Goal: Task Accomplishment & Management: Use online tool/utility

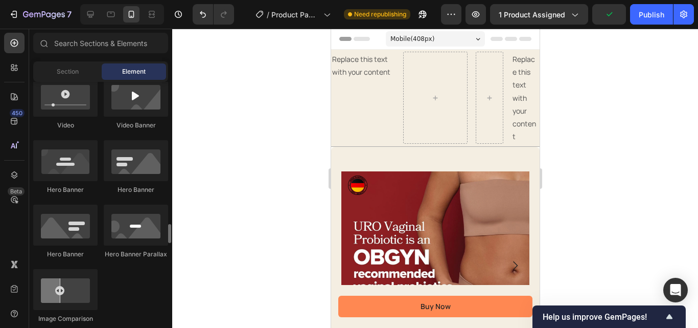
scroll to position [511, 0]
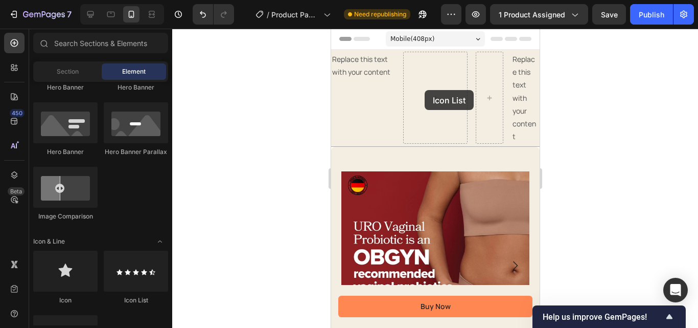
drag, startPoint x: 575, startPoint y: 266, endPoint x: 424, endPoint y: 90, distance: 231.7
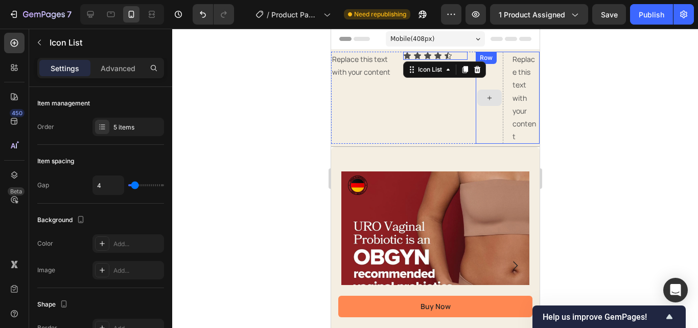
click at [485, 96] on icon at bounding box center [489, 98] width 8 height 9
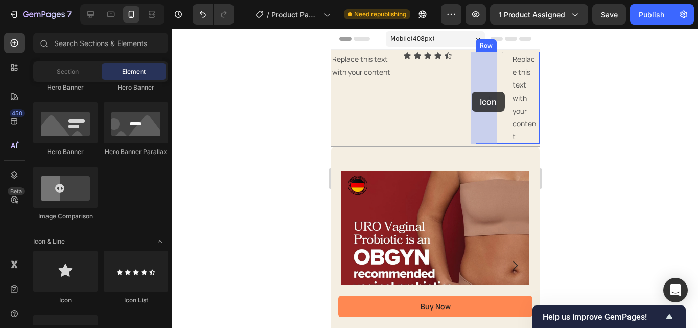
drag, startPoint x: 629, startPoint y: 213, endPoint x: 471, endPoint y: 92, distance: 199.4
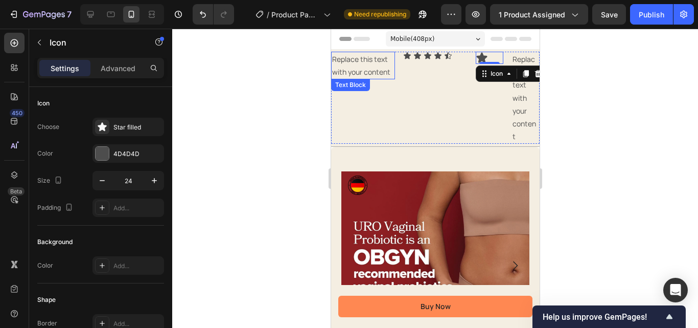
click at [359, 71] on div "Replace this text with your content" at bounding box center [363, 66] width 64 height 28
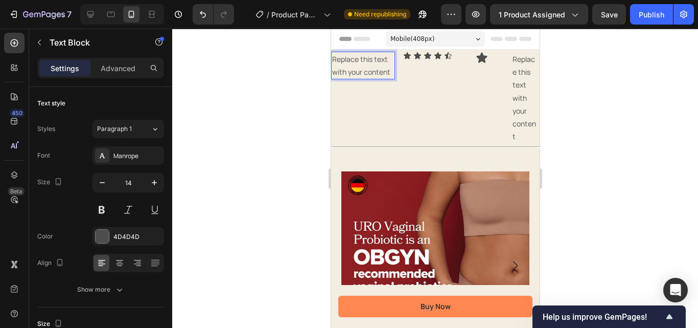
click at [358, 66] on p "Replace this text with your content" at bounding box center [363, 66] width 62 height 26
click at [405, 54] on icon at bounding box center [406, 55] width 7 height 7
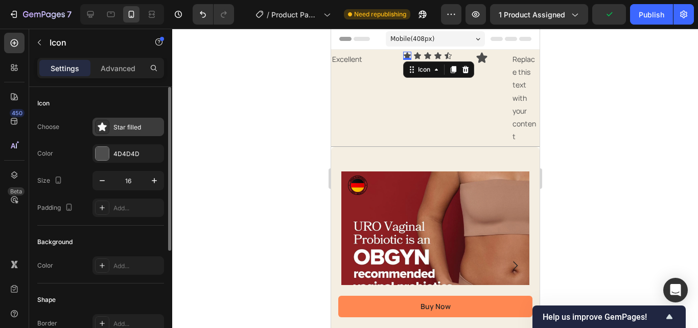
click at [122, 125] on div "Star filled" at bounding box center [138, 127] width 48 height 9
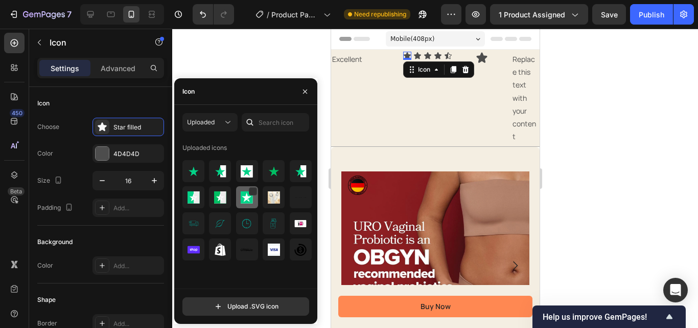
drag, startPoint x: 242, startPoint y: 191, endPoint x: 81, endPoint y: 31, distance: 227.4
click at [242, 191] on img at bounding box center [247, 197] width 12 height 12
click at [416, 53] on icon at bounding box center [417, 56] width 8 height 8
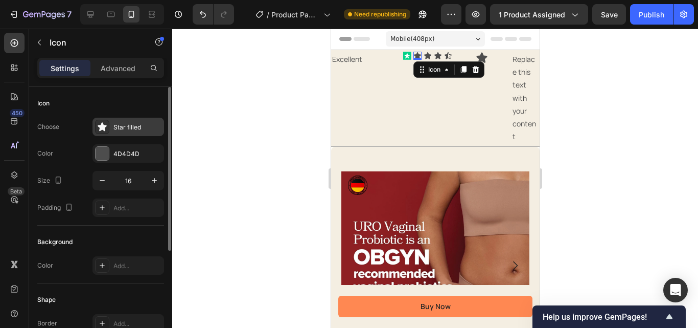
click at [98, 123] on icon at bounding box center [102, 127] width 10 height 10
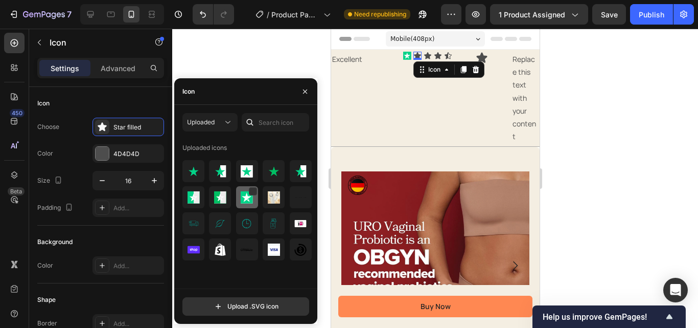
click at [242, 202] on img at bounding box center [247, 197] width 12 height 12
click at [424, 55] on icon at bounding box center [427, 55] width 7 height 7
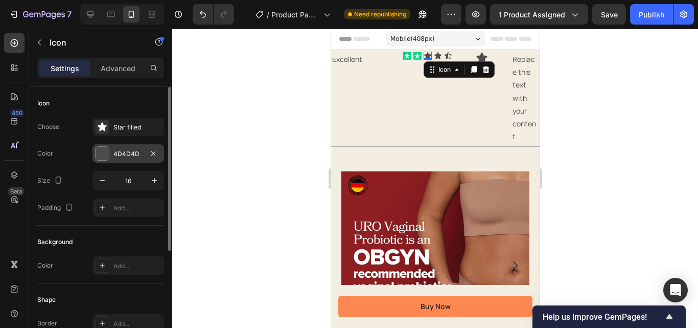
drag, startPoint x: 98, startPoint y: 121, endPoint x: 160, endPoint y: 155, distance: 70.5
click at [100, 123] on div at bounding box center [102, 127] width 14 height 14
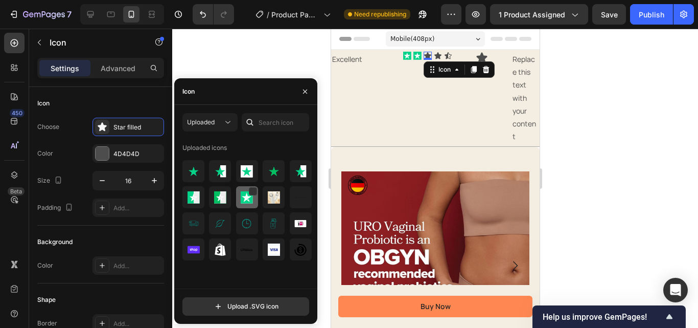
click at [242, 203] on img at bounding box center [247, 197] width 12 height 12
click at [435, 55] on icon at bounding box center [437, 55] width 7 height 7
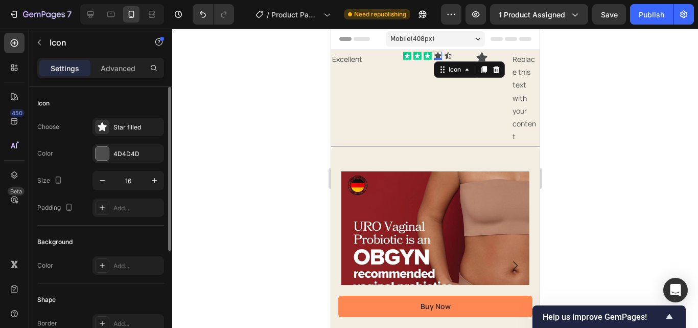
click at [85, 131] on div "Choose Star filled" at bounding box center [100, 127] width 127 height 18
click at [106, 132] on div at bounding box center [102, 127] width 14 height 14
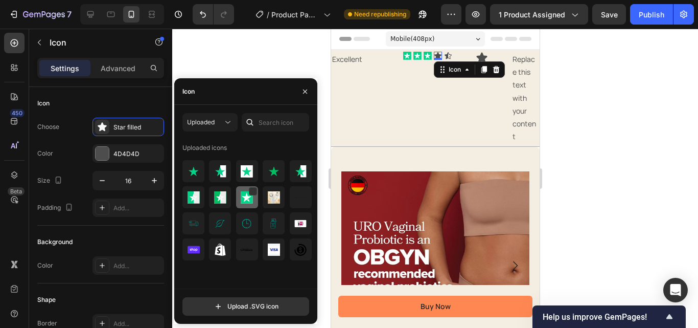
click at [242, 200] on img at bounding box center [247, 197] width 12 height 12
click at [444, 55] on icon at bounding box center [447, 55] width 7 height 7
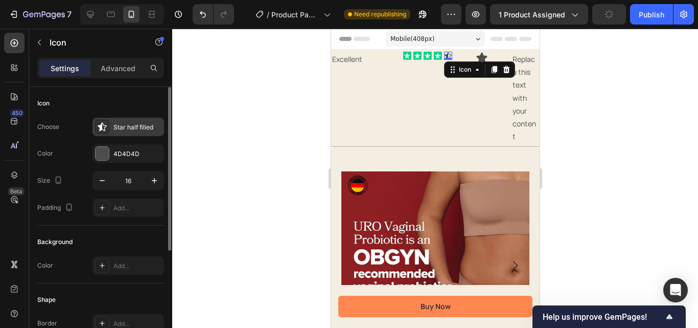
click at [99, 118] on div "Star half filled" at bounding box center [129, 127] width 72 height 18
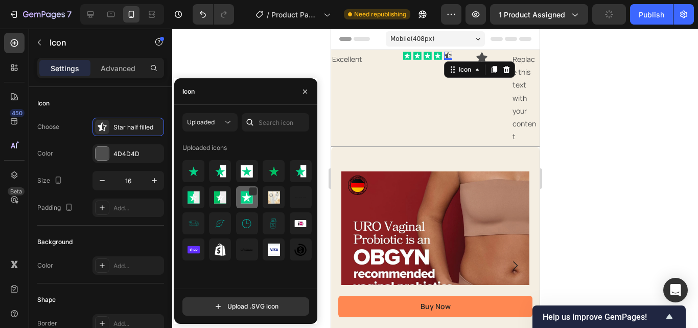
click at [251, 202] on img at bounding box center [247, 197] width 12 height 12
click at [189, 200] on img at bounding box center [194, 197] width 12 height 12
drag, startPoint x: 612, startPoint y: 119, endPoint x: 335, endPoint y: 77, distance: 280.2
click at [476, 55] on icon at bounding box center [481, 58] width 11 height 10
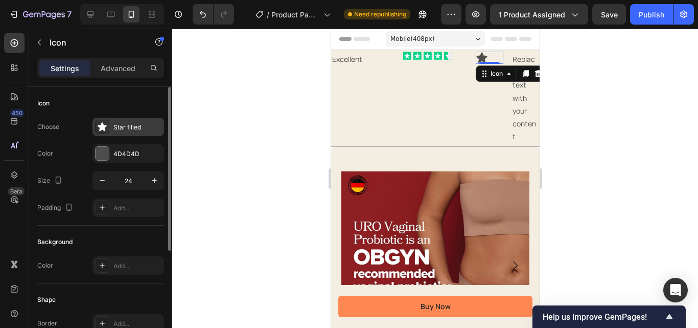
click at [109, 124] on div "Star filled" at bounding box center [129, 127] width 72 height 18
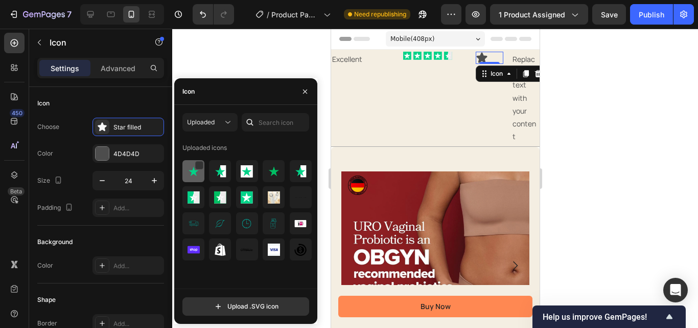
click at [188, 175] on img at bounding box center [194, 171] width 12 height 12
click at [264, 166] on div at bounding box center [274, 171] width 22 height 22
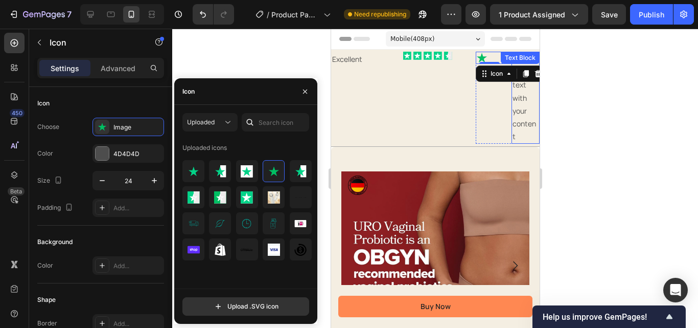
click at [520, 93] on div "Replace this text with your content" at bounding box center [525, 98] width 28 height 92
click at [518, 92] on div "Replace this text with your content" at bounding box center [525, 98] width 28 height 92
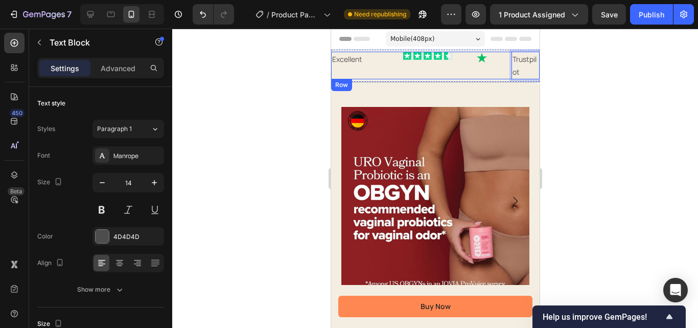
click at [380, 73] on div "Excellent Text Block" at bounding box center [363, 66] width 64 height 28
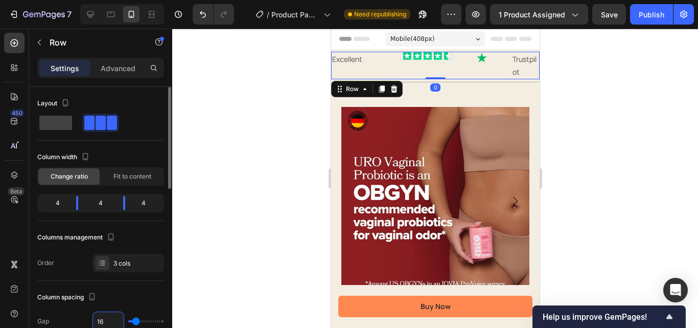
click at [103, 320] on input "16" at bounding box center [108, 321] width 31 height 18
type input "0"
click at [455, 57] on div "Icon Icon Icon Icon Icon" at bounding box center [435, 56] width 70 height 8
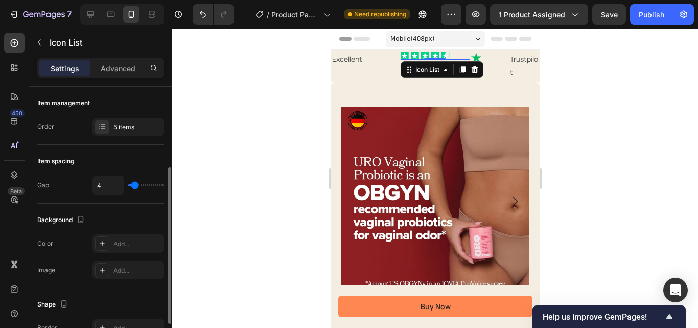
scroll to position [51, 0]
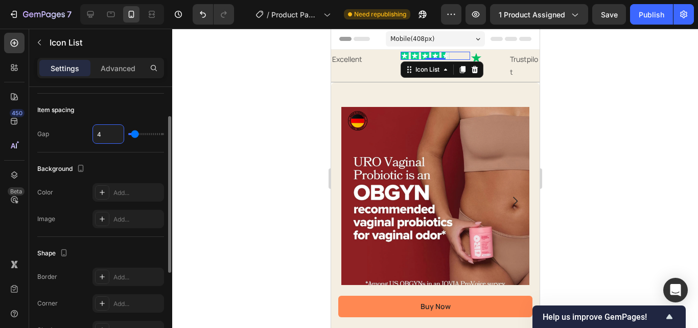
click at [103, 133] on input "4" at bounding box center [108, 134] width 31 height 18
type input "1"
click at [347, 56] on p "Excellent" at bounding box center [365, 59] width 67 height 13
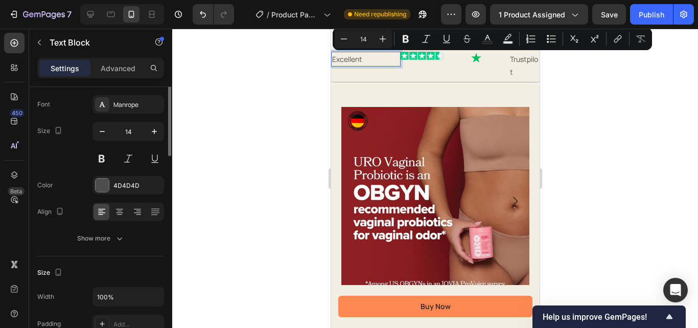
scroll to position [0, 0]
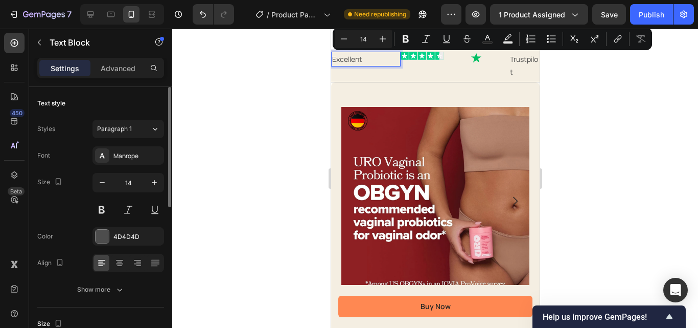
click at [371, 60] on p "Excellent" at bounding box center [365, 59] width 67 height 13
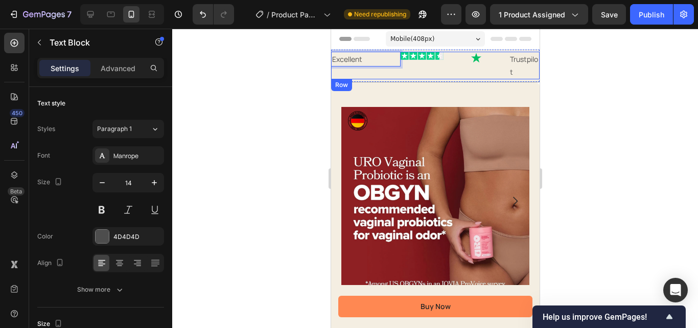
click at [364, 78] on div "Excellent Text Block 0" at bounding box center [366, 66] width 70 height 28
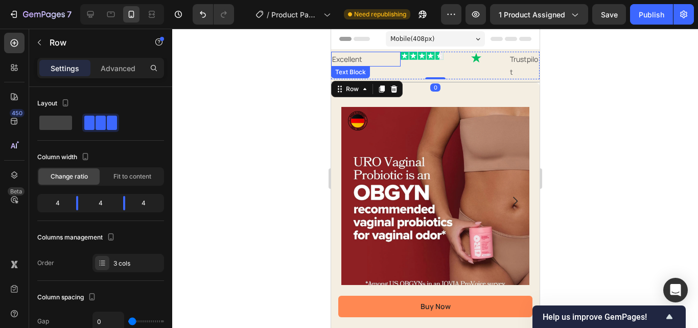
click at [374, 57] on p "Excellent" at bounding box center [365, 59] width 67 height 13
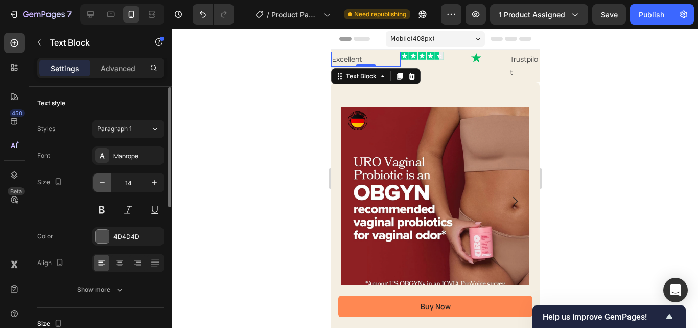
click at [102, 177] on icon "button" at bounding box center [102, 182] width 10 height 10
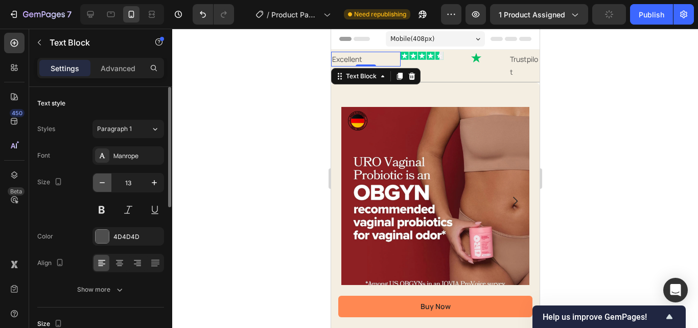
click at [102, 177] on icon "button" at bounding box center [102, 182] width 10 height 10
click at [104, 180] on icon "button" at bounding box center [102, 182] width 10 height 10
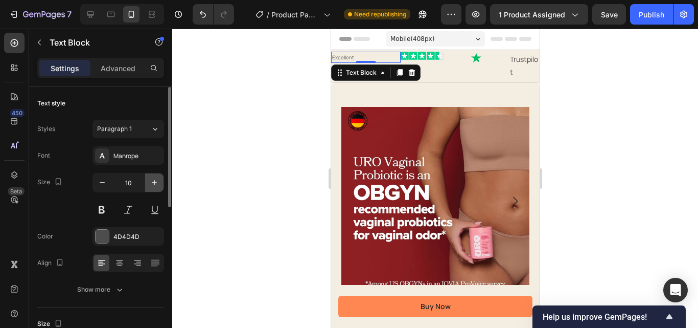
click at [155, 180] on icon "button" at bounding box center [154, 182] width 10 height 10
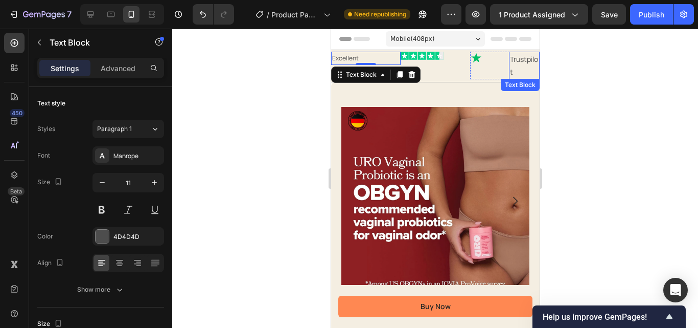
type input "12"
click at [516, 69] on p "Trustpilot" at bounding box center [524, 66] width 29 height 26
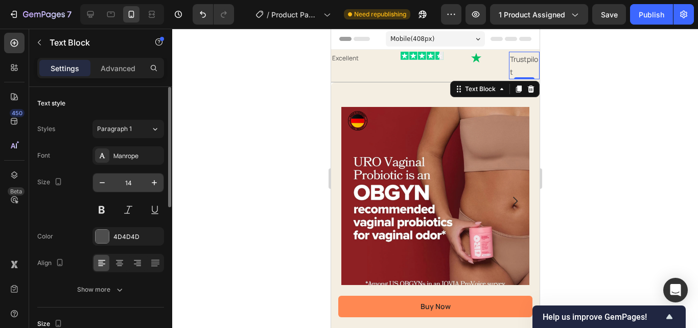
click at [131, 183] on input "14" at bounding box center [128, 182] width 34 height 18
type input "8"
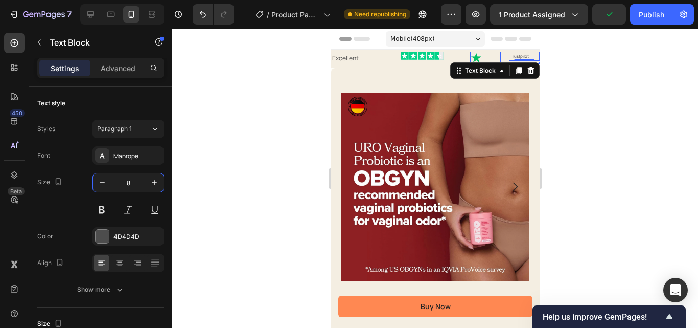
click at [474, 59] on icon at bounding box center [476, 58] width 12 height 12
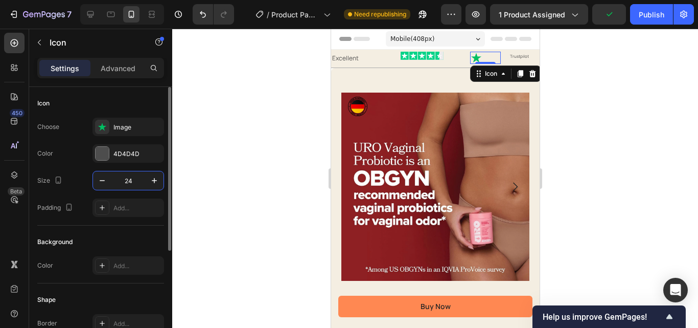
click at [132, 179] on input "24" at bounding box center [128, 180] width 34 height 18
type input "12"
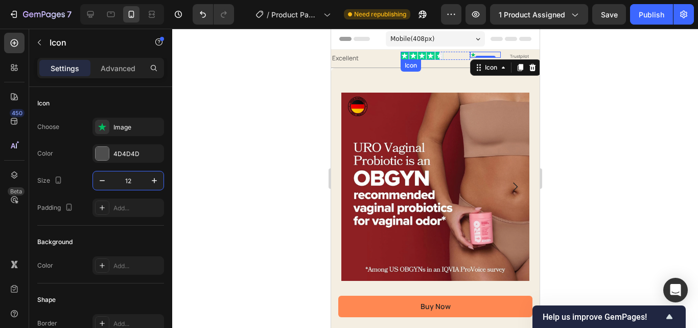
click at [400, 54] on icon at bounding box center [404, 56] width 8 height 8
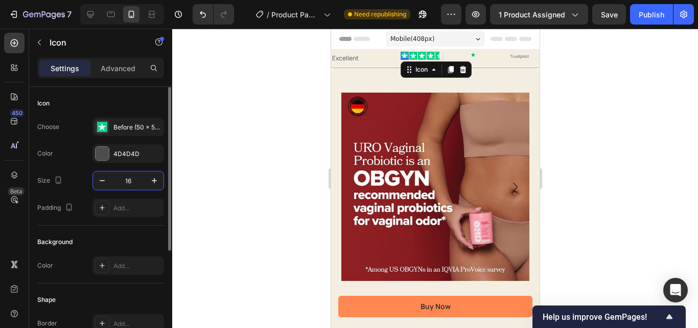
click at [130, 175] on input "16" at bounding box center [128, 180] width 34 height 18
type input "12"
click at [408, 55] on icon at bounding box center [411, 56] width 7 height 6
click at [128, 179] on input "16" at bounding box center [128, 180] width 34 height 18
type input "12"
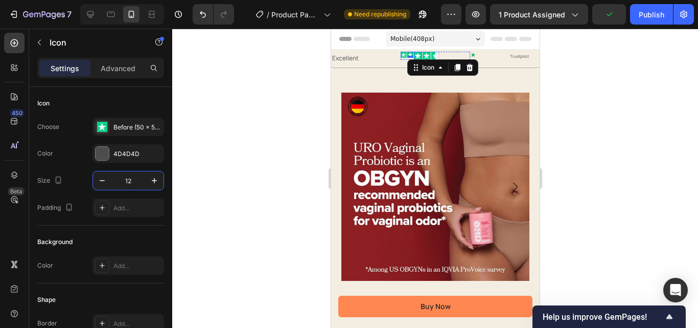
click at [415, 55] on icon at bounding box center [417, 56] width 7 height 6
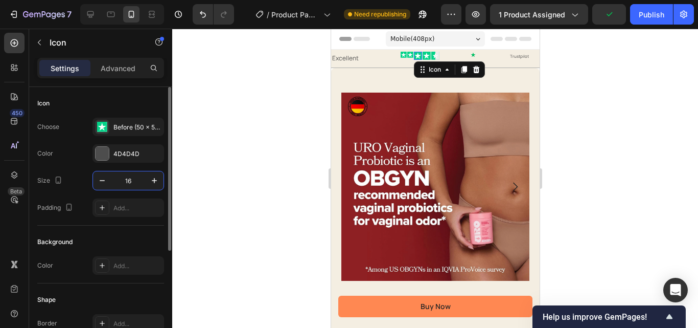
click at [130, 180] on input "16" at bounding box center [128, 180] width 34 height 18
type input "12"
click at [420, 55] on icon at bounding box center [424, 56] width 8 height 8
click at [149, 175] on button "button" at bounding box center [154, 180] width 18 height 18
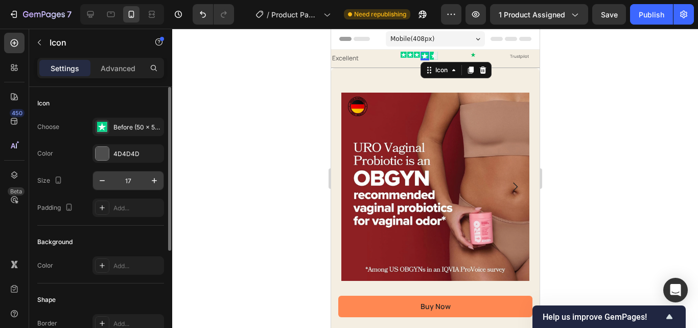
click at [129, 177] on input "17" at bounding box center [128, 180] width 34 height 18
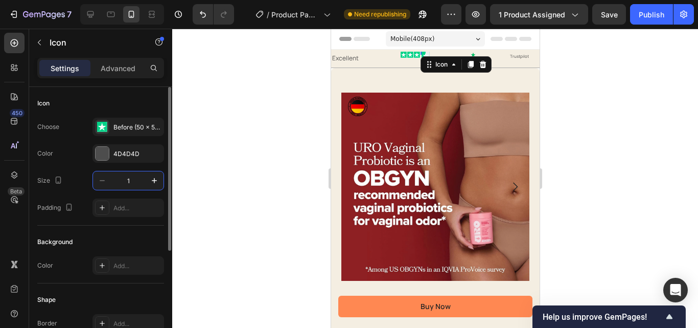
type input "12"
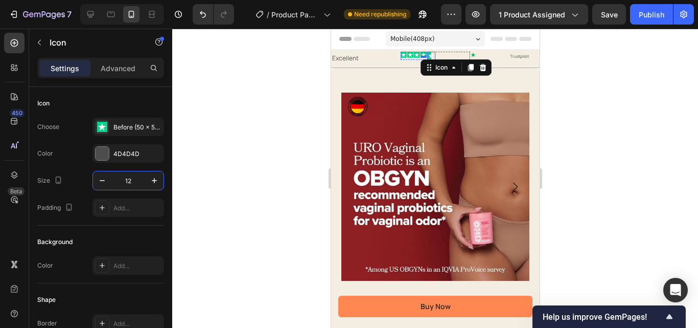
click at [431, 56] on icon at bounding box center [433, 56] width 4 height 8
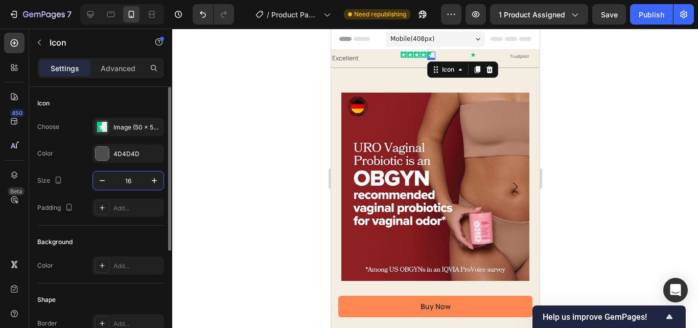
click at [126, 178] on input "16" at bounding box center [128, 180] width 34 height 18
type input "12"
click at [613, 111] on div at bounding box center [435, 178] width 526 height 299
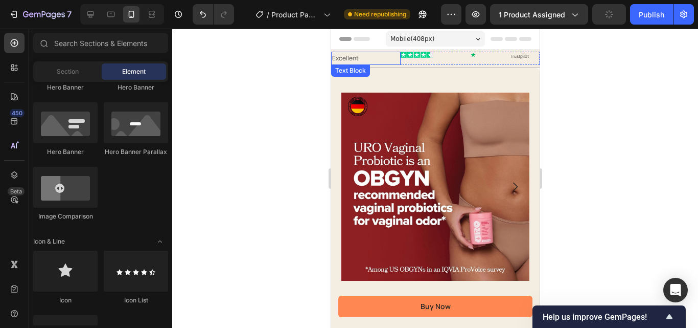
click at [386, 59] on p "Excellent" at bounding box center [365, 58] width 67 height 11
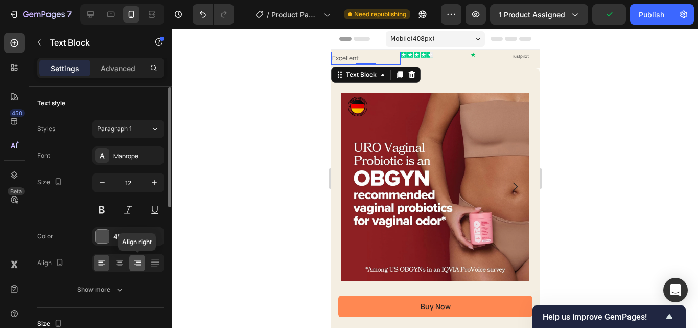
click at [134, 256] on div at bounding box center [137, 263] width 16 height 16
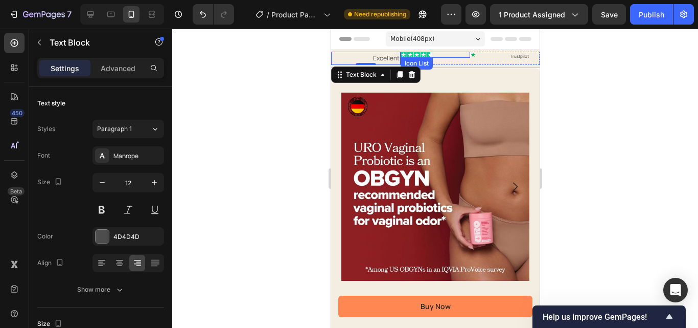
click at [441, 56] on div "Icon Icon Icon Icon Icon" at bounding box center [435, 55] width 70 height 6
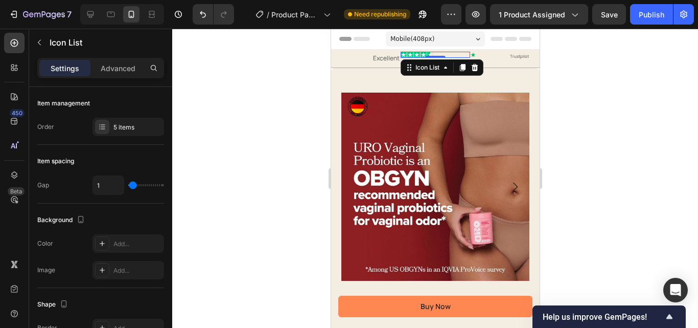
scroll to position [153, 0]
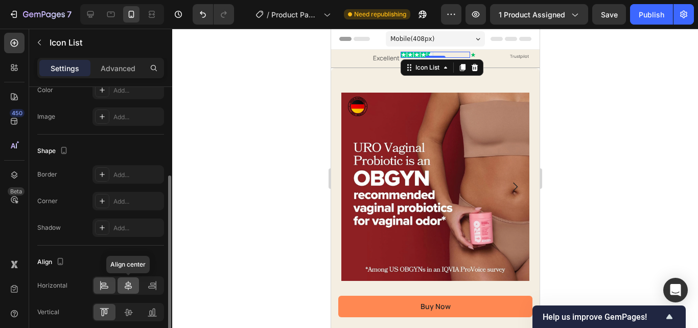
click at [120, 286] on div at bounding box center [129, 285] width 22 height 16
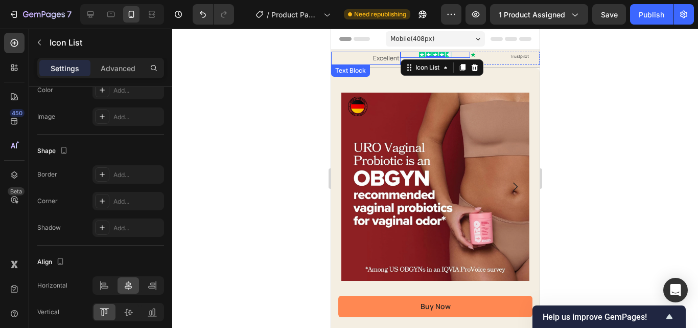
click at [367, 59] on p "Excellent" at bounding box center [365, 58] width 67 height 11
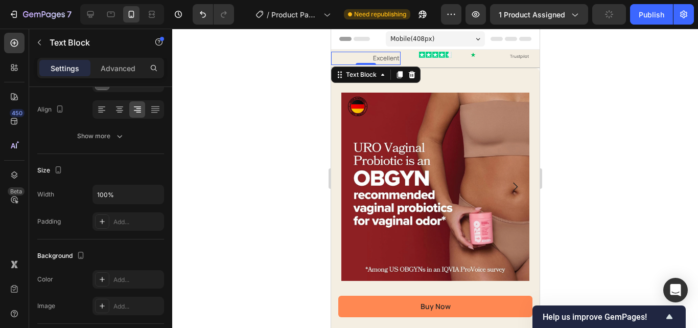
scroll to position [0, 0]
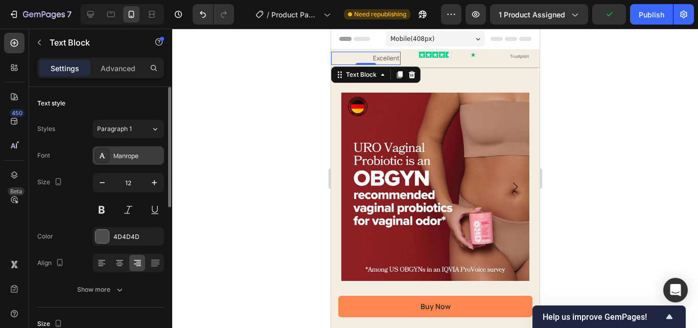
click at [112, 149] on div "Manrope" at bounding box center [129, 155] width 72 height 18
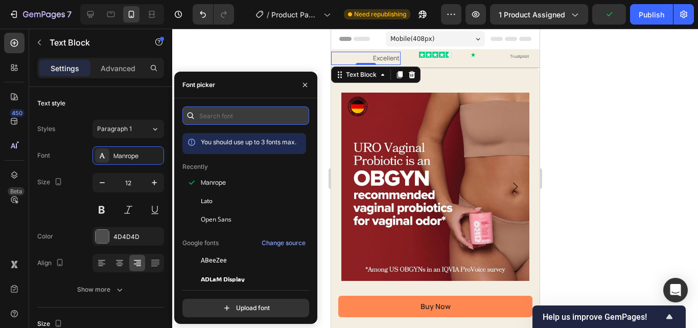
click at [250, 112] on input "text" at bounding box center [246, 115] width 127 height 18
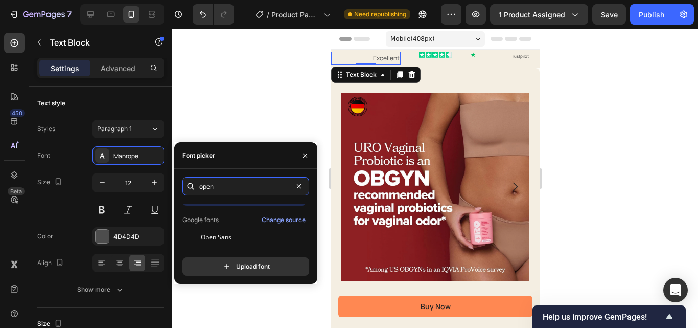
scroll to position [25, 0]
type input "open"
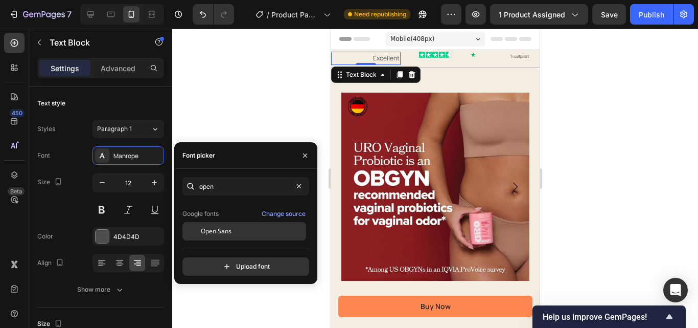
click at [240, 223] on div "Open Sans" at bounding box center [245, 231] width 124 height 18
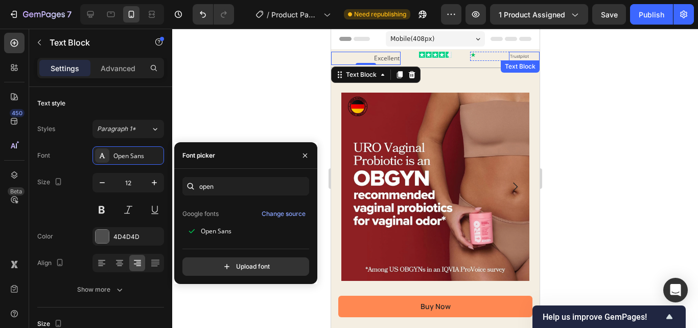
click at [516, 57] on p "Trustpilot" at bounding box center [524, 56] width 29 height 7
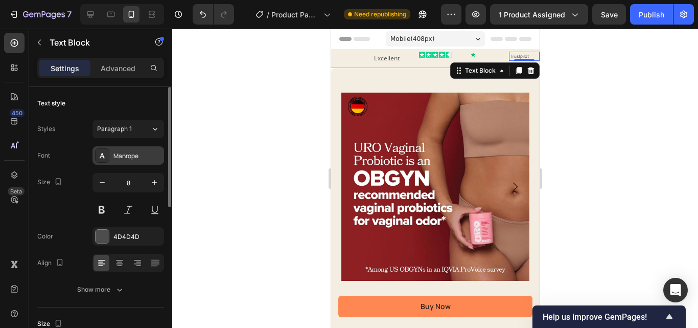
click at [125, 153] on div "Manrope" at bounding box center [138, 155] width 48 height 9
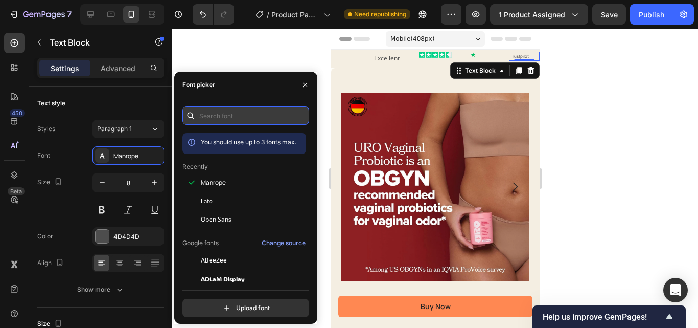
click at [257, 119] on input "text" at bounding box center [246, 115] width 127 height 18
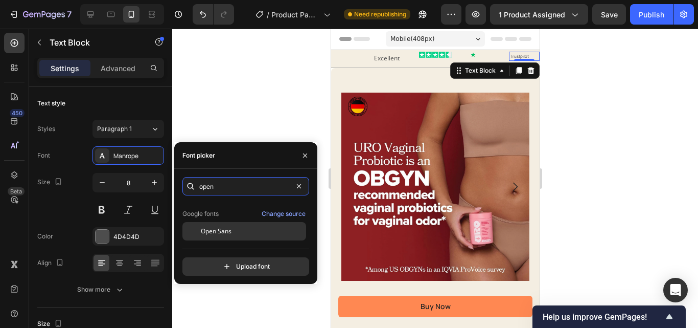
type input "open"
click at [250, 236] on div "Open Sans" at bounding box center [245, 231] width 124 height 18
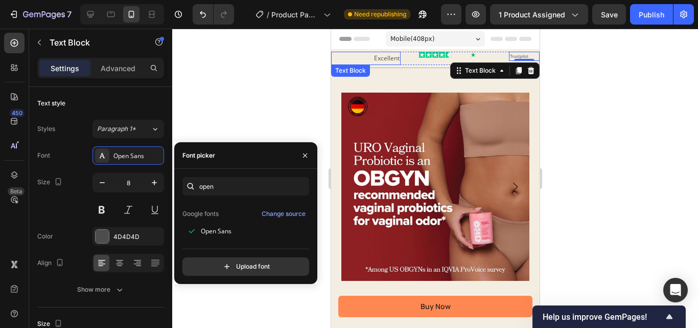
click at [391, 57] on p "Excellent" at bounding box center [365, 58] width 67 height 11
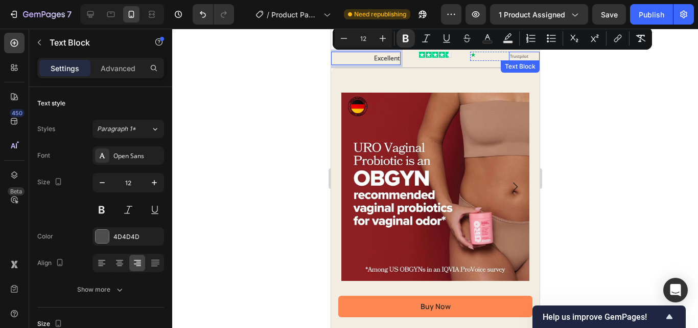
click at [522, 56] on p "Trustpilot" at bounding box center [524, 56] width 29 height 7
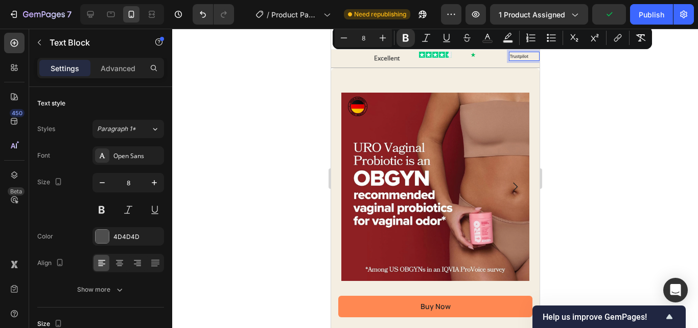
click at [686, 95] on div at bounding box center [435, 178] width 526 height 299
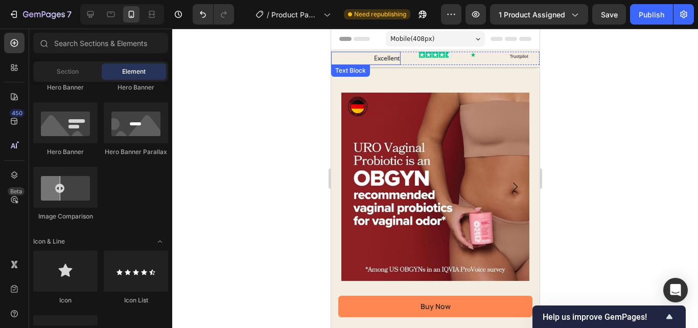
click at [394, 57] on strong "Excellent" at bounding box center [387, 58] width 26 height 9
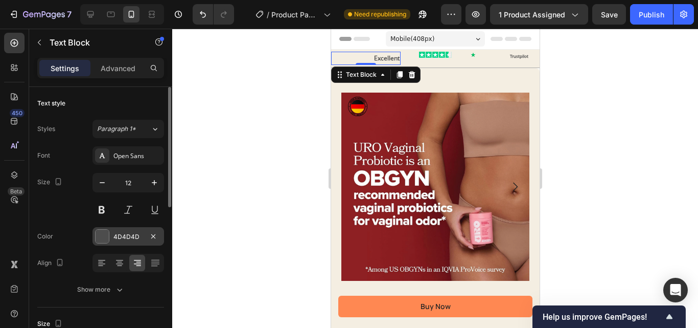
click at [113, 232] on div "4D4D4D" at bounding box center [129, 236] width 72 height 18
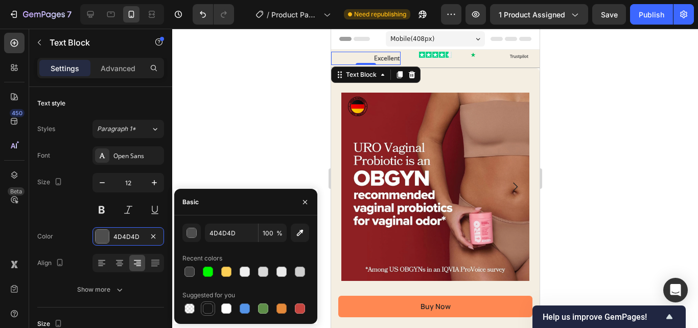
drag, startPoint x: 209, startPoint y: 306, endPoint x: 198, endPoint y: 8, distance: 298.3
click at [209, 306] on div at bounding box center [208, 308] width 10 height 10
type input "151515"
click at [516, 58] on strong "Trustpilot" at bounding box center [519, 56] width 18 height 6
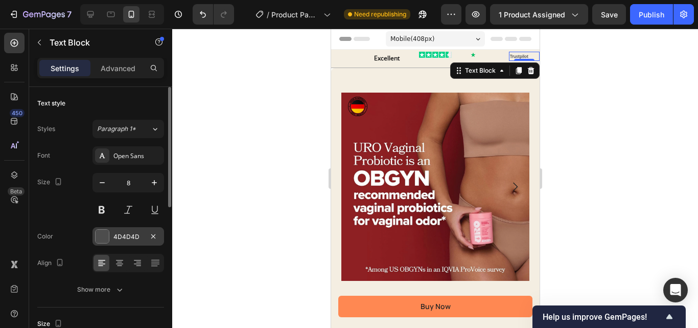
click at [103, 230] on div at bounding box center [102, 236] width 13 height 13
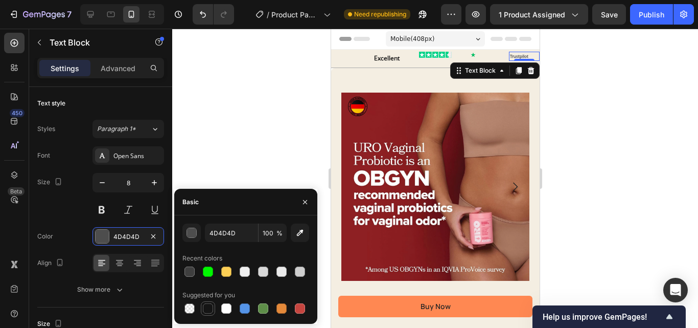
click at [211, 303] on div at bounding box center [208, 308] width 10 height 10
type input "151515"
click at [360, 55] on p "Excellent" at bounding box center [365, 58] width 67 height 11
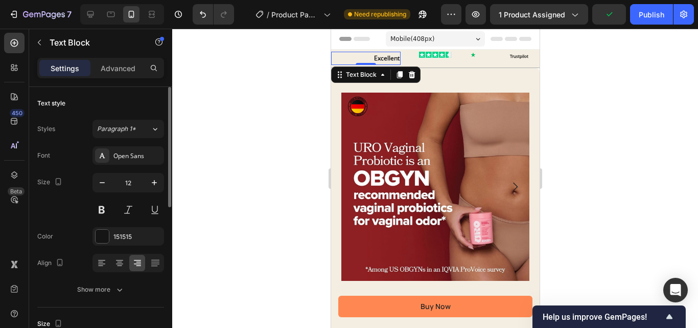
click at [127, 72] on p "Advanced" at bounding box center [118, 68] width 35 height 11
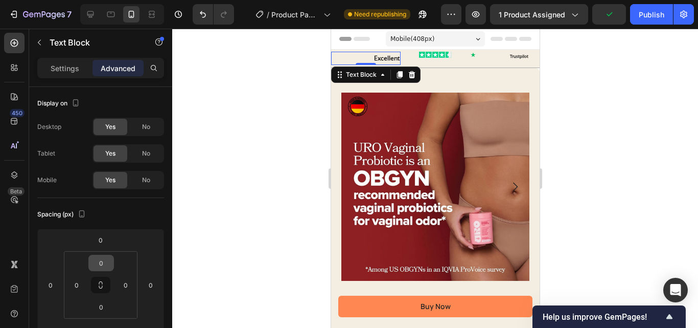
scroll to position [205, 0]
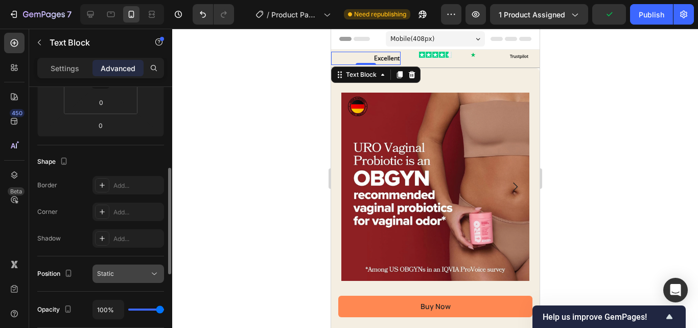
click at [118, 269] on div "Static" at bounding box center [123, 273] width 52 height 9
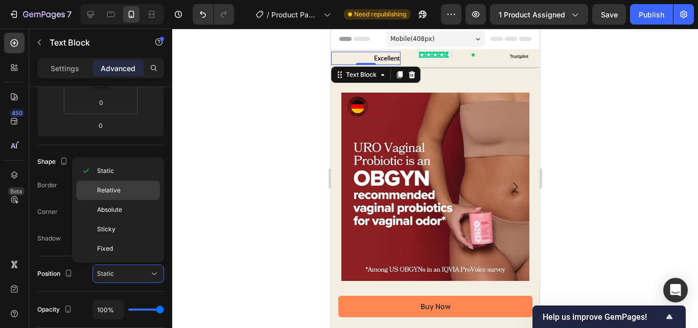
click at [123, 190] on p "Relative" at bounding box center [126, 190] width 58 height 9
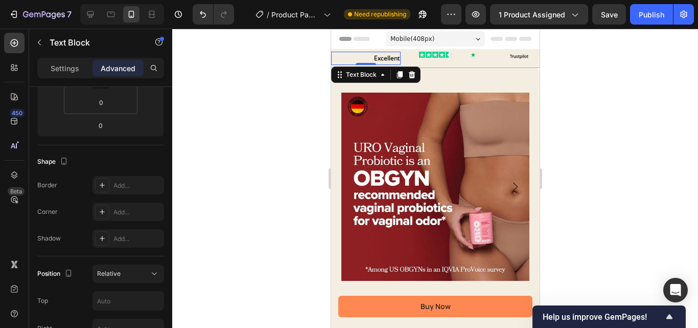
scroll to position [358, 0]
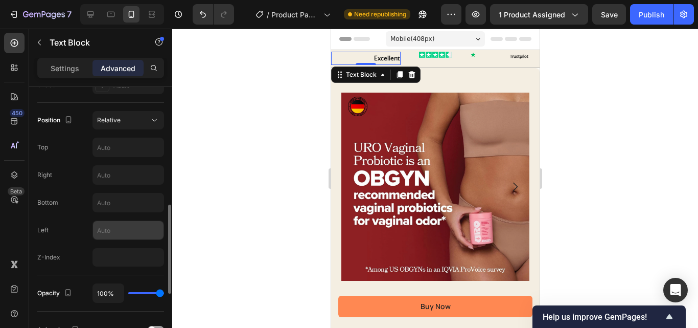
click at [122, 232] on input "text" at bounding box center [128, 230] width 71 height 18
click at [111, 232] on input "1" at bounding box center [128, 230] width 71 height 18
type input "1"
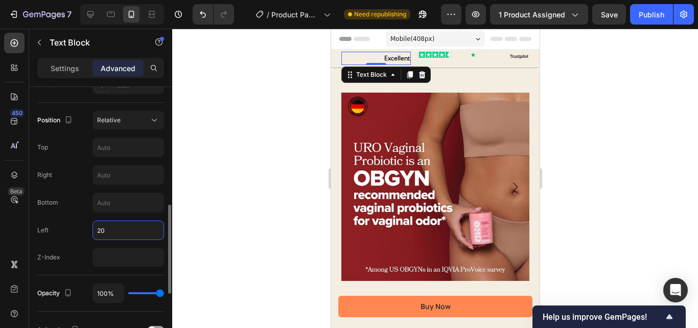
type input "2"
type input "40"
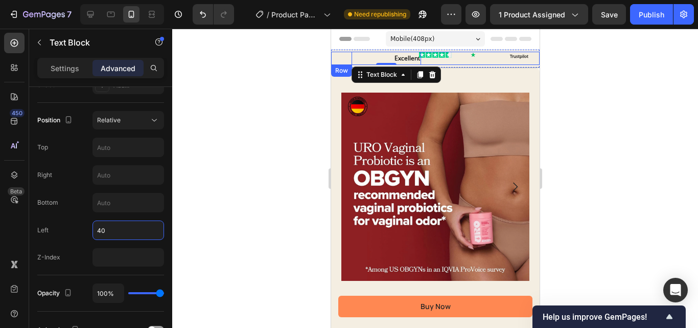
click at [340, 59] on div "Excellent Text Block 0" at bounding box center [366, 58] width 70 height 13
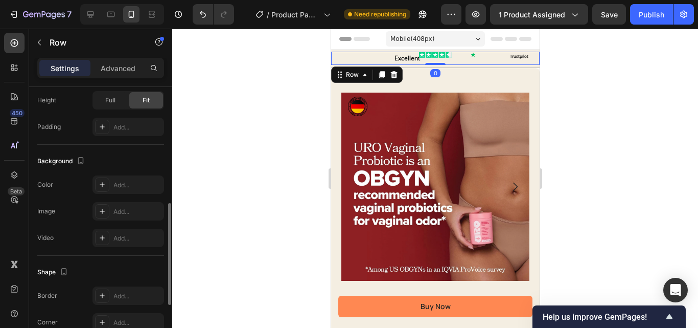
scroll to position [444, 0]
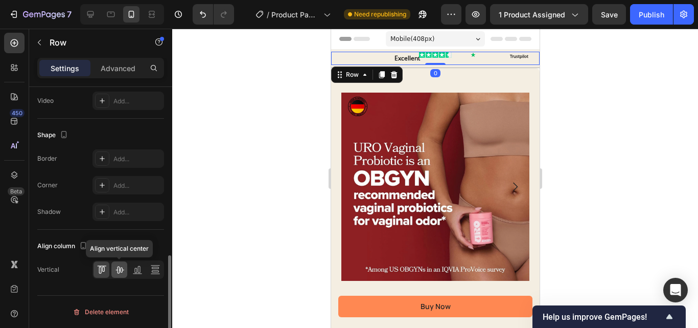
click at [115, 268] on icon at bounding box center [120, 269] width 10 height 10
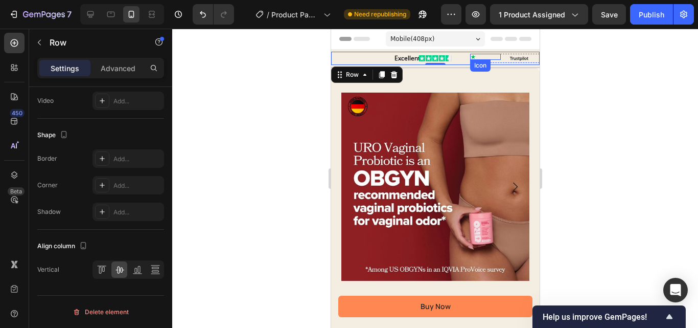
click at [470, 59] on div "Icon" at bounding box center [485, 57] width 31 height 6
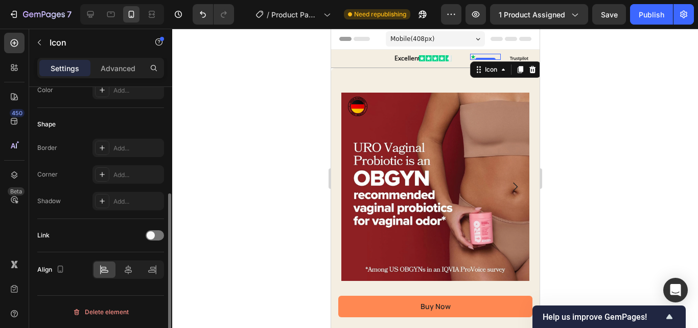
scroll to position [0, 0]
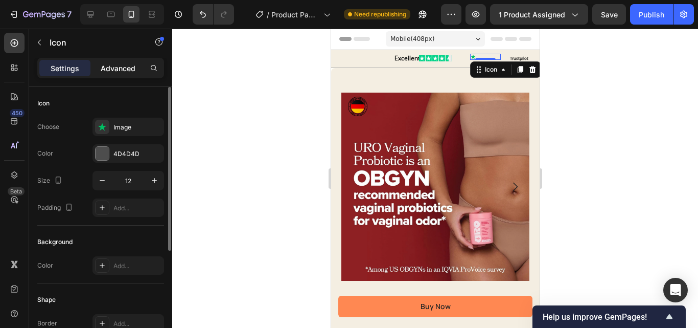
click at [112, 69] on p "Advanced" at bounding box center [118, 68] width 35 height 11
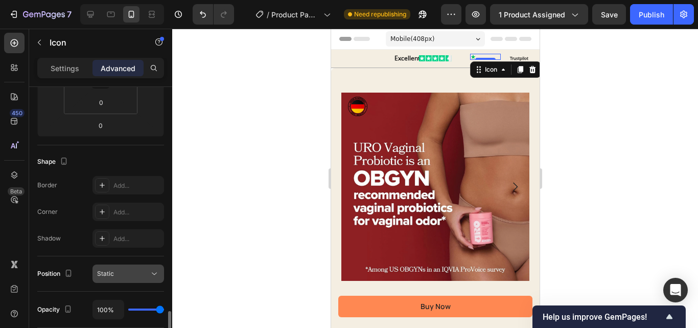
scroll to position [307, 0]
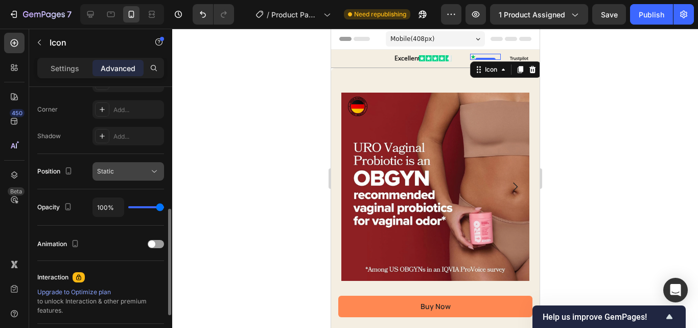
click at [114, 171] on div "Static" at bounding box center [123, 171] width 52 height 9
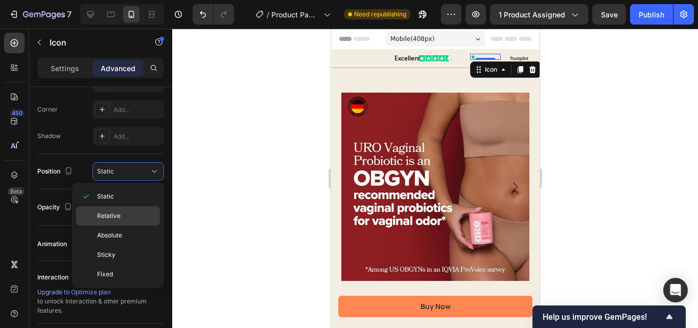
click at [108, 218] on span "Relative" at bounding box center [109, 215] width 24 height 9
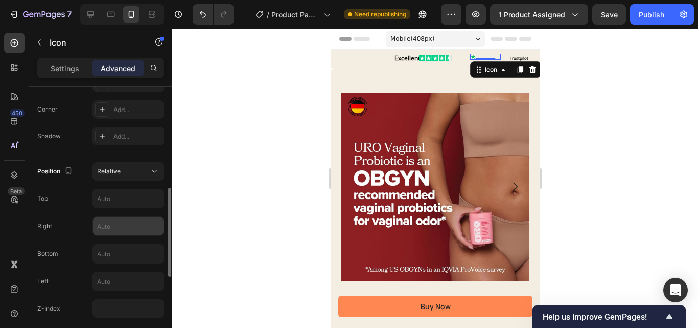
click at [115, 229] on input "text" at bounding box center [128, 226] width 71 height 18
type input "30"
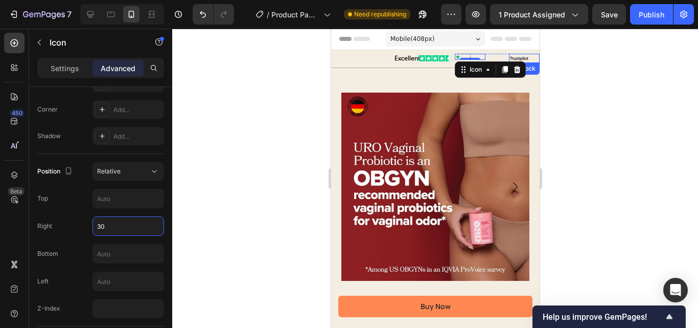
drag, startPoint x: 511, startPoint y: 56, endPoint x: 391, endPoint y: 62, distance: 120.8
click at [511, 56] on strong "Trustpilot" at bounding box center [519, 58] width 18 height 6
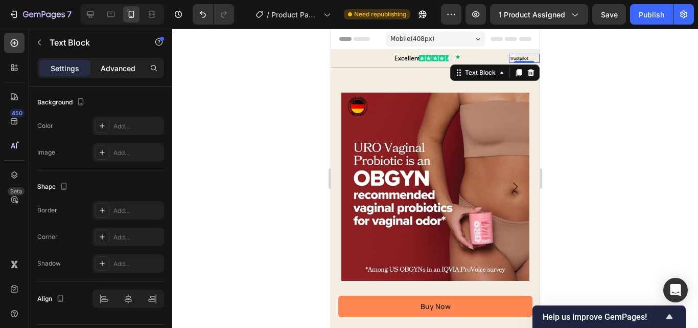
scroll to position [0, 0]
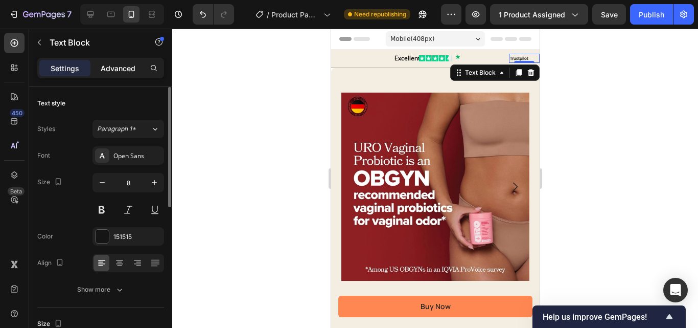
click at [112, 71] on p "Advanced" at bounding box center [118, 68] width 35 height 11
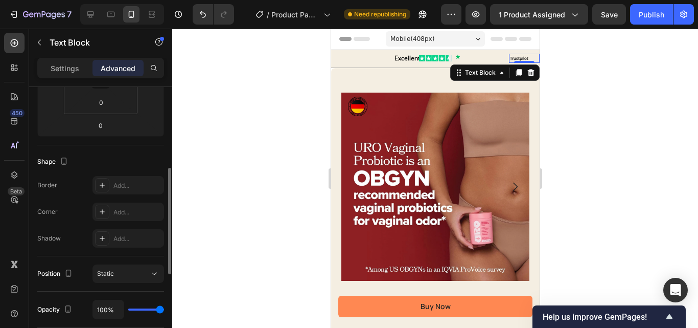
scroll to position [358, 0]
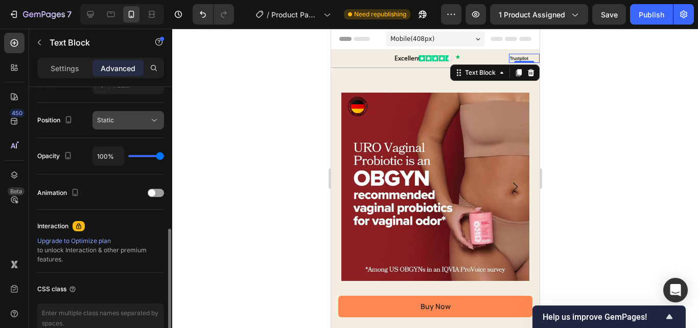
click at [130, 124] on div "Static" at bounding box center [123, 120] width 52 height 9
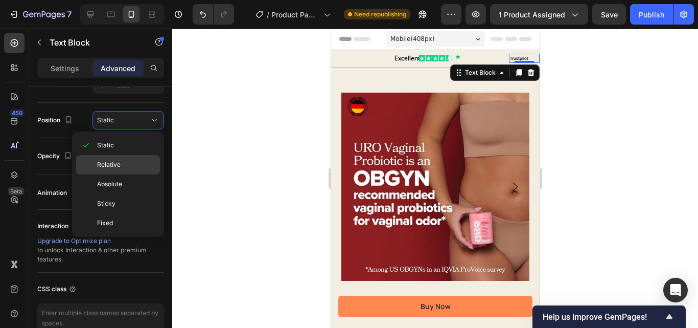
click at [113, 165] on span "Relative" at bounding box center [109, 164] width 24 height 9
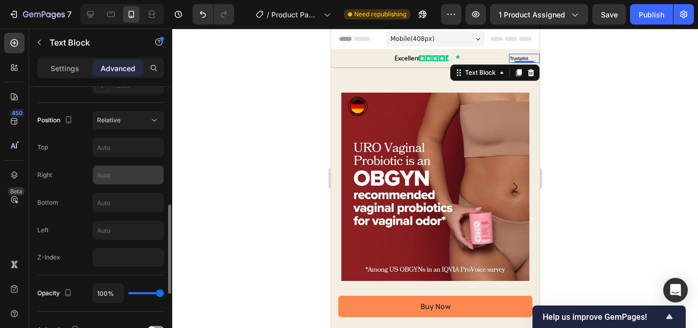
click at [122, 175] on input "text" at bounding box center [128, 175] width 71 height 18
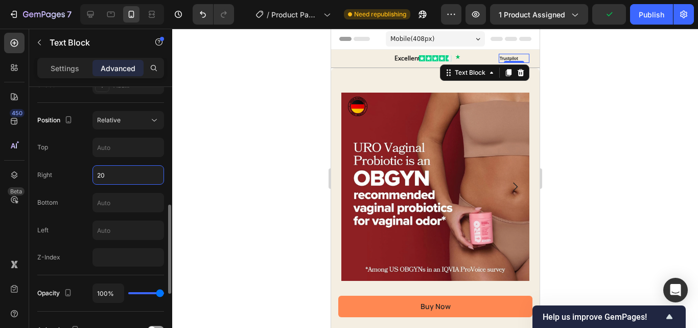
type input "2"
type input "5"
type input "100"
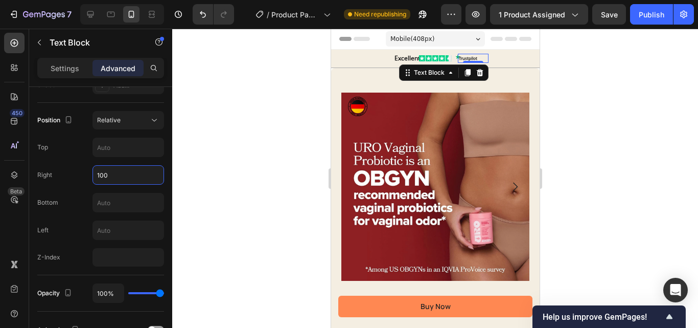
click at [568, 76] on div at bounding box center [435, 178] width 526 height 299
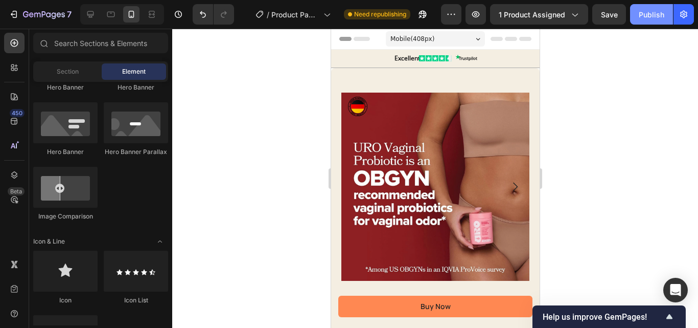
click at [657, 15] on div "Publish" at bounding box center [652, 14] width 26 height 11
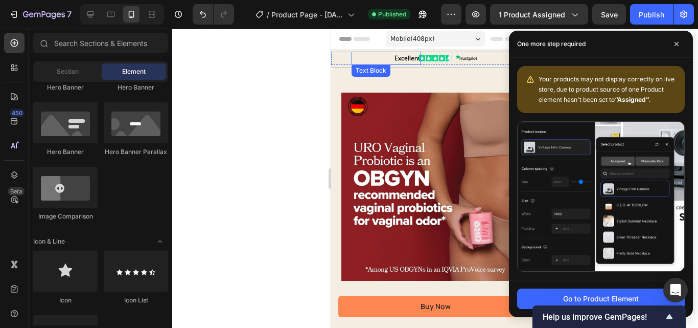
click at [380, 59] on p "Excellent" at bounding box center [385, 58] width 67 height 11
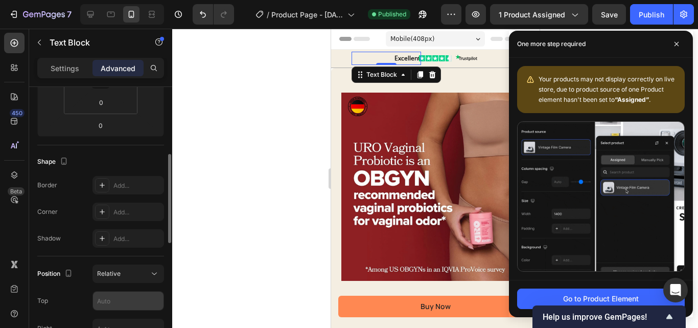
scroll to position [307, 0]
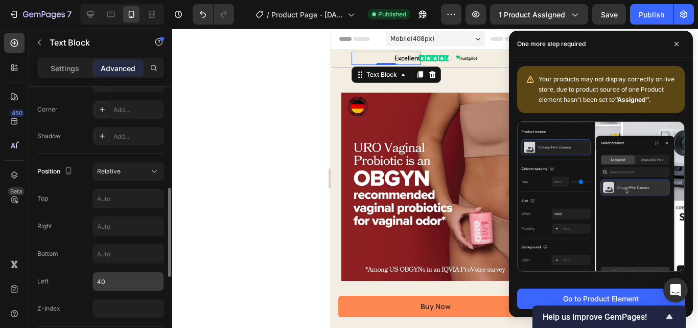
click at [112, 287] on input "40" at bounding box center [128, 281] width 71 height 18
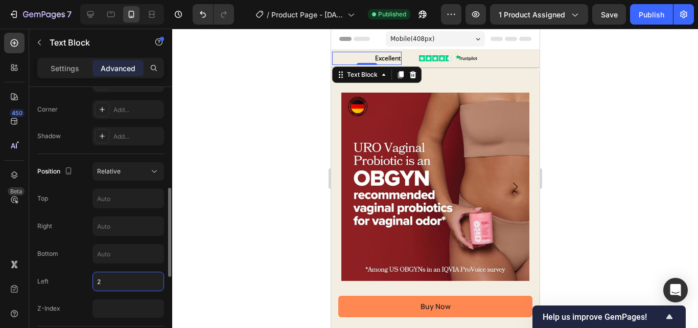
type input "20"
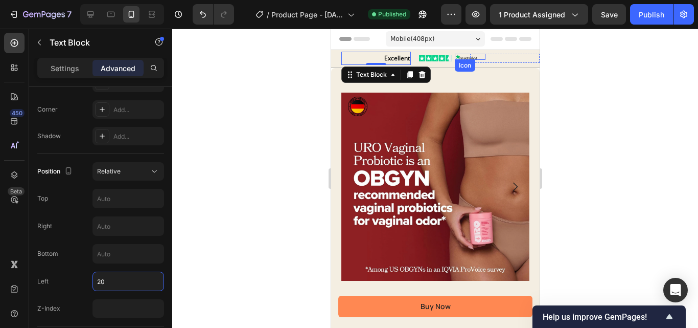
click at [455, 58] on icon at bounding box center [458, 57] width 6 height 6
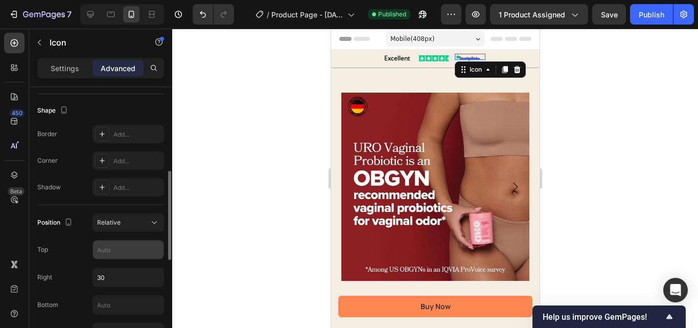
scroll to position [358, 0]
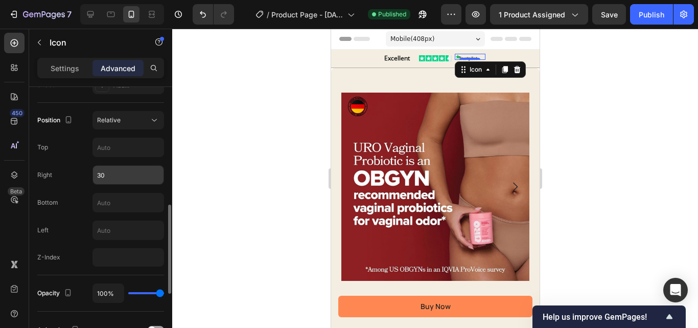
click at [112, 173] on input "30" at bounding box center [128, 175] width 71 height 18
type input "25"
click at [486, 56] on div "Icon 0" at bounding box center [485, 58] width 31 height 9
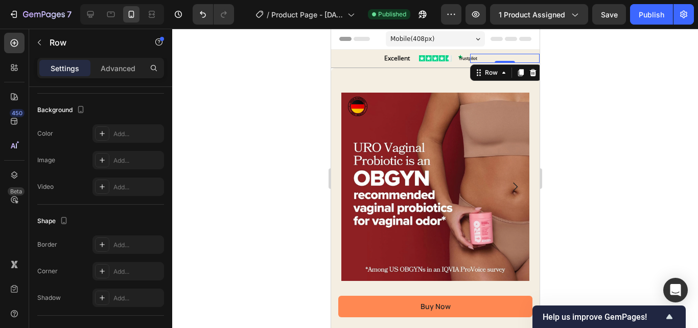
scroll to position [0, 0]
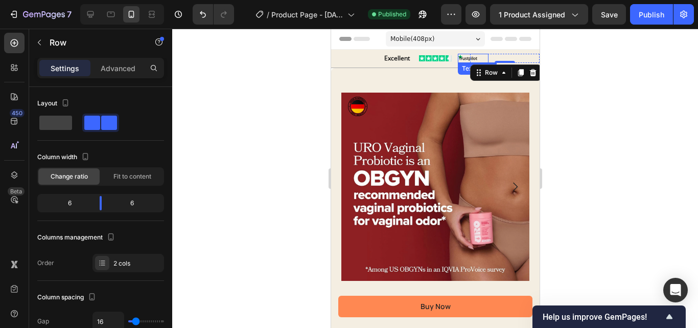
click at [459, 56] on strong "Trustpilot" at bounding box center [468, 58] width 18 height 6
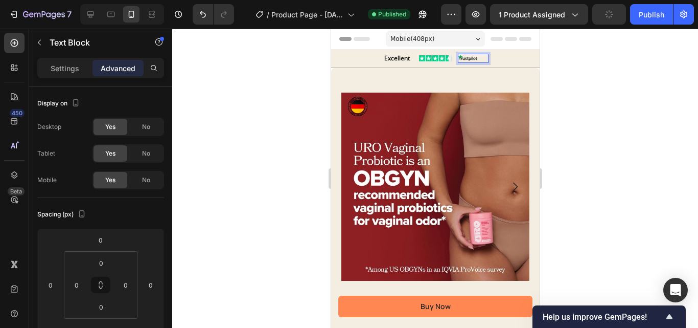
scroll to position [256, 0]
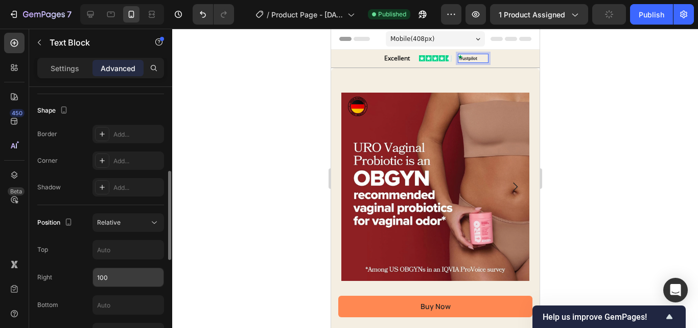
click at [117, 279] on input "100" at bounding box center [128, 277] width 71 height 18
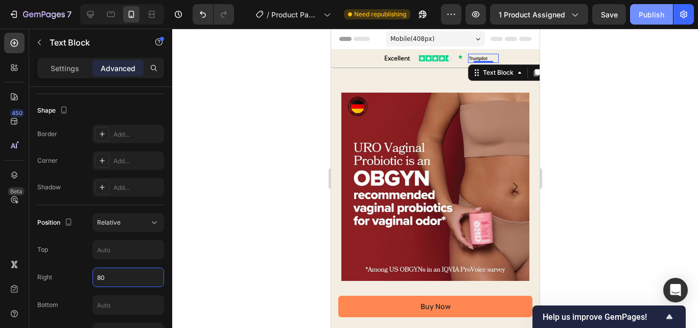
type input "80"
click at [650, 19] on div "Publish" at bounding box center [652, 14] width 26 height 11
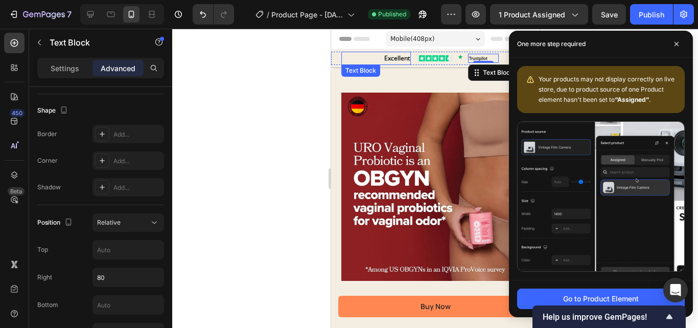
click at [384, 59] on strong "Excellent" at bounding box center [397, 58] width 26 height 9
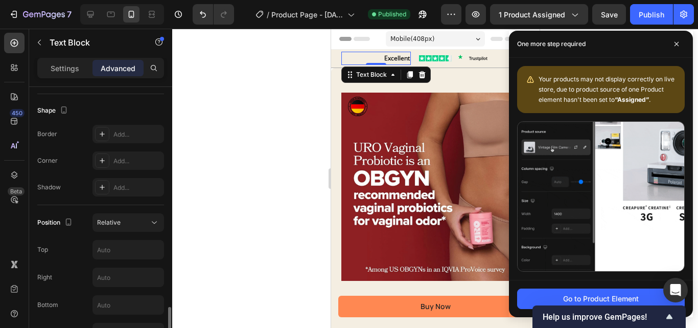
scroll to position [358, 0]
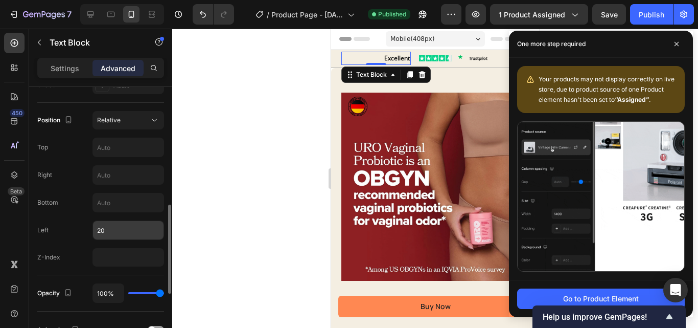
click at [113, 223] on input "20" at bounding box center [128, 230] width 71 height 18
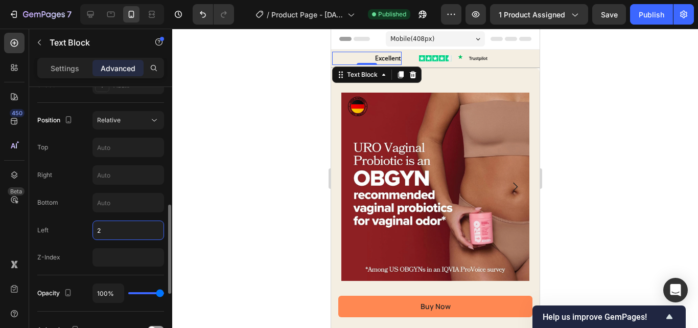
type input "22"
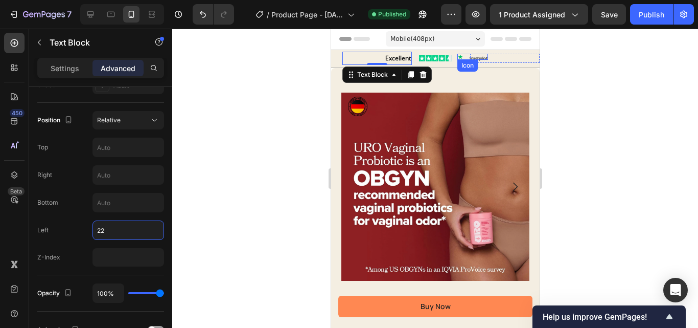
click at [458, 58] on icon at bounding box center [460, 56] width 5 height 5
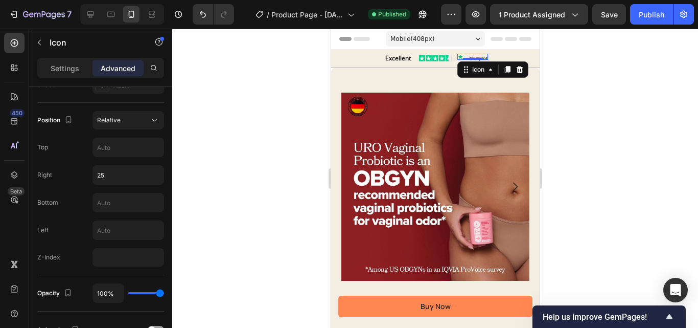
scroll to position [0, 0]
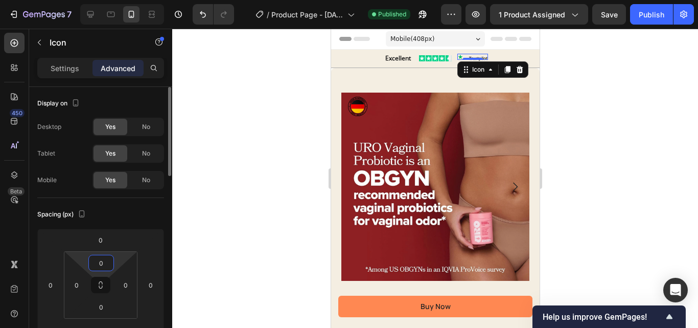
click at [104, 261] on input "0" at bounding box center [101, 262] width 20 height 15
type input "2"
click at [662, 16] on div "Publish" at bounding box center [652, 14] width 26 height 11
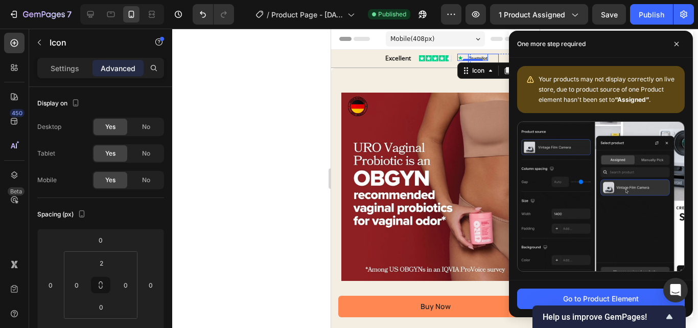
click at [480, 54] on div "Trustpilot" at bounding box center [483, 58] width 31 height 9
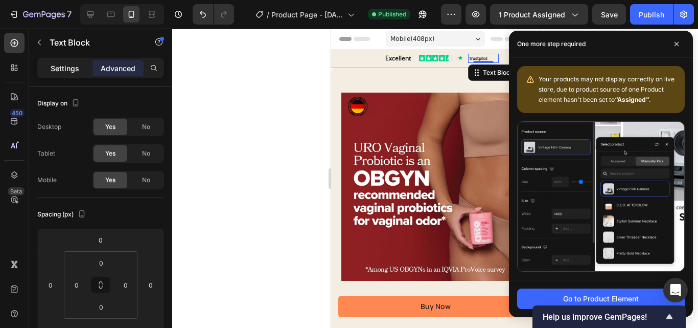
click at [51, 67] on p "Settings" at bounding box center [65, 68] width 29 height 11
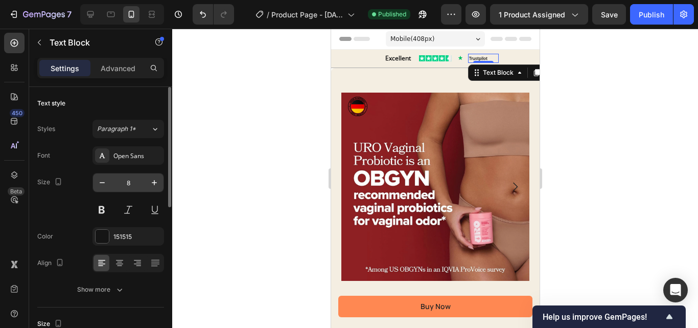
click at [131, 182] on input "8" at bounding box center [128, 182] width 34 height 18
type input "7"
drag, startPoint x: 590, startPoint y: 78, endPoint x: 590, endPoint y: 67, distance: 10.2
click at [590, 78] on div at bounding box center [435, 178] width 526 height 299
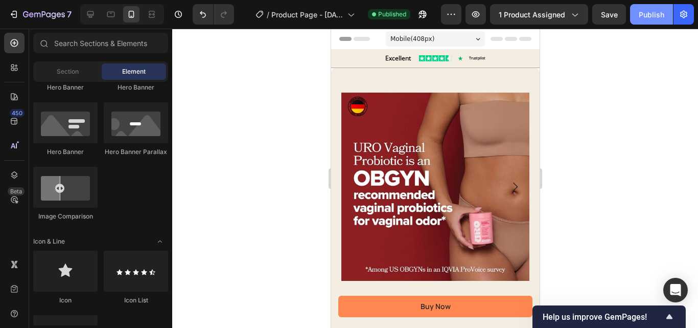
click at [654, 10] on div "Publish" at bounding box center [652, 14] width 26 height 11
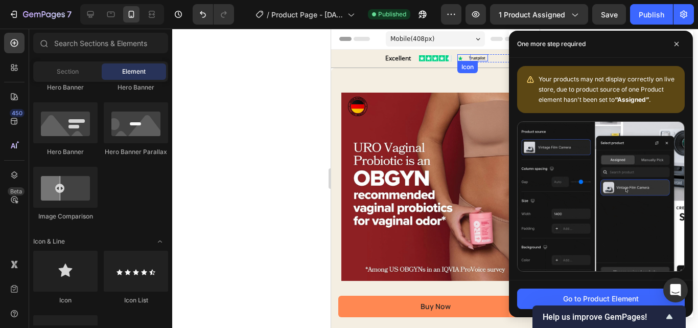
click at [458, 60] on icon at bounding box center [460, 57] width 5 height 5
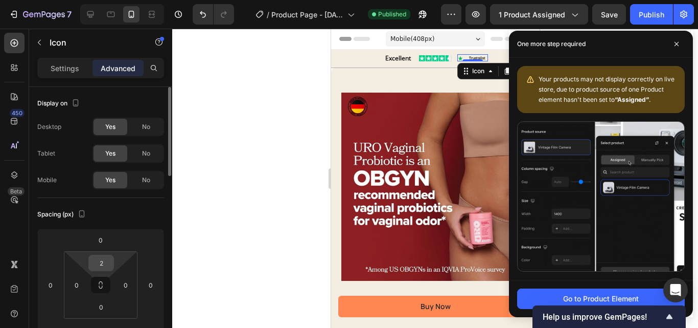
click at [100, 262] on input "2" at bounding box center [101, 262] width 20 height 15
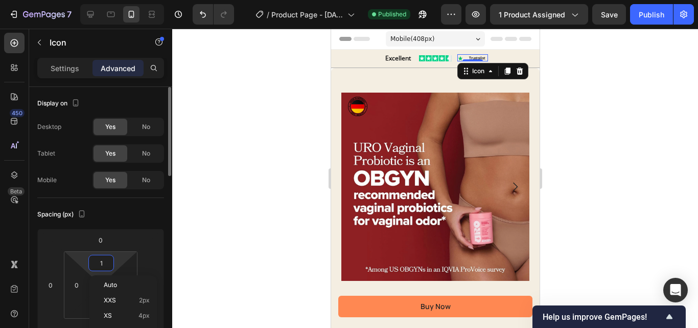
type input "1"
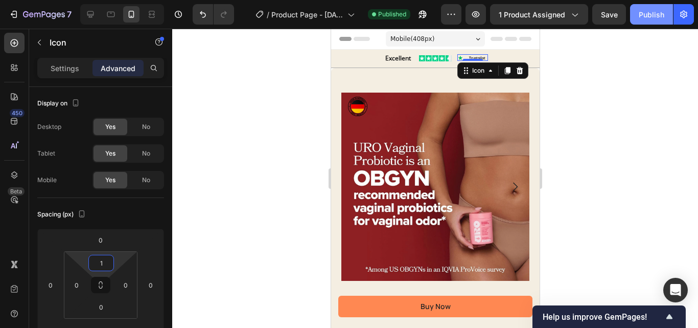
drag, startPoint x: 640, startPoint y: 58, endPoint x: 645, endPoint y: 17, distance: 41.7
click at [640, 58] on div at bounding box center [435, 178] width 526 height 299
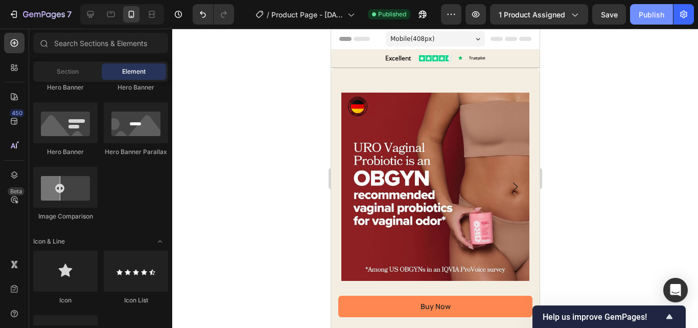
click at [645, 16] on div "Publish" at bounding box center [652, 14] width 26 height 11
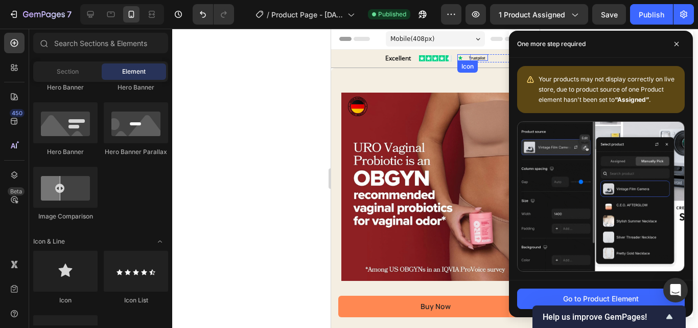
click at [457, 56] on icon at bounding box center [460, 58] width 6 height 6
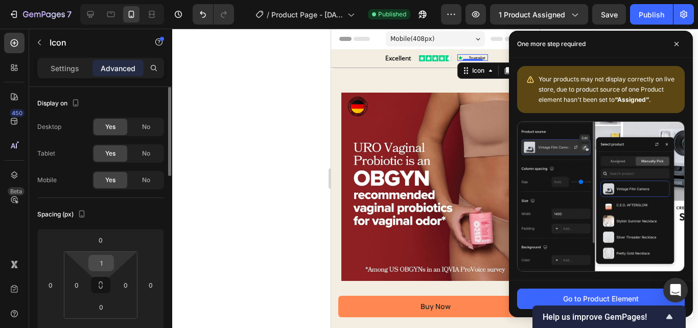
click at [106, 260] on input "1" at bounding box center [101, 262] width 20 height 15
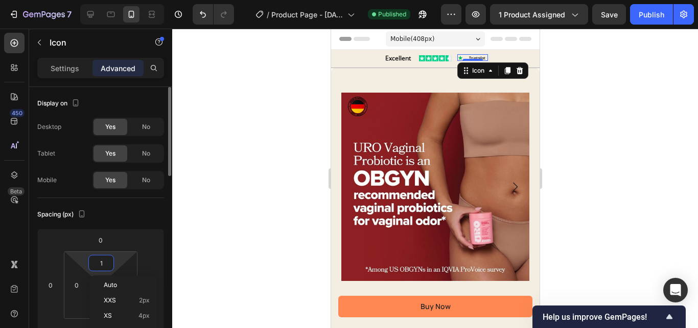
type input "0"
click at [646, 56] on div at bounding box center [435, 178] width 526 height 299
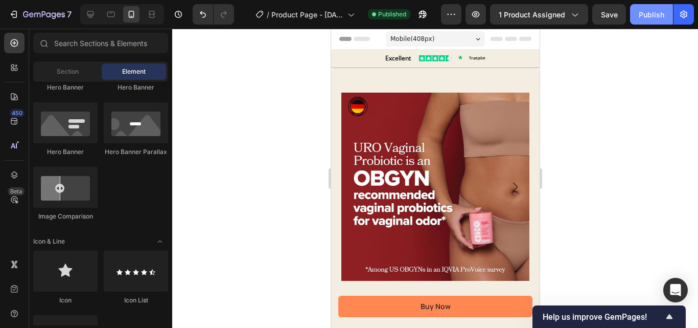
click at [646, 14] on div "Publish" at bounding box center [652, 14] width 26 height 11
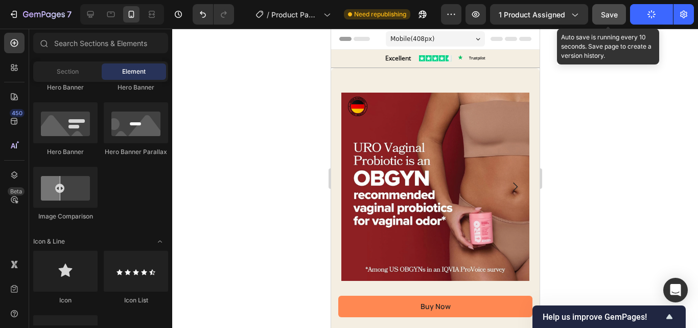
click at [605, 13] on span "Save" at bounding box center [609, 14] width 17 height 9
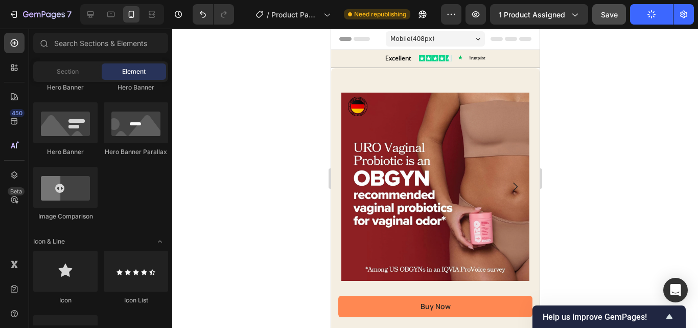
click at [611, 109] on div at bounding box center [435, 178] width 526 height 299
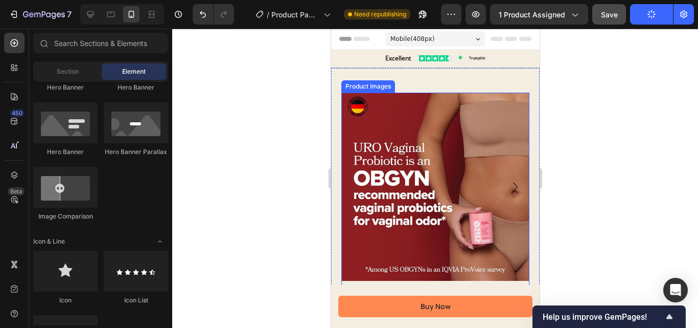
scroll to position [102, 0]
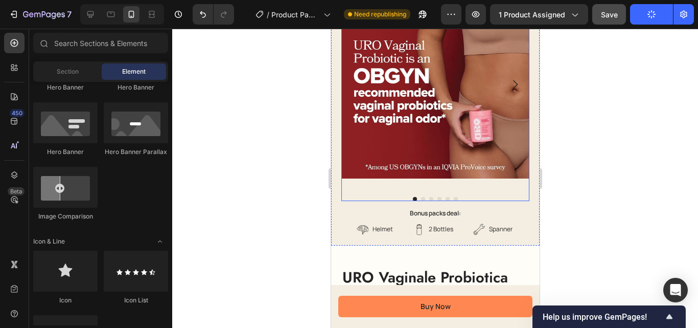
click at [410, 127] on img at bounding box center [435, 84] width 188 height 188
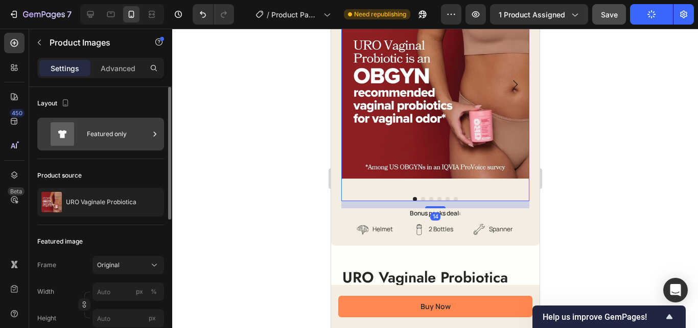
click at [81, 136] on icon at bounding box center [62, 134] width 41 height 24
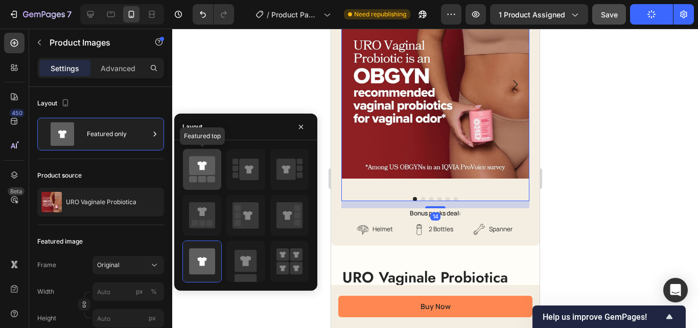
click at [200, 177] on rect at bounding box center [202, 179] width 8 height 6
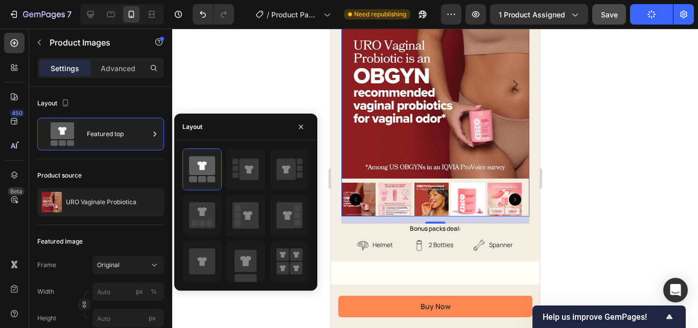
click at [282, 74] on div at bounding box center [435, 178] width 526 height 299
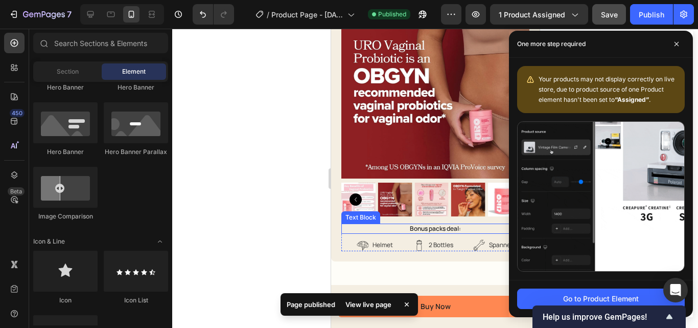
click at [448, 224] on p "Bonus packs deal:" at bounding box center [435, 228] width 186 height 8
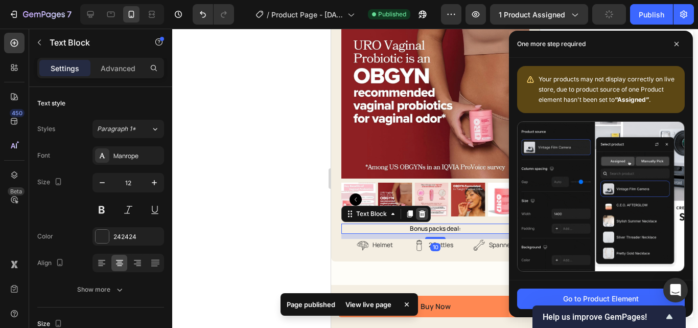
drag, startPoint x: 423, startPoint y: 204, endPoint x: 638, endPoint y: 194, distance: 215.0
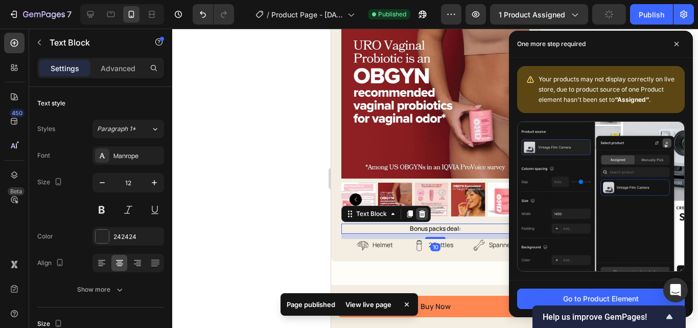
click at [423, 210] on icon at bounding box center [422, 213] width 7 height 7
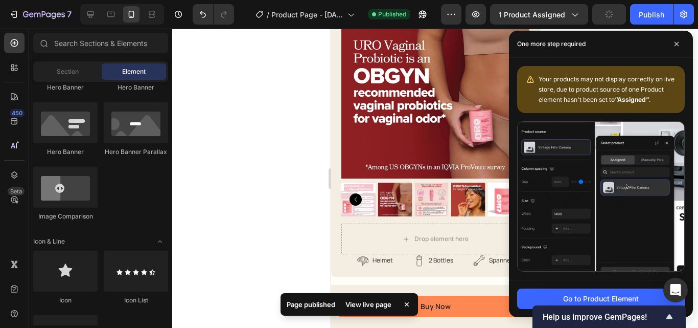
click at [304, 164] on div at bounding box center [435, 178] width 526 height 299
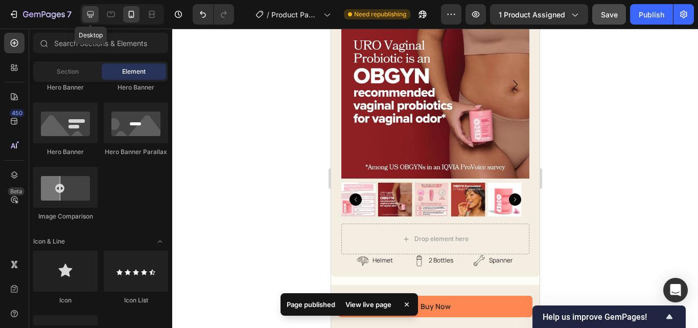
click at [87, 8] on div at bounding box center [90, 14] width 16 height 16
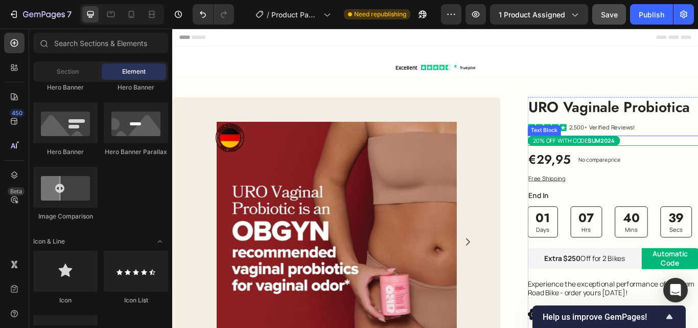
click at [698, 159] on div "20% OFF WITH CODE SUM2024" at bounding box center [686, 159] width 199 height 12
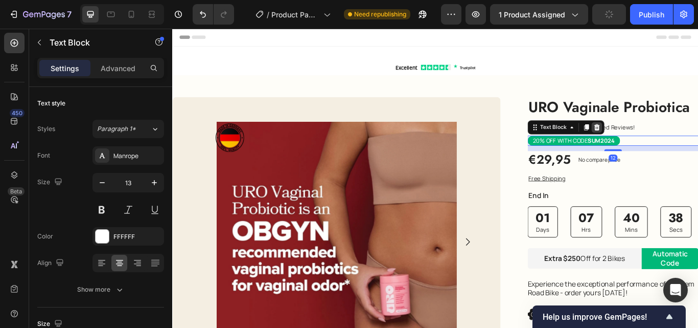
click at [663, 142] on icon at bounding box center [667, 144] width 8 height 8
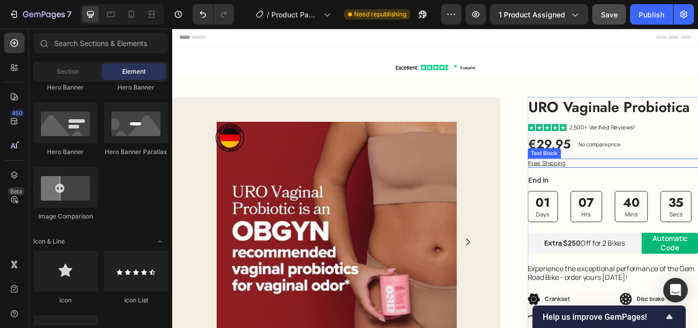
click at [633, 187] on p "Free Shipping" at bounding box center [686, 185] width 197 height 9
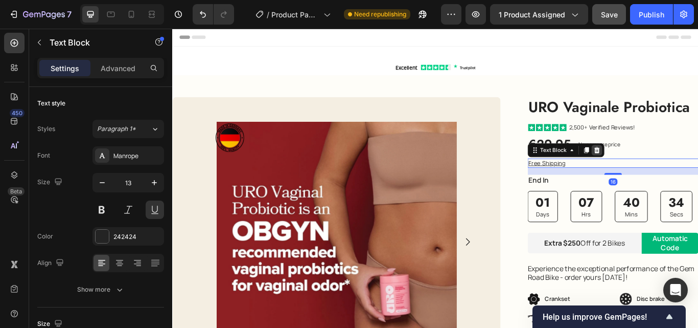
click at [663, 166] on icon at bounding box center [667, 170] width 8 height 8
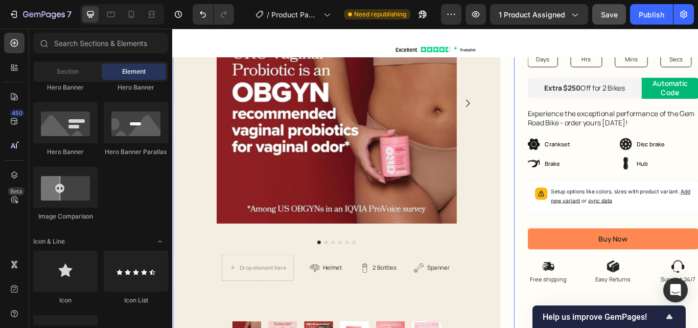
scroll to position [205, 0]
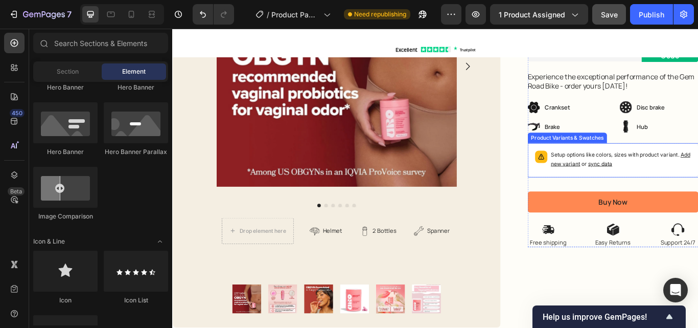
click at [698, 186] on p "Setup options like colors, sizes with product variant. Add new variant or sync …" at bounding box center [696, 181] width 164 height 20
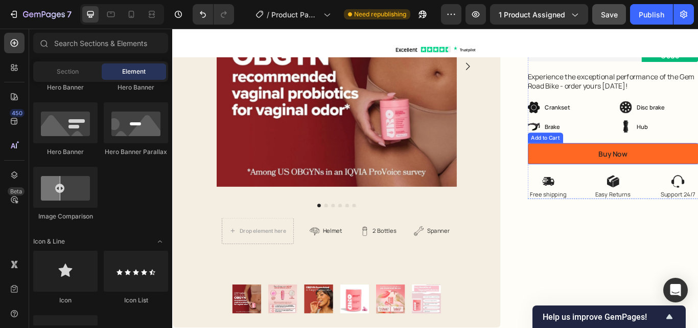
click at [587, 180] on button "Buy Now" at bounding box center [686, 174] width 199 height 25
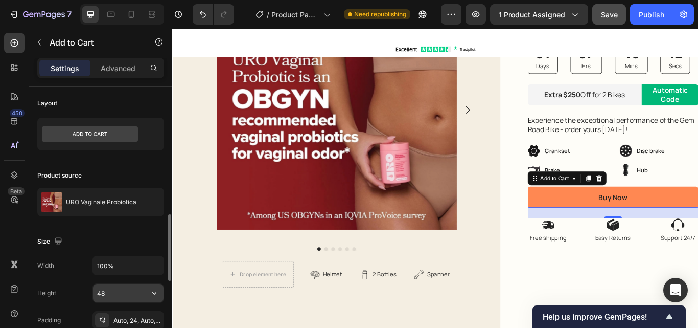
scroll to position [153, 0]
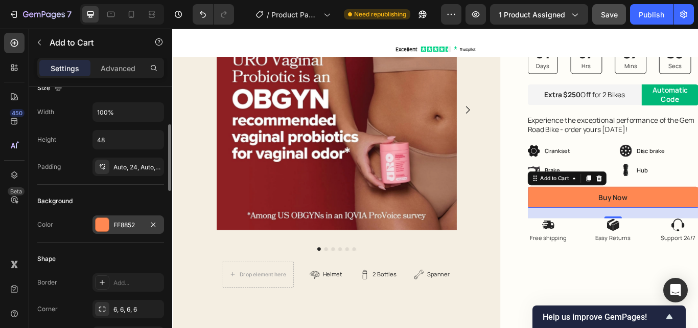
click at [109, 216] on div "FF8852" at bounding box center [129, 224] width 72 height 18
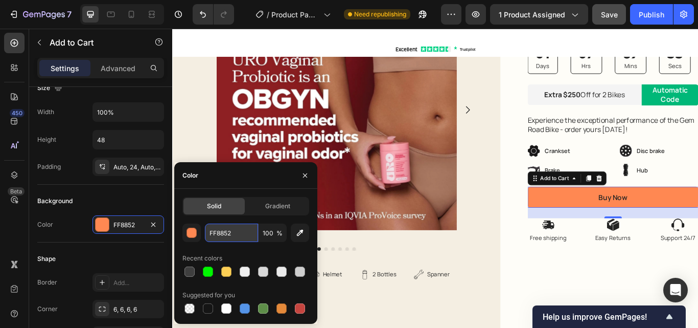
click at [236, 223] on input "FF8852" at bounding box center [231, 232] width 53 height 18
paste input "#F780A9"
type input "#F780A9"
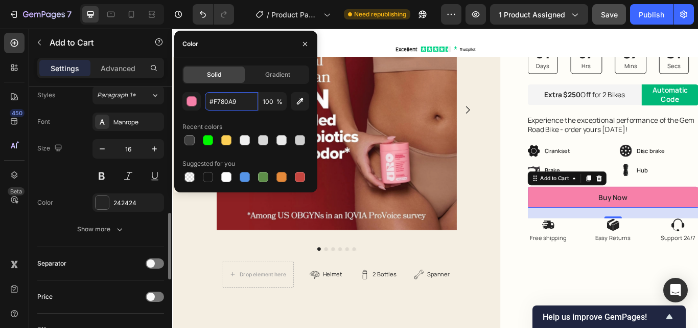
scroll to position [665, 0]
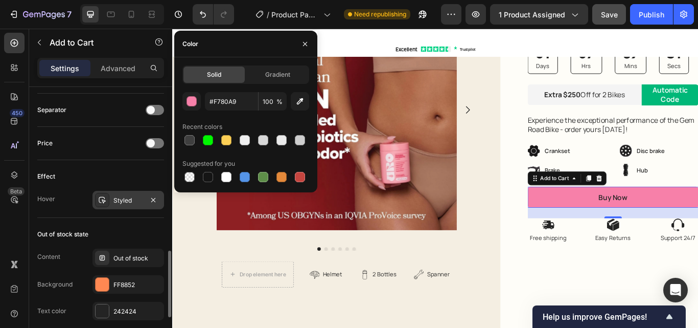
drag, startPoint x: 127, startPoint y: 209, endPoint x: 121, endPoint y: 199, distance: 11.1
click at [127, 209] on div "Styled" at bounding box center [129, 200] width 72 height 18
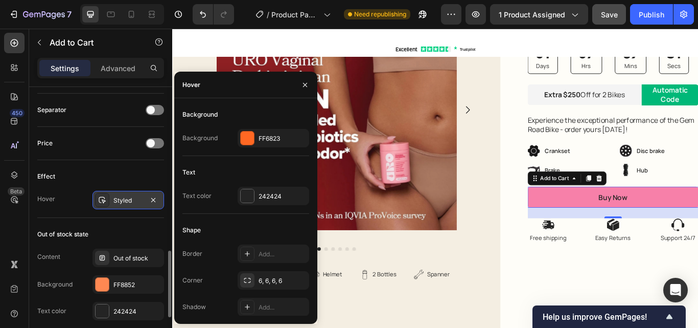
click at [121, 199] on div "Styled" at bounding box center [129, 200] width 30 height 9
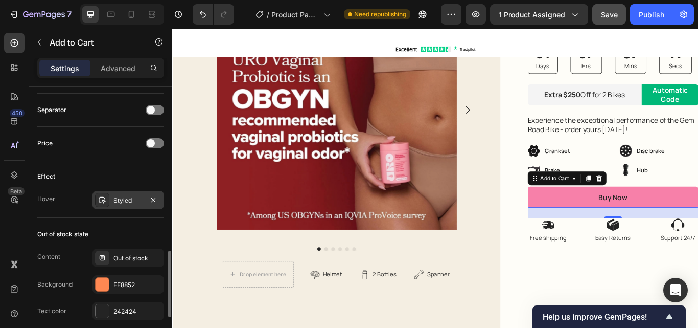
click at [122, 200] on div "Styled" at bounding box center [129, 200] width 30 height 9
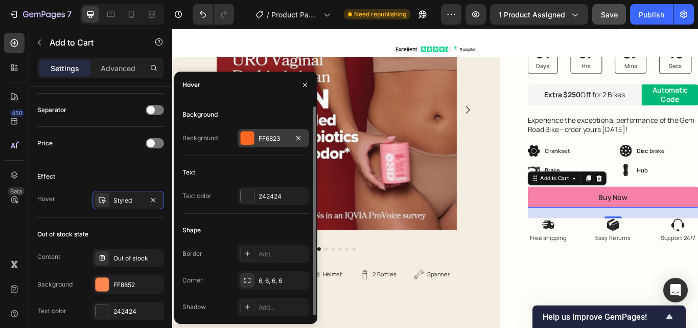
drag, startPoint x: 272, startPoint y: 134, endPoint x: 128, endPoint y: 145, distance: 144.6
click at [272, 134] on div "FF6823" at bounding box center [274, 138] width 30 height 9
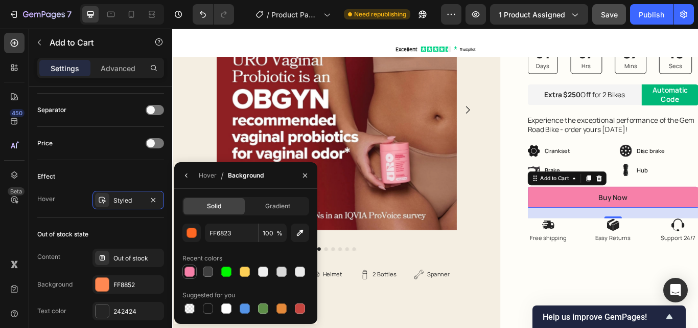
click at [188, 272] on div at bounding box center [190, 271] width 10 height 10
type input "F780A9"
click at [12, 219] on div "450 Beta" at bounding box center [14, 143] width 20 height 221
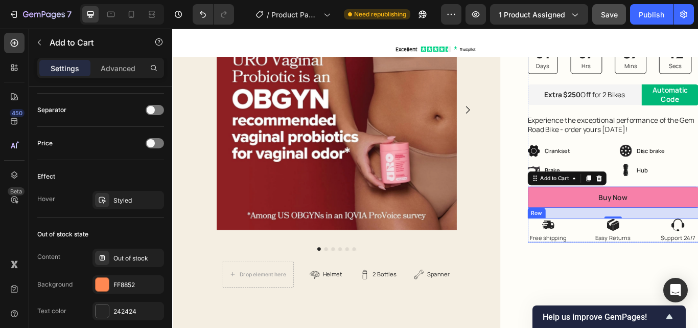
drag, startPoint x: 643, startPoint y: 263, endPoint x: 623, endPoint y: 243, distance: 28.2
click at [643, 263] on div "Icon Free shipping Text Block Icon Easy Returns Text Block Icon Support 24/7 Te…" at bounding box center [686, 264] width 199 height 28
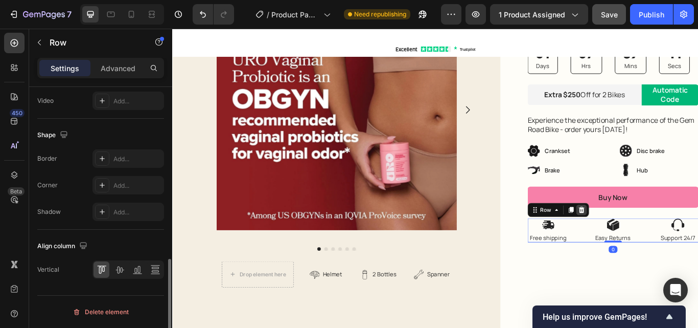
scroll to position [0, 0]
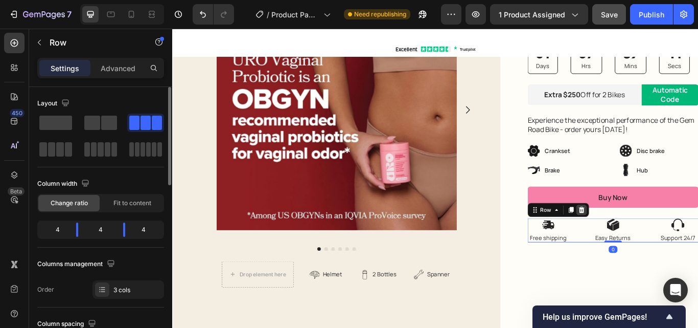
click at [646, 239] on icon at bounding box center [649, 240] width 7 height 7
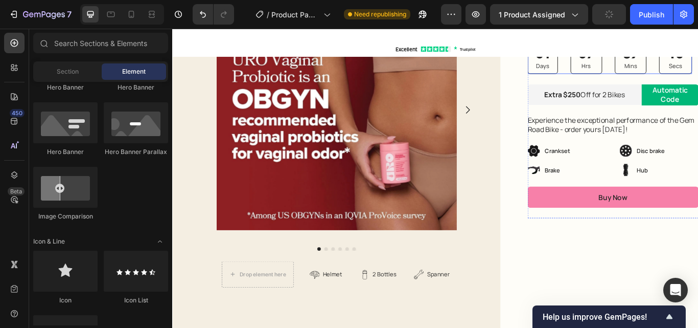
scroll to position [51, 0]
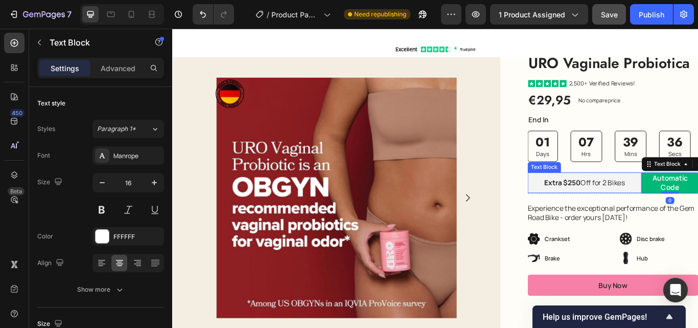
click at [698, 207] on div "Extra $250 Off for 2 Bikes" at bounding box center [653, 208] width 133 height 24
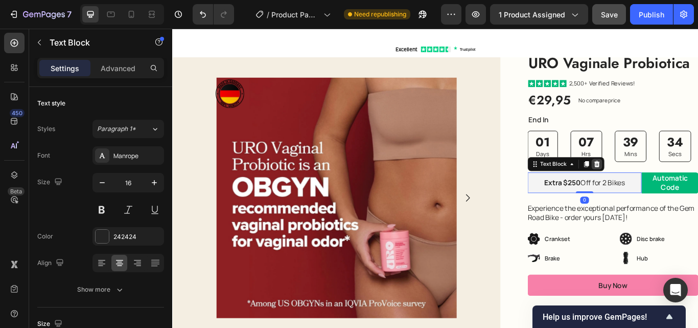
click at [664, 188] on icon at bounding box center [667, 186] width 7 height 7
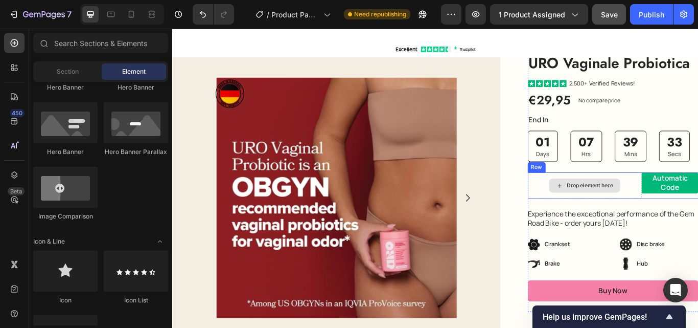
click at [698, 207] on div "Drop element here" at bounding box center [653, 211] width 133 height 31
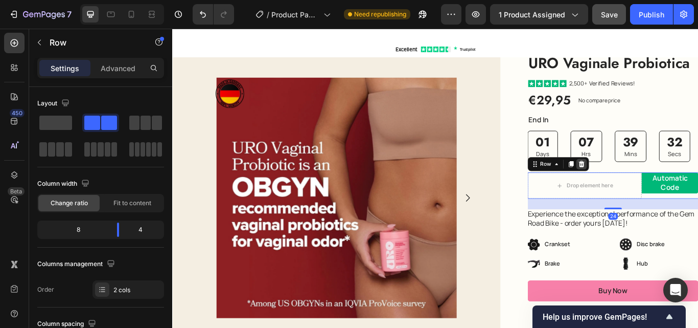
click at [643, 181] on div at bounding box center [649, 187] width 12 height 12
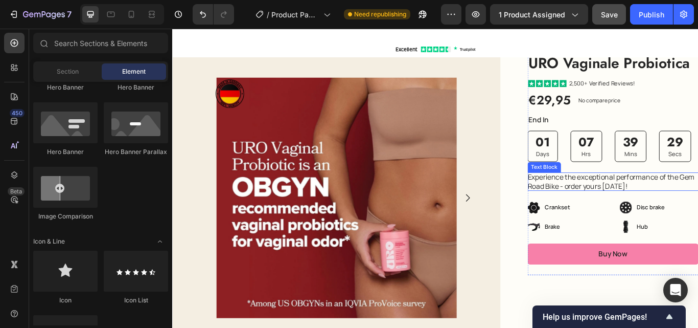
click at [656, 203] on p "Experience the exceptional performance of the Gem Road Bike - order yours today!" at bounding box center [686, 206] width 199 height 21
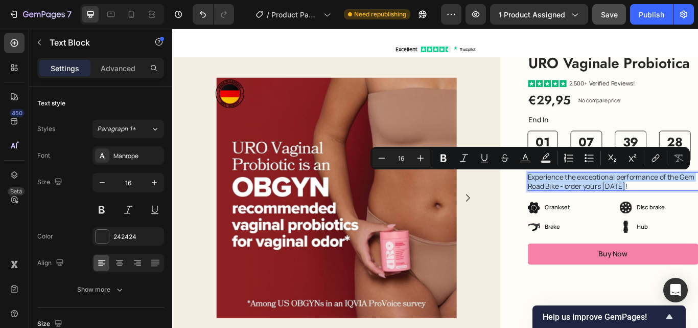
copy p "Experience the exceptional performance of the Gem Road Bike - order yours today!"
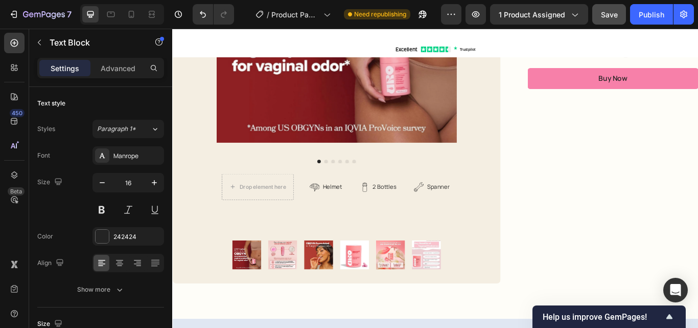
scroll to position [716, 0]
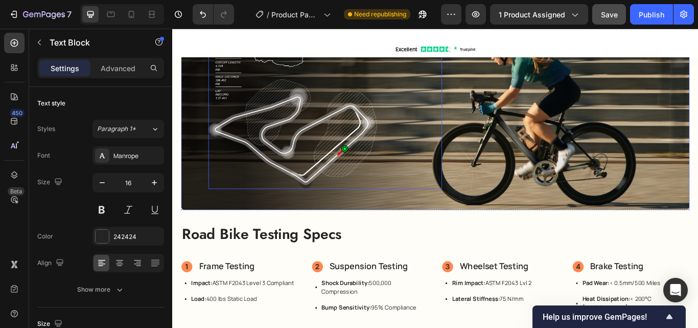
click at [422, 154] on div at bounding box center [350, 127] width 273 height 178
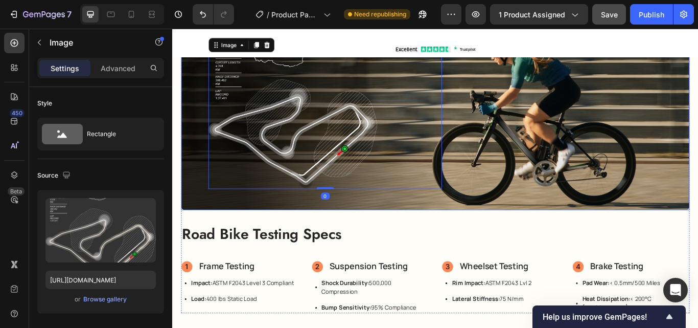
click at [601, 127] on div "Image" at bounding box center [639, 127] width 273 height 178
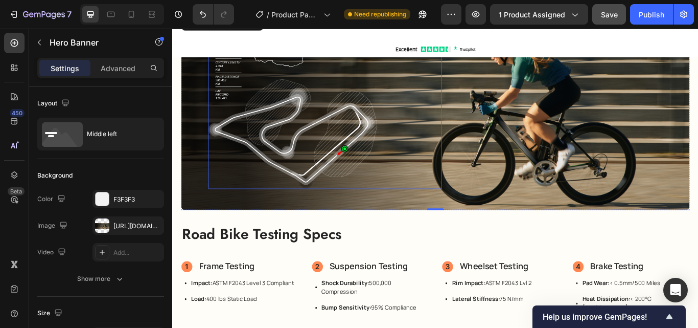
click at [356, 141] on img at bounding box center [312, 127] width 197 height 178
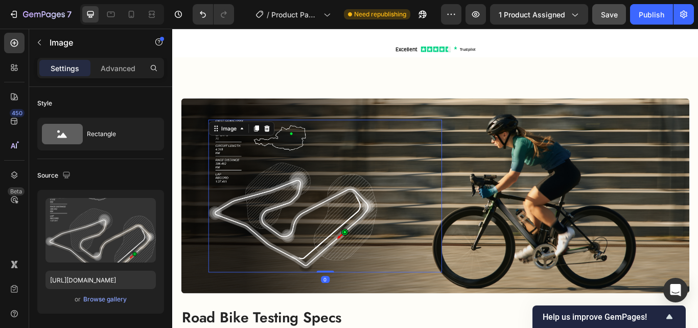
scroll to position [614, 0]
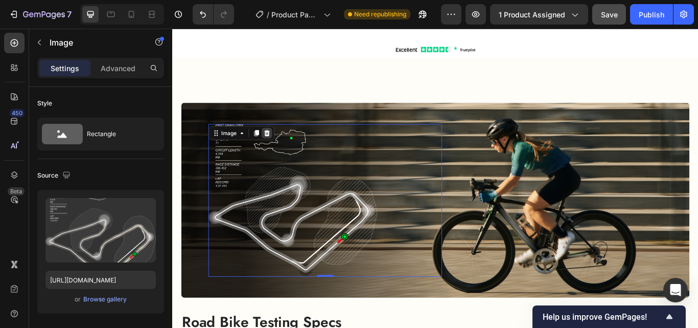
click at [280, 146] on icon at bounding box center [282, 150] width 8 height 8
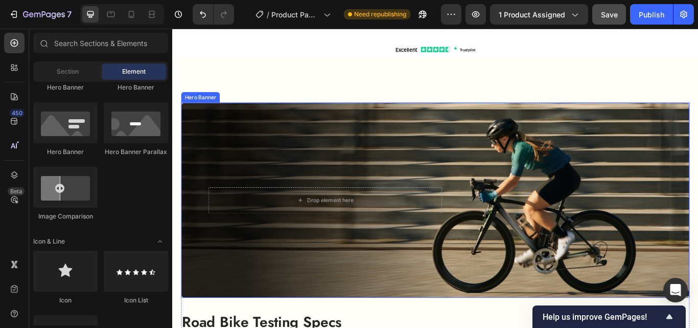
click at [698, 141] on div "Background Image" at bounding box center [479, 229] width 593 height 228
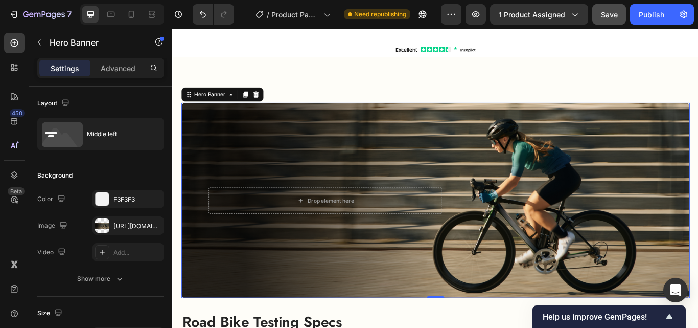
scroll to position [153, 0]
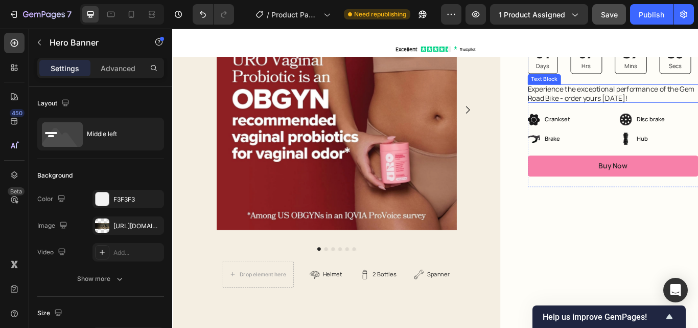
click at [644, 105] on p "Experience the exceptional performance of the Gem Road Bike - order yours today!" at bounding box center [686, 104] width 199 height 21
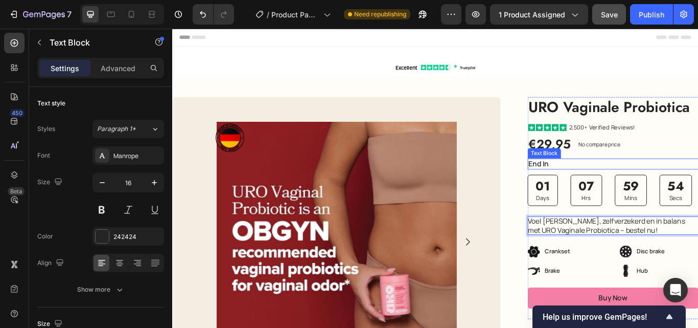
scroll to position [51, 0]
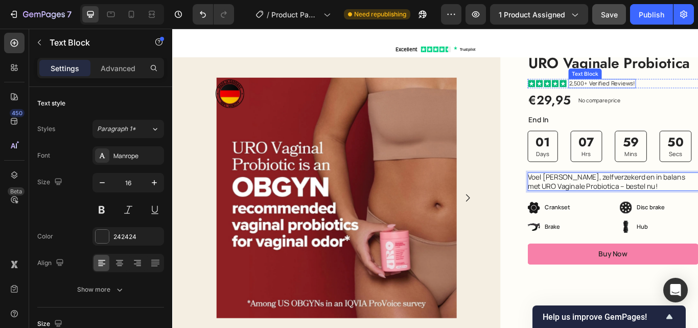
click at [638, 94] on p "2,500+ Verified Reviews!" at bounding box center [673, 92] width 77 height 9
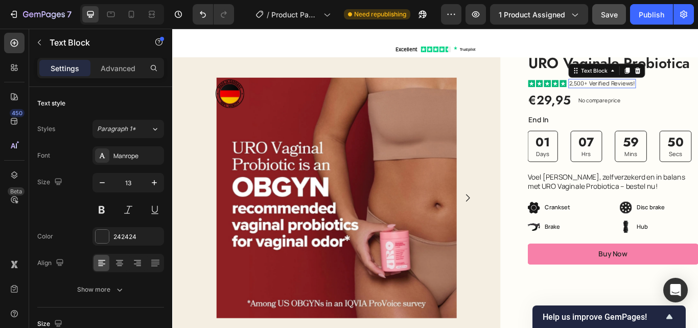
click at [638, 90] on p "2,500+ Verified Reviews!" at bounding box center [673, 92] width 77 height 9
click at [648, 90] on p "2,500+ Verified Reviews!" at bounding box center [673, 92] width 77 height 9
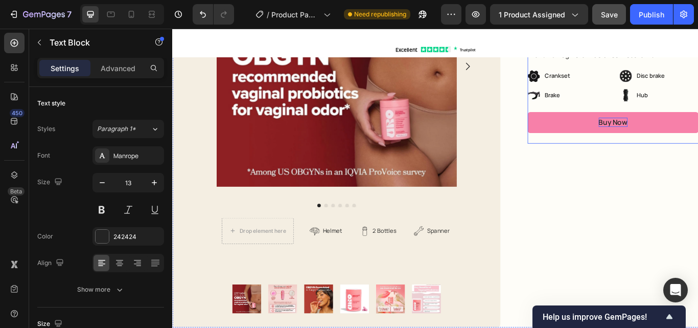
scroll to position [153, 0]
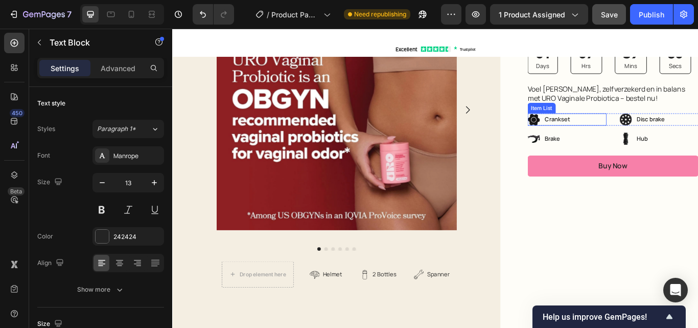
click at [587, 134] on icon at bounding box center [594, 135] width 14 height 14
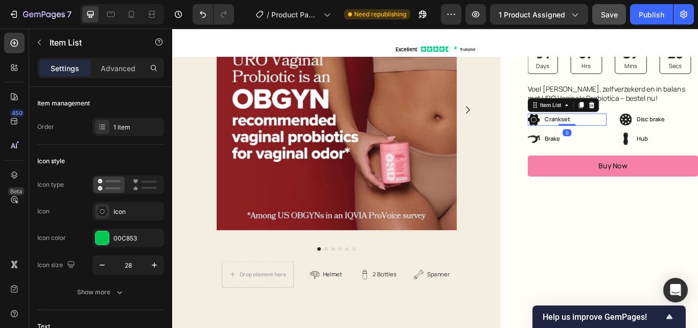
click at [657, 131] on div "Crankset" at bounding box center [633, 135] width 92 height 14
click at [658, 117] on icon at bounding box center [661, 118] width 7 height 7
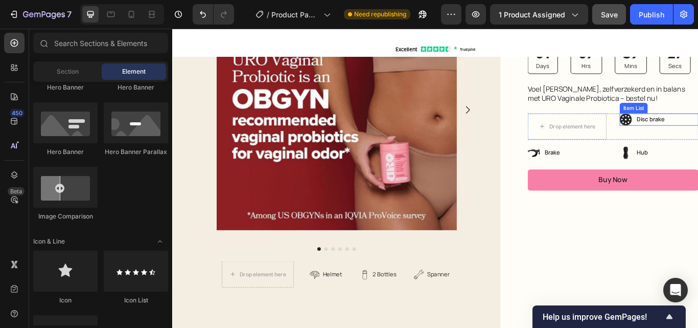
drag, startPoint x: 718, startPoint y: 132, endPoint x: 705, endPoint y: 128, distance: 13.9
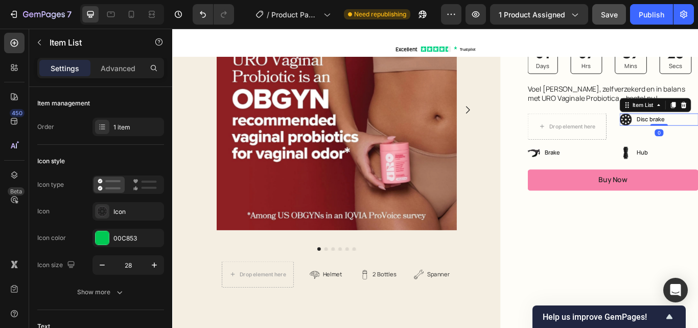
drag, startPoint x: 761, startPoint y: 119, endPoint x: 734, endPoint y: 171, distance: 58.1
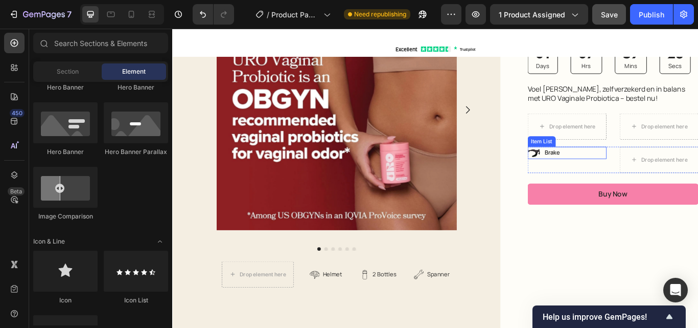
click at [640, 173] on div "Brake" at bounding box center [633, 174] width 92 height 14
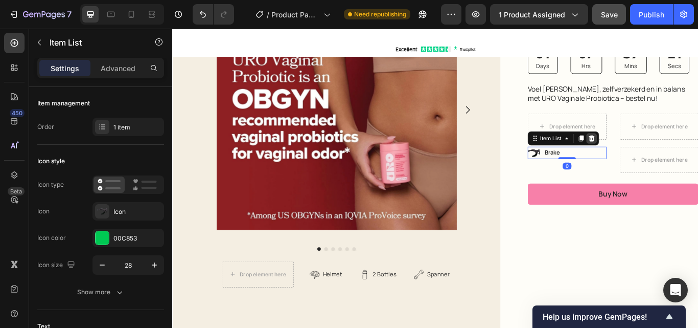
click at [658, 156] on icon at bounding box center [661, 156] width 7 height 7
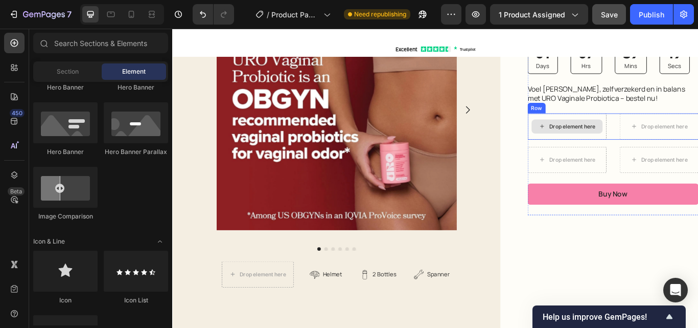
drag, startPoint x: 630, startPoint y: 139, endPoint x: 629, endPoint y: 134, distance: 5.1
click at [629, 139] on div "Drop element here" at bounding box center [639, 143] width 54 height 8
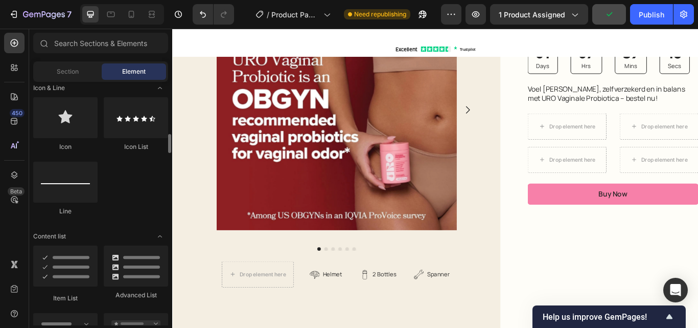
scroll to position [716, 0]
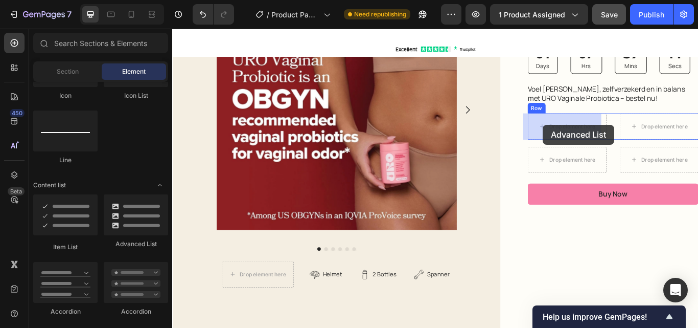
drag, startPoint x: 342, startPoint y: 248, endPoint x: 700, endPoint y: 184, distance: 363.7
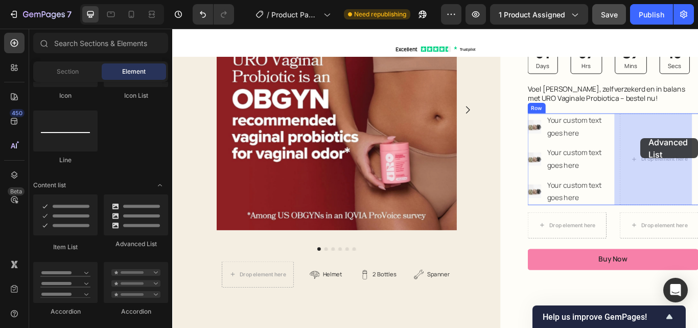
drag, startPoint x: 333, startPoint y: 253, endPoint x: 718, endPoint y: 156, distance: 397.0
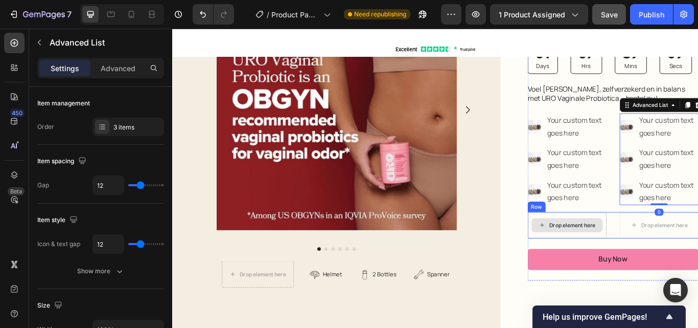
click at [612, 256] on div "Drop element here" at bounding box center [639, 258] width 54 height 8
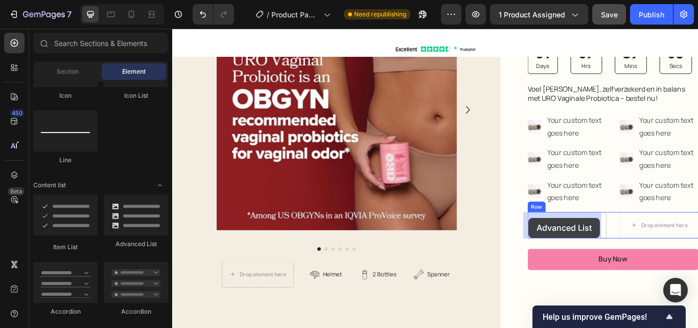
drag, startPoint x: 291, startPoint y: 247, endPoint x: 588, endPoint y: 249, distance: 296.6
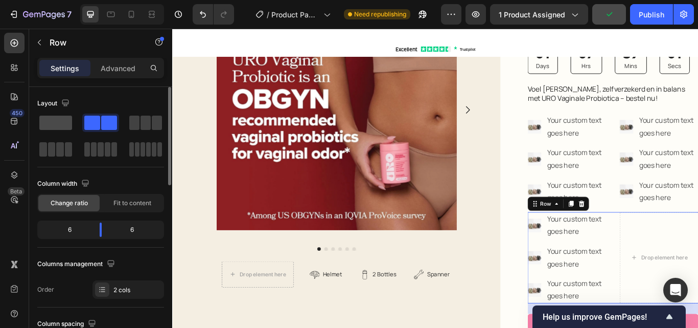
click at [59, 122] on span at bounding box center [55, 123] width 33 height 14
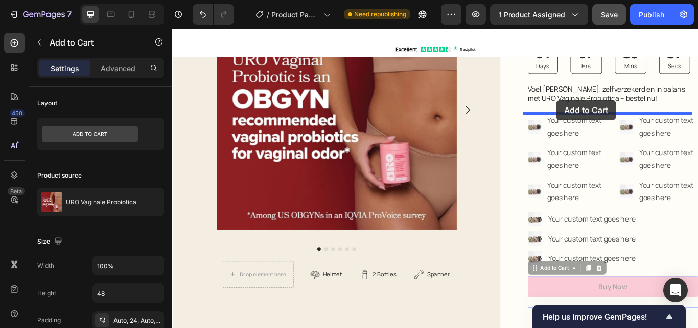
drag, startPoint x: 584, startPoint y: 189, endPoint x: 620, endPoint y: 112, distance: 84.9
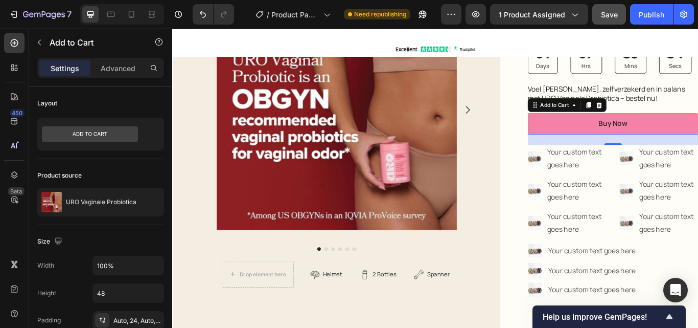
click at [687, 132] on button "Buy Now" at bounding box center [686, 140] width 199 height 25
click at [679, 137] on div "Buy Now" at bounding box center [686, 139] width 34 height 11
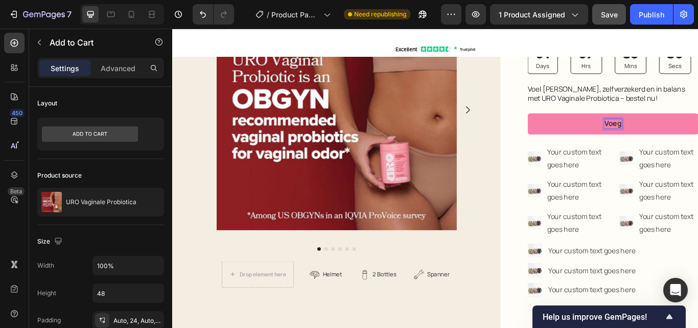
click at [587, 128] on button "Voeg" at bounding box center [686, 140] width 199 height 25
click at [587, 128] on button "Voeg toe" at bounding box center [686, 140] width 199 height 25
click at [587, 128] on button "Voeg toe aan" at bounding box center [686, 140] width 199 height 25
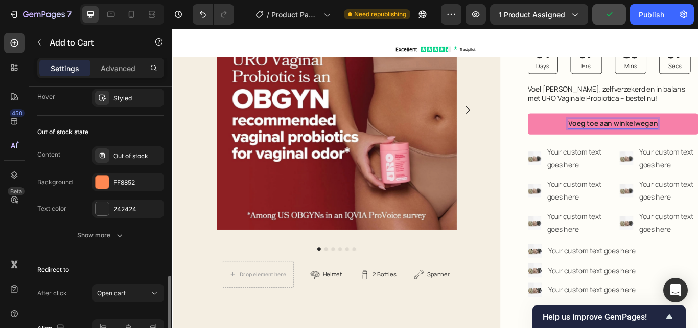
scroll to position [826, 0]
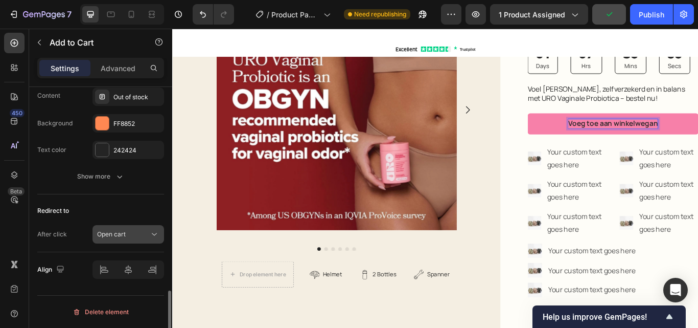
click at [119, 233] on span "Open cart" at bounding box center [111, 234] width 29 height 8
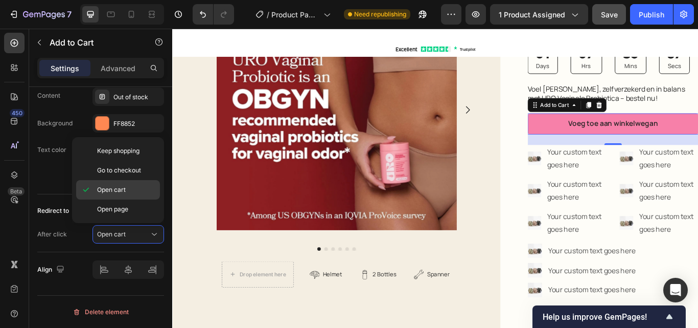
click at [118, 186] on span "Open cart" at bounding box center [111, 189] width 29 height 9
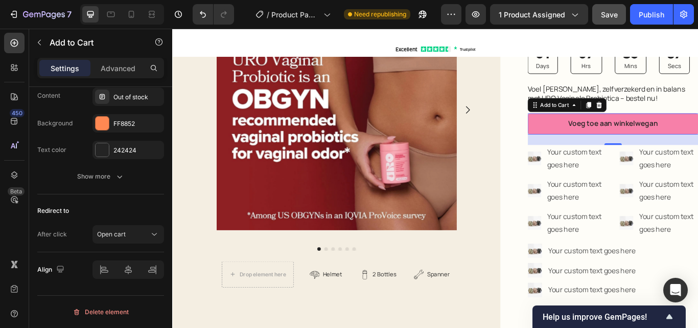
click at [14, 229] on div "450 Beta" at bounding box center [14, 143] width 20 height 221
click at [638, 181] on div "Your custom text goes here" at bounding box center [643, 181] width 70 height 32
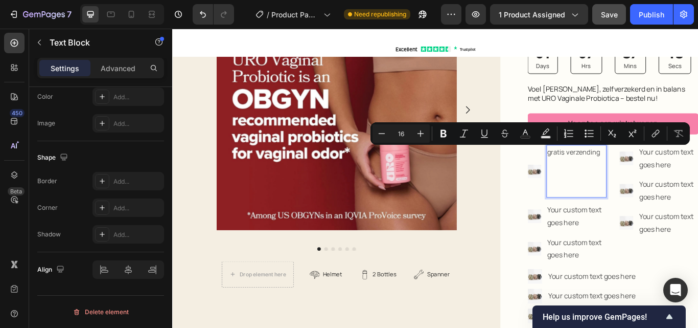
scroll to position [0, 0]
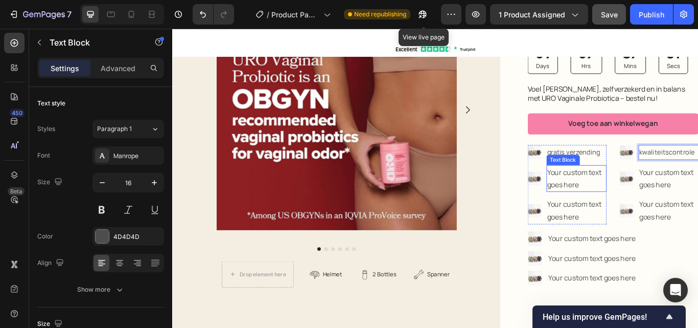
click at [643, 206] on div "Your custom text goes here" at bounding box center [643, 204] width 70 height 32
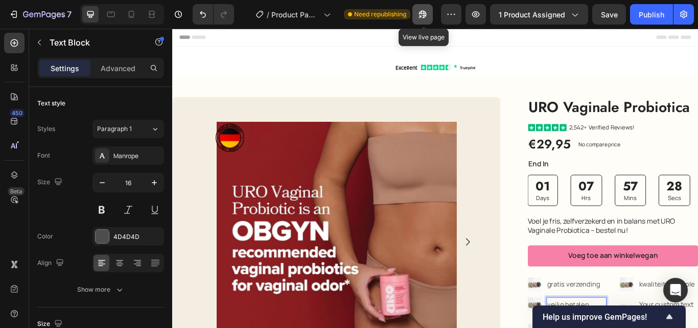
scroll to position [153, 0]
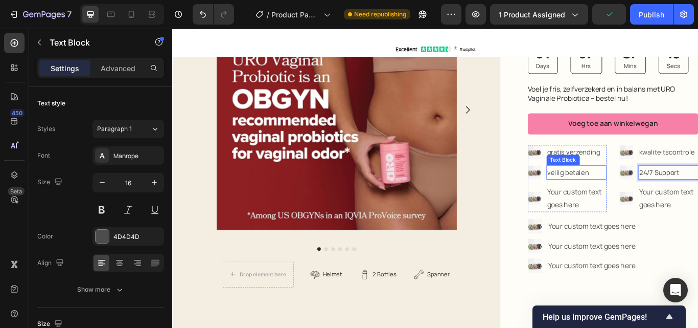
click at [666, 194] on p "veilig betalen" at bounding box center [644, 196] width 68 height 15
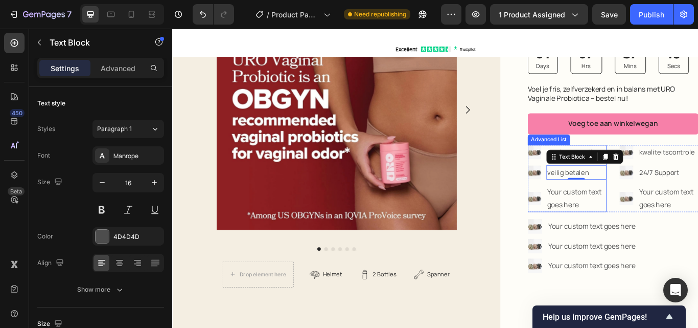
click at [601, 171] on li "Image gratis verzending Text Block" at bounding box center [633, 173] width 92 height 17
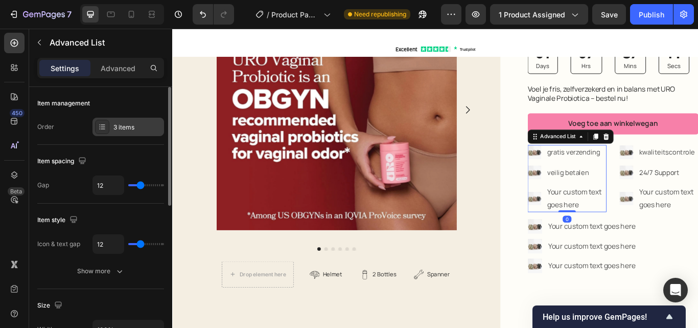
click at [115, 119] on div "3 items" at bounding box center [129, 127] width 72 height 18
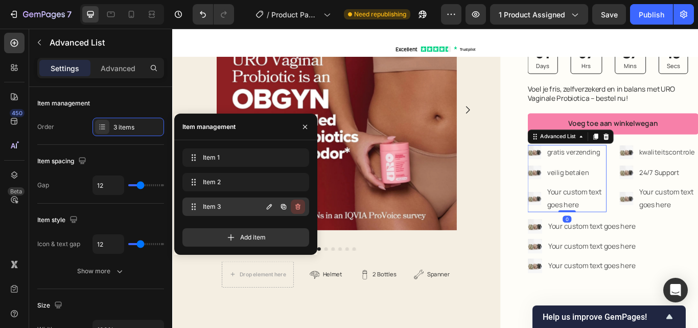
click at [297, 209] on icon "button" at bounding box center [298, 207] width 5 height 6
click at [295, 204] on div "Delete" at bounding box center [291, 206] width 19 height 9
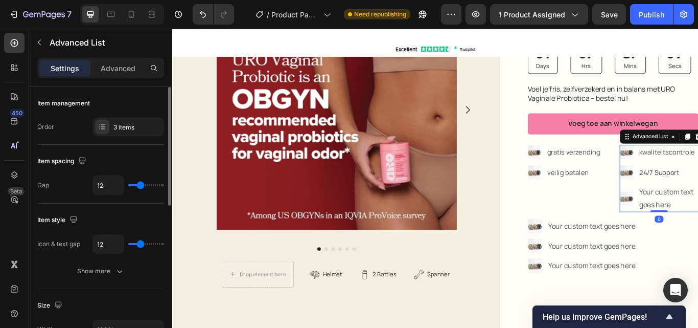
drag, startPoint x: 114, startPoint y: 129, endPoint x: 163, endPoint y: 162, distance: 58.7
click at [114, 130] on div "3 items" at bounding box center [138, 127] width 48 height 9
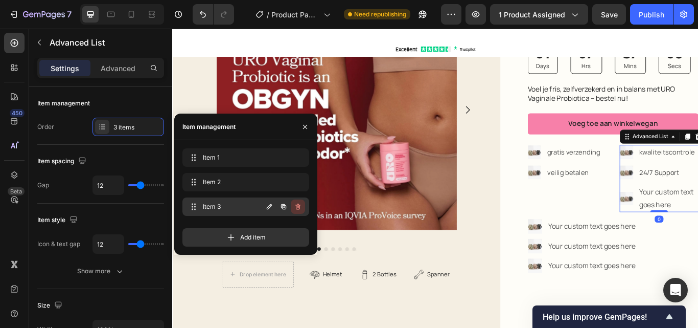
click at [298, 209] on icon "button" at bounding box center [298, 206] width 8 height 8
click at [295, 204] on div "Delete" at bounding box center [291, 206] width 19 height 9
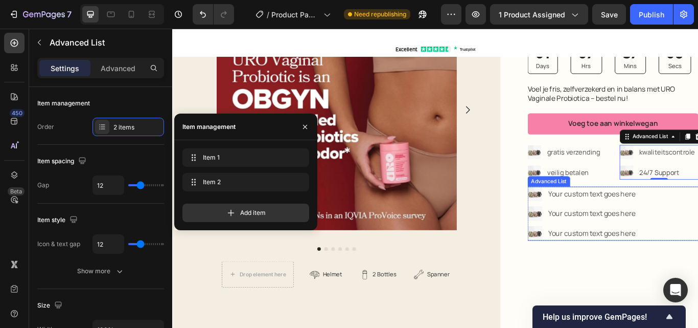
drag, startPoint x: 307, startPoint y: 181, endPoint x: 620, endPoint y: 246, distance: 319.2
click at [698, 267] on div "Image Your custom text goes here Text Block Image Your custom text goes here Te…" at bounding box center [686, 244] width 199 height 63
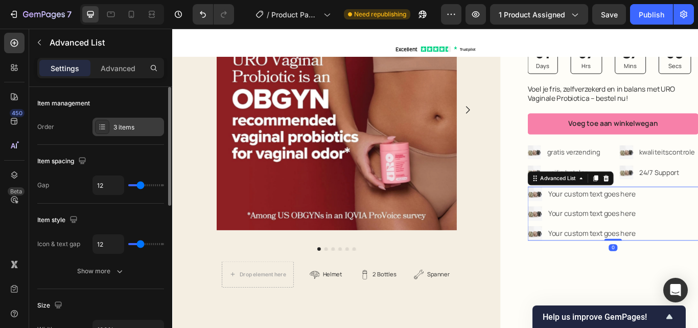
click at [115, 130] on div "3 items" at bounding box center [138, 127] width 48 height 9
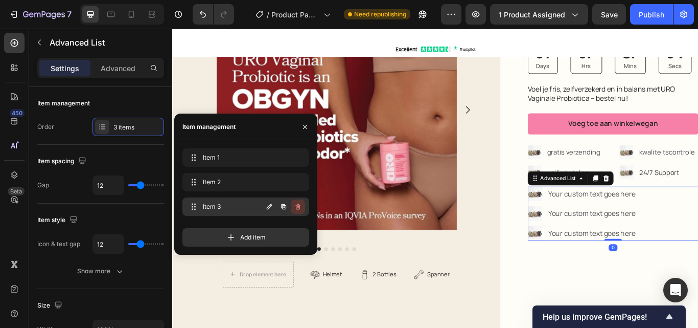
click at [294, 202] on icon "button" at bounding box center [298, 206] width 8 height 8
click at [294, 202] on div "Delete" at bounding box center [291, 206] width 19 height 9
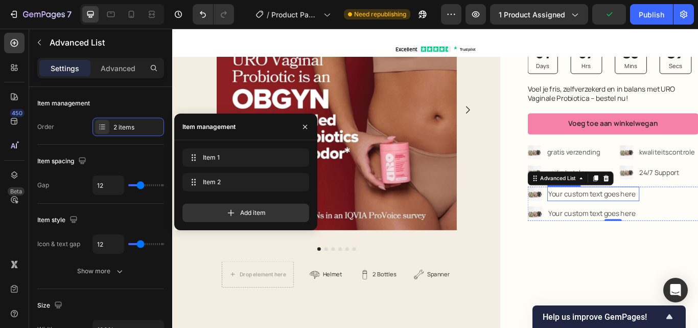
click at [647, 221] on div "Your custom text goes here" at bounding box center [663, 221] width 107 height 17
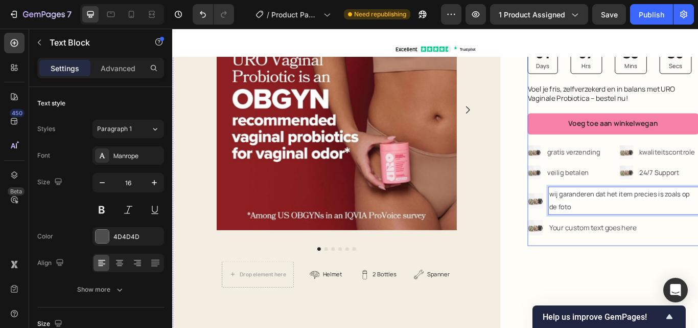
click at [648, 261] on div "Your custom text goes here" at bounding box center [698, 261] width 175 height 17
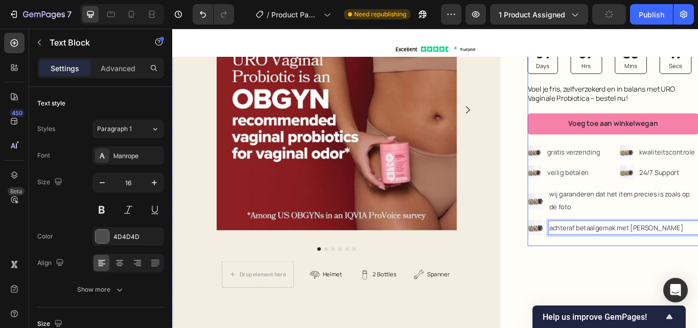
click at [609, 277] on div "URO Vaginale Probiotica Product Title Icon Icon Icon Icon Icon Icon List 2,542+…" at bounding box center [686, 118] width 199 height 327
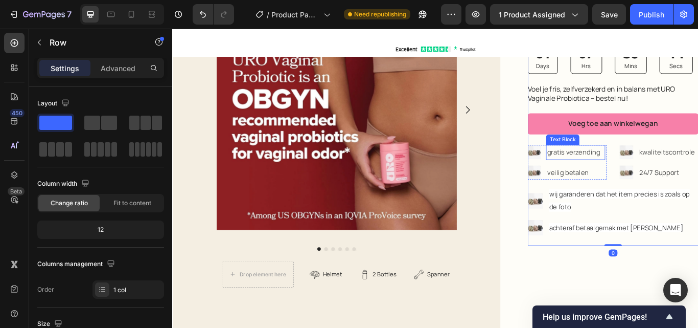
click at [615, 172] on span "gratis verzending" at bounding box center [640, 173] width 62 height 11
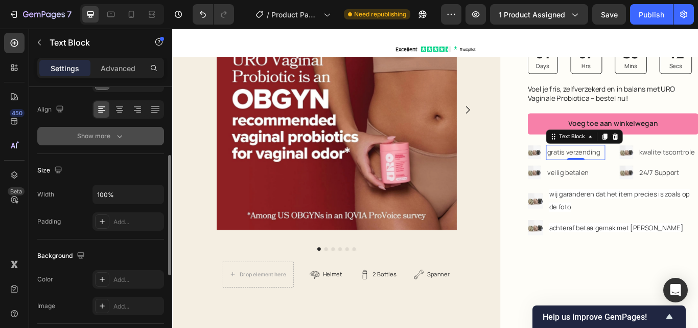
click at [101, 134] on div "Show more" at bounding box center [101, 136] width 48 height 10
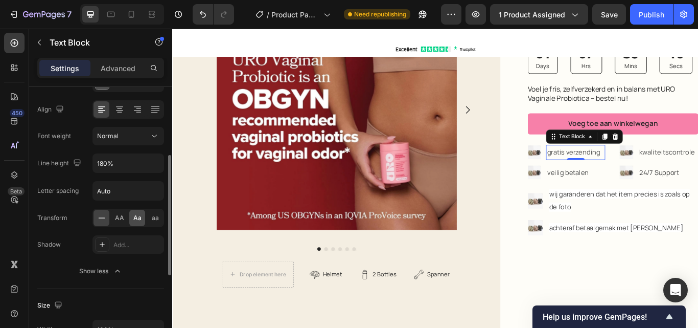
click at [138, 219] on span "Aa" at bounding box center [137, 217] width 8 height 9
drag, startPoint x: 323, startPoint y: 240, endPoint x: 194, endPoint y: 199, distance: 134.6
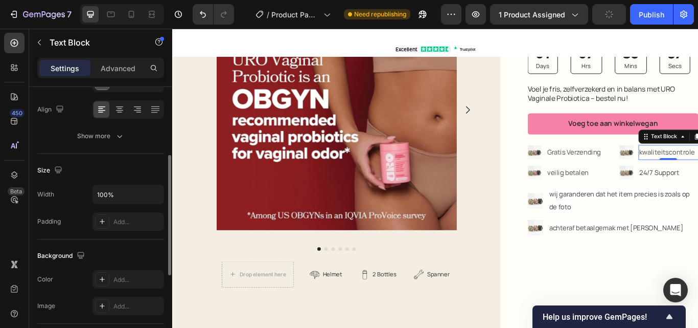
click at [104, 122] on div "Font Manrope Size 16 Color 4D4D4D Align Show more" at bounding box center [100, 69] width 127 height 152
click at [105, 135] on div "Show more" at bounding box center [101, 136] width 48 height 10
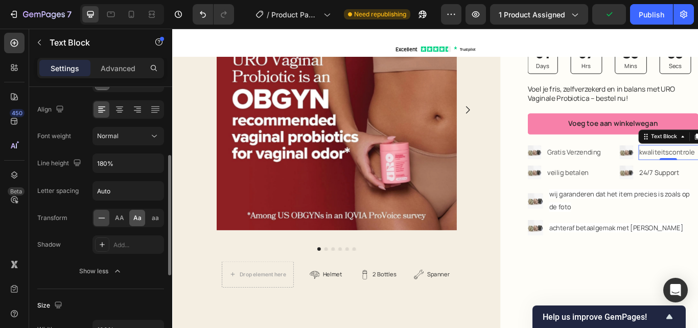
click at [135, 217] on span "Aa" at bounding box center [137, 217] width 8 height 9
click at [640, 191] on span "veilig betalen" at bounding box center [634, 196] width 49 height 11
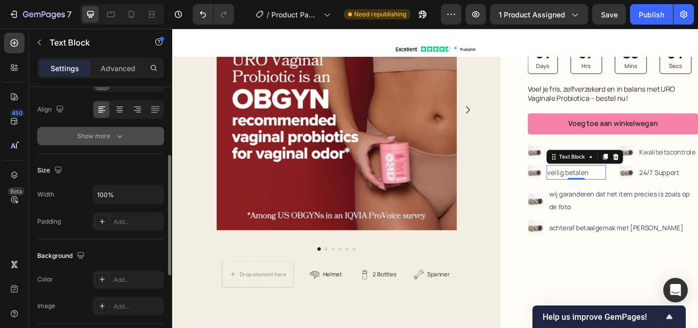
click at [88, 131] on div "Show more" at bounding box center [101, 136] width 48 height 10
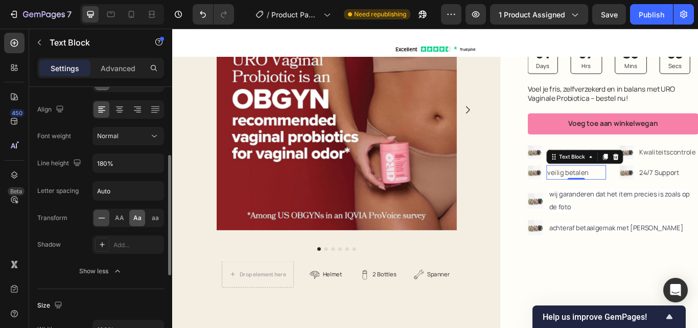
click at [139, 212] on div "Aa" at bounding box center [137, 218] width 16 height 16
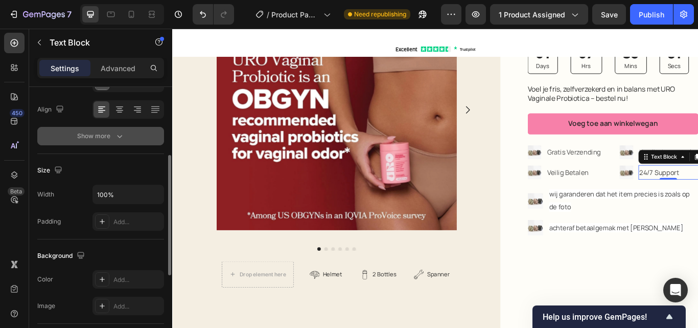
click at [98, 140] on div "Show more" at bounding box center [101, 136] width 48 height 10
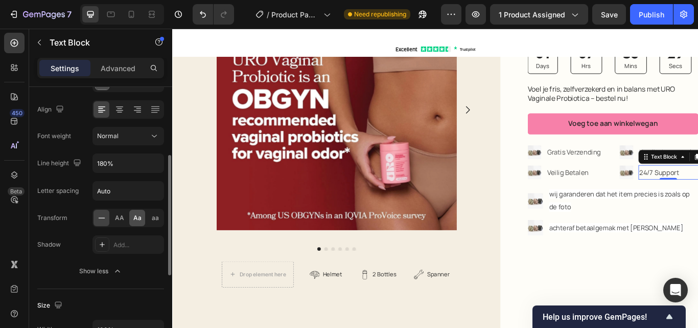
drag, startPoint x: 142, startPoint y: 217, endPoint x: 548, endPoint y: 198, distance: 406.9
click at [142, 217] on div "Aa" at bounding box center [137, 218] width 16 height 16
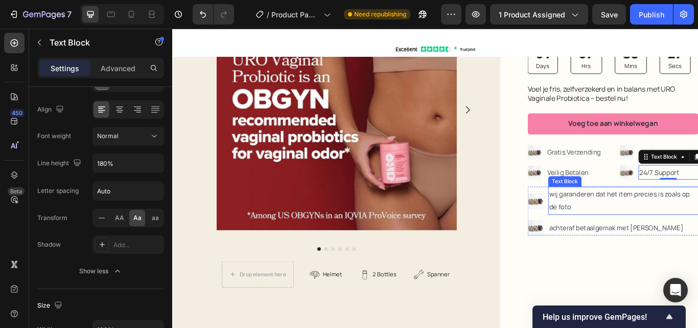
click at [698, 218] on span "wij garanderen dat het item precies is zoals op de foto" at bounding box center [694, 229] width 164 height 26
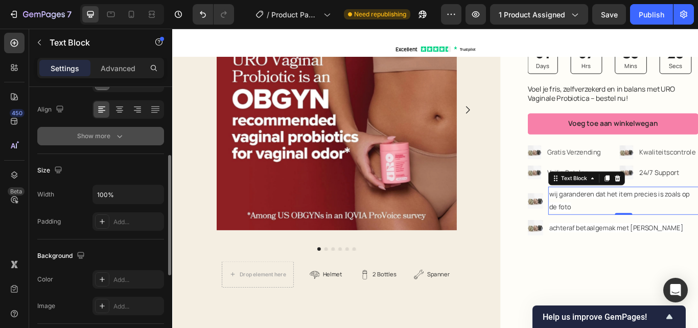
click at [104, 131] on div "Show more" at bounding box center [101, 136] width 48 height 10
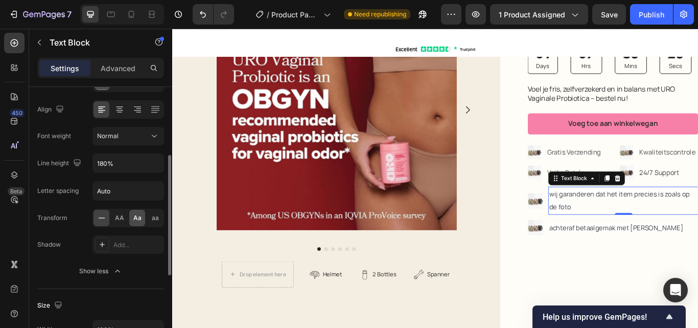
click at [144, 217] on div "Aa" at bounding box center [137, 218] width 16 height 16
click at [678, 252] on li "Image achteraf betaalgemak met klarna Text Block" at bounding box center [686, 261] width 199 height 18
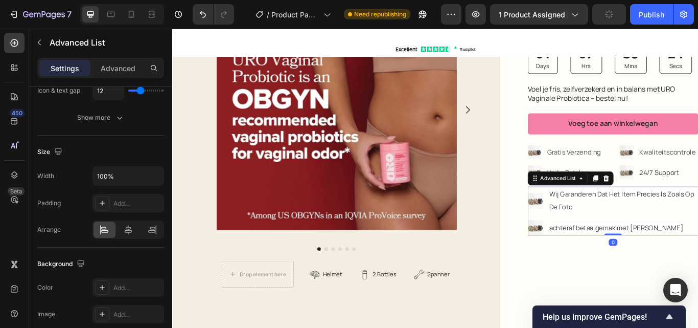
scroll to position [0, 0]
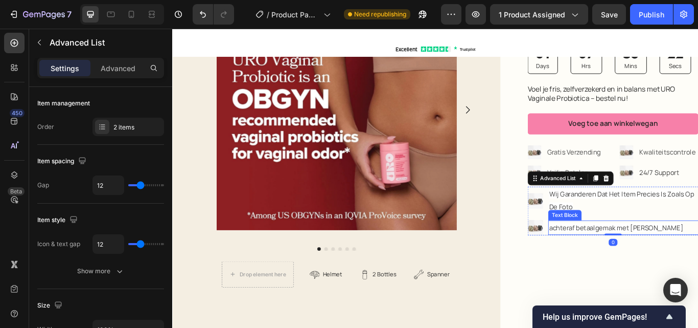
click at [698, 257] on span "achteraf betaalgemak met [PERSON_NAME]" at bounding box center [690, 261] width 156 height 11
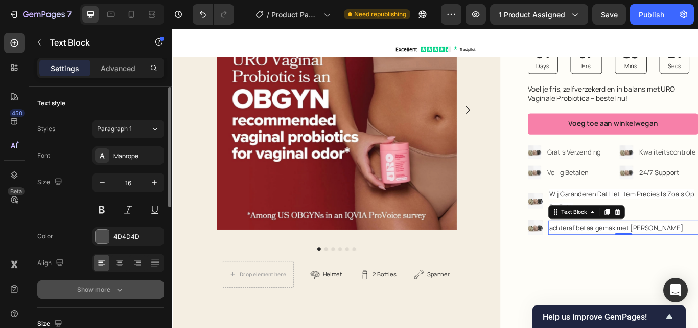
click at [107, 288] on div "Show more" at bounding box center [101, 289] width 48 height 10
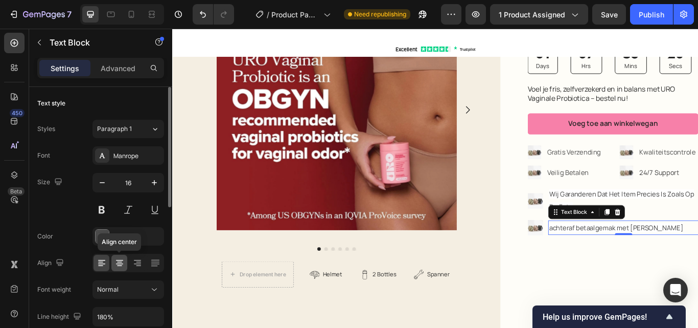
scroll to position [51, 0]
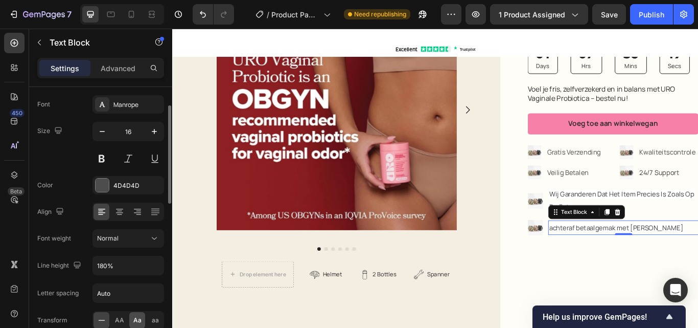
click at [135, 315] on div "Aa" at bounding box center [137, 320] width 16 height 16
click at [589, 172] on img at bounding box center [595, 173] width 16 height 16
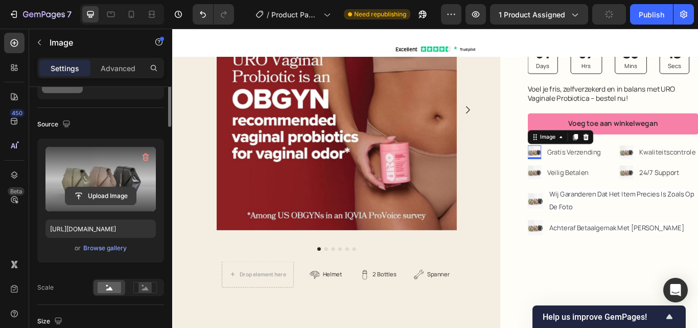
scroll to position [0, 0]
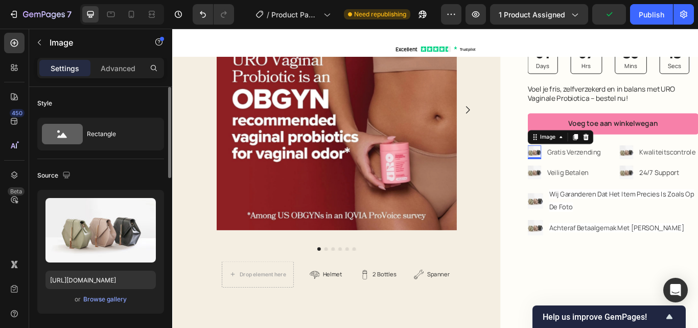
click at [85, 192] on div "Upload Image https://cdn.shopify.com/s/files/1/2005/9307/files/image_demo.jpg o…" at bounding box center [100, 252] width 127 height 124
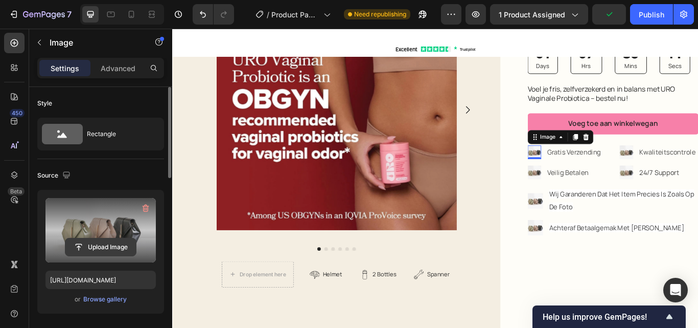
click at [91, 250] on input "file" at bounding box center [100, 246] width 71 height 17
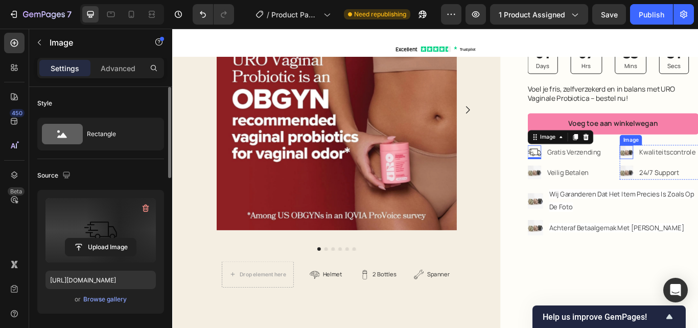
type input "https://cdn.shopify.com/s/files/1/0760/5020/2891/files/gempages_530379185214981…"
click at [694, 172] on img at bounding box center [702, 173] width 16 height 16
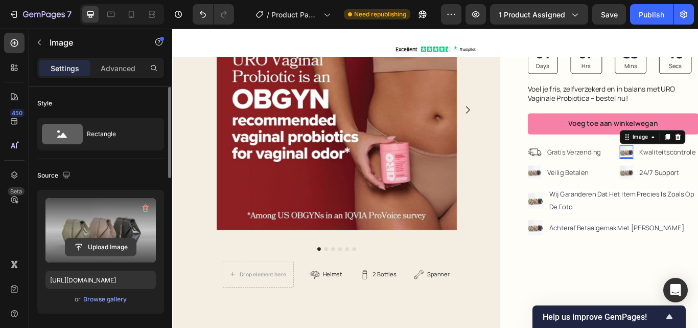
click at [80, 244] on input "file" at bounding box center [100, 246] width 71 height 17
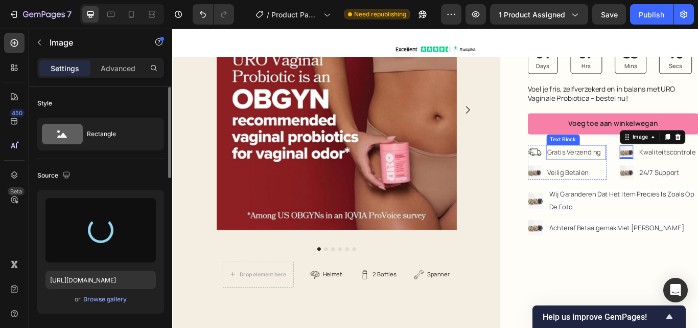
type input "https://cdn.shopify.com/s/files/1/0760/5020/2891/files/gempages_530379185214981…"
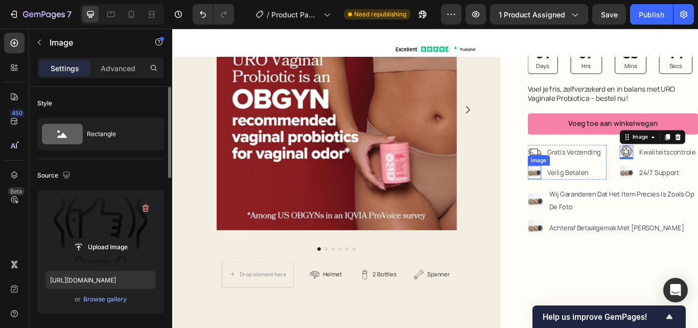
click at [588, 197] on img at bounding box center [595, 197] width 16 height 16
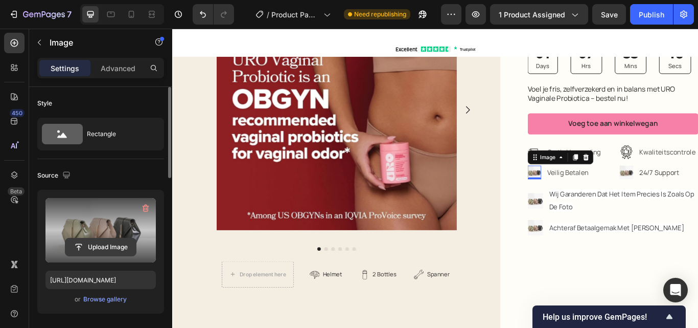
click at [86, 246] on input "file" at bounding box center [100, 246] width 71 height 17
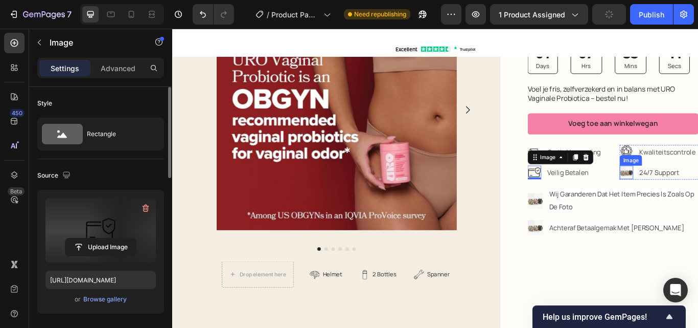
type input "https://cdn.shopify.com/s/files/1/0760/5020/2891/files/gempages_530379185214981…"
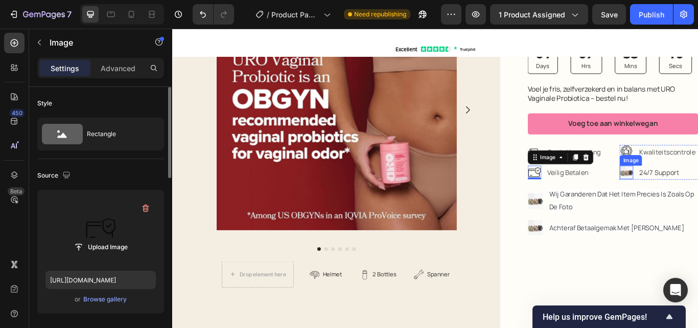
click at [694, 193] on img at bounding box center [702, 197] width 16 height 16
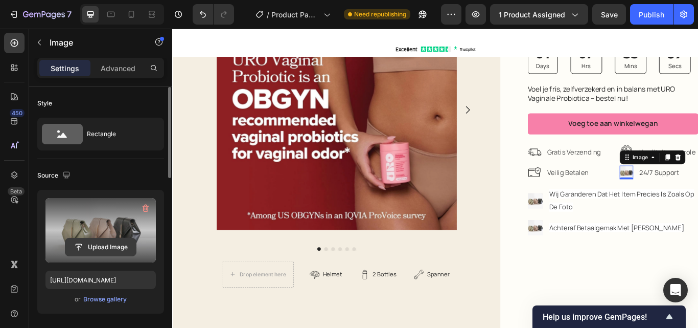
click at [97, 244] on input "file" at bounding box center [100, 246] width 71 height 17
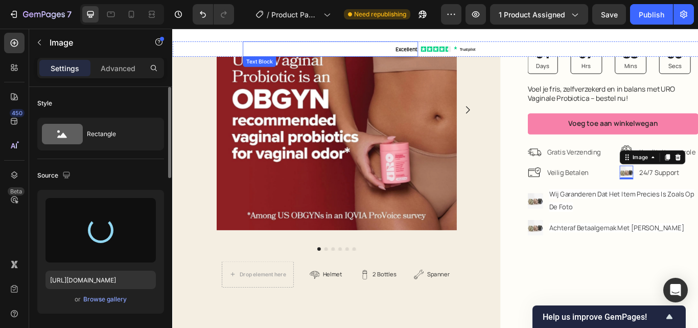
type input "https://cdn.shopify.com/s/files/1/0760/5020/2891/files/gempages_530379185214981…"
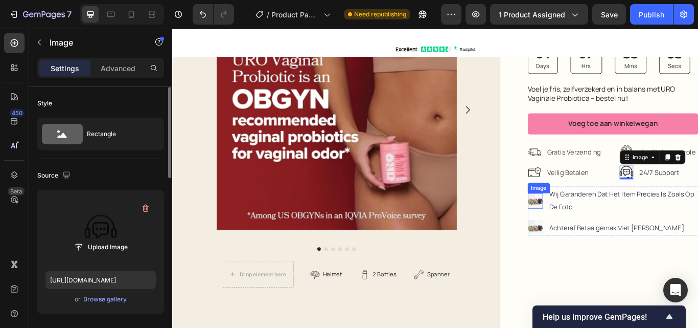
click at [593, 226] on img at bounding box center [596, 230] width 18 height 18
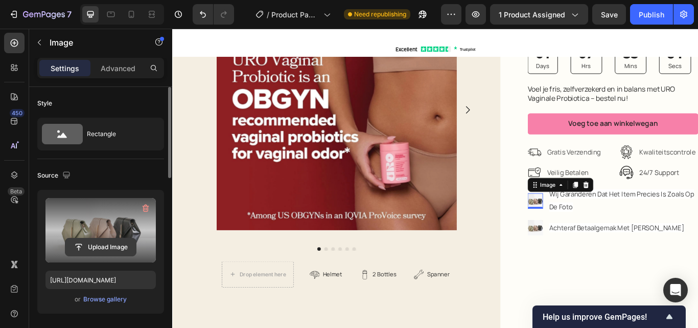
click at [93, 242] on input "file" at bounding box center [100, 246] width 71 height 17
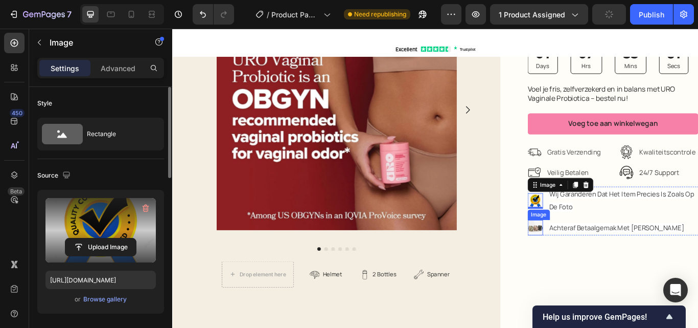
click at [595, 257] on img at bounding box center [596, 261] width 18 height 18
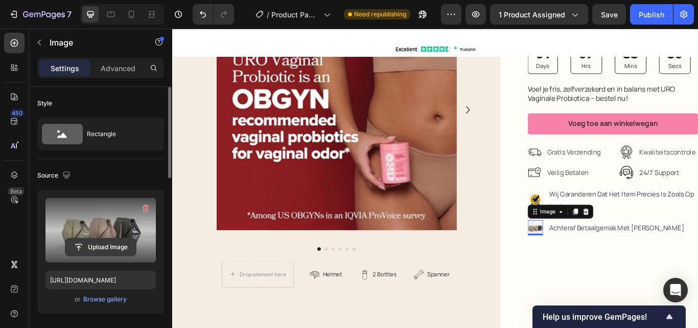
click at [73, 240] on input "file" at bounding box center [100, 246] width 71 height 17
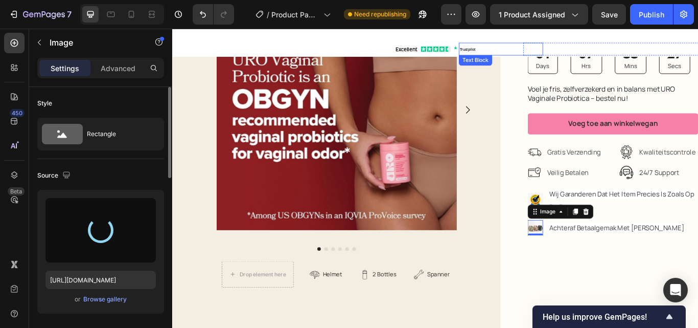
type input "https://cdn.shopify.com/s/files/1/0760/5020/2891/files/gempages_530379185214981…"
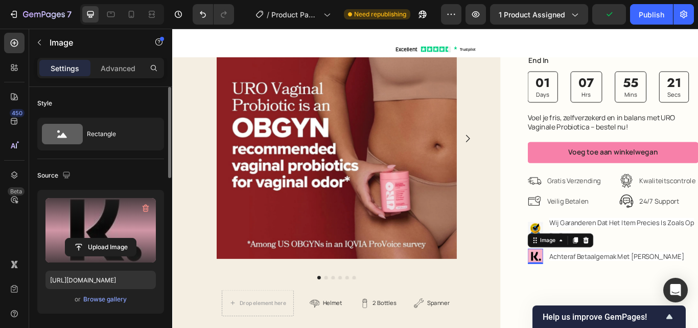
scroll to position [205, 0]
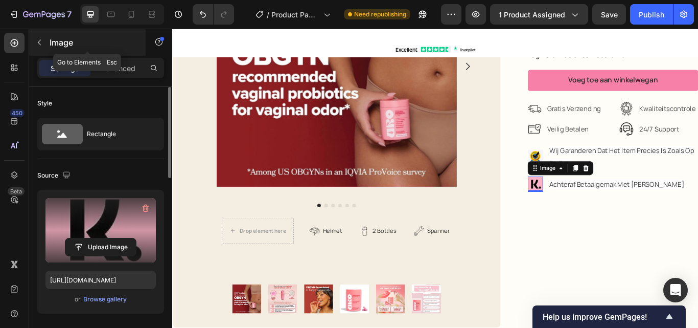
click at [35, 44] on button "button" at bounding box center [39, 42] width 16 height 16
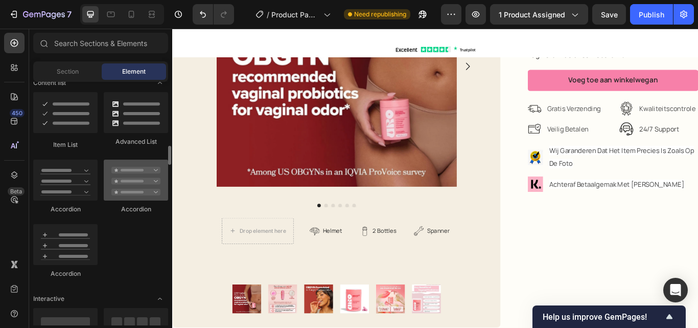
scroll to position [869, 0]
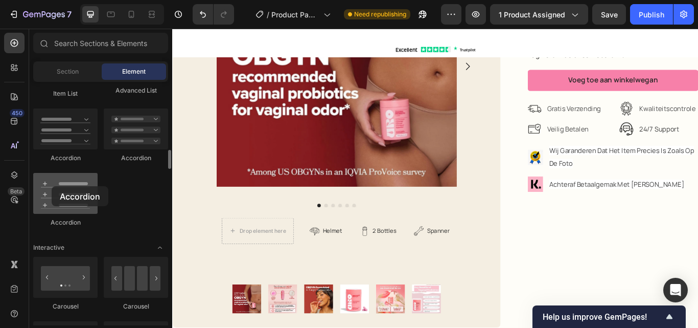
drag, startPoint x: 51, startPoint y: 196, endPoint x: 52, endPoint y: 186, distance: 10.2
click at [52, 186] on div at bounding box center [65, 193] width 64 height 41
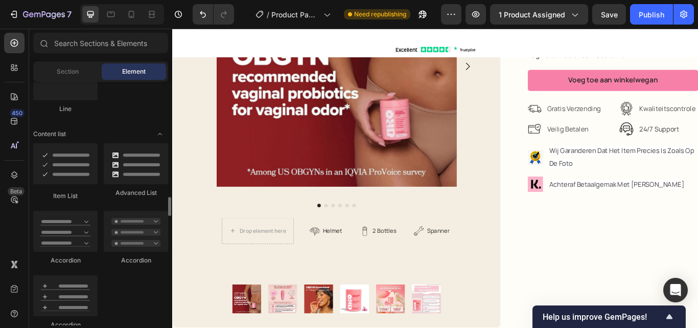
scroll to position [818, 0]
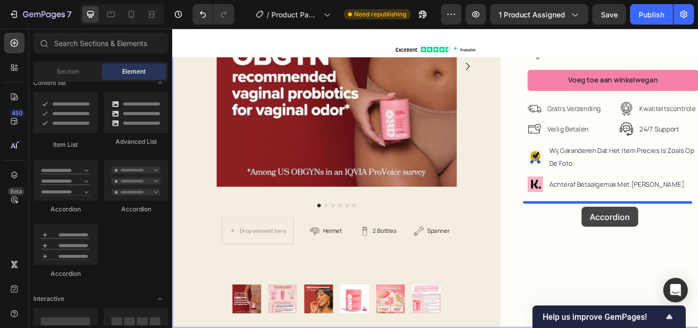
drag, startPoint x: 337, startPoint y: 268, endPoint x: 646, endPoint y: 234, distance: 310.7
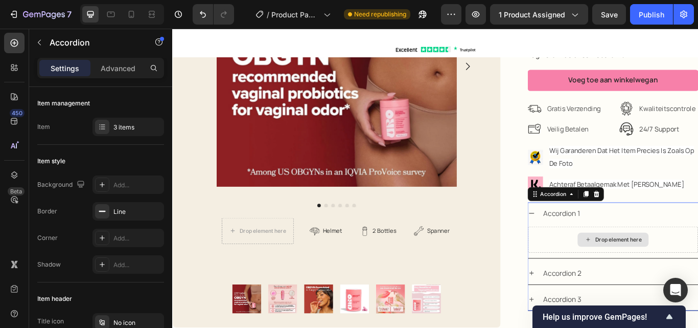
click at [682, 274] on div "Drop element here" at bounding box center [692, 274] width 54 height 8
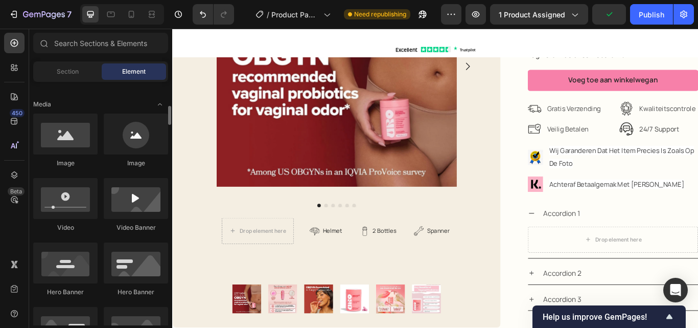
scroll to position [102, 0]
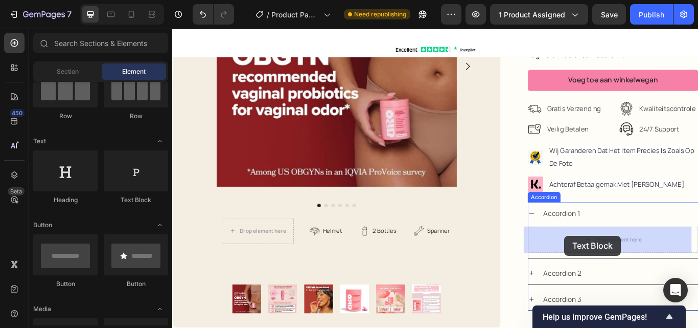
drag, startPoint x: 609, startPoint y: 307, endPoint x: 629, endPoint y: 270, distance: 42.6
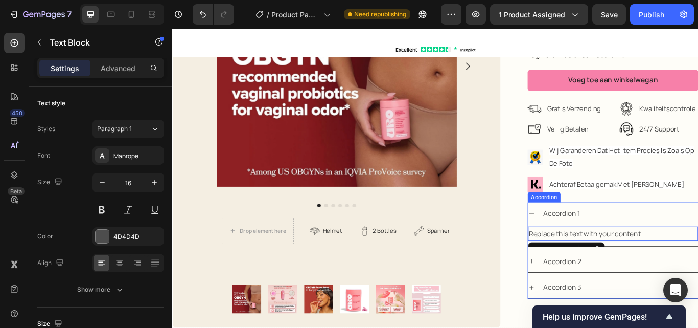
click at [671, 292] on div "Accordion 2" at bounding box center [694, 300] width 182 height 18
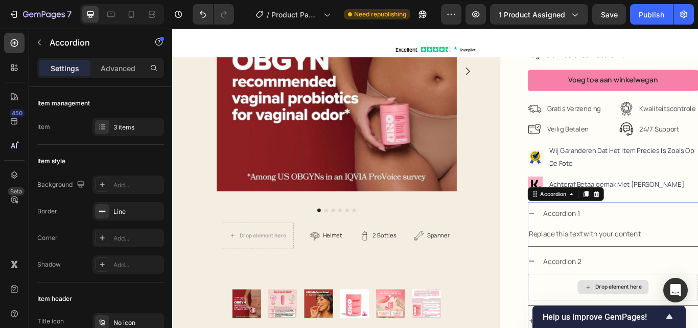
click at [680, 327] on div "Drop element here" at bounding box center [692, 330] width 54 height 8
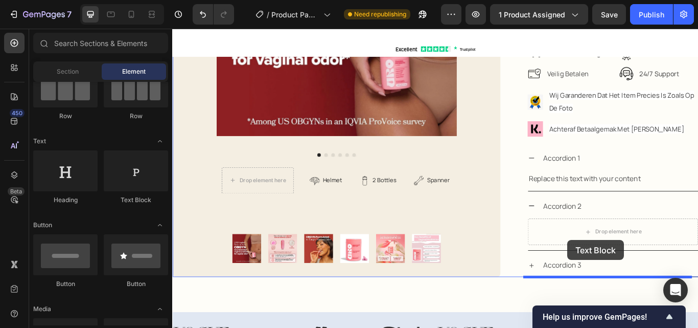
scroll to position [289, 0]
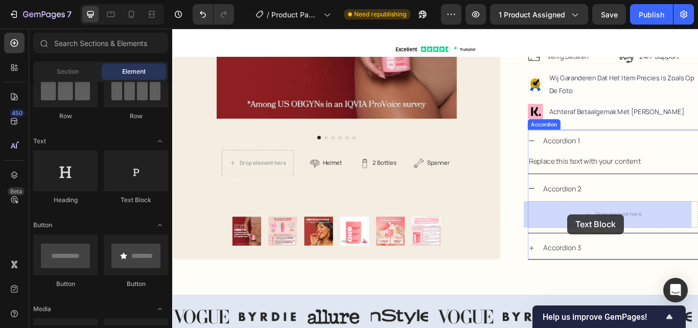
drag, startPoint x: 324, startPoint y: 222, endPoint x: 634, endPoint y: 245, distance: 310.2
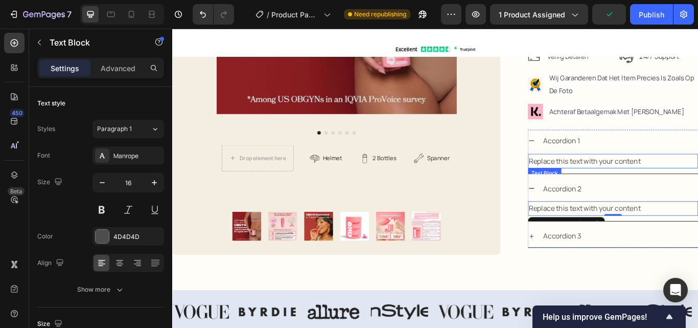
click at [647, 181] on div "Replace this text with your content" at bounding box center [686, 183] width 198 height 17
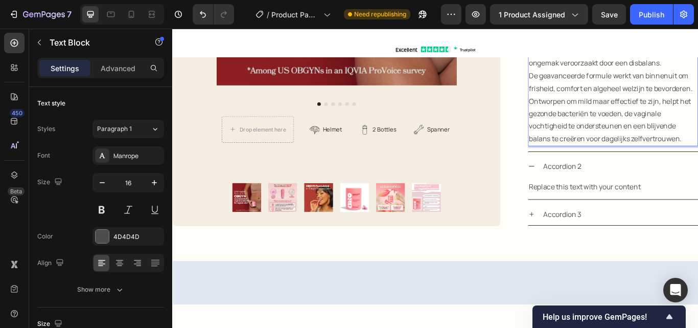
scroll to position [353, 0]
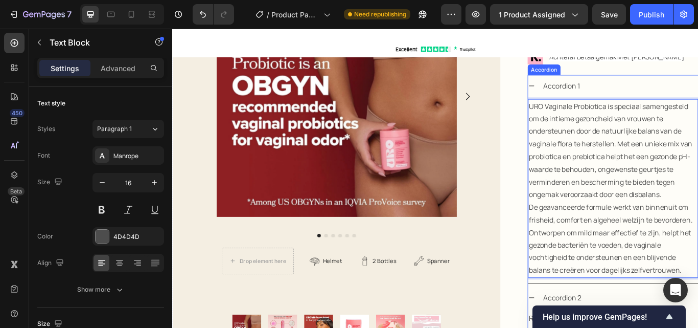
click at [632, 88] on div "Accordion 1" at bounding box center [626, 96] width 46 height 18
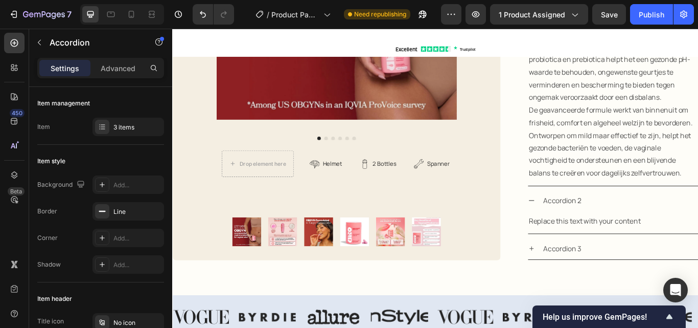
scroll to position [557, 0]
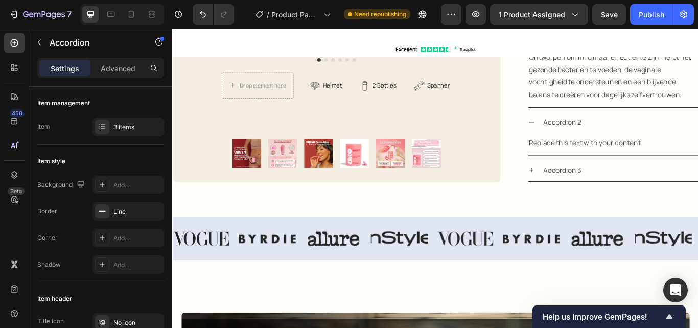
click at [623, 139] on p "Accordion 2" at bounding box center [627, 138] width 44 height 15
click at [623, 139] on p "Functies" at bounding box center [621, 138] width 33 height 15
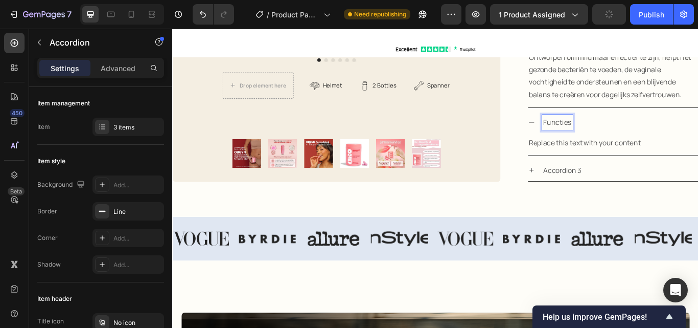
click at [623, 139] on p "Functies" at bounding box center [621, 138] width 33 height 15
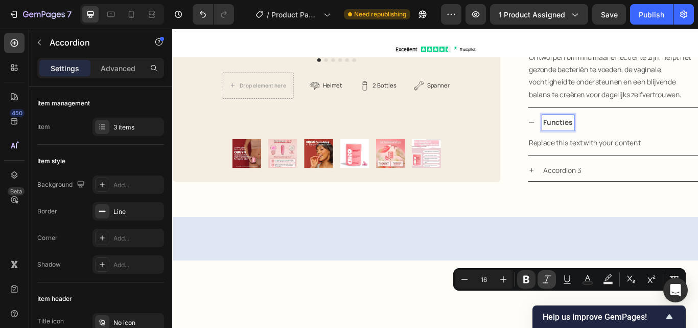
scroll to position [353, 0]
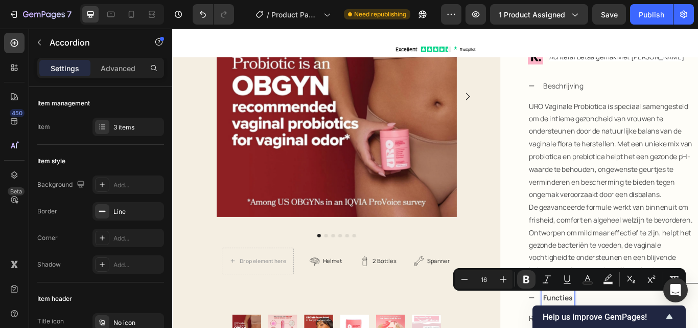
click at [625, 94] on p "Beschrijving" at bounding box center [628, 95] width 47 height 15
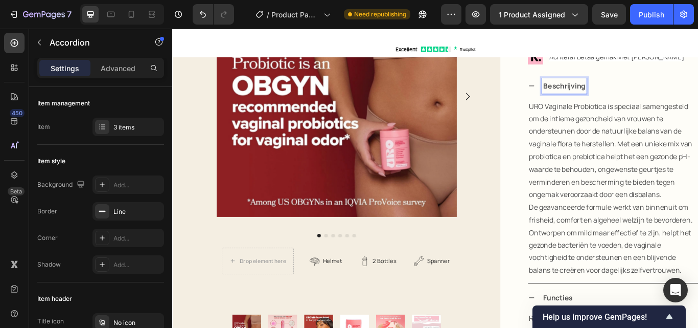
scroll to position [506, 0]
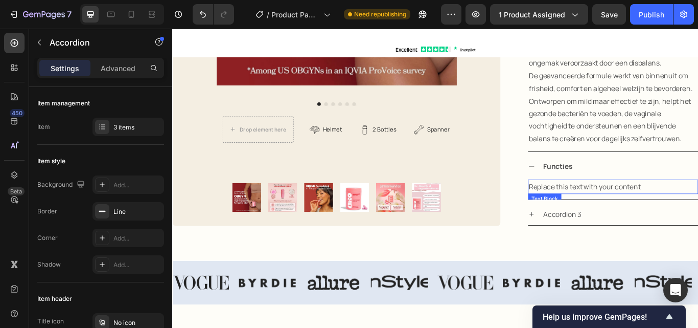
click at [660, 212] on div "Replace this text with your content" at bounding box center [686, 213] width 198 height 17
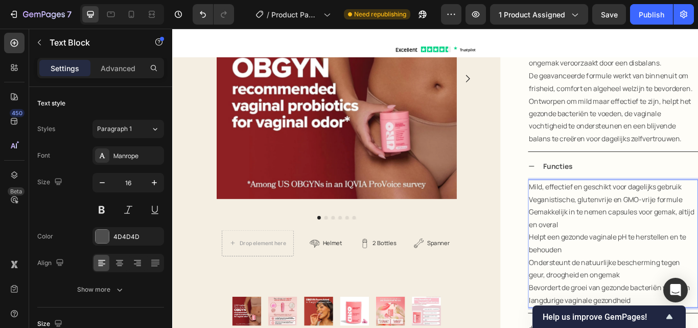
scroll to position [608, 0]
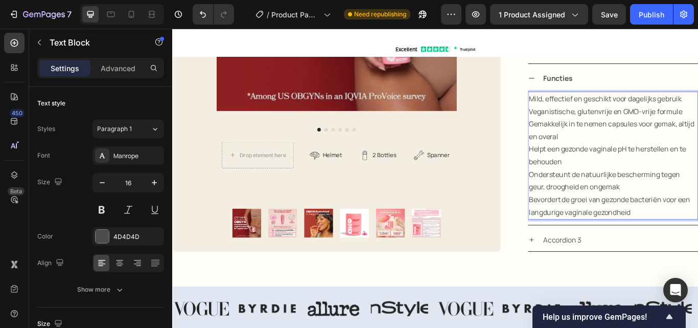
click at [603, 185] on p "Helpt een gezonde vaginale pH te herstellen en te behouden" at bounding box center [686, 177] width 196 height 30
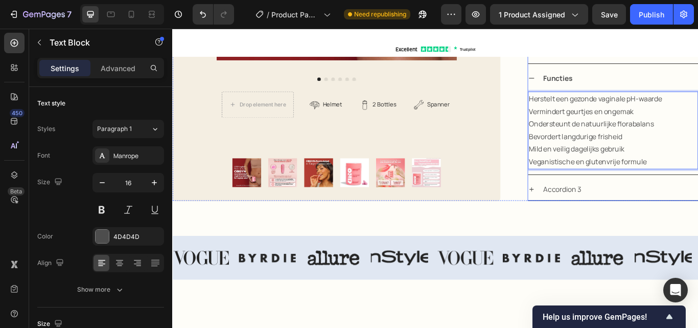
click at [587, 102] on div "Beschrijving URO Vaginale Probiotica is speciaal samengesteld om de intieme gez…" at bounding box center [686, 28] width 199 height 402
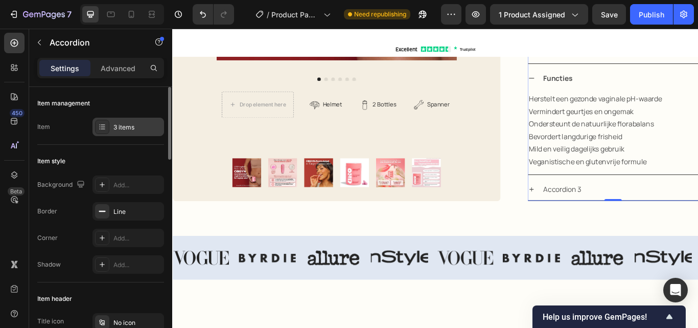
click at [120, 127] on div "3 items" at bounding box center [138, 127] width 48 height 9
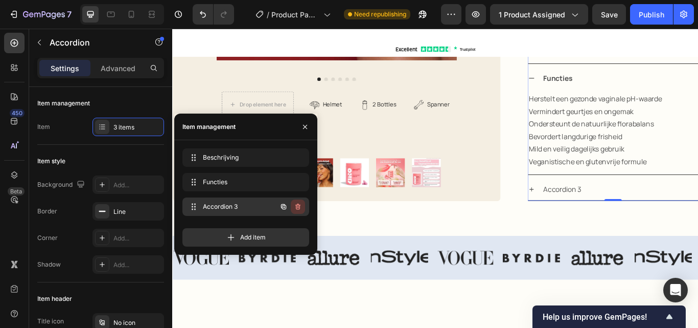
click at [297, 204] on icon "button" at bounding box center [298, 206] width 8 height 8
click at [290, 203] on div "Delete" at bounding box center [291, 206] width 19 height 9
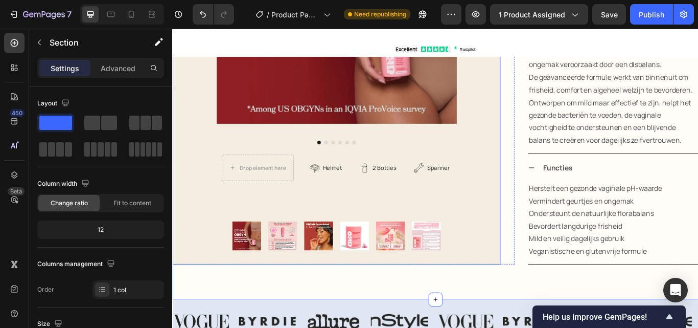
scroll to position [506, 0]
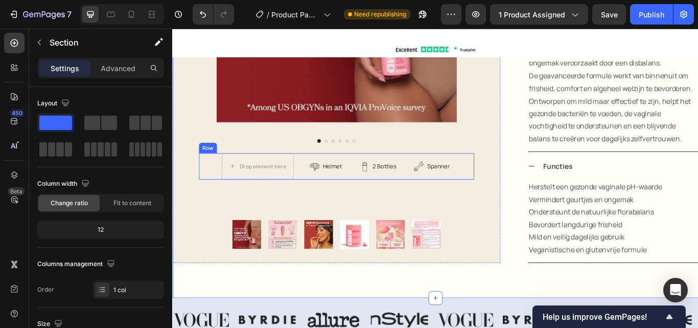
click at [512, 196] on div "Drop element here Helmet Item List 2 Bottles Item List Spanner Item List Row Row" at bounding box center [363, 189] width 321 height 31
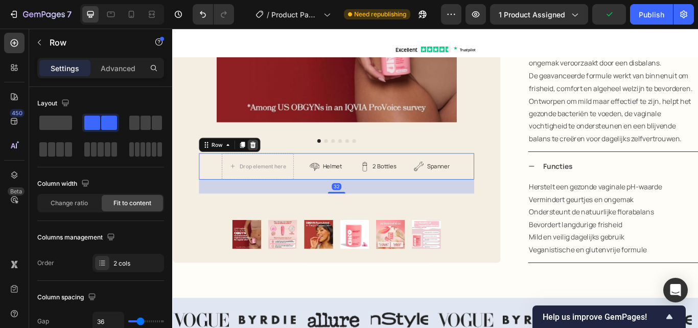
click at [266, 160] on icon at bounding box center [266, 163] width 7 height 7
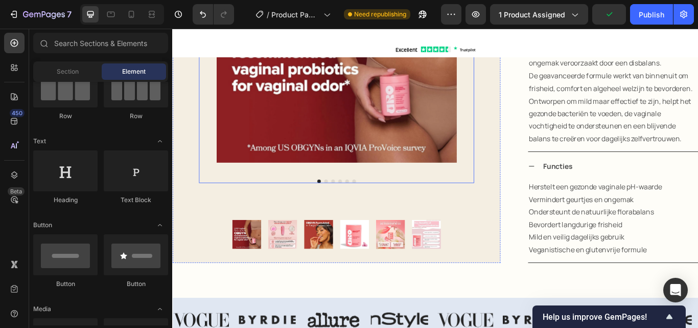
click at [269, 140] on img at bounding box center [363, 44] width 280 height 280
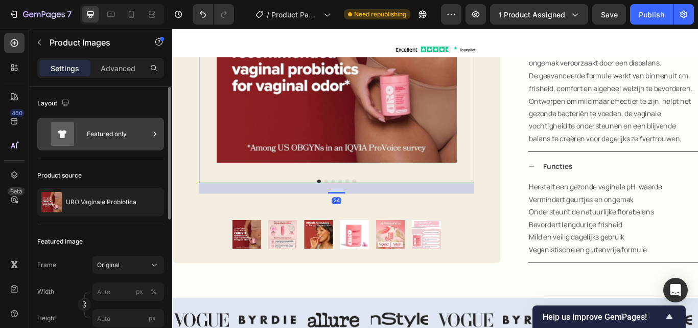
click at [101, 134] on div "Featured only" at bounding box center [118, 134] width 62 height 24
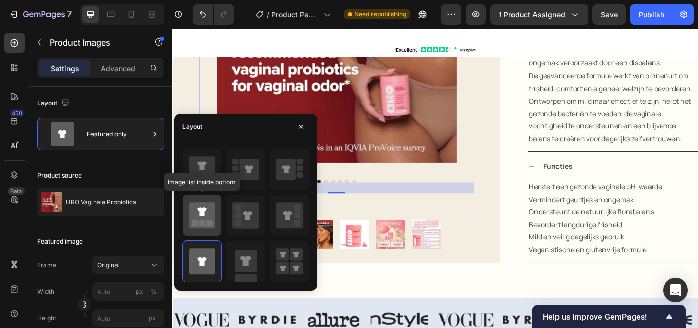
drag, startPoint x: 196, startPoint y: 221, endPoint x: 332, endPoint y: 259, distance: 141.2
click at [196, 221] on rect at bounding box center [195, 223] width 6 height 6
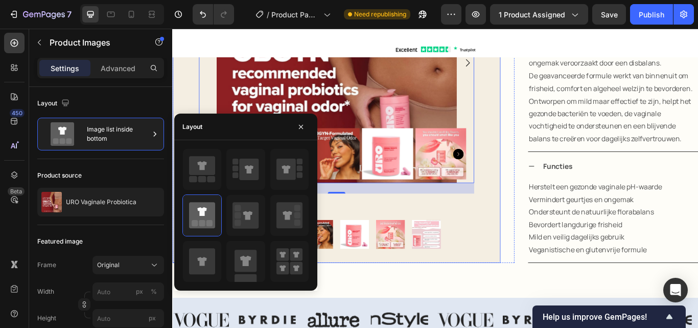
click at [181, 181] on div at bounding box center [245, 215] width 143 height 134
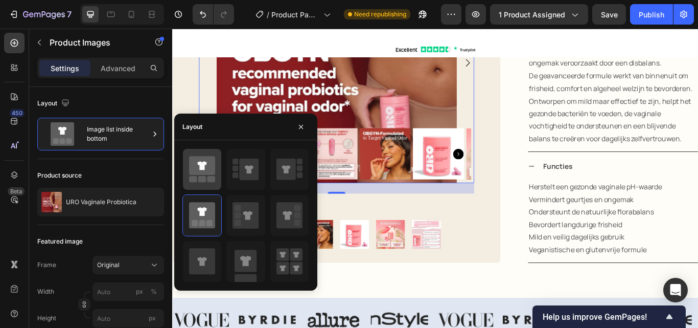
click at [189, 172] on icon at bounding box center [202, 165] width 26 height 19
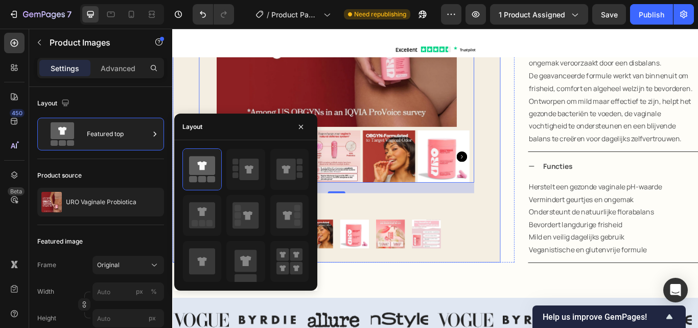
click at [529, 261] on div "Product Images 24 Product Images Image Row" at bounding box center [363, 67] width 382 height 467
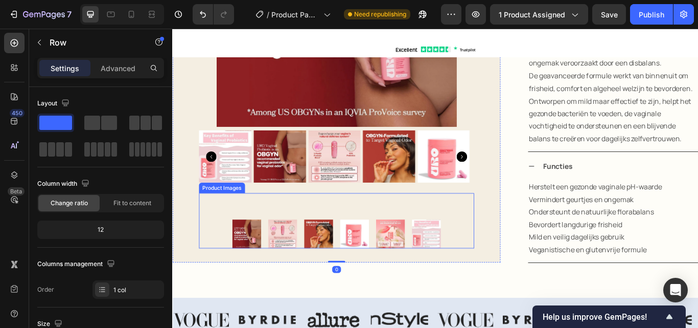
click at [414, 229] on div at bounding box center [363, 236] width 321 height 31
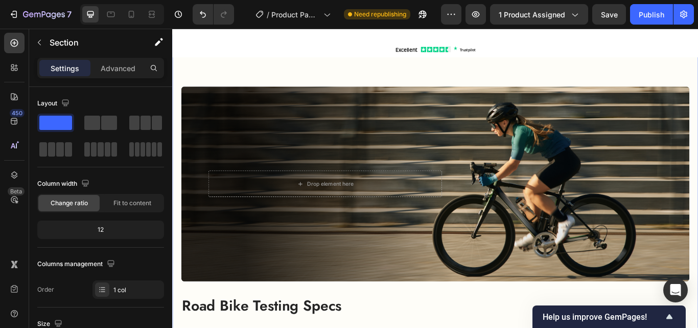
scroll to position [1069, 0]
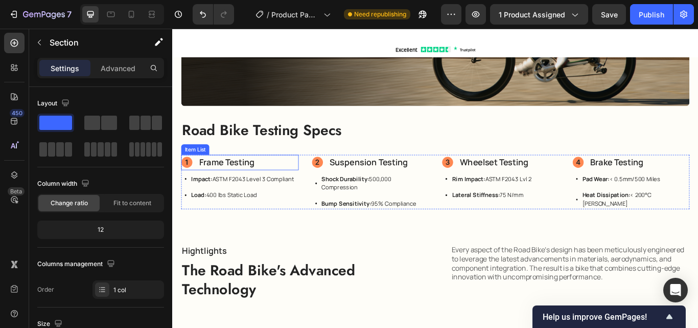
click at [250, 182] on p "Frame Testing" at bounding box center [236, 184] width 65 height 15
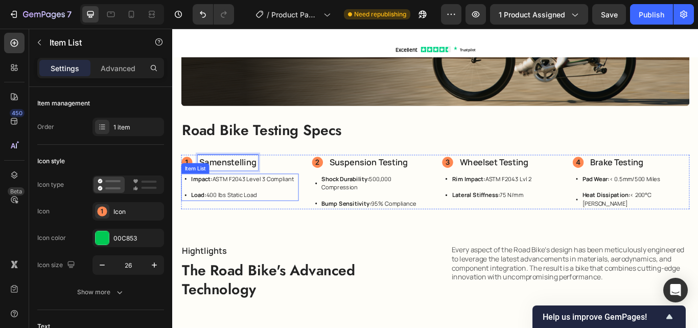
click at [257, 201] on p "Impact: ASTM F2043 Level 3 Compliant" at bounding box center [254, 204] width 120 height 10
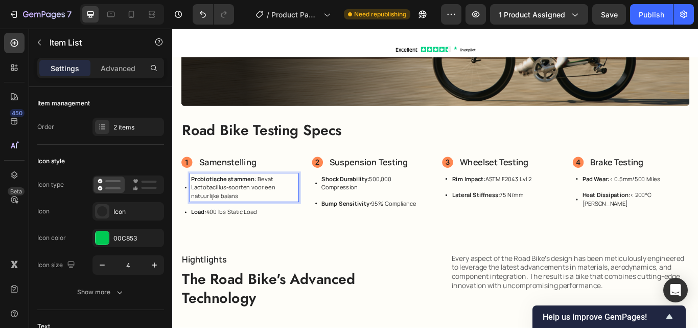
click at [252, 239] on p "Load: 400 lbs Static Load" at bounding box center [256, 243] width 124 height 10
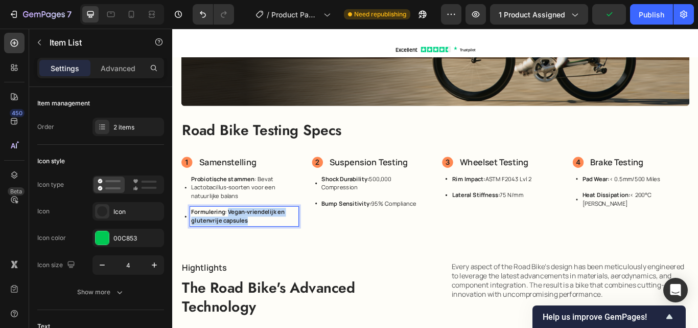
drag, startPoint x: 236, startPoint y: 236, endPoint x: 262, endPoint y: 248, distance: 29.1
click at [262, 248] on p "Formulering: Vegan-vriendelijk en glutenvrije capsules" at bounding box center [256, 248] width 124 height 20
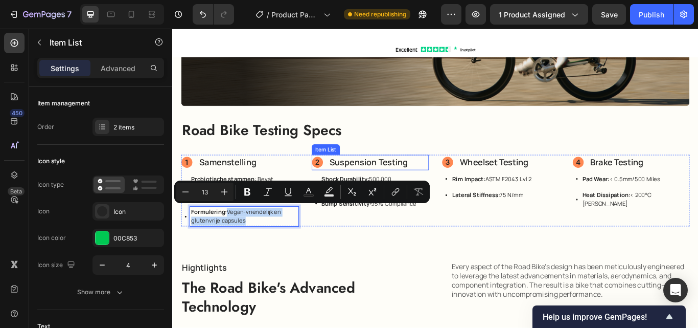
click at [397, 177] on p "Suspension Testing" at bounding box center [402, 184] width 92 height 15
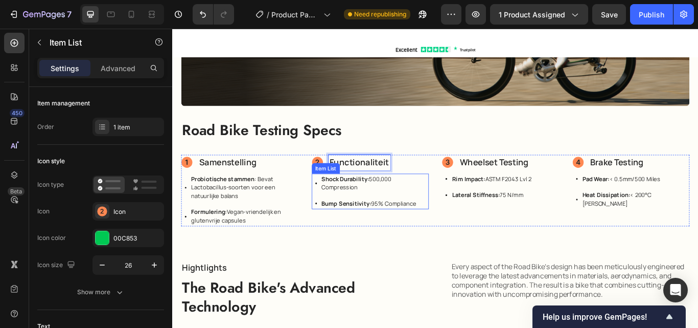
click at [391, 202] on strong "Shock Durability:" at bounding box center [374, 203] width 55 height 9
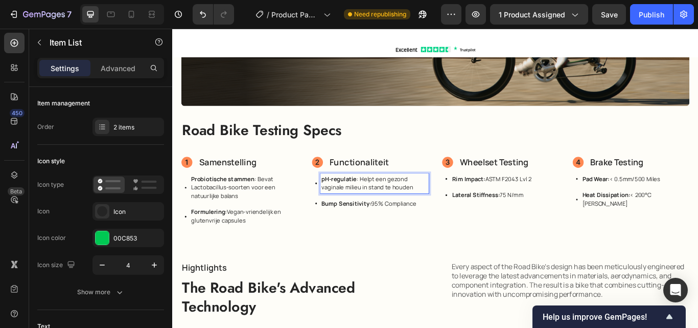
click at [399, 229] on strong "Bump Sensitivity:" at bounding box center [376, 232] width 58 height 9
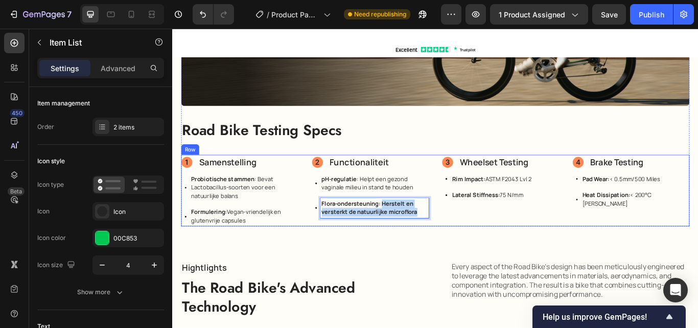
drag, startPoint x: 460, startPoint y: 242, endPoint x: 471, endPoint y: 245, distance: 11.7
click at [473, 245] on div "Samenstelling Item List Probiotische stammen : Bevat Lactobacillus-soorten voor…" at bounding box center [479, 217] width 593 height 83
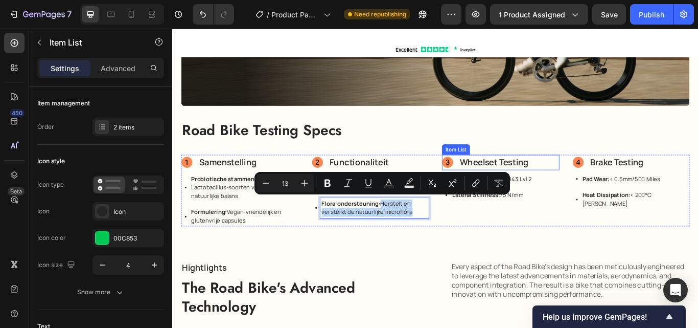
click at [540, 182] on p "Wheelset Testing" at bounding box center [548, 184] width 80 height 15
click at [539, 182] on p "Wheelset Testing" at bounding box center [548, 184] width 80 height 15
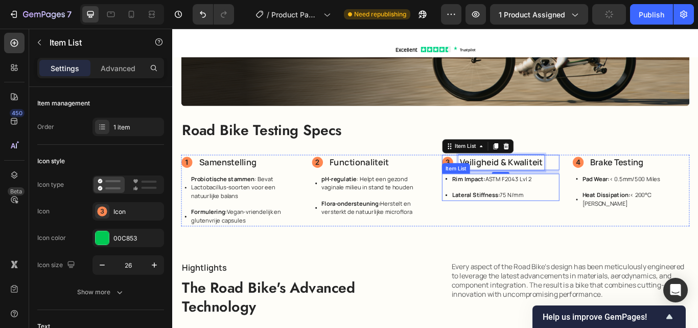
click at [530, 200] on strong "Rim Impact:" at bounding box center [518, 203] width 39 height 9
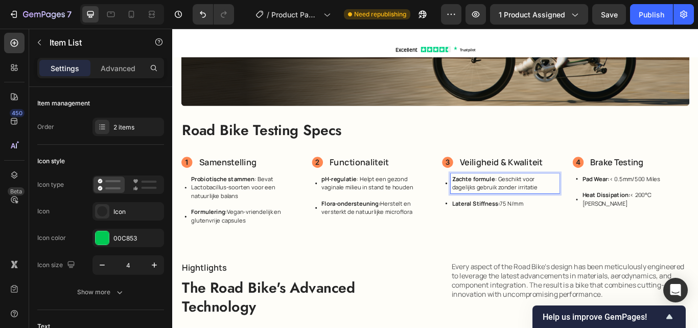
click at [558, 228] on p "Lateral Stiffness: 75 N/mm" at bounding box center [561, 233] width 124 height 10
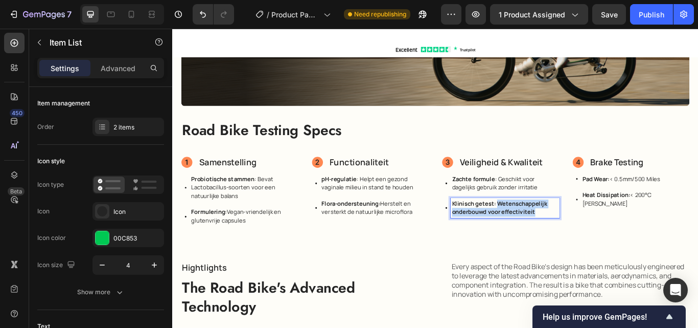
drag, startPoint x: 547, startPoint y: 225, endPoint x: 594, endPoint y: 245, distance: 51.6
click at [594, 245] on div "Klinisch getest: Wetenschappelijk onderbouwd voor effectiviteit" at bounding box center [560, 238] width 127 height 23
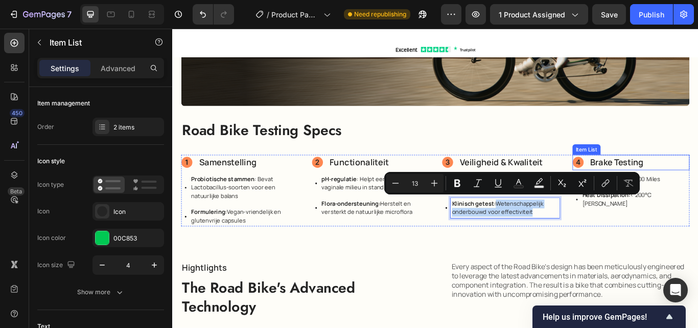
click at [680, 180] on p "Brake Testing" at bounding box center [691, 184] width 62 height 15
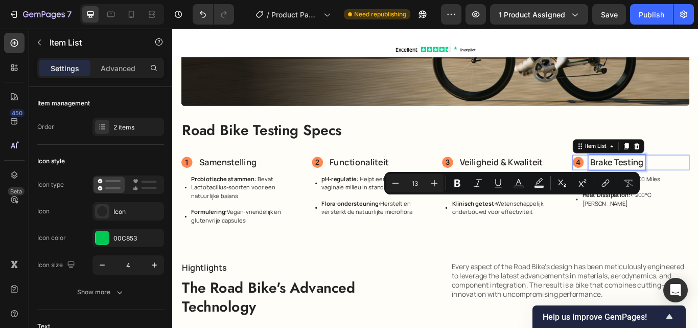
click at [680, 180] on p "Brake Testing" at bounding box center [691, 184] width 62 height 15
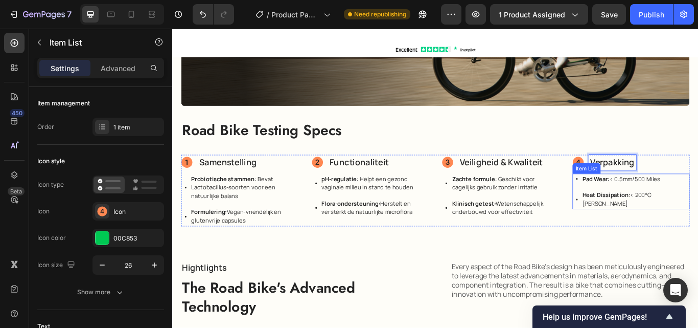
click at [671, 201] on strong "Pad Wear:" at bounding box center [667, 203] width 32 height 9
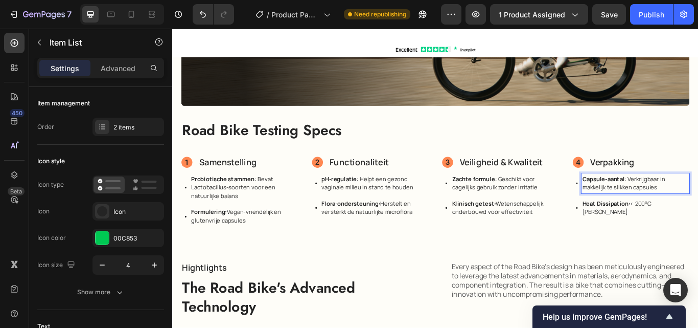
click at [683, 232] on strong "Heat Dissipation:" at bounding box center [679, 232] width 56 height 9
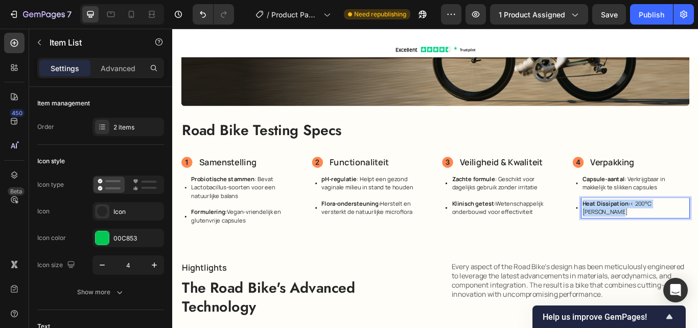
click at [683, 232] on strong "Heat Dissipation:" at bounding box center [679, 232] width 56 height 9
drag, startPoint x: 679, startPoint y: 226, endPoint x: 735, endPoint y: 236, distance: 57.2
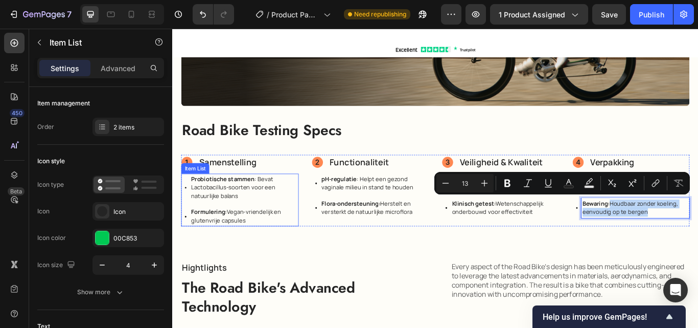
click at [228, 213] on p "Probiotische stammen : Bevat Lactobacillus-soorten voor een natuurlijke balans" at bounding box center [256, 214] width 124 height 30
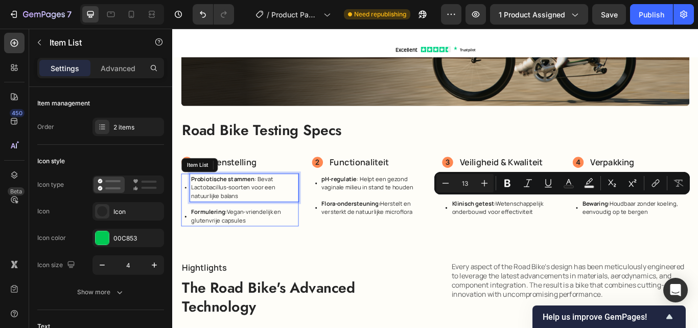
click at [228, 213] on p "Probiotische stammen : Bevat Lactobacillus-soorten voor een natuurlijke balans" at bounding box center [256, 214] width 124 height 30
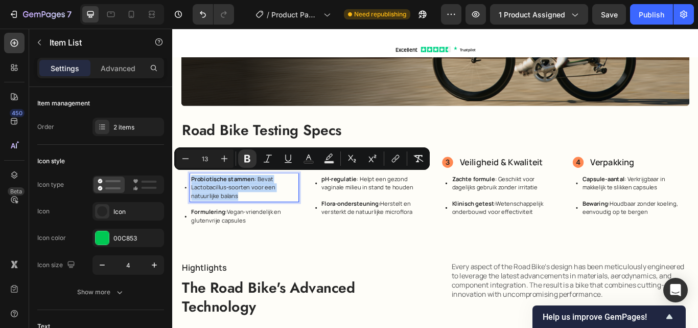
copy p "Probiotische stammen : Bevat Lactobacillus-soorten voor een natuurlijke balans"
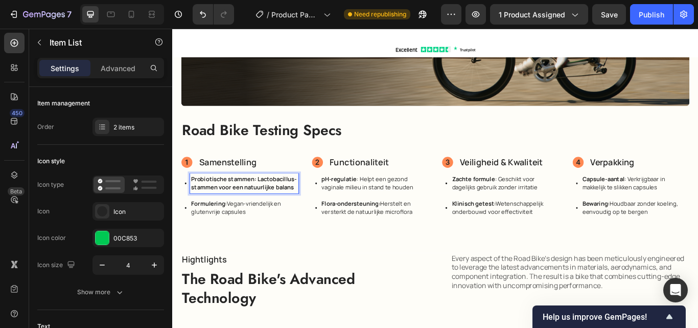
click at [264, 214] on strong "Probiotische stammen: Lactobacillus-stammen voor een natuurlijke balans" at bounding box center [255, 208] width 123 height 19
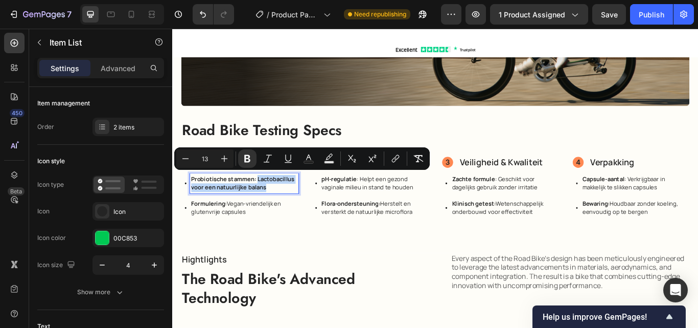
drag, startPoint x: 270, startPoint y: 198, endPoint x: 288, endPoint y: 210, distance: 21.3
click at [288, 210] on p "Probiotische stammen: Lactobacillus voor een natuurlijke balans" at bounding box center [256, 209] width 124 height 20
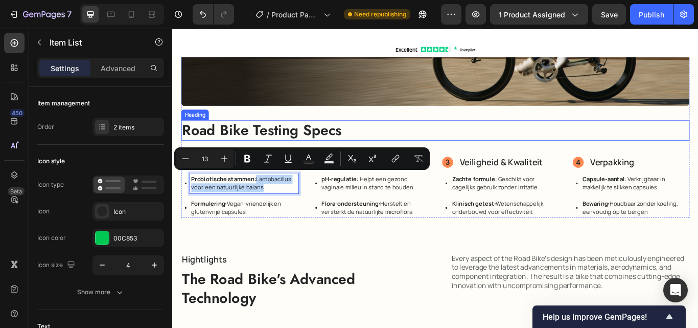
click at [411, 136] on h2 "Road Bike Testing Specs" at bounding box center [479, 148] width 593 height 24
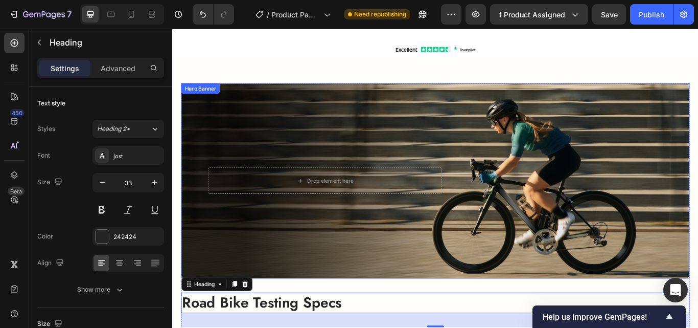
scroll to position [864, 0]
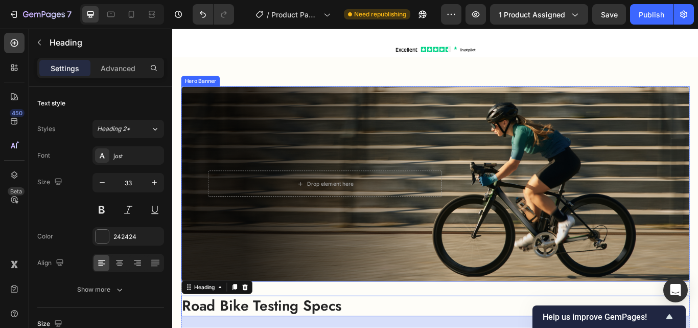
click at [267, 124] on div "Background Image" at bounding box center [479, 210] width 593 height 228
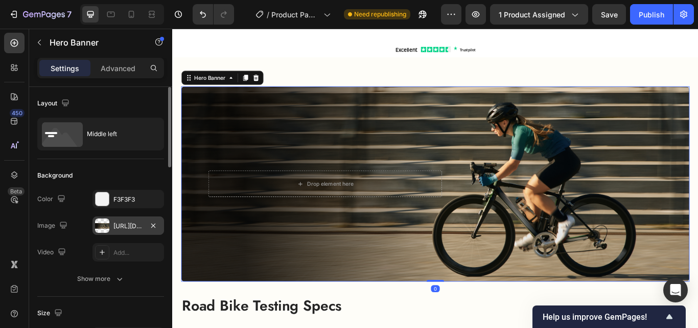
click at [123, 224] on div "https://cdn.shopify.com/s/files/1/0760/5020/2891/files/gempages_530379185214981…" at bounding box center [129, 225] width 30 height 9
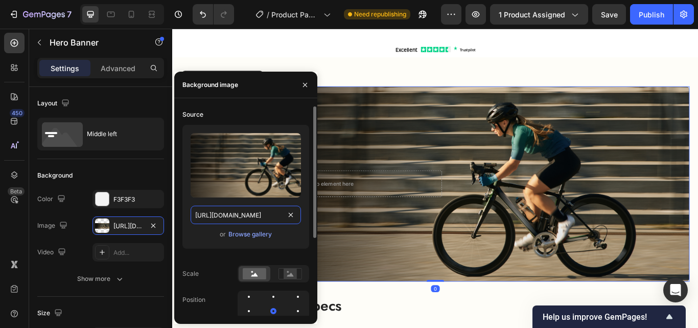
click at [242, 217] on input "https://cdn.shopify.com/s/files/1/0760/5020/2891/files/gempages_530379185214981…" at bounding box center [246, 215] width 110 height 18
paste input "Image_24.png?v=1758816649"
type input "[URL][DOMAIN_NAME]"
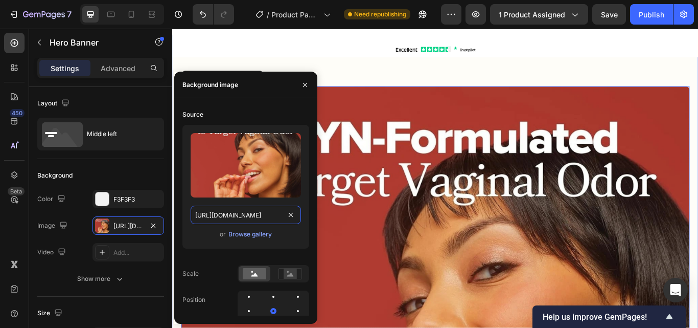
scroll to position [0, 162]
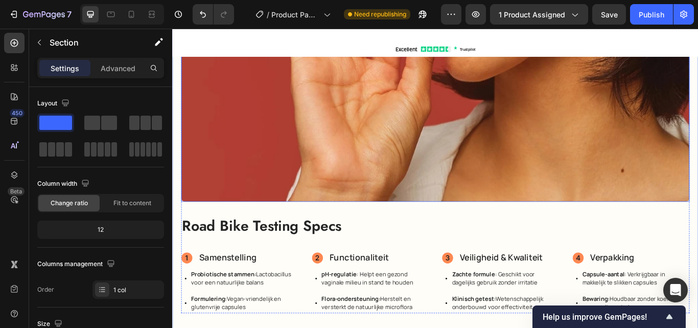
scroll to position [1324, 0]
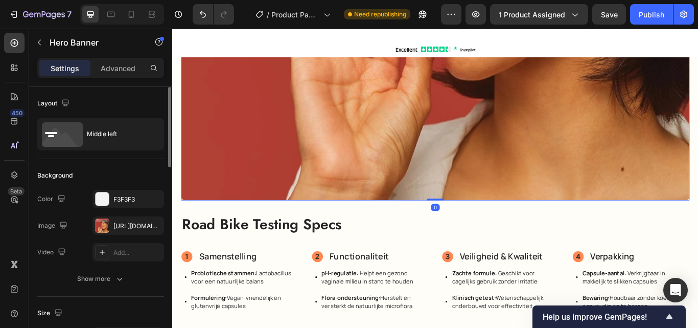
scroll to position [153, 0]
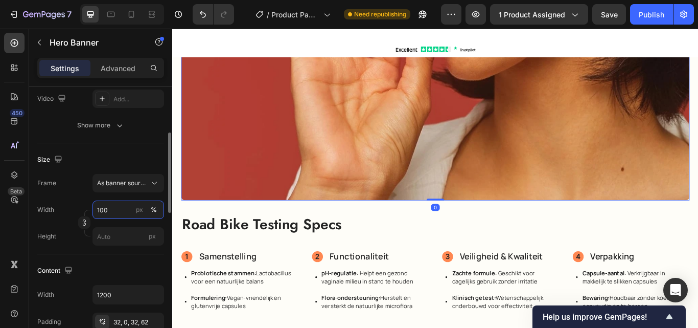
click at [115, 205] on input "100" at bounding box center [129, 209] width 72 height 18
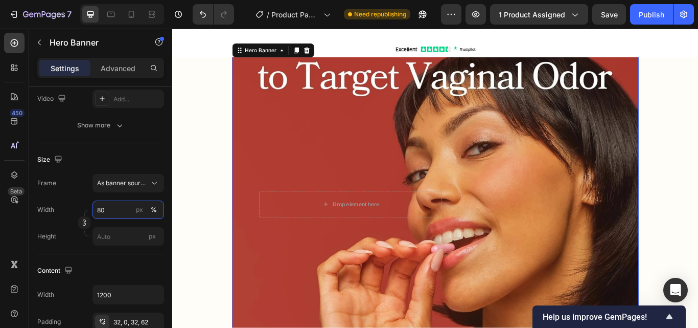
scroll to position [1018, 0]
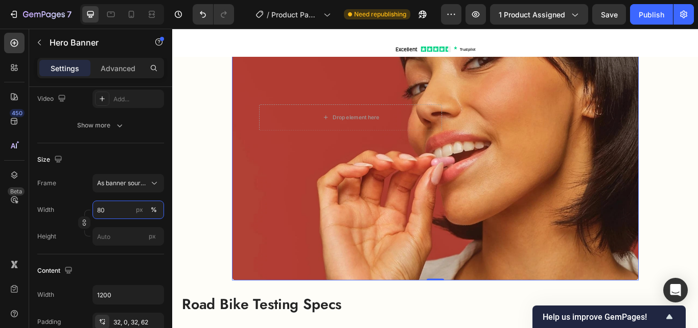
type input "80"
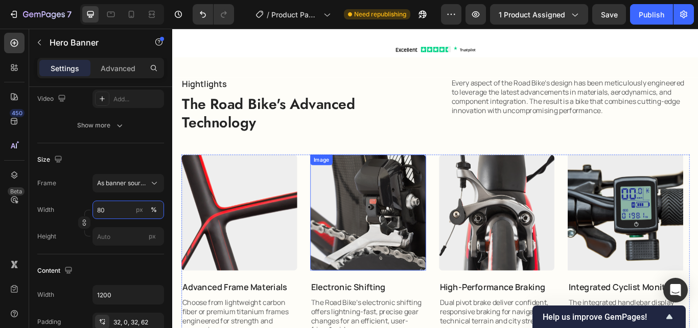
scroll to position [1427, 0]
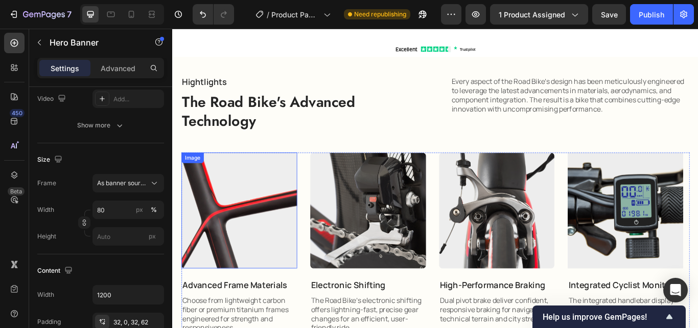
click at [264, 208] on img at bounding box center [250, 240] width 135 height 135
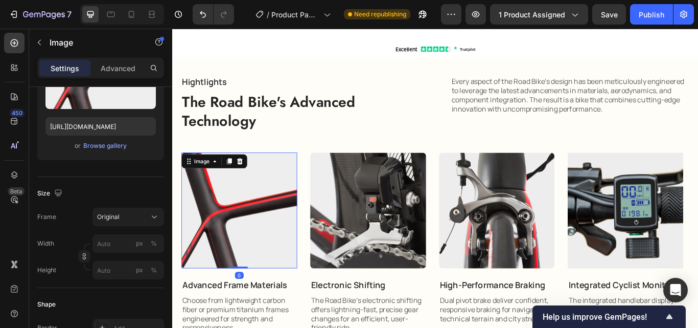
scroll to position [0, 0]
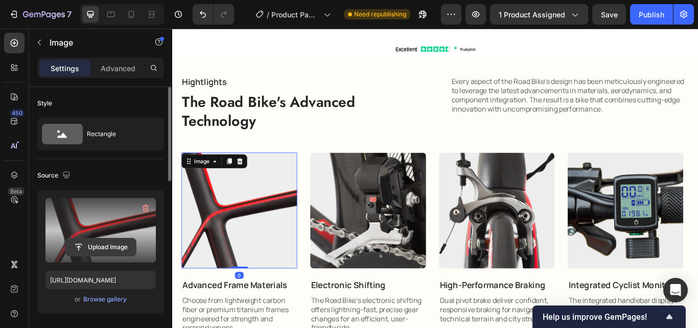
click at [99, 246] on input "file" at bounding box center [100, 246] width 71 height 17
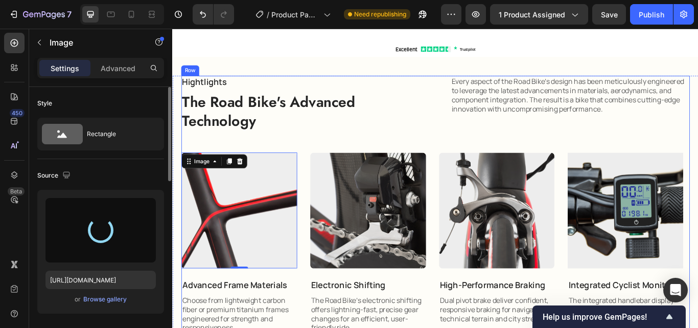
scroll to position [1376, 0]
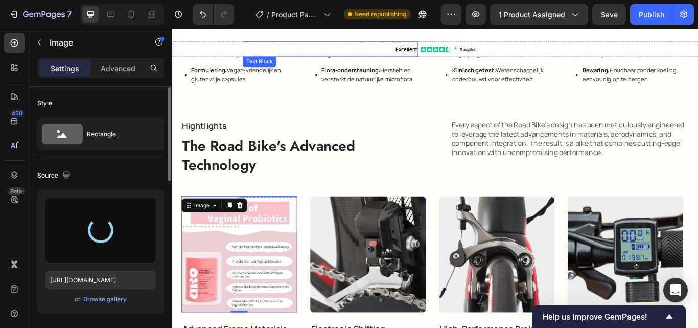
type input "https://cdn.shopify.com/s/files/1/0760/5020/2891/files/gempages_530379185214981…"
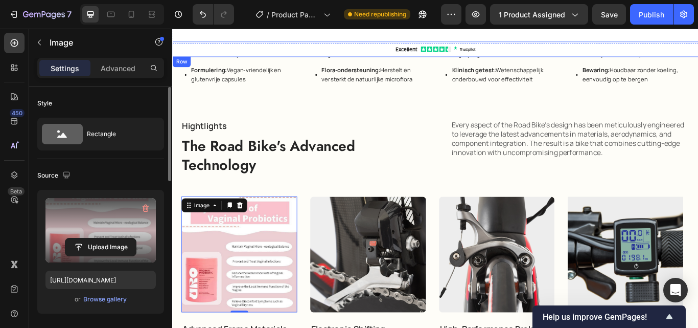
click at [224, 51] on div "Excellent Text Block" at bounding box center [274, 53] width 205 height 18
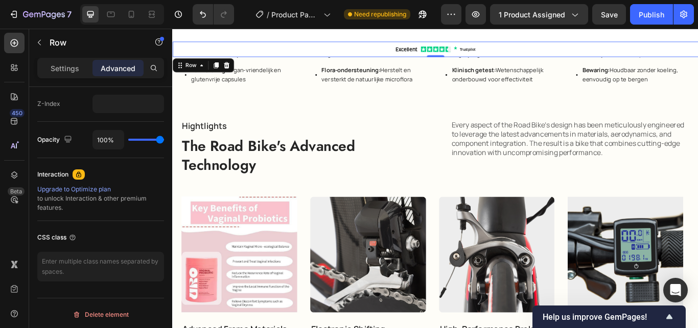
scroll to position [256, 0]
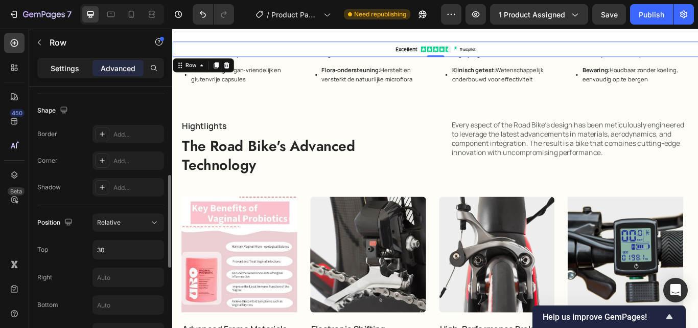
click at [63, 63] on p "Settings" at bounding box center [65, 68] width 29 height 11
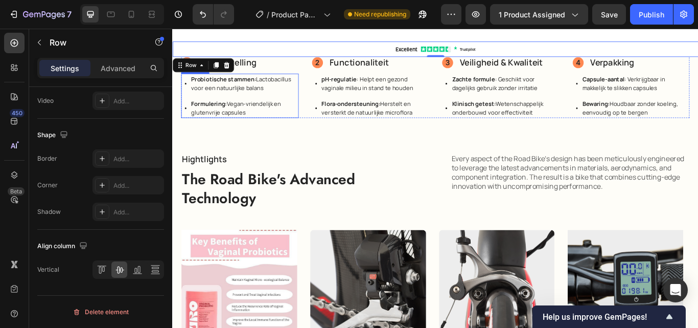
scroll to position [1324, 0]
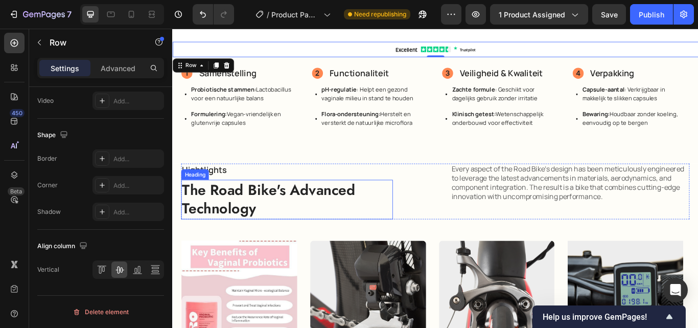
click at [309, 226] on h2 "The Road Bike's Advanced Technology" at bounding box center [306, 228] width 247 height 46
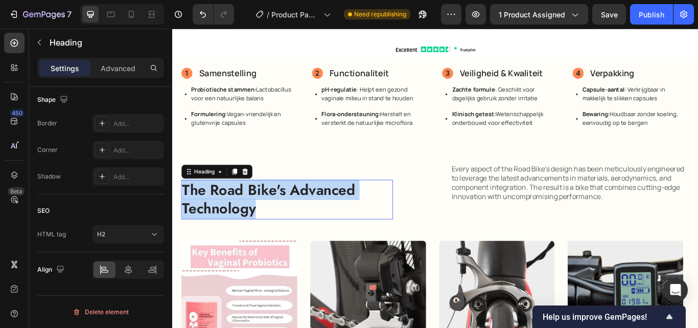
scroll to position [0, 0]
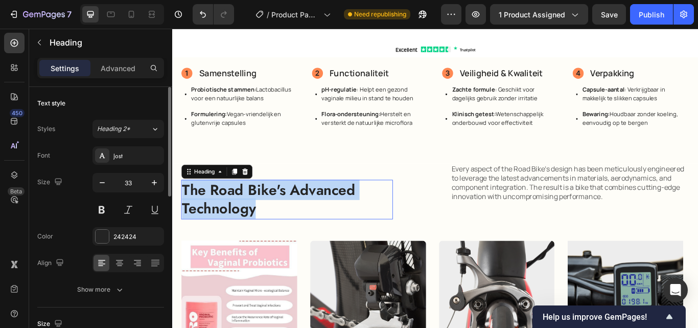
click at [309, 226] on p "The Road Bike's Advanced Technology" at bounding box center [306, 228] width 245 height 44
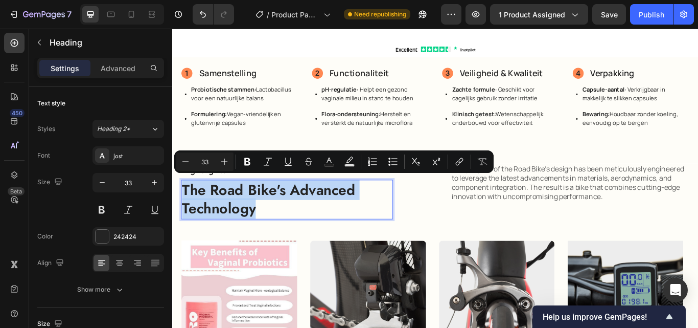
copy p "The Road Bike's Advanced Technology"
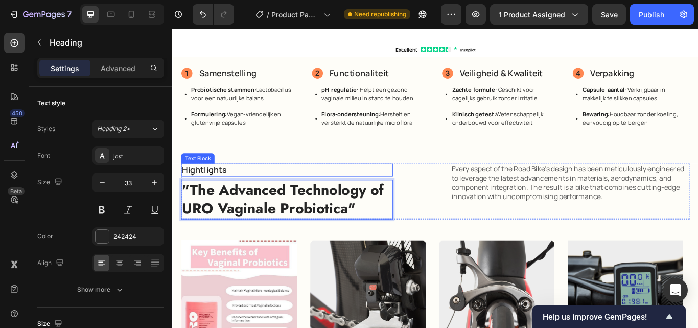
click at [217, 188] on p "Hightlights" at bounding box center [306, 193] width 245 height 13
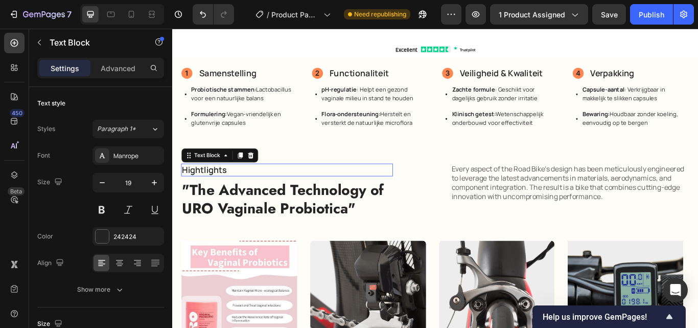
click at [217, 188] on p "Hightlights" at bounding box center [306, 193] width 245 height 13
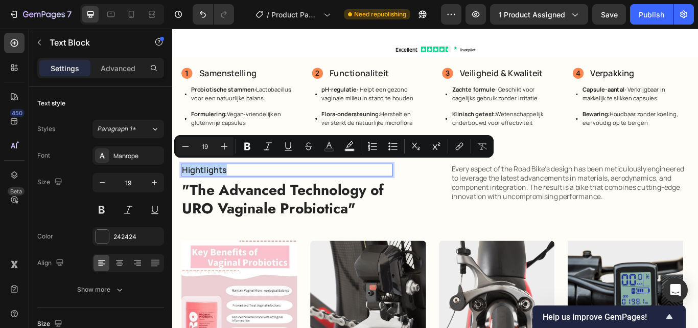
copy p "Hightlights"
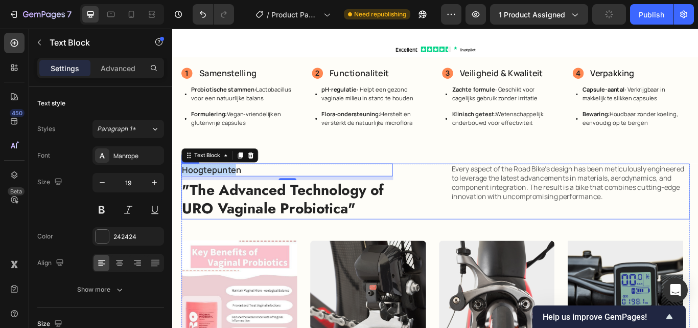
click at [549, 205] on p "Every aspect of the Road Bike's design has been meticulously engineered to leve…" at bounding box center [636, 208] width 277 height 42
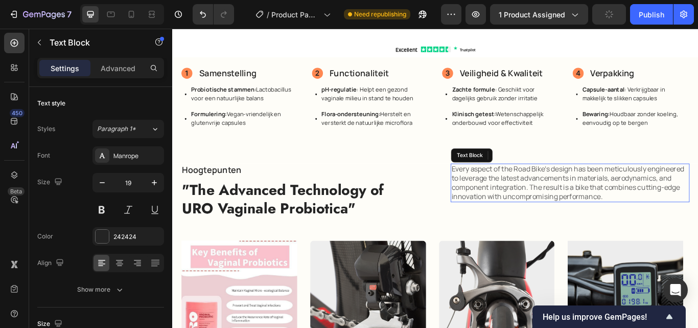
click at [549, 205] on p "Every aspect of the Road Bike's design has been meticulously engineered to leve…" at bounding box center [636, 208] width 277 height 42
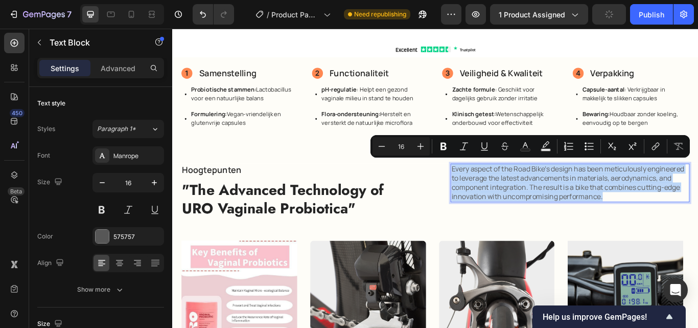
copy p "Every aspect of the Road Bike's design has been meticulously engineered to leve…"
click at [311, 216] on strong ""The Advanced Technology of URO Vaginale Probiotica"" at bounding box center [301, 228] width 235 height 46
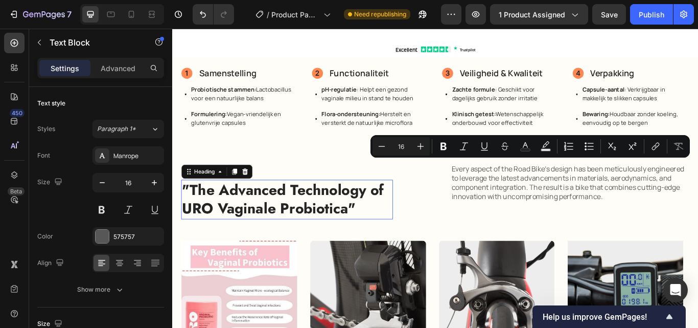
click at [311, 216] on strong ""The Advanced Technology of URO Vaginale Probiotica"" at bounding box center [301, 228] width 235 height 46
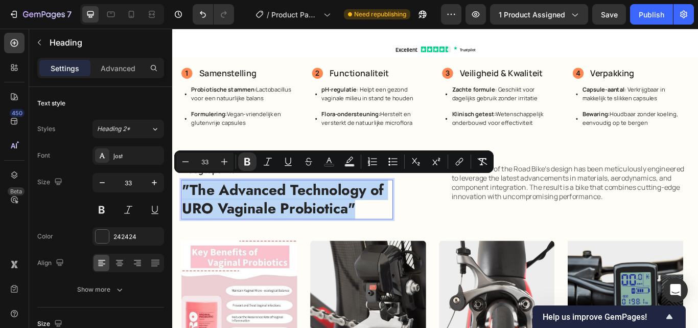
copy strong ""The Advanced Technology of URO Vaginale Probiotica""
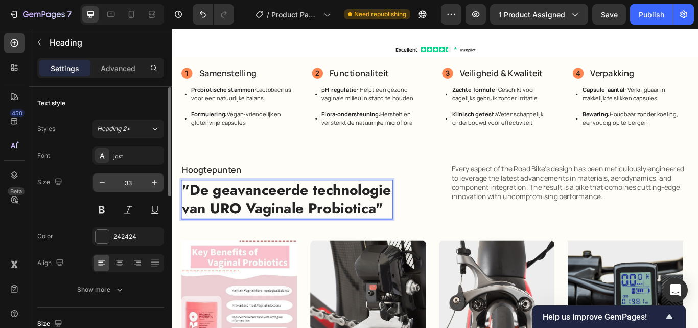
click at [132, 179] on input "33" at bounding box center [128, 182] width 34 height 18
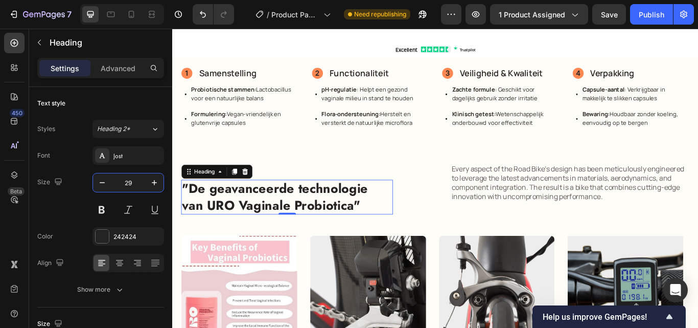
type input "29"
click at [14, 224] on div "450 Beta" at bounding box center [14, 143] width 20 height 221
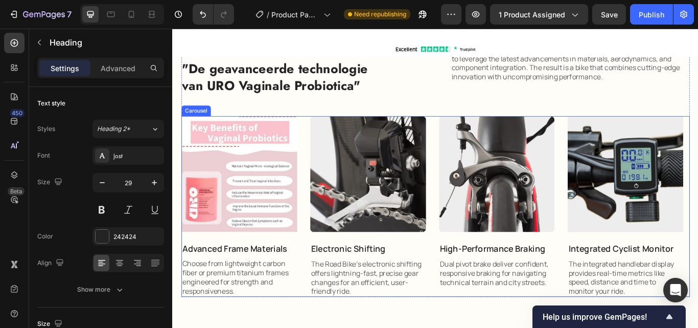
scroll to position [1427, 0]
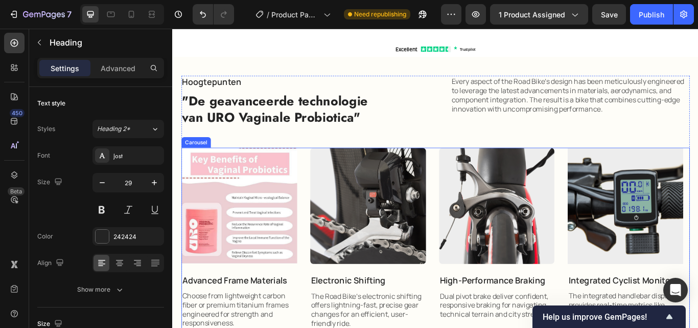
click at [479, 201] on div "Image Advanced Frame Materials Text Block Choose from lightweight carbon fiber …" at bounding box center [479, 273] width 593 height 211
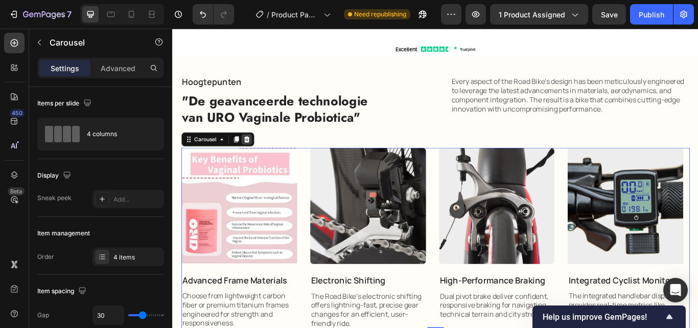
click at [259, 154] on icon at bounding box center [259, 158] width 8 height 8
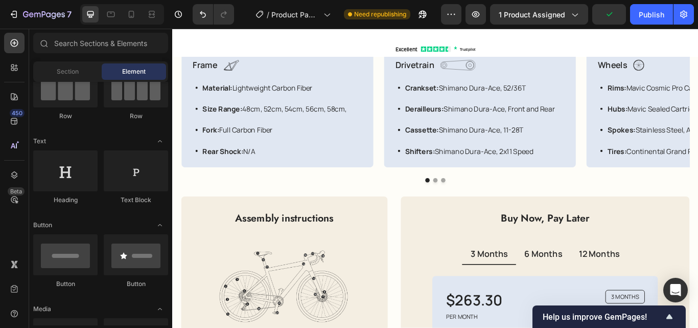
scroll to position [1989, 0]
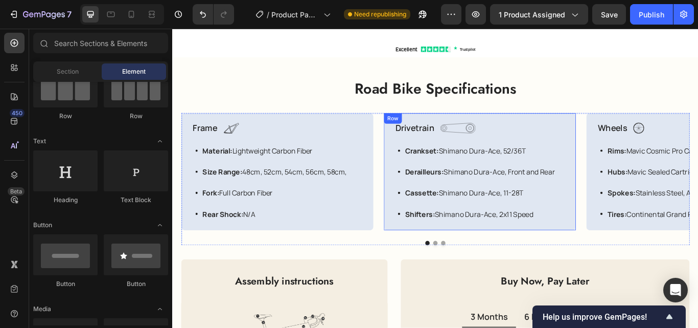
click at [420, 139] on div "Drivetrain Text Block Image Row Crankset: Shimano Dura-Ace, 52/36T Derailleurs:…" at bounding box center [531, 195] width 224 height 137
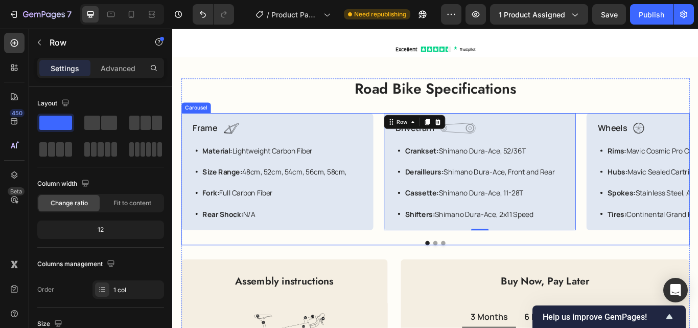
click at [413, 141] on div "Frame Text Block Image Row Material: Lightweight Carbon Fiber Size Range: 48cm,…" at bounding box center [479, 195] width 593 height 137
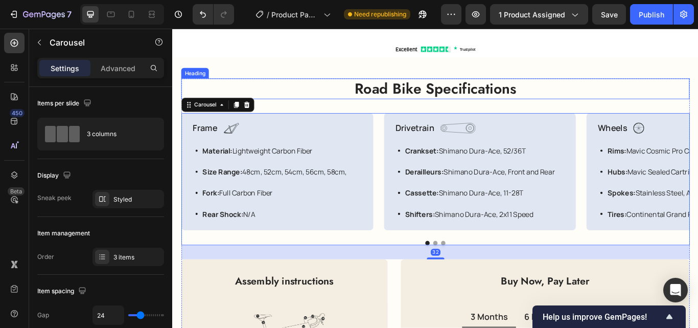
click at [350, 98] on h2 "Road Bike Specifications" at bounding box center [479, 99] width 593 height 24
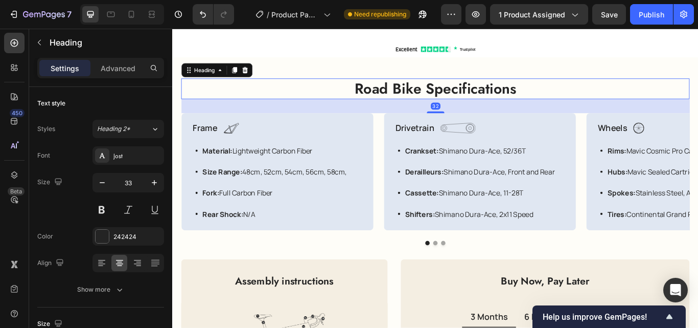
click at [336, 116] on div "32" at bounding box center [479, 119] width 593 height 16
click at [177, 128] on div "Road Bike Specifications Heading 32 Frame Text Block Image Row Material: Lightw…" at bounding box center [479, 317] width 614 height 542
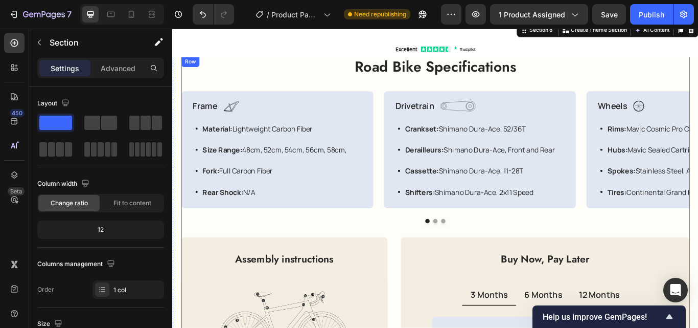
scroll to position [1938, 0]
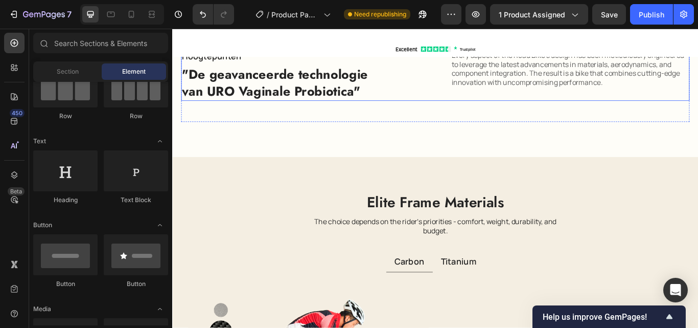
scroll to position [1376, 0]
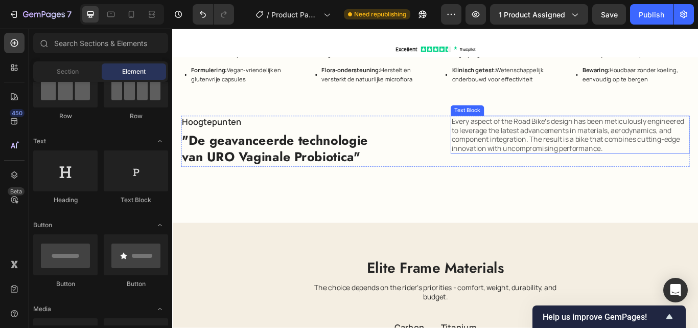
click at [569, 149] on p "Every aspect of the Road Bike's design has been meticulously engineered to leve…" at bounding box center [636, 152] width 277 height 42
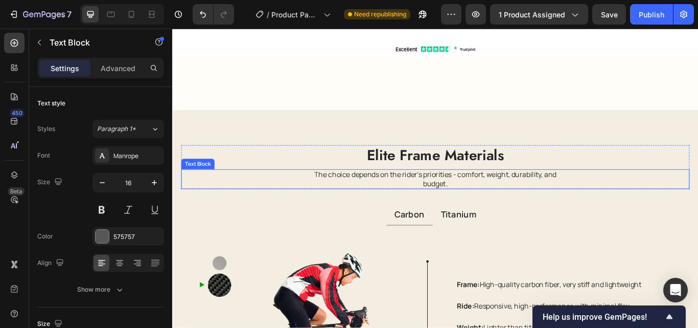
scroll to position [1580, 0]
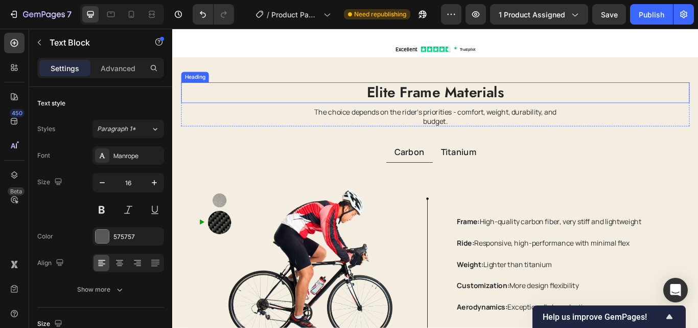
click at [419, 99] on h2 "Elite Frame Materials" at bounding box center [479, 104] width 593 height 24
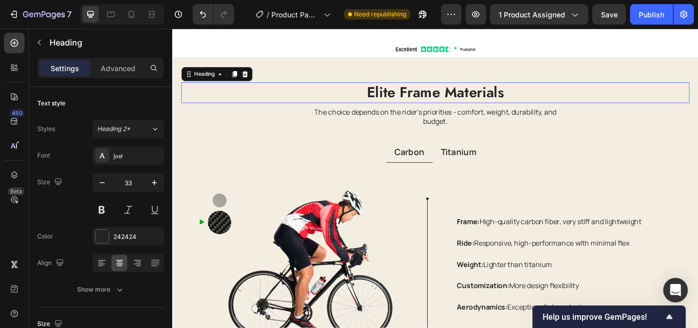
click at [419, 99] on p "Elite Frame Materials" at bounding box center [479, 104] width 591 height 22
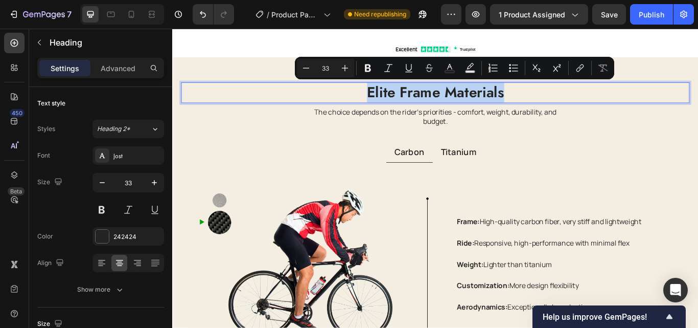
copy p "Elite Frame Materials"
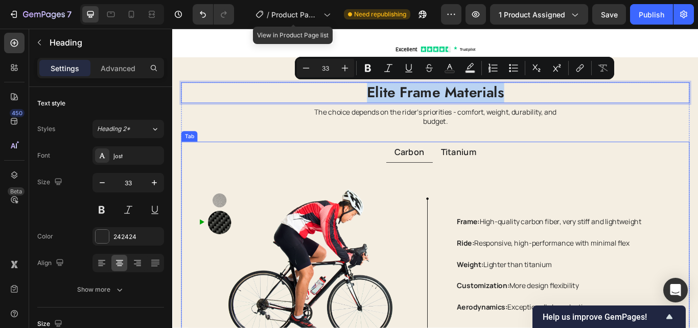
click at [494, 172] on p "Titanium" at bounding box center [506, 172] width 41 height 13
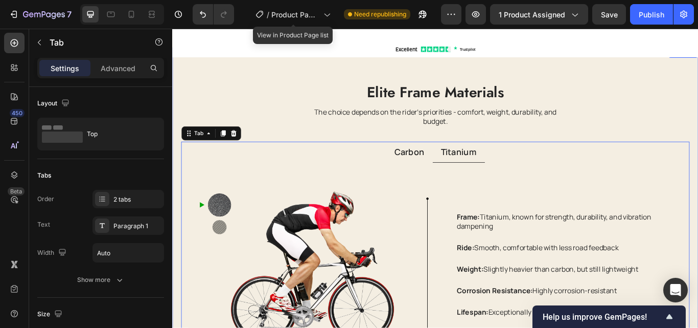
click at [285, 75] on div "Elite Frame Materials Heading The choice depends on the rider's priorities - co…" at bounding box center [479, 253] width 614 height 404
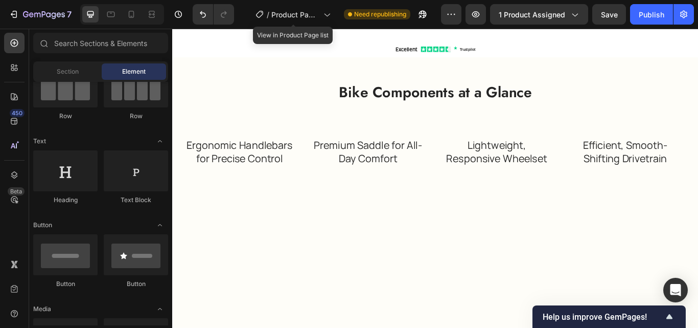
scroll to position [1478, 0]
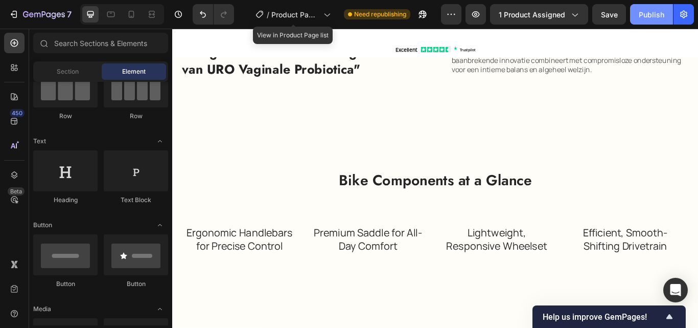
click at [651, 12] on div "Publish" at bounding box center [652, 14] width 26 height 11
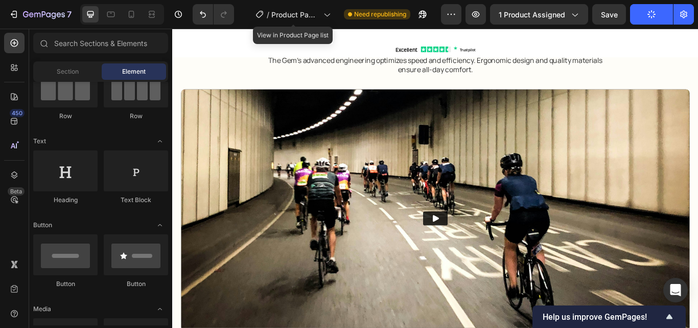
scroll to position [1785, 0]
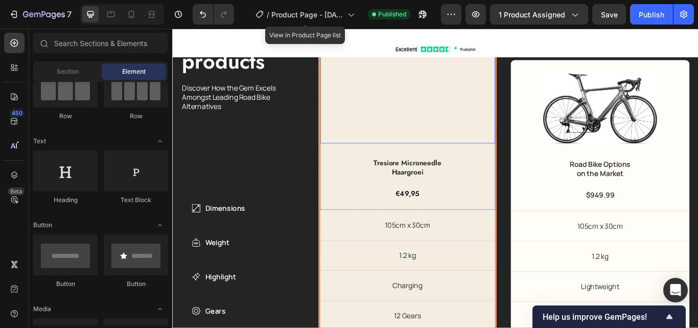
scroll to position [1887, 0]
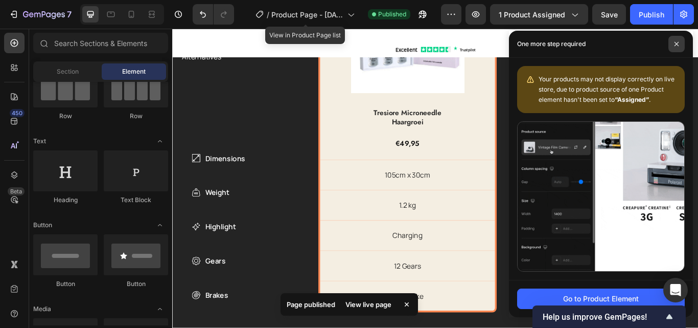
click at [675, 42] on icon at bounding box center [677, 44] width 4 height 4
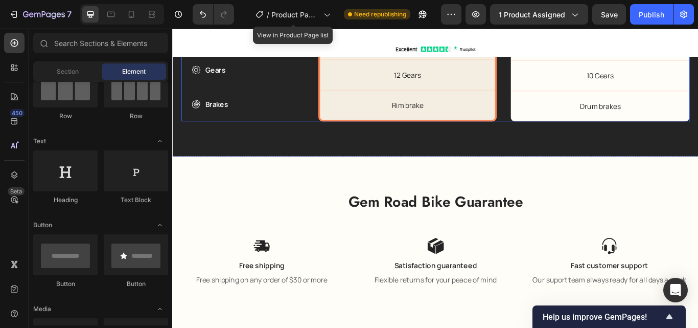
scroll to position [2347, 0]
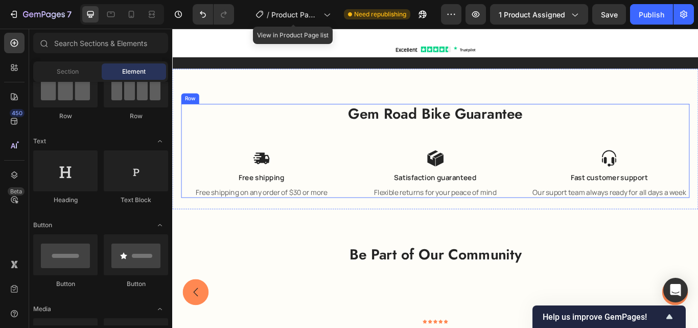
click at [195, 155] on div "Gem Road Bike Guarantee Heading Icon Free shipping Text Block Free shipping on …" at bounding box center [479, 171] width 593 height 109
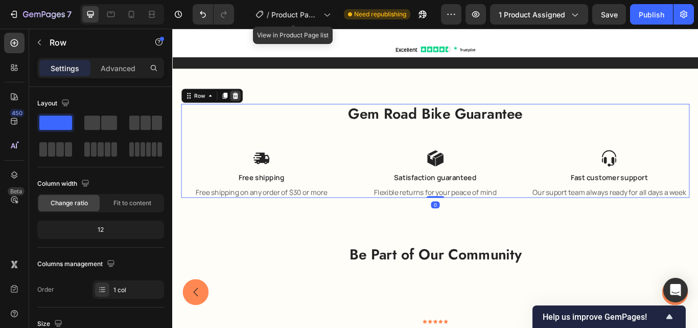
click at [244, 104] on icon at bounding box center [245, 107] width 8 height 8
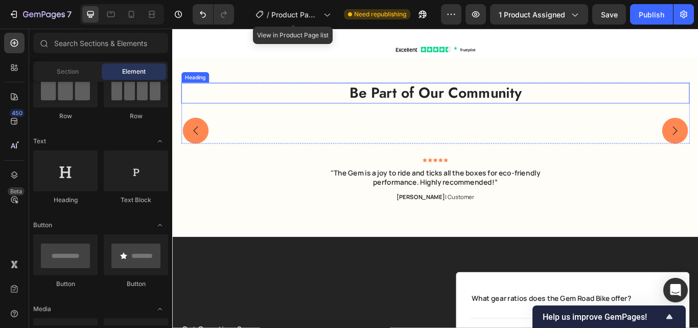
scroll to position [2500, 0]
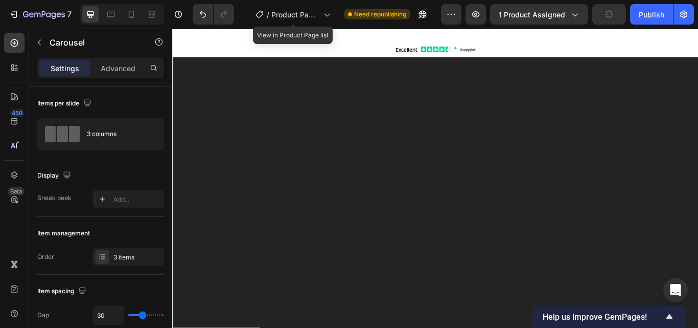
scroll to position [1499, 0]
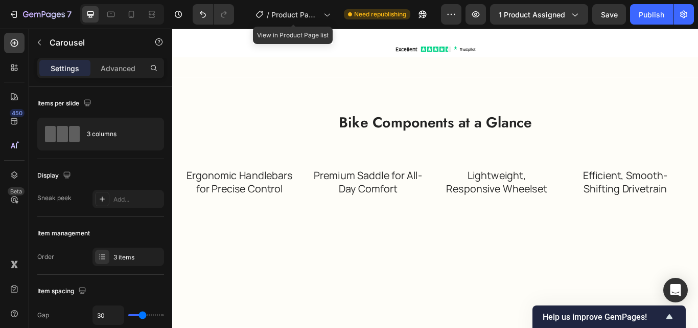
scroll to position [1550, 0]
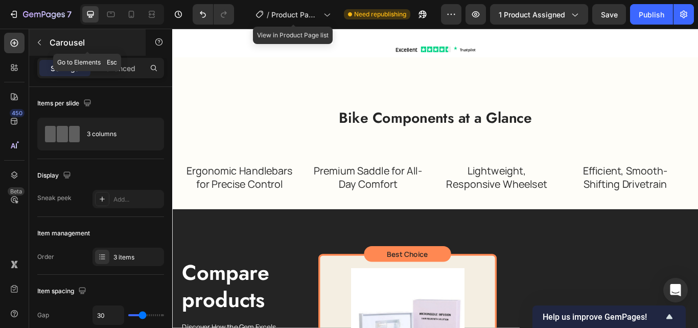
click at [37, 38] on button "button" at bounding box center [39, 42] width 16 height 16
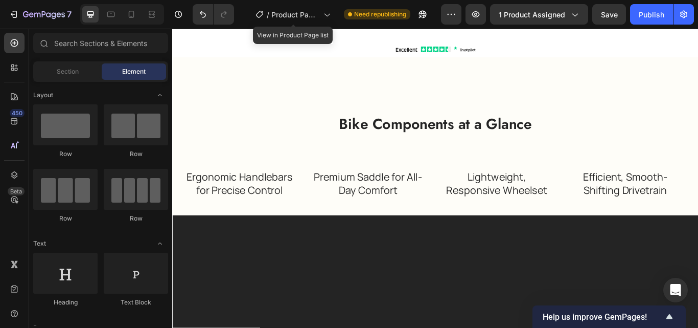
scroll to position [1397, 0]
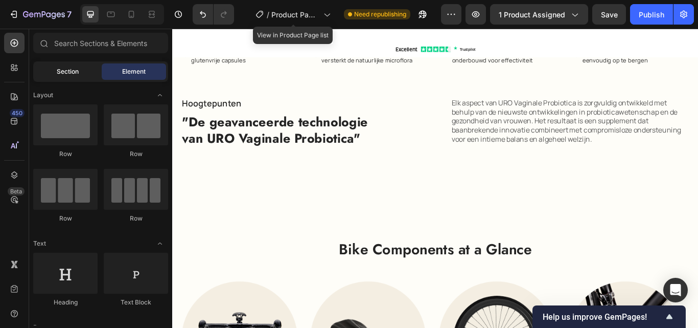
click at [63, 68] on span "Section" at bounding box center [68, 71] width 22 height 9
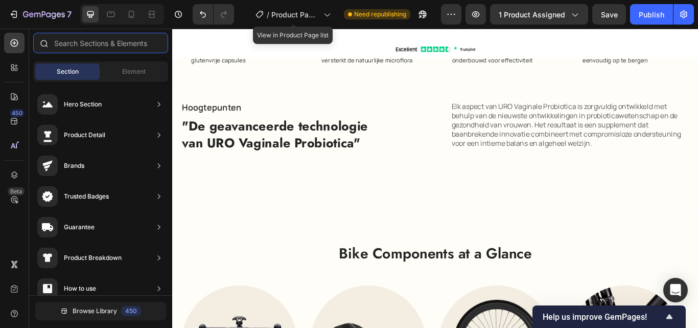
click at [92, 43] on input "text" at bounding box center [100, 43] width 135 height 20
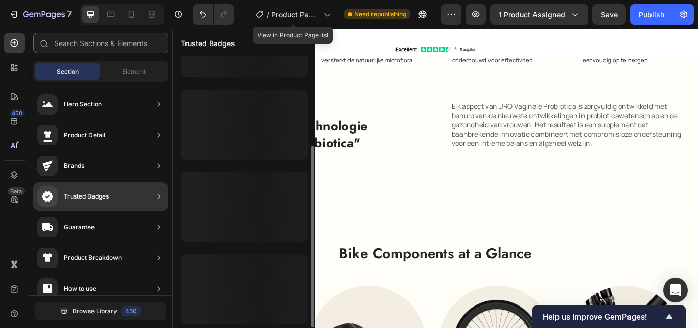
scroll to position [134, 0]
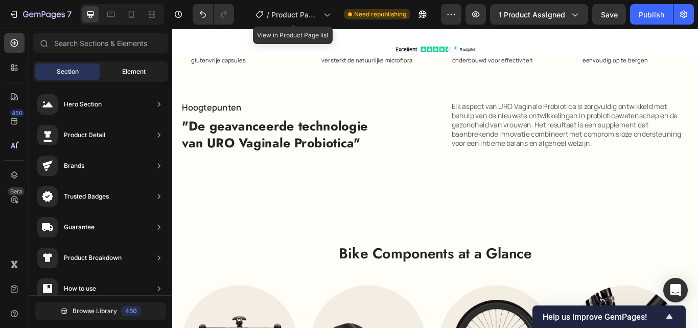
click at [122, 71] on span "Element" at bounding box center [134, 71] width 24 height 9
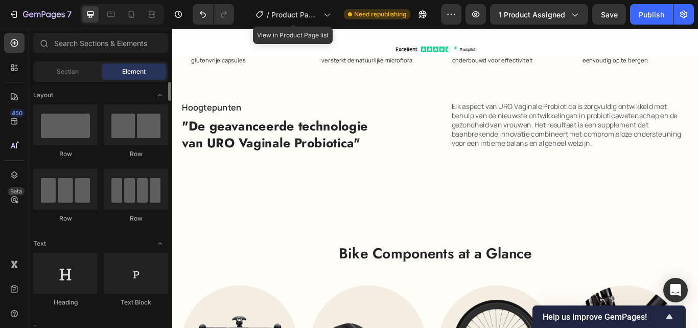
scroll to position [0, 0]
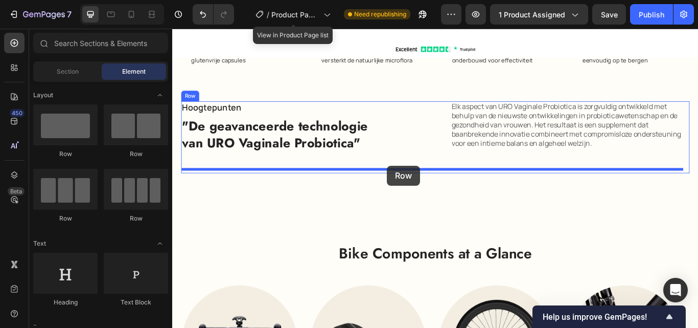
drag, startPoint x: 293, startPoint y: 147, endPoint x: 423, endPoint y: 188, distance: 136.3
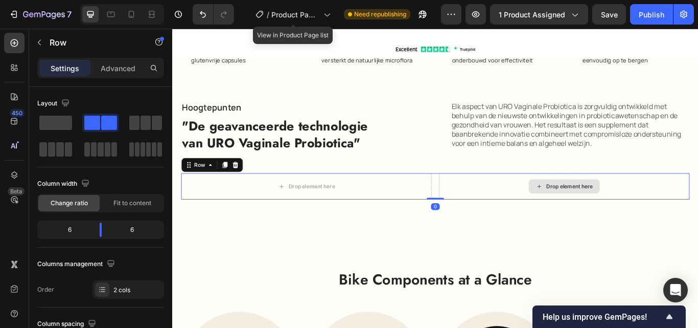
click at [618, 209] on div "Drop element here" at bounding box center [635, 213] width 54 height 8
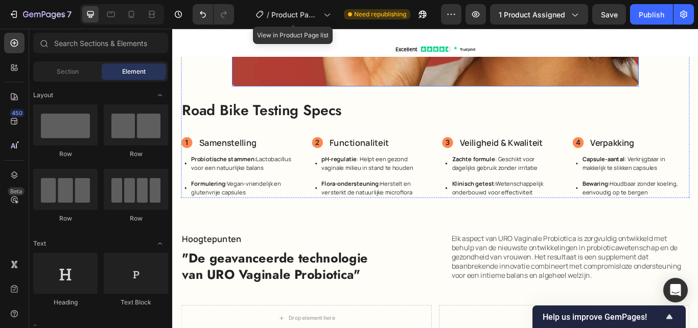
scroll to position [1448, 0]
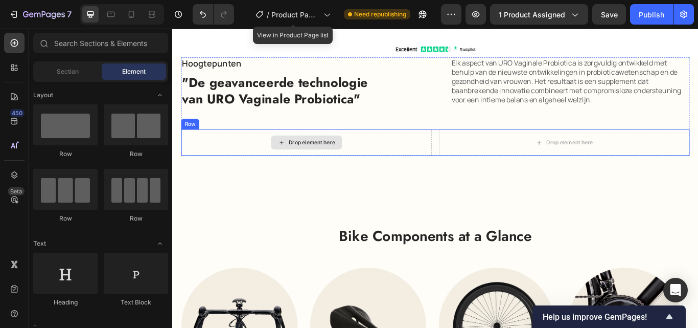
click at [343, 157] on div "Drop element here" at bounding box center [335, 161] width 54 height 8
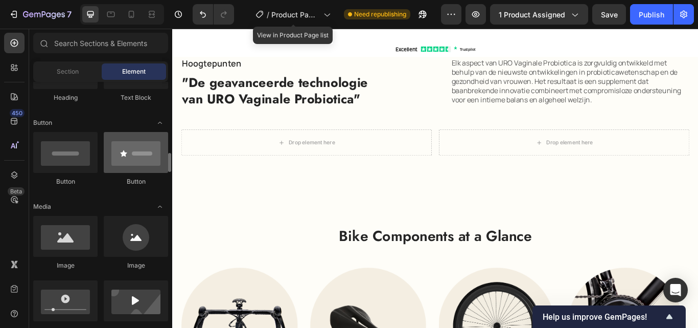
scroll to position [256, 0]
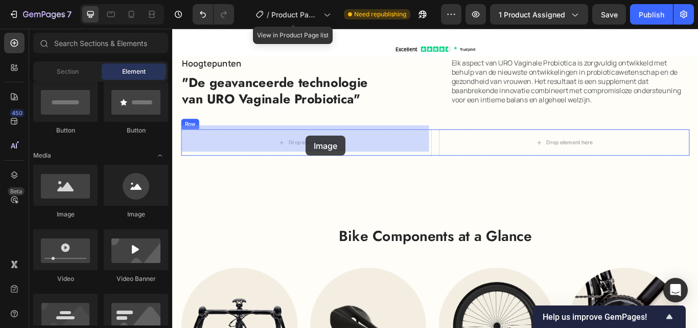
drag, startPoint x: 311, startPoint y: 213, endPoint x: 328, endPoint y: 153, distance: 62.0
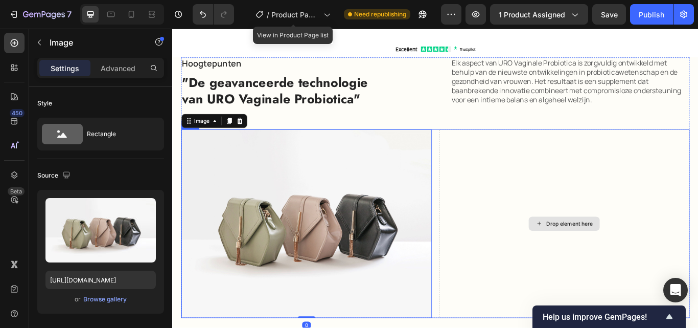
click at [616, 252] on div "Drop element here" at bounding box center [635, 256] width 54 height 8
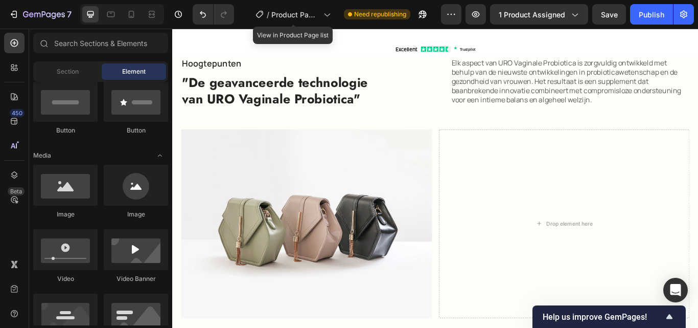
scroll to position [0, 0]
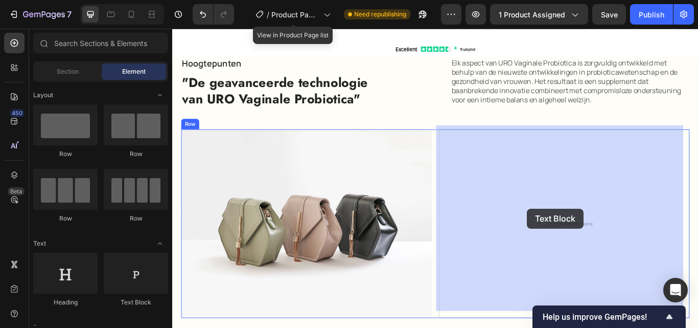
drag, startPoint x: 289, startPoint y: 301, endPoint x: 586, endPoint y: 238, distance: 303.7
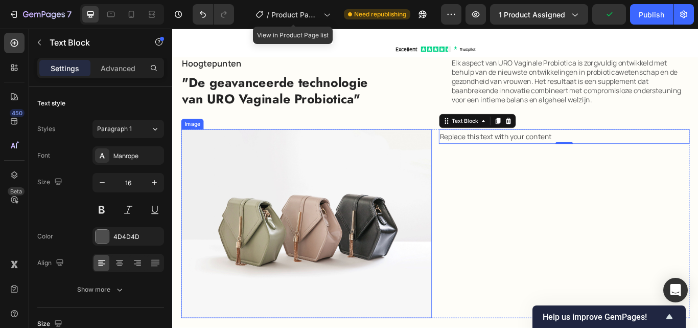
click at [296, 239] on img at bounding box center [329, 255] width 292 height 219
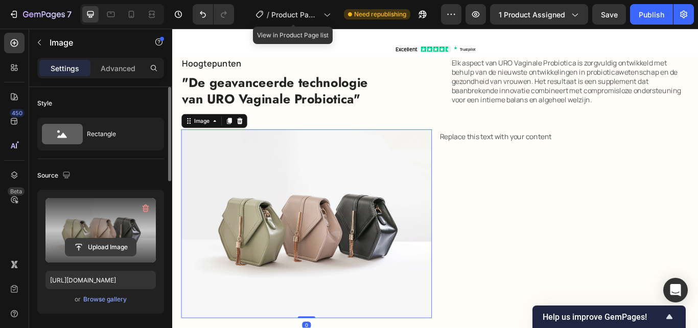
click at [87, 252] on input "file" at bounding box center [100, 246] width 71 height 17
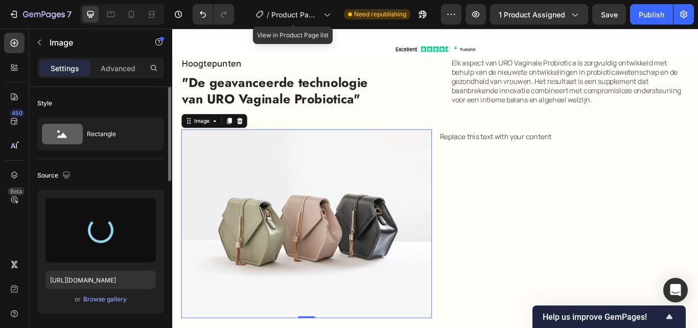
type input "[URL][DOMAIN_NAME]"
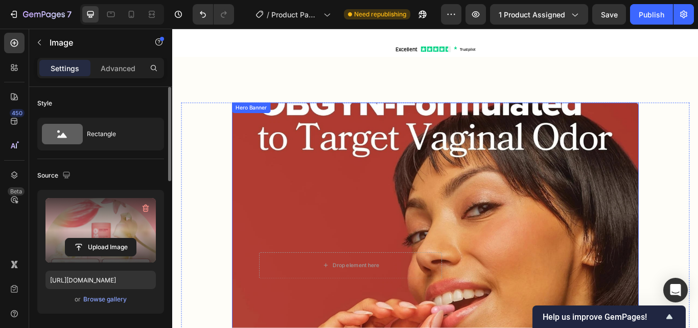
scroll to position [835, 0]
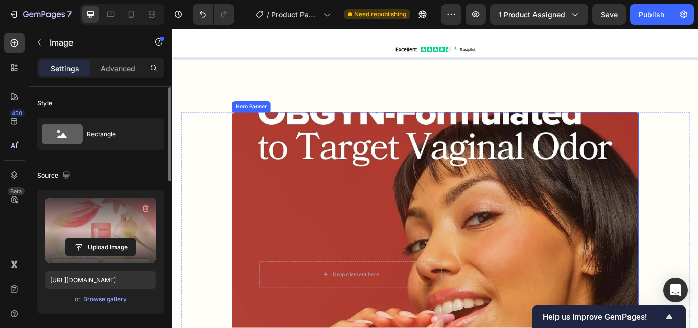
click at [329, 226] on div "Background Image" at bounding box center [479, 315] width 475 height 379
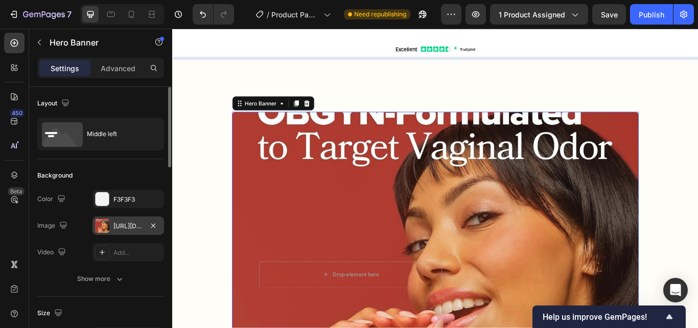
click at [117, 224] on div "[URL][DOMAIN_NAME]" at bounding box center [129, 225] width 30 height 9
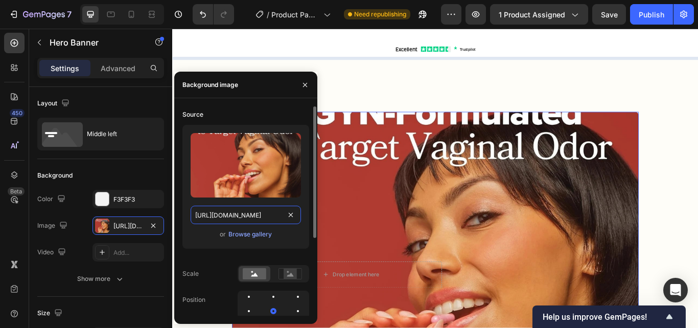
click at [243, 213] on input "[URL][DOMAIN_NAME]" at bounding box center [246, 215] width 110 height 18
paste input "1500_x_1000_px.png?v=1758893904"
type input "[URL][DOMAIN_NAME]"
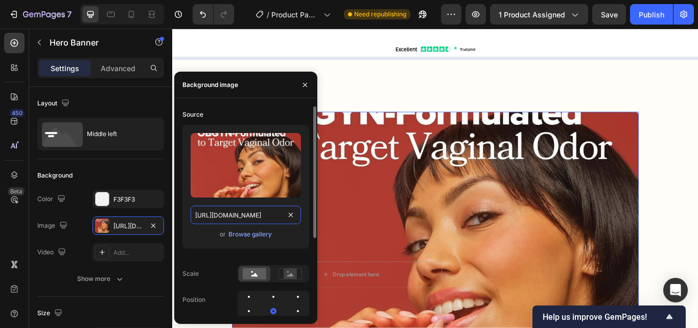
scroll to position [0, 200]
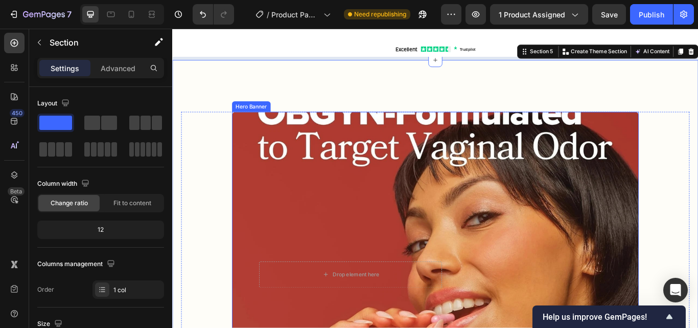
scroll to position [988, 0]
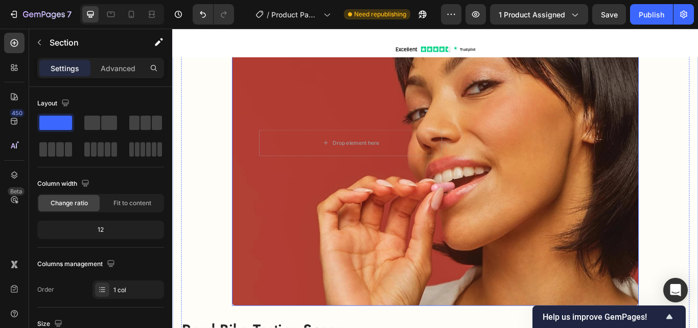
click at [277, 218] on div "Background Image" at bounding box center [479, 161] width 475 height 379
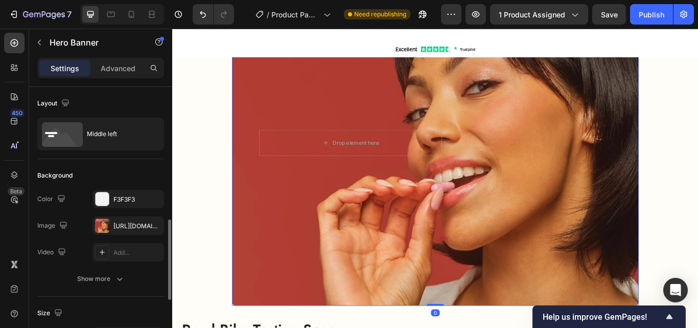
scroll to position [102, 0]
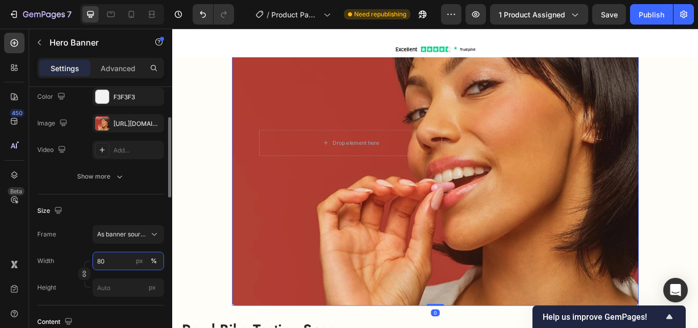
click at [108, 257] on input "80" at bounding box center [129, 261] width 72 height 18
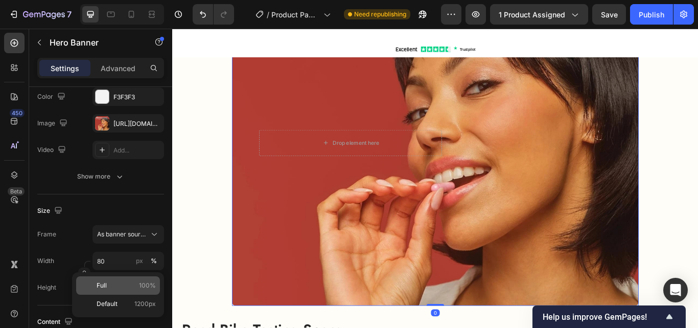
click at [113, 286] on p "Full 100%" at bounding box center [126, 285] width 59 height 9
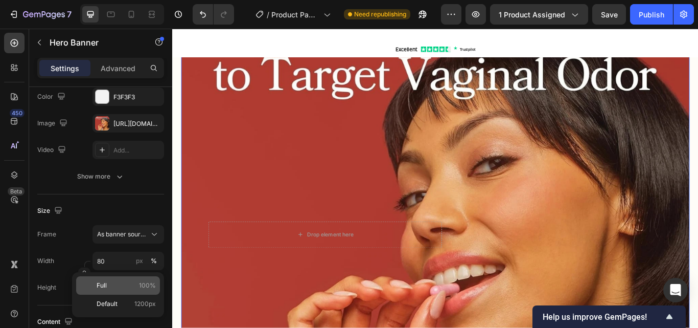
type input "100"
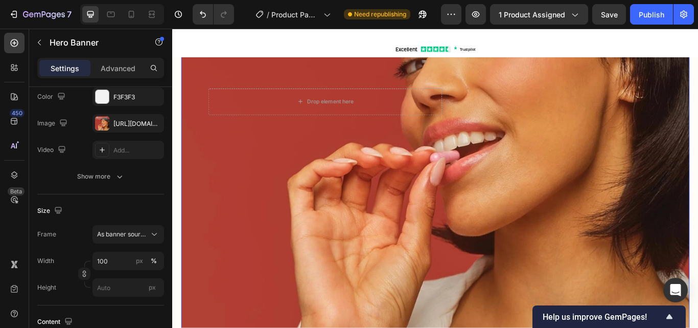
scroll to position [1244, 0]
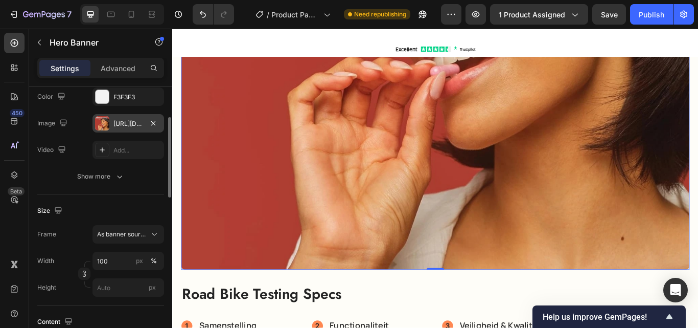
click at [115, 121] on div "[URL][DOMAIN_NAME]" at bounding box center [129, 123] width 30 height 9
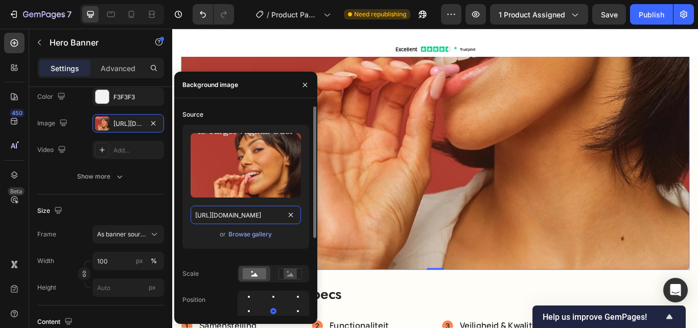
click at [245, 216] on input "[URL][DOMAIN_NAME]" at bounding box center [246, 215] width 110 height 18
paste input "1500_x_1000_px.png?v=1758893904"
type input "[URL][DOMAIN_NAME]"
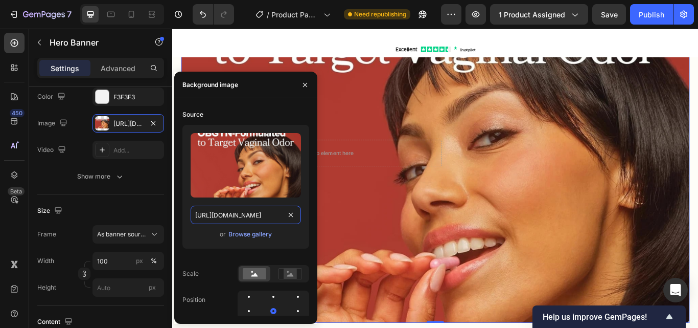
scroll to position [886, 0]
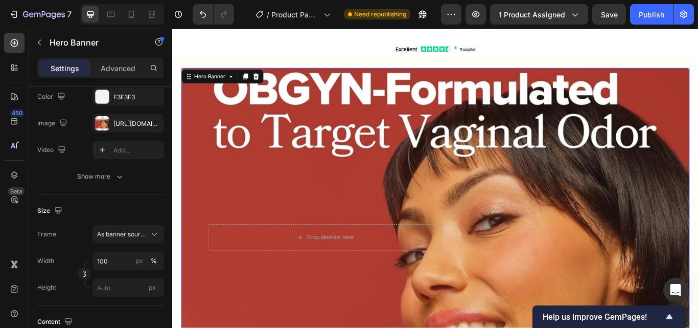
click at [8, 229] on div "450 Beta" at bounding box center [14, 143] width 20 height 221
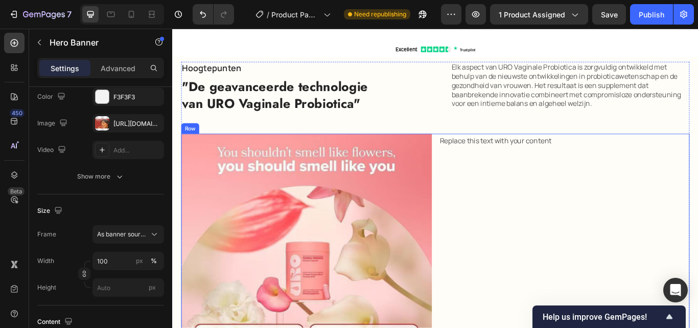
scroll to position [1499, 0]
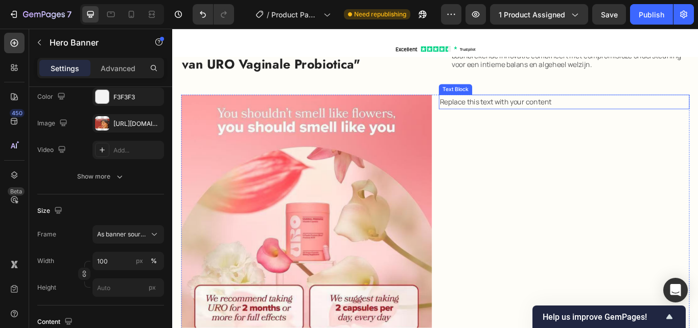
click at [553, 116] on div "Replace this text with your content" at bounding box center [629, 114] width 292 height 17
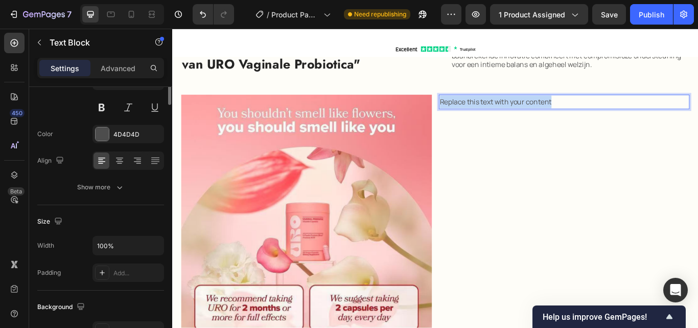
scroll to position [0, 0]
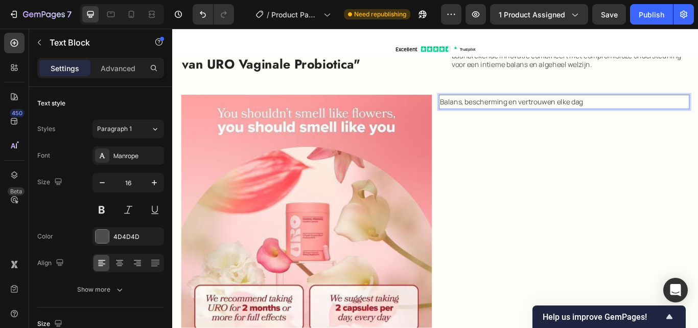
click at [553, 116] on p "Balans, bescherming en vertrouwen elke dag" at bounding box center [629, 114] width 290 height 15
click at [552, 116] on p "Balans, bescherming en vertrouwen elke dag" at bounding box center [629, 114] width 290 height 15
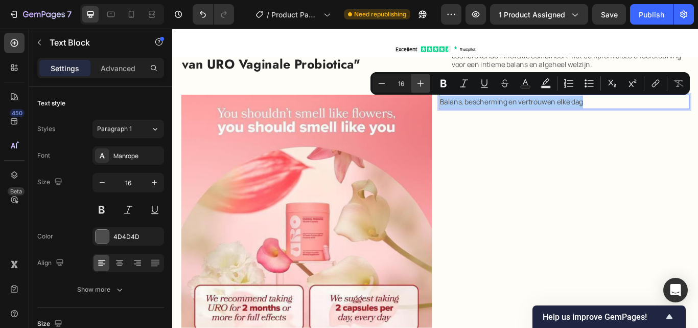
click at [419, 82] on icon "Editor contextual toolbar" at bounding box center [421, 83] width 10 height 10
type input "20"
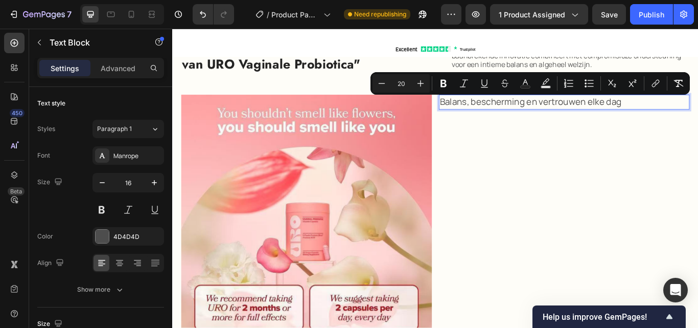
click at [697, 113] on div "Balans, bescherming en vertrouwen elke dag" at bounding box center [629, 114] width 292 height 17
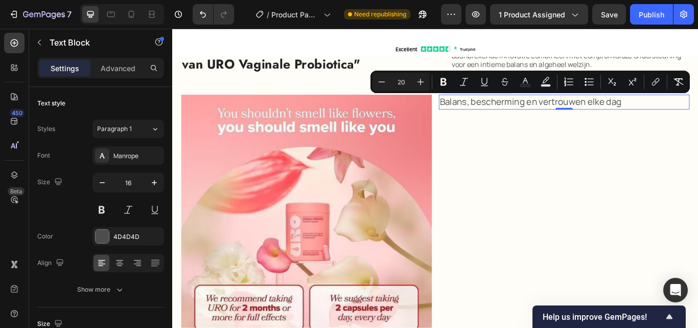
click at [697, 112] on p "Balans, bescherming en vertrouwen elke dag" at bounding box center [629, 114] width 290 height 15
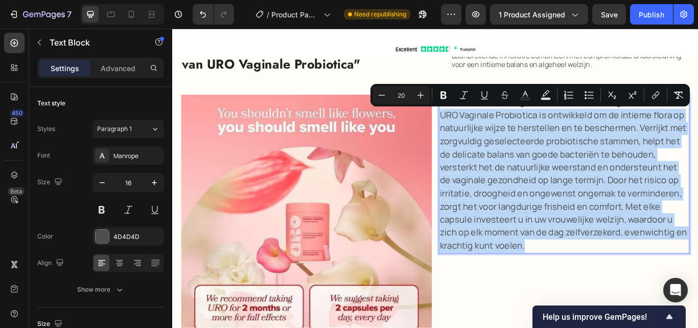
drag, startPoint x: 480, startPoint y: 126, endPoint x: 636, endPoint y: 275, distance: 215.2
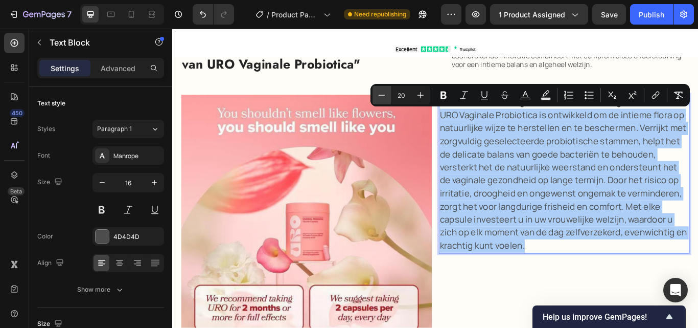
click at [375, 96] on button "Minus" at bounding box center [382, 95] width 18 height 18
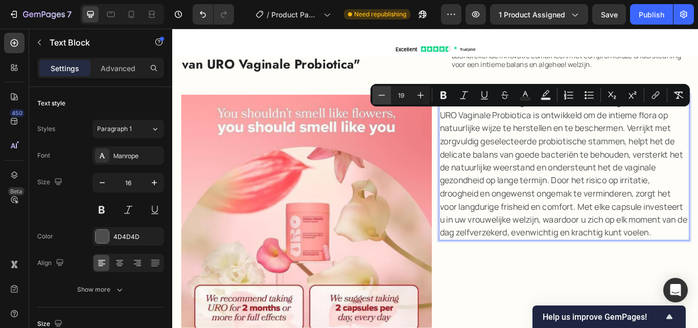
click at [375, 96] on button "Minus" at bounding box center [382, 95] width 18 height 18
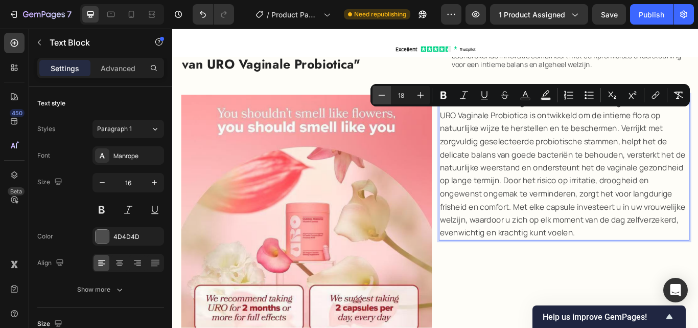
click at [375, 96] on button "Minus" at bounding box center [382, 95] width 18 height 18
type input "17"
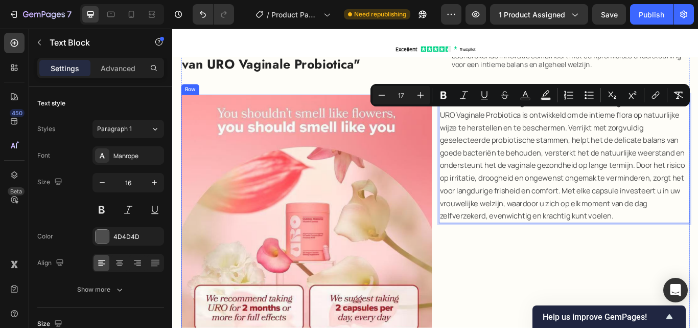
click at [519, 274] on div "Balans, bescherming en vertrouwen elke dag URO Vaginale Probiotica is ontwikkel…" at bounding box center [629, 252] width 292 height 292
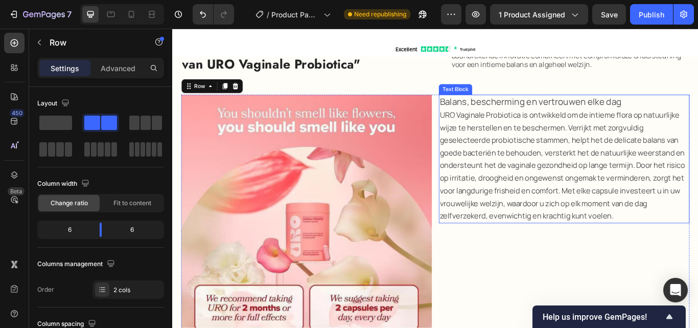
click at [550, 114] on span "Balans, bescherming en vertrouwen elke dag" at bounding box center [590, 114] width 212 height 14
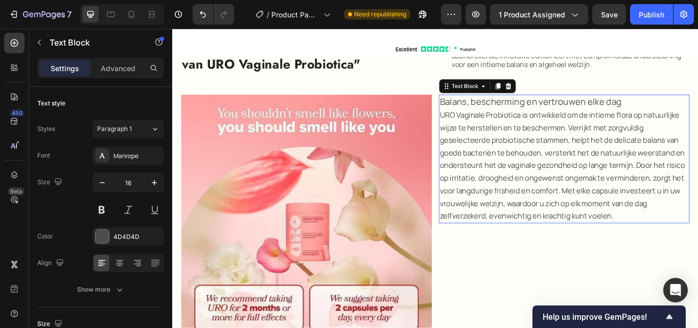
click at [550, 114] on span "Balans, bescherming en vertrouwen elke dag" at bounding box center [590, 114] width 212 height 14
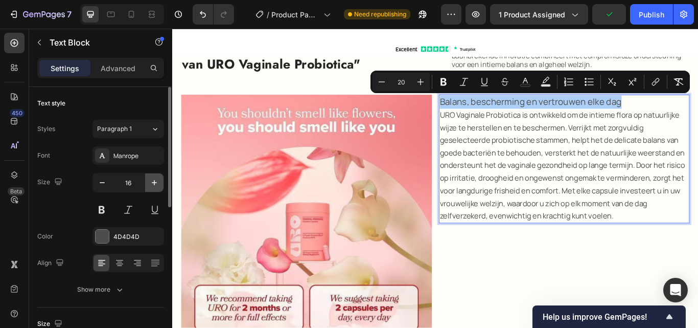
click at [152, 181] on icon "button" at bounding box center [154, 182] width 10 height 10
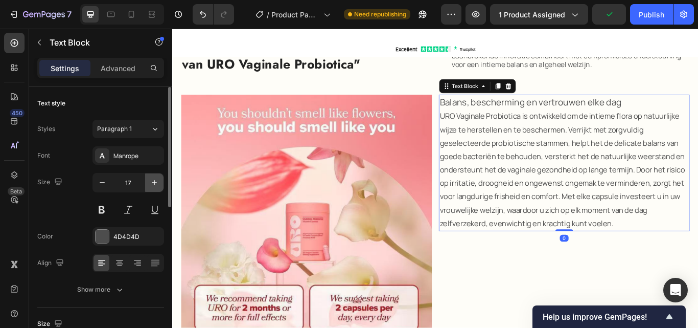
click at [152, 181] on icon "button" at bounding box center [154, 182] width 10 height 10
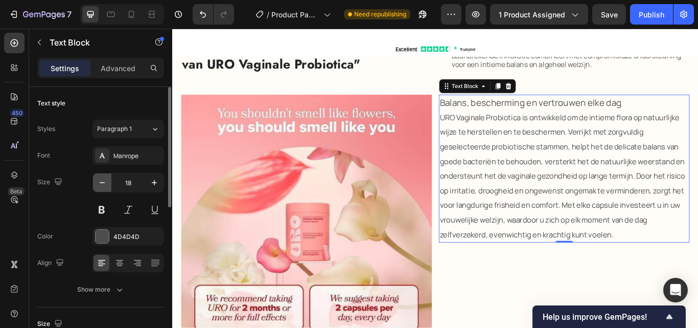
click at [103, 185] on icon "button" at bounding box center [102, 182] width 10 height 10
click at [103, 186] on icon "button" at bounding box center [102, 182] width 10 height 10
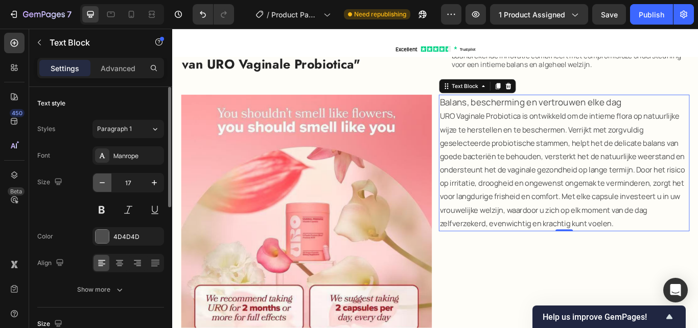
type input "16"
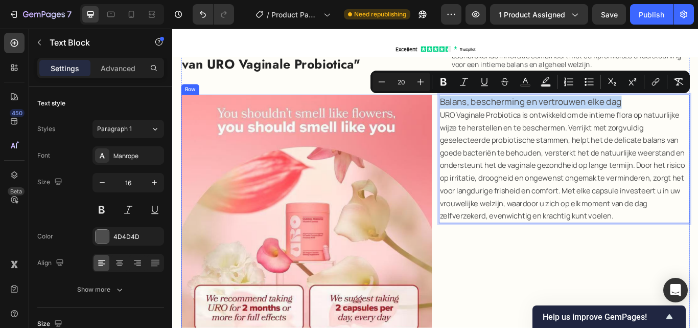
drag, startPoint x: 709, startPoint y: 107, endPoint x: 479, endPoint y: 121, distance: 230.5
click at [479, 121] on div "Image Balans, bescherming en vertrouwen elke dag URO Vaginale Probiotica is ont…" at bounding box center [479, 252] width 593 height 292
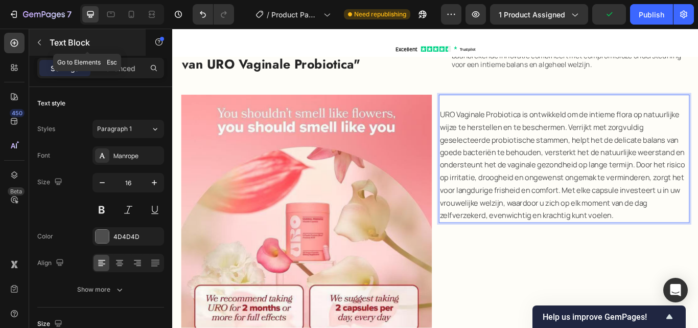
click at [37, 42] on icon "button" at bounding box center [39, 42] width 8 height 8
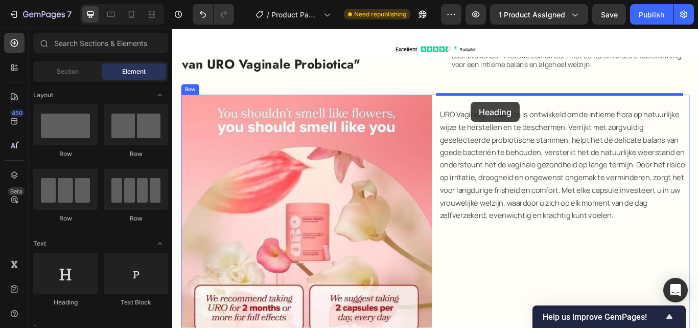
drag, startPoint x: 234, startPoint y: 304, endPoint x: 521, endPoint y: 114, distance: 343.9
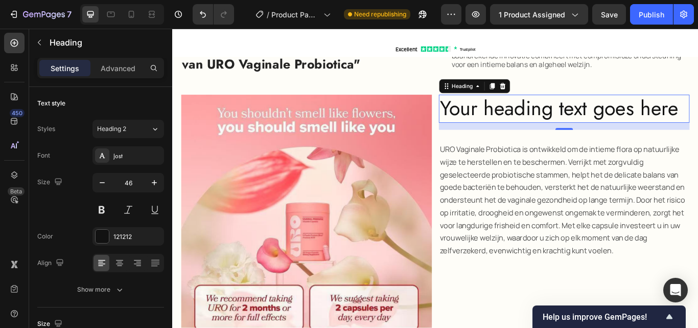
click at [562, 119] on h2 "Your heading text goes here" at bounding box center [629, 122] width 292 height 33
click at [561, 119] on p "Your heading text goes here" at bounding box center [629, 122] width 290 height 31
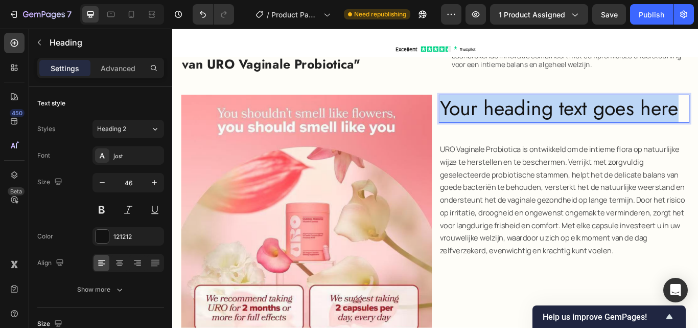
click at [561, 119] on p "Your heading text goes here" at bounding box center [629, 122] width 290 height 31
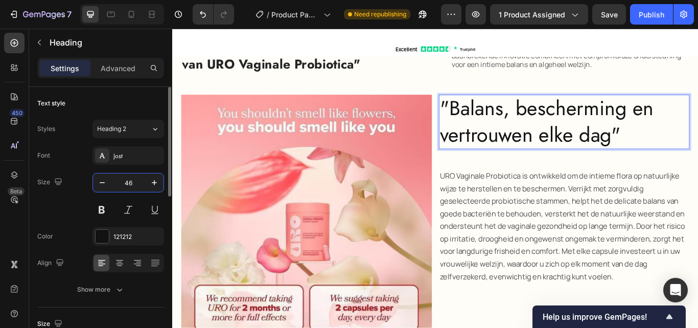
click at [131, 182] on input "46" at bounding box center [128, 182] width 34 height 18
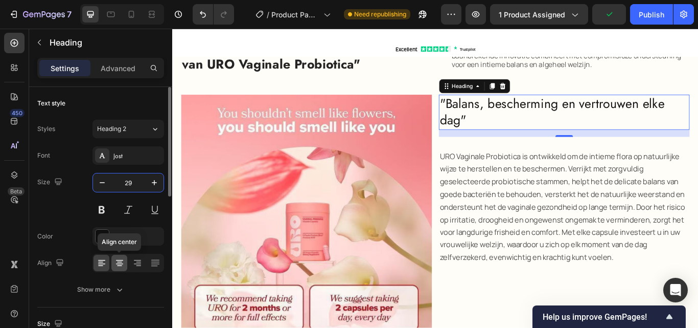
type input "29"
click at [121, 263] on icon at bounding box center [119, 263] width 7 height 1
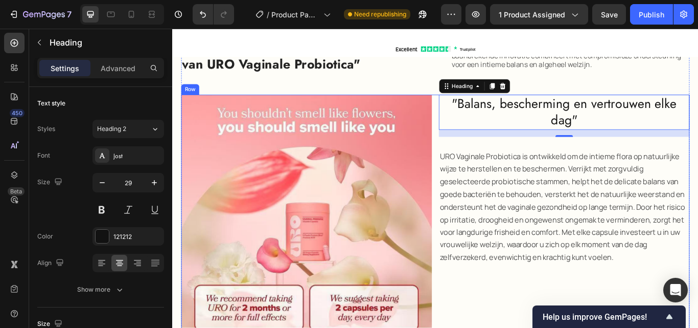
click at [475, 163] on div "Image "Balans, bescherming en vertrouwen elke dag" Heading 16 URO Vaginale Prob…" at bounding box center [479, 252] width 593 height 292
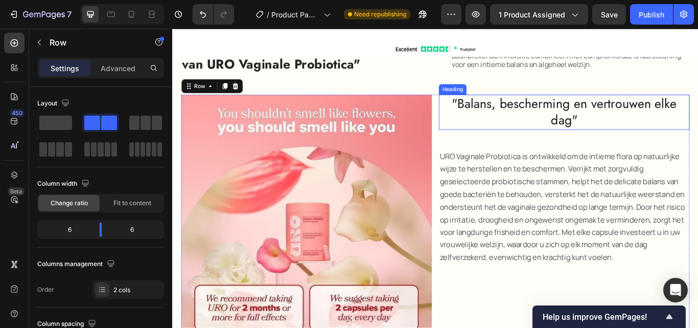
click at [560, 122] on p ""Balans, bescherming en vertrouwen elke dag"" at bounding box center [629, 126] width 290 height 38
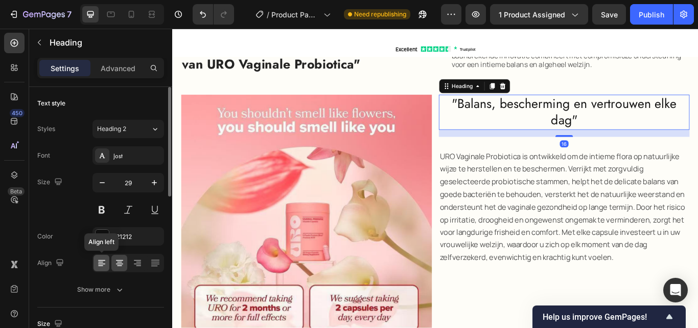
drag, startPoint x: 98, startPoint y: 260, endPoint x: 403, endPoint y: 245, distance: 305.1
click at [98, 261] on icon at bounding box center [102, 263] width 10 height 10
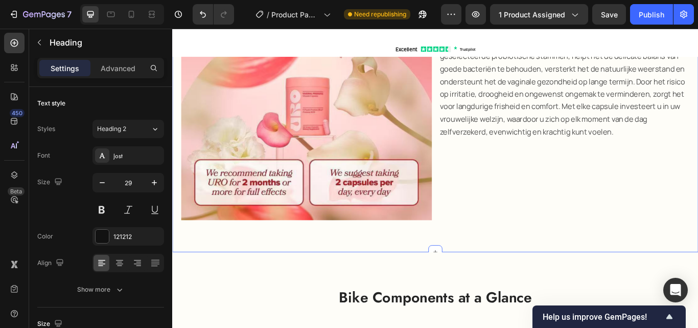
scroll to position [1550, 0]
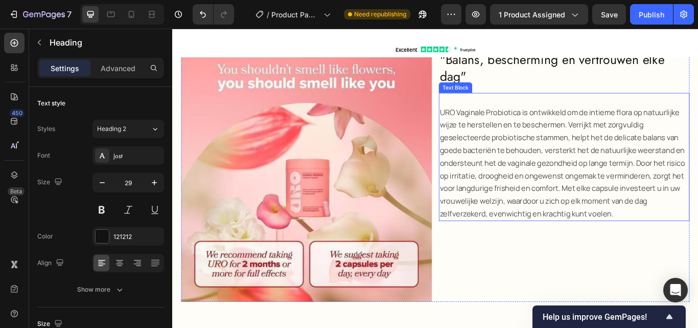
click at [575, 179] on span "URO Vaginale Probiotica is ontwikkeld om de intieme flora op natuurlijke wijze …" at bounding box center [627, 185] width 286 height 129
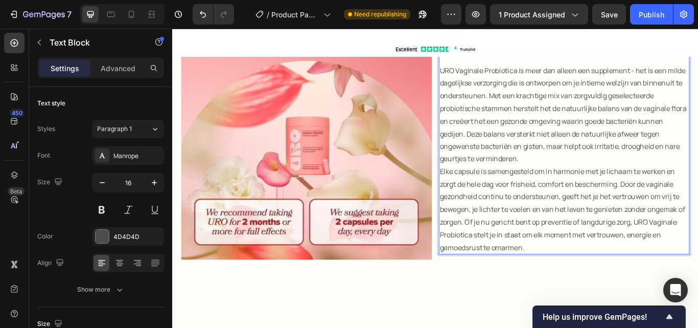
scroll to position [1499, 0]
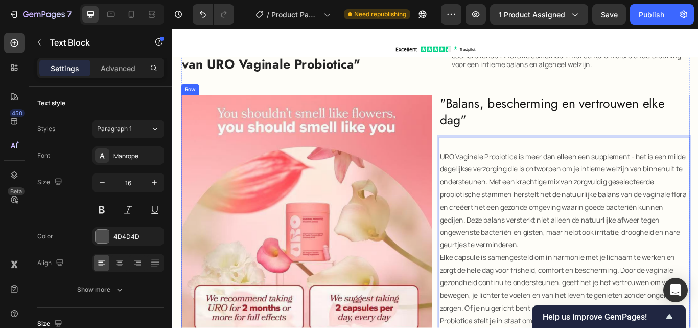
click at [472, 143] on div "Image "Balans, bescherming en vertrouwen elke dag" Heading URO Vaginale Probiot…" at bounding box center [479, 252] width 593 height 292
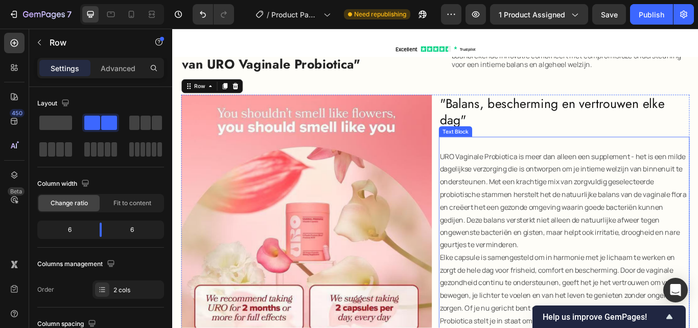
click at [485, 177] on p "URO Vaginale Probiotica is meer dan alleen een supplement - het is een milde da…" at bounding box center [629, 230] width 290 height 118
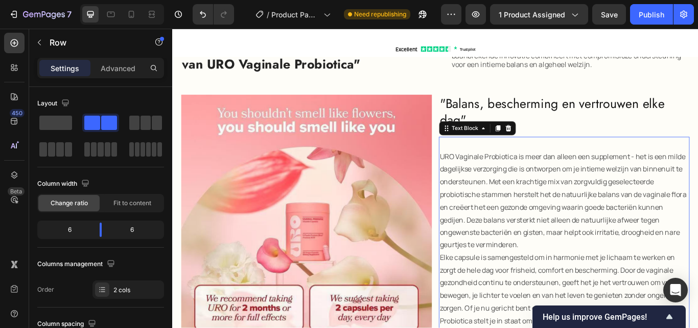
click at [485, 177] on p "URO Vaginale Probiotica is meer dan alleen een supplement - het is een milde da…" at bounding box center [629, 230] width 290 height 118
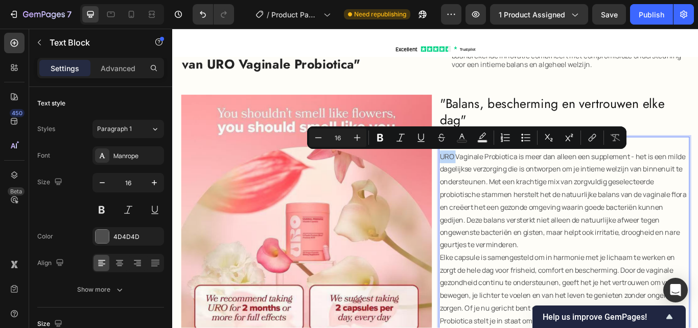
click at [485, 177] on p "URO Vaginale Probiotica is meer dan alleen een supplement - het is een milde da…" at bounding box center [629, 230] width 290 height 118
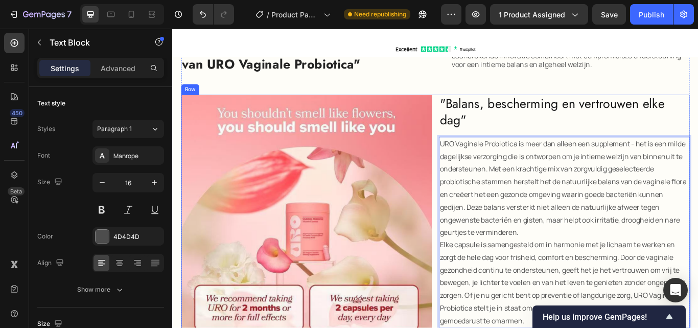
drag, startPoint x: 478, startPoint y: 173, endPoint x: 468, endPoint y: 168, distance: 10.5
click at [478, 172] on div "Image "Balans, bescherming en vertrouwen elke dag" Heading URO Vaginale Probiot…" at bounding box center [479, 252] width 593 height 292
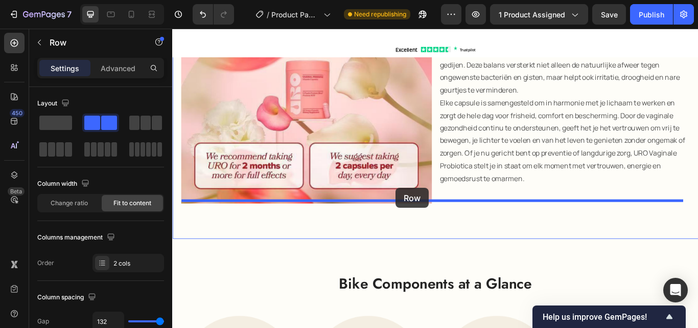
scroll to position [1685, 0]
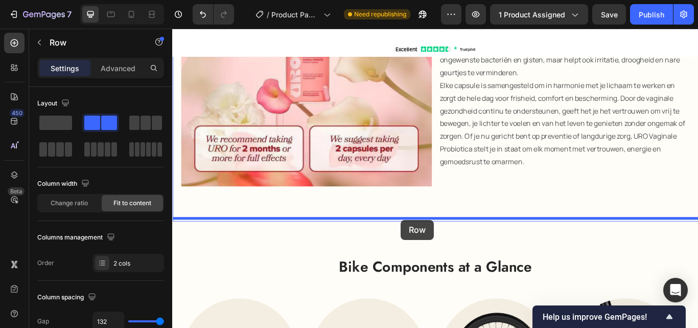
drag, startPoint x: 456, startPoint y: 179, endPoint x: 439, endPoint y: 246, distance: 69.2
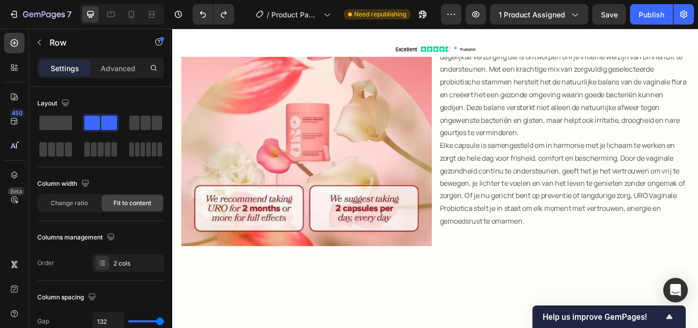
scroll to position [1327, 0]
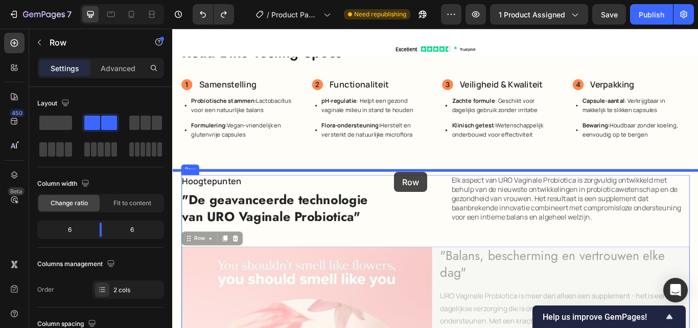
drag, startPoint x: 479, startPoint y: 317, endPoint x: 431, endPoint y: 196, distance: 130.2
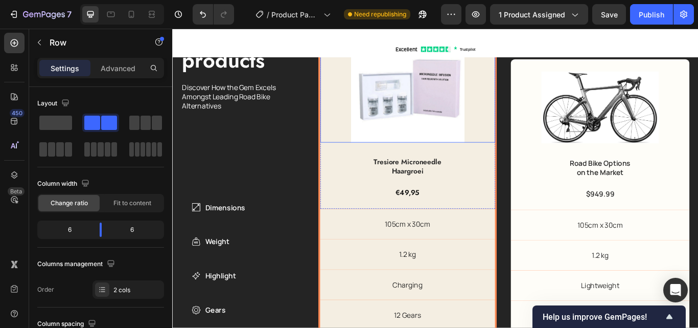
scroll to position [2298, 0]
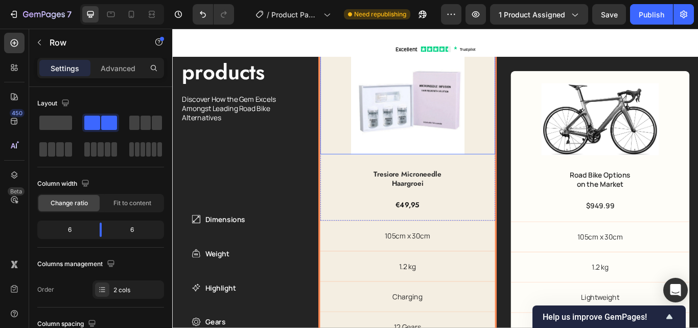
click at [422, 126] on img at bounding box center [446, 108] width 133 height 133
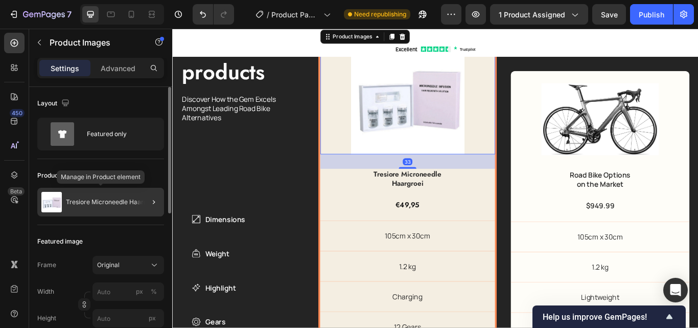
click at [75, 205] on p "Tresiore Microneedle Haargroei" at bounding box center [112, 201] width 93 height 7
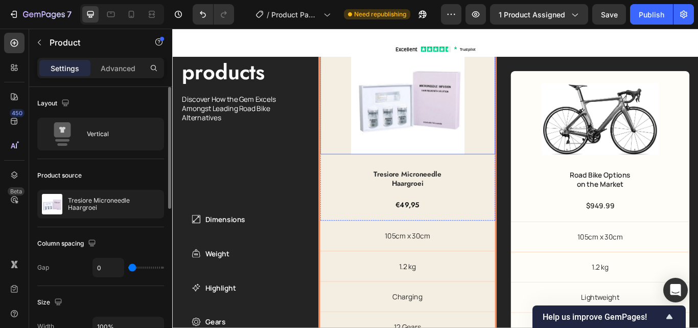
click at [408, 135] on img at bounding box center [446, 108] width 133 height 133
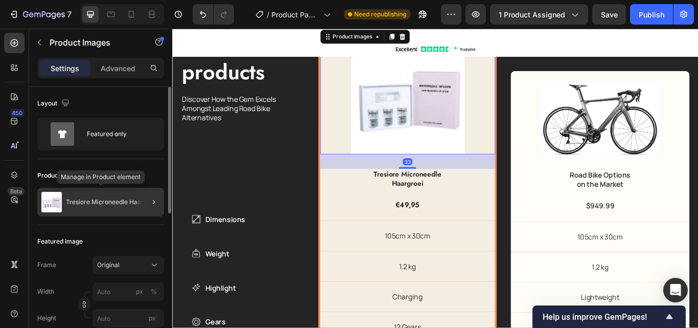
click at [91, 200] on p "Tresiore Microneedle Haargroei" at bounding box center [112, 201] width 93 height 7
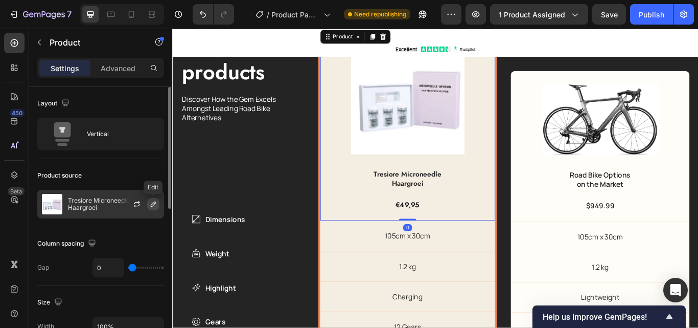
click at [149, 201] on icon "button" at bounding box center [153, 204] width 8 height 8
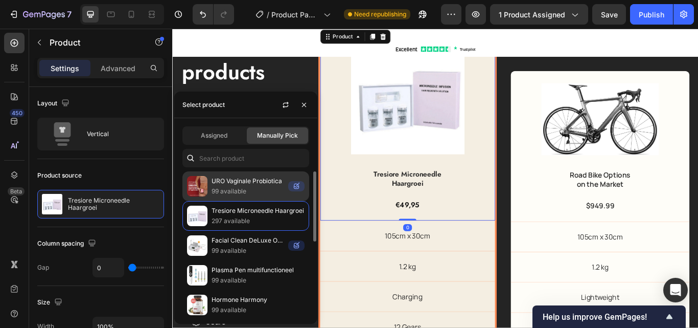
click at [202, 190] on img at bounding box center [197, 186] width 20 height 20
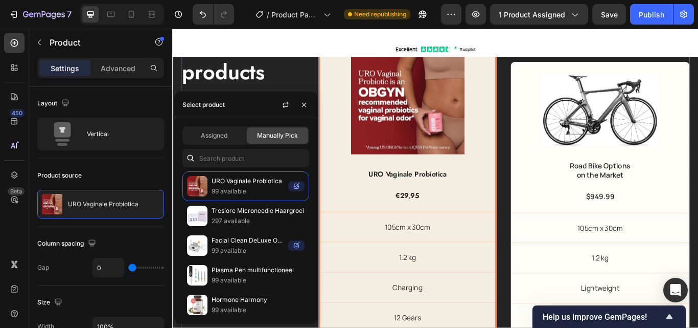
click at [550, 153] on div "Best Choice Text Block Product Images URO Vaginale Probiotica Product Title €29…" at bounding box center [560, 213] width 434 height 413
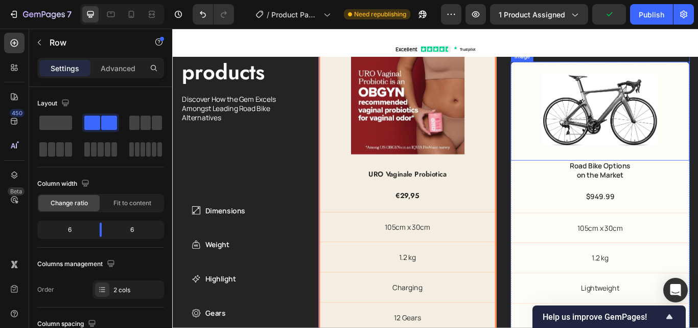
click at [658, 133] on img at bounding box center [671, 124] width 137 height 84
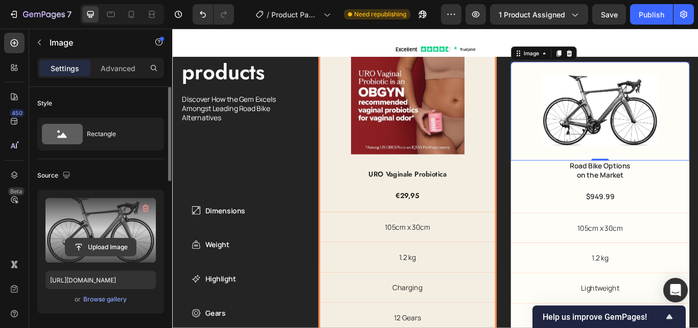
click at [98, 243] on input "file" at bounding box center [100, 246] width 71 height 17
click at [87, 244] on input "file" at bounding box center [100, 246] width 71 height 17
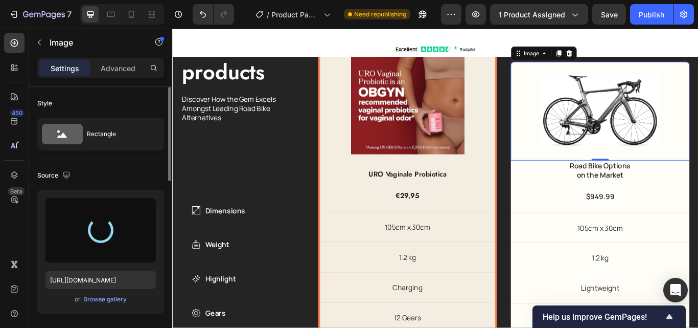
type input "[URL][DOMAIN_NAME]"
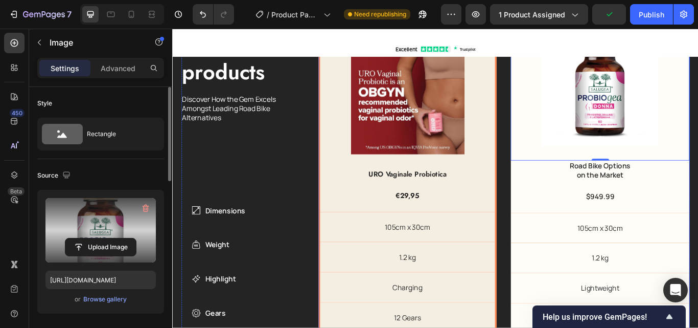
click at [549, 112] on div "Best Choice Text Block Product Images URO Vaginale Probiotica Product Title €29…" at bounding box center [560, 213] width 434 height 413
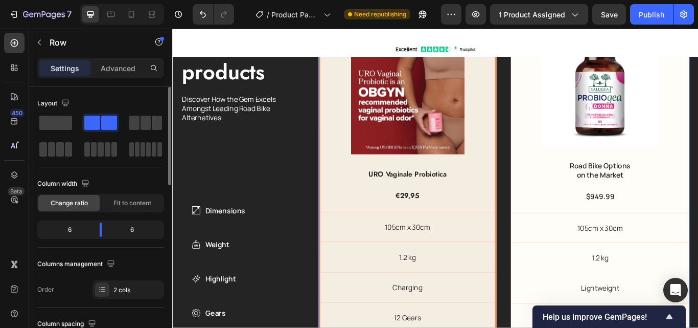
click at [552, 184] on div "Best Choice Text Block Product Images URO Vaginale Probiotica Product Title €29…" at bounding box center [560, 213] width 434 height 413
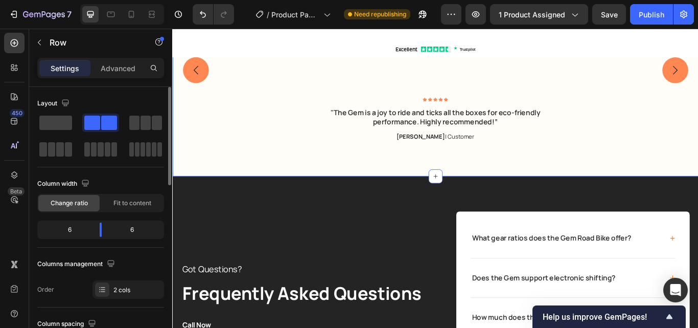
scroll to position [2810, 0]
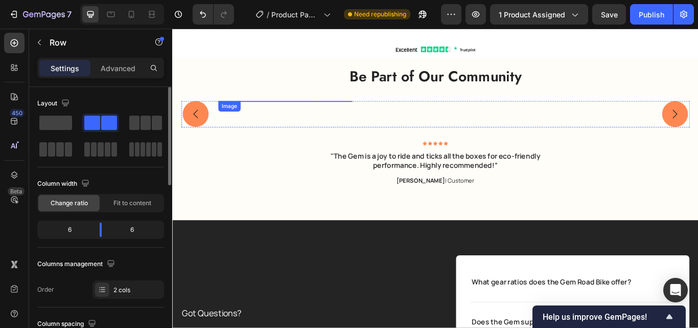
click at [316, 113] on img at bounding box center [304, 113] width 156 height 0
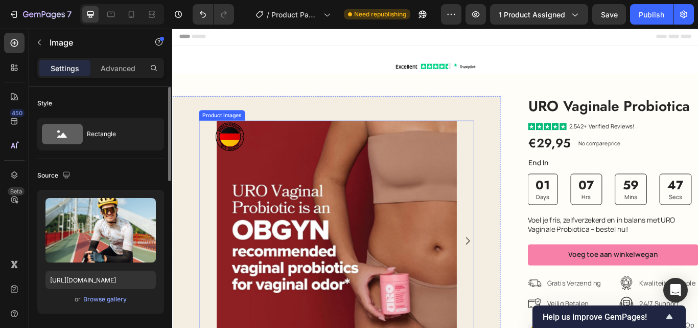
scroll to position [0, 0]
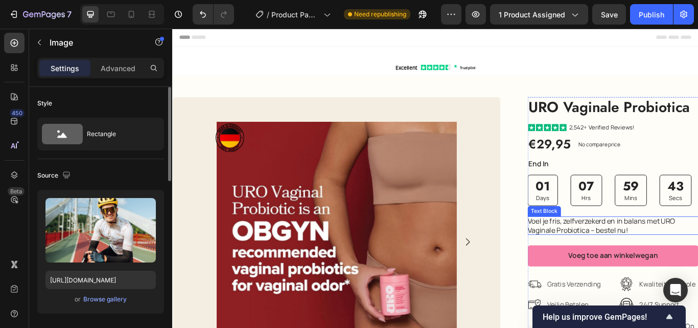
click at [609, 257] on p "Voel je fris, zelfverzekerd en in balans met URO Vaginale Probiotica – bestel n…" at bounding box center [686, 257] width 199 height 21
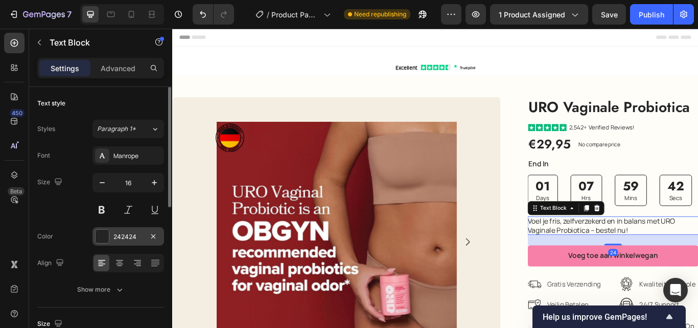
click at [119, 235] on div "242424" at bounding box center [129, 236] width 30 height 9
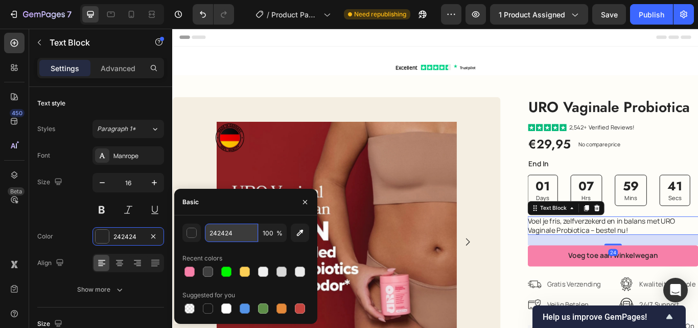
click at [233, 238] on input "242424" at bounding box center [231, 232] width 53 height 18
click at [208, 272] on div at bounding box center [208, 271] width 10 height 10
type input "3F3F3F"
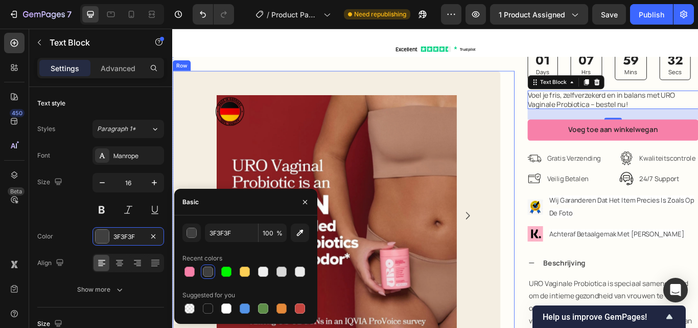
scroll to position [205, 0]
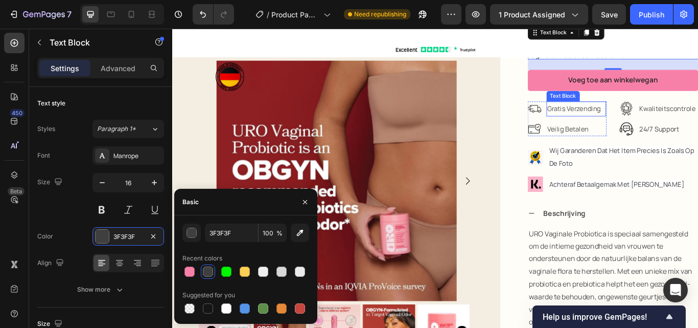
click at [631, 121] on span "gratis verzending" at bounding box center [641, 122] width 63 height 11
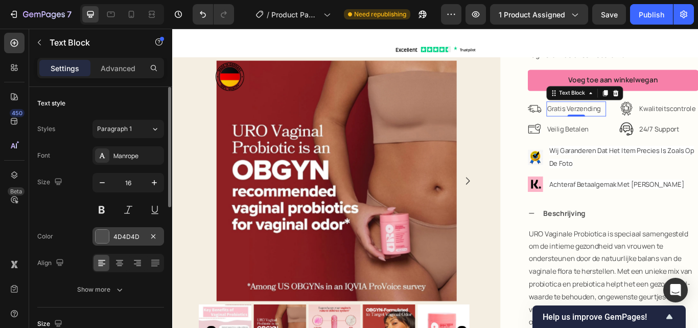
click at [108, 241] on div "4D4D4D" at bounding box center [129, 236] width 72 height 18
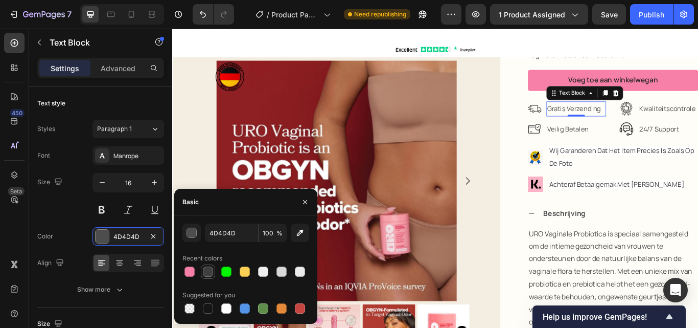
click at [209, 273] on div at bounding box center [208, 271] width 10 height 10
type input "3F3F3F"
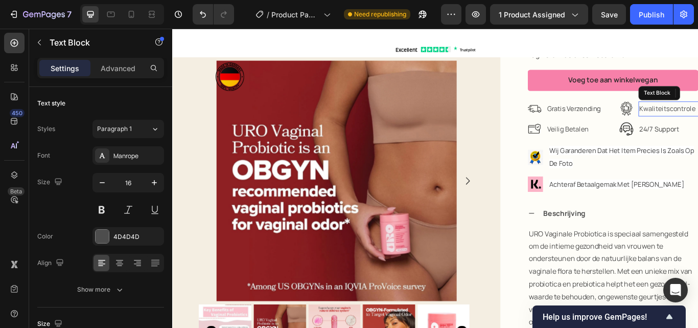
click at [112, 236] on div "4D4D4D" at bounding box center [129, 236] width 72 height 18
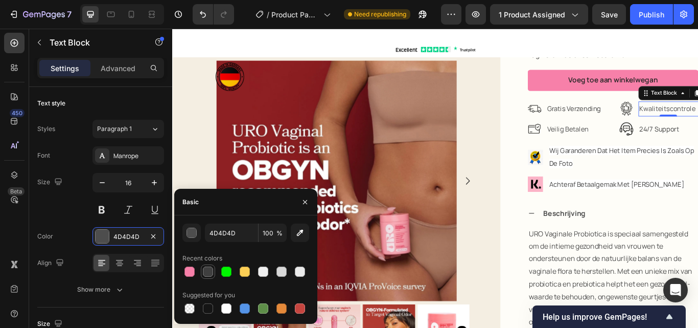
click at [208, 272] on div at bounding box center [208, 271] width 10 height 10
type input "3F3F3F"
click at [622, 141] on span "veilig betalen" at bounding box center [634, 145] width 49 height 11
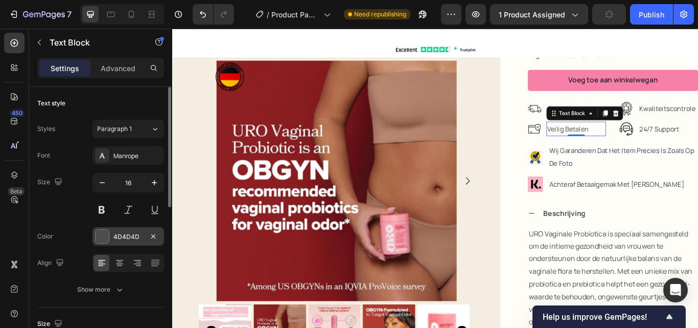
click at [104, 237] on div at bounding box center [102, 236] width 13 height 13
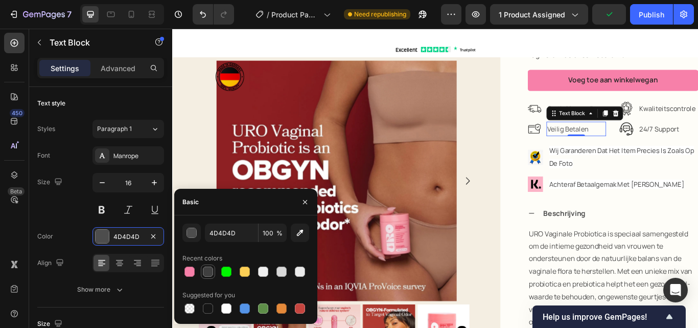
drag, startPoint x: 208, startPoint y: 274, endPoint x: 558, endPoint y: 120, distance: 382.6
click at [208, 274] on div at bounding box center [208, 271] width 10 height 10
type input "3F3F3F"
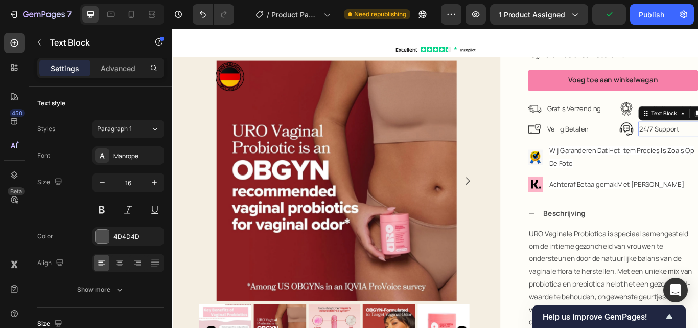
click at [106, 237] on div at bounding box center [102, 236] width 13 height 13
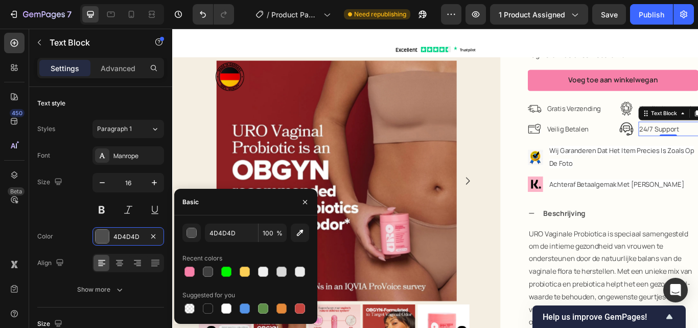
click at [199, 274] on div at bounding box center [246, 271] width 127 height 14
click at [205, 274] on div at bounding box center [208, 271] width 10 height 10
type input "3F3F3F"
click at [662, 176] on p "wij garanderen dat het item precies is zoals op de foto" at bounding box center [698, 178] width 173 height 31
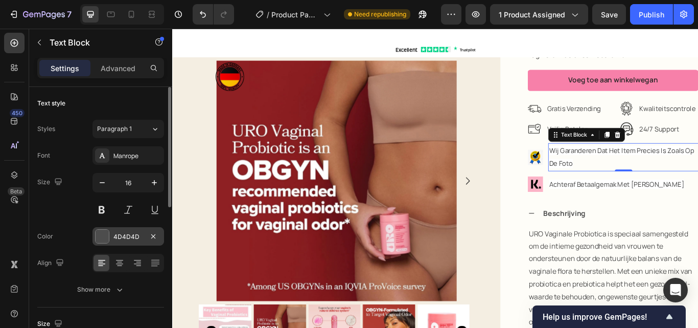
click at [121, 239] on div "4D4D4D" at bounding box center [129, 236] width 30 height 9
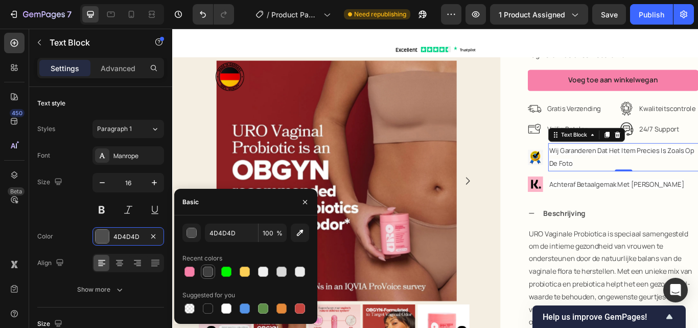
drag, startPoint x: 209, startPoint y: 277, endPoint x: 461, endPoint y: 186, distance: 268.0
click at [209, 277] on div at bounding box center [208, 271] width 12 height 12
type input "3F3F3F"
click at [634, 215] on p "achteraf betaalgemak met [PERSON_NAME]" at bounding box center [698, 209] width 173 height 15
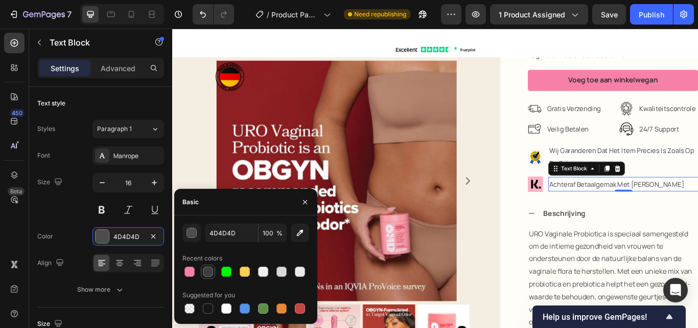
click at [208, 273] on div at bounding box center [208, 271] width 10 height 10
type input "3F3F3F"
drag, startPoint x: 638, startPoint y: 274, endPoint x: 234, endPoint y: 291, distance: 404.3
click at [638, 275] on p "URO Vaginale Probiotica is speciaal samengesteld om de intieme gezondheid van v…" at bounding box center [686, 319] width 196 height 118
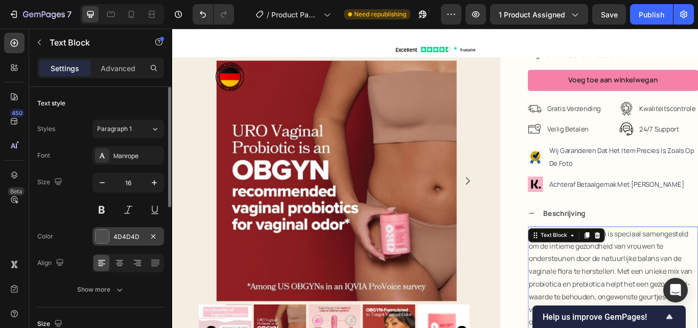
click at [123, 236] on div "4D4D4D" at bounding box center [129, 236] width 30 height 9
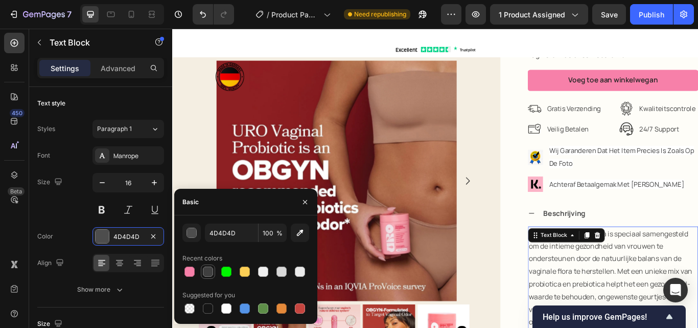
click at [203, 271] on div at bounding box center [208, 271] width 10 height 10
type input "3F3F3F"
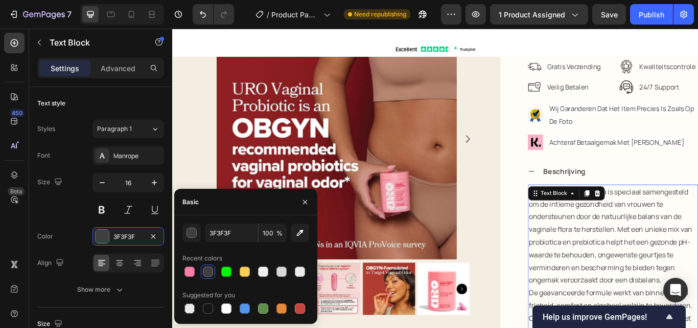
scroll to position [407, 0]
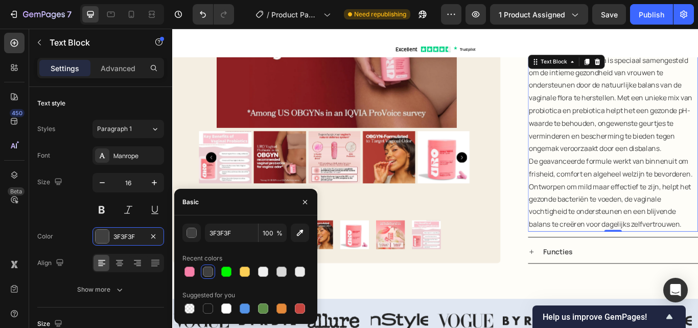
click at [652, 280] on div "Functies" at bounding box center [694, 289] width 182 height 18
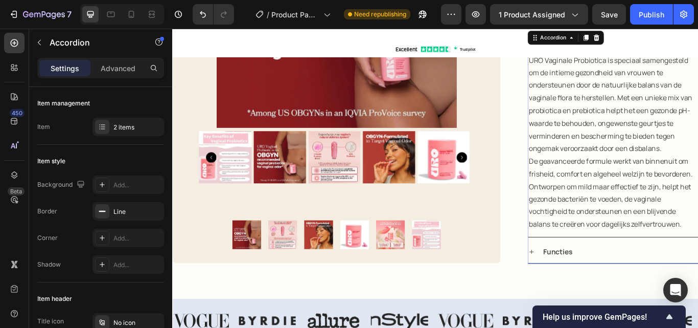
scroll to position [511, 0]
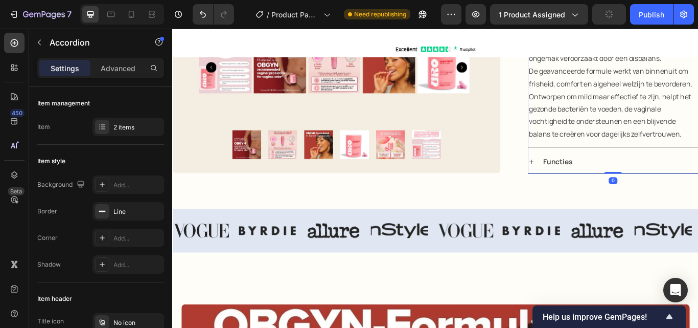
click at [589, 184] on icon at bounding box center [591, 184] width 5 height 5
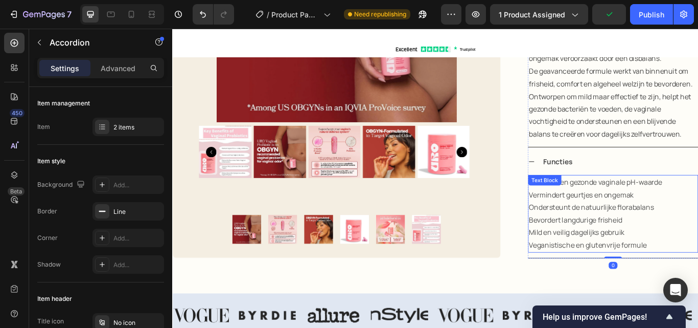
click at [648, 234] on p "Ondersteunt de natuurlijke florabalans" at bounding box center [686, 237] width 196 height 15
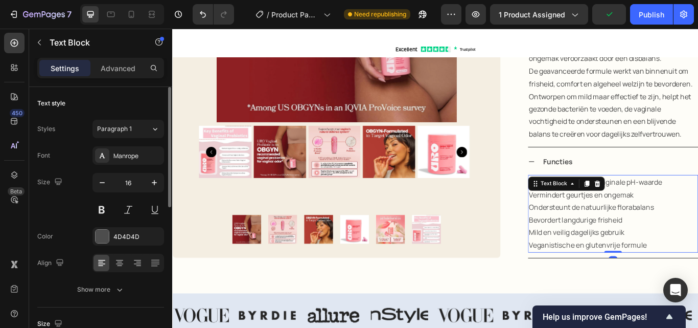
click at [115, 234] on div "4D4D4D" at bounding box center [138, 236] width 48 height 9
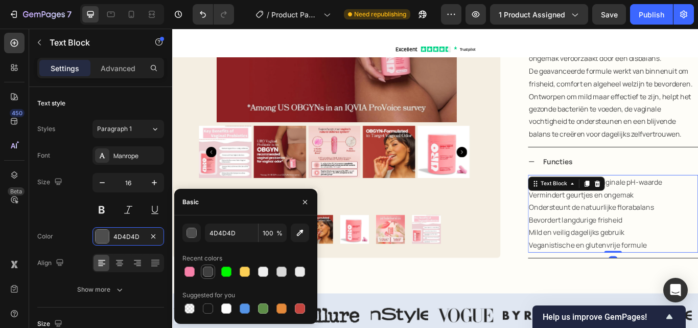
drag, startPoint x: 207, startPoint y: 272, endPoint x: 418, endPoint y: 131, distance: 254.4
click at [207, 272] on div at bounding box center [208, 271] width 10 height 10
type input "3F3F3F"
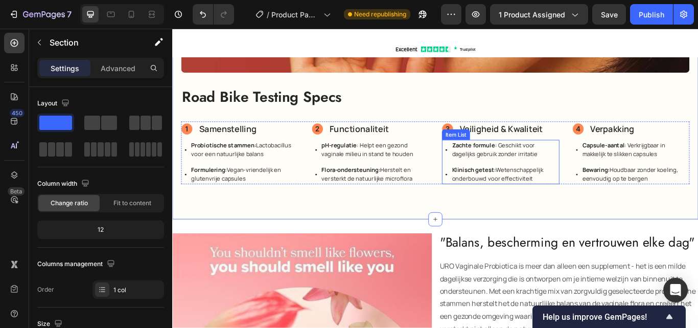
scroll to position [1278, 0]
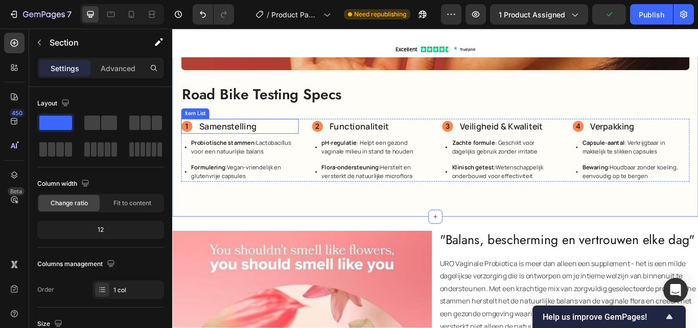
click at [257, 137] on p "Samenstelling" at bounding box center [237, 143] width 67 height 15
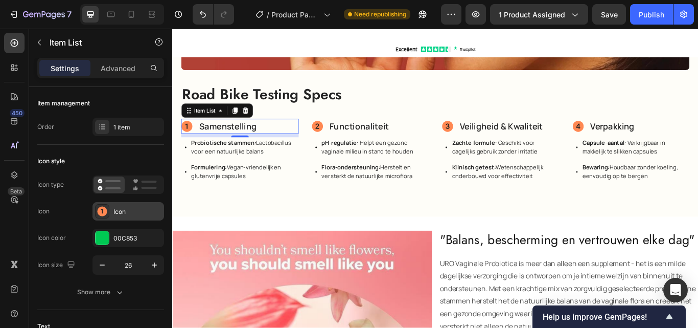
click at [116, 209] on div "Icon" at bounding box center [138, 211] width 48 height 9
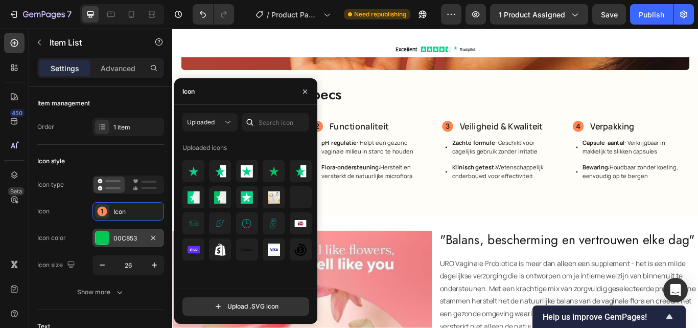
click at [108, 238] on div at bounding box center [102, 237] width 13 height 13
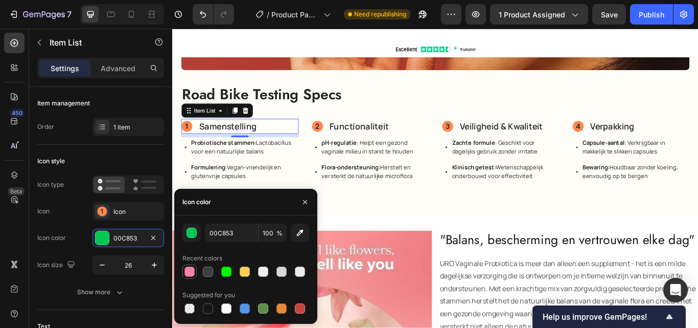
click at [184, 269] on div at bounding box center [190, 271] width 12 height 12
type input "F780A9"
click at [62, 220] on div "Icon Icon" at bounding box center [100, 211] width 127 height 18
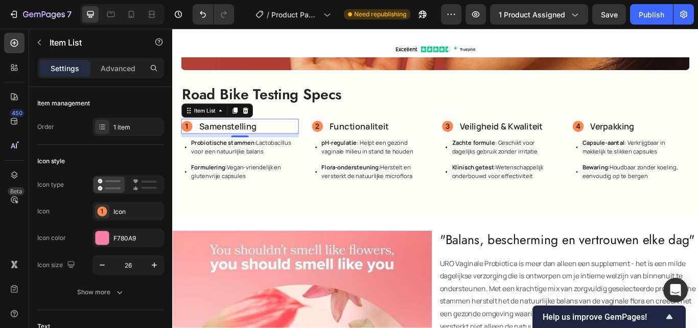
click at [185, 137] on circle at bounding box center [189, 143] width 13 height 13
click at [102, 212] on icon at bounding box center [102, 211] width 2 height 5
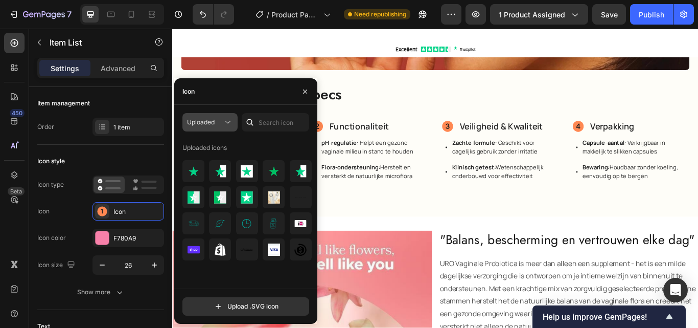
click at [210, 126] on span "Uploaded" at bounding box center [201, 122] width 28 height 9
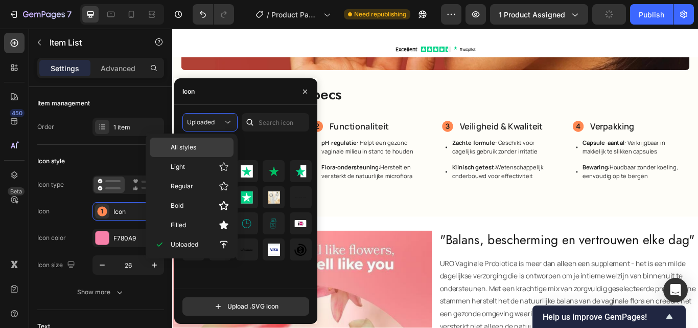
click at [190, 148] on span "All styles" at bounding box center [184, 147] width 26 height 9
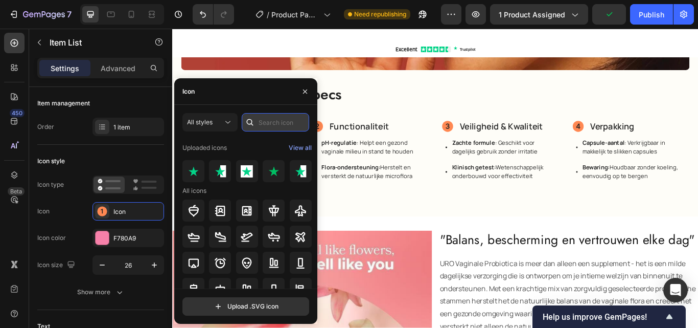
click at [265, 122] on input "text" at bounding box center [275, 122] width 67 height 18
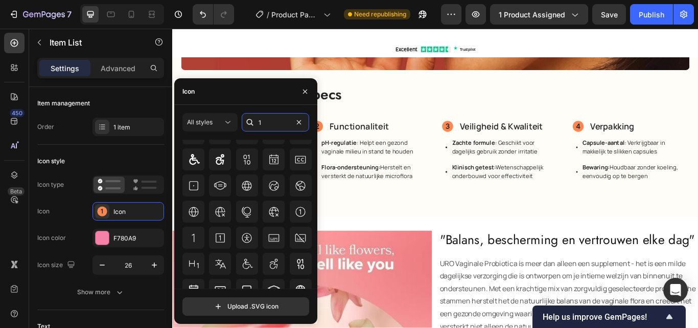
scroll to position [0, 0]
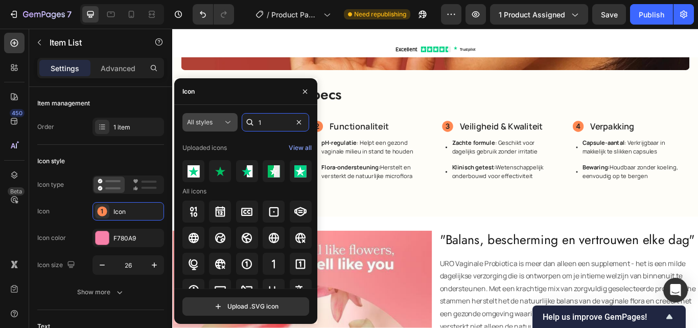
type input "1"
click at [210, 120] on span "All styles" at bounding box center [200, 122] width 26 height 8
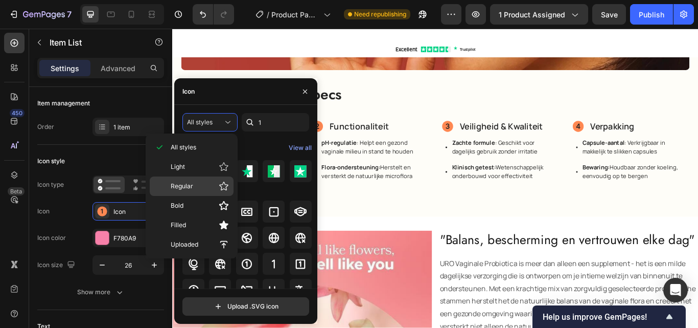
click at [195, 186] on p "Regular" at bounding box center [200, 186] width 58 height 10
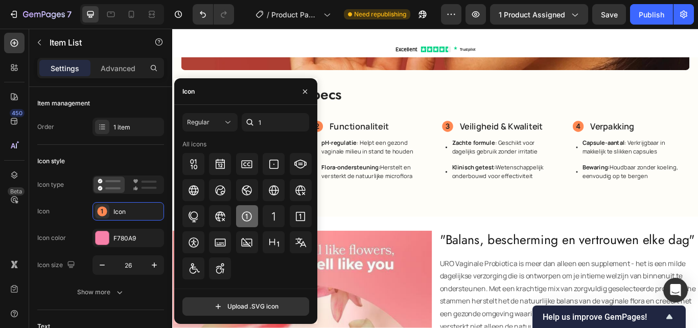
scroll to position [1329, 0]
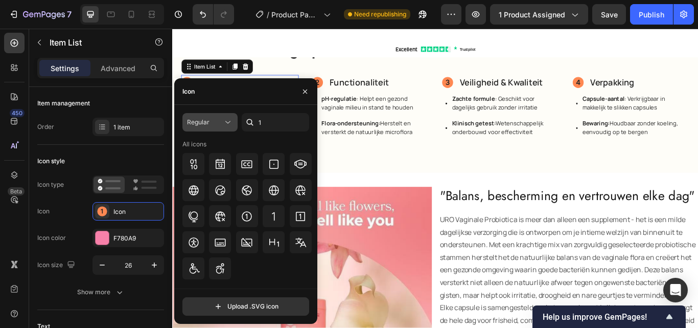
click at [207, 120] on span "Regular" at bounding box center [198, 122] width 22 height 8
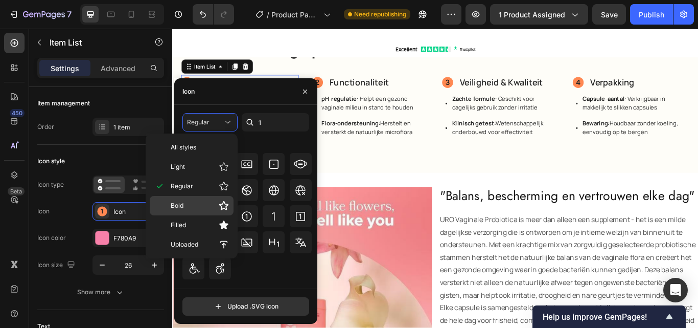
click at [188, 200] on div "Bold" at bounding box center [192, 205] width 84 height 19
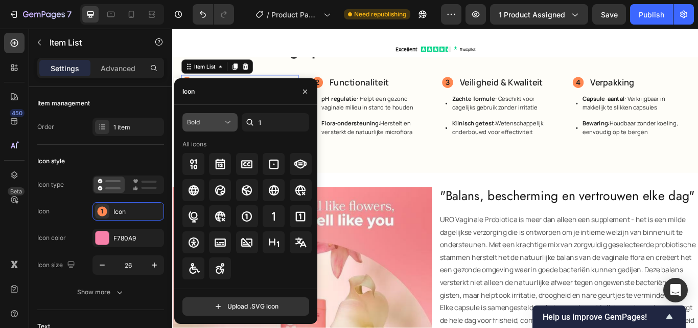
click at [210, 121] on div "Bold" at bounding box center [205, 122] width 36 height 9
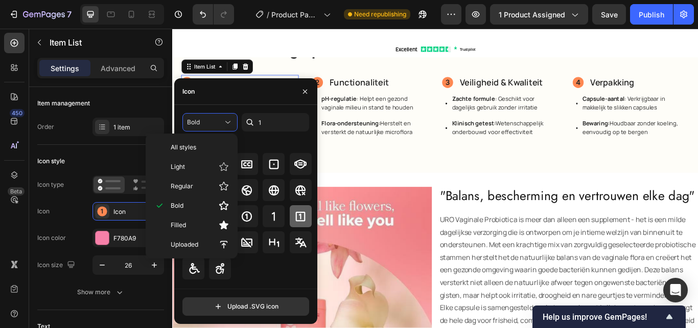
click at [302, 216] on icon at bounding box center [301, 216] width 12 height 12
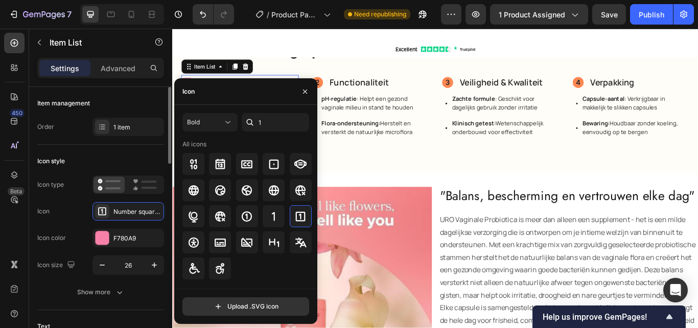
click at [74, 214] on div "Icon Number square one bold" at bounding box center [100, 211] width 127 height 18
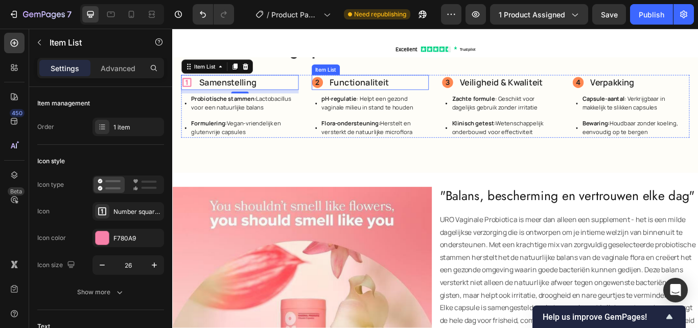
click at [335, 85] on circle at bounding box center [341, 91] width 13 height 13
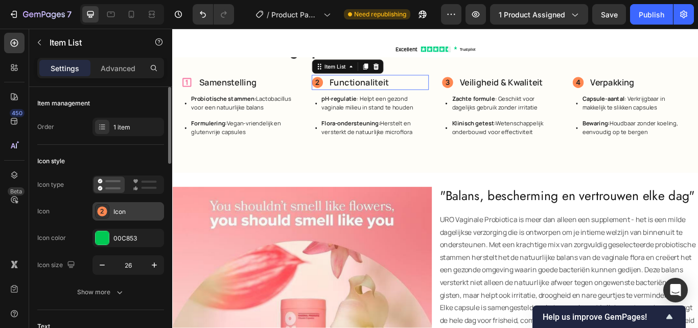
click at [108, 212] on div at bounding box center [102, 211] width 14 height 14
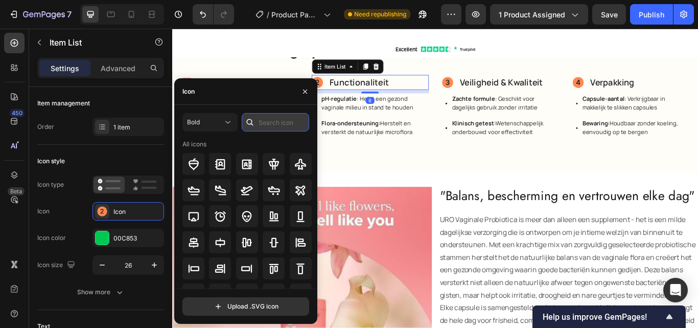
click at [274, 127] on input "text" at bounding box center [275, 122] width 67 height 18
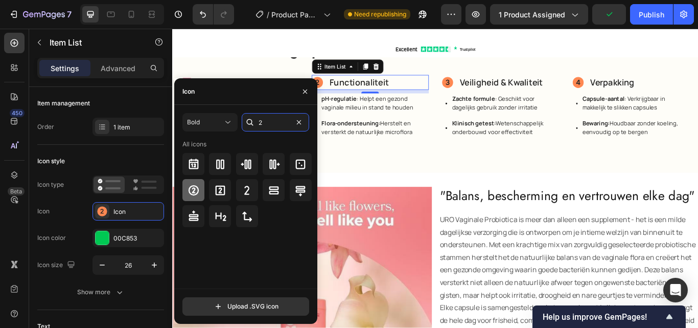
type input "2"
click at [194, 189] on icon at bounding box center [193, 190] width 10 height 10
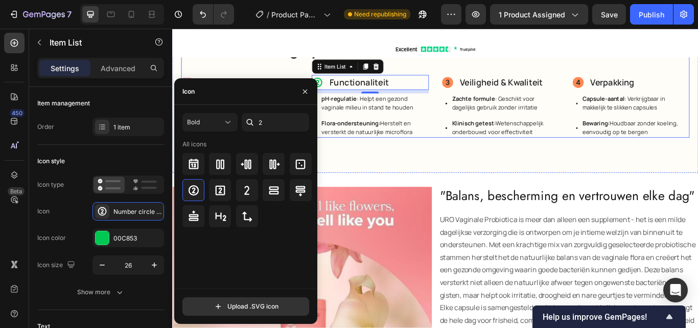
drag, startPoint x: 243, startPoint y: 74, endPoint x: 218, endPoint y: 79, distance: 25.2
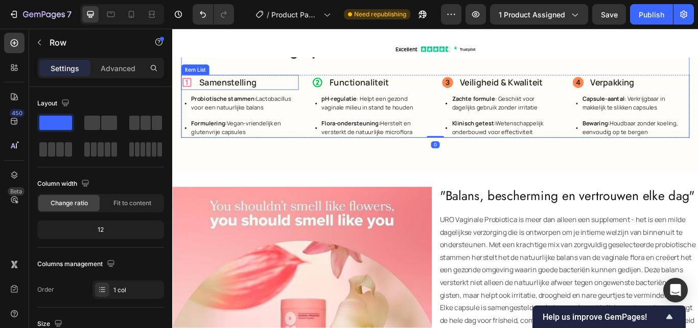
click at [187, 86] on icon at bounding box center [189, 91] width 13 height 13
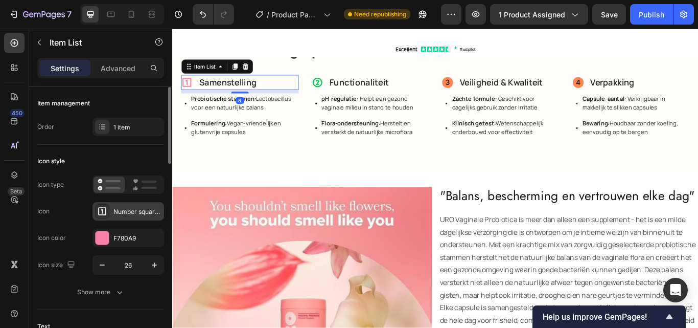
click at [118, 205] on div "Number square one bold" at bounding box center [129, 211] width 72 height 18
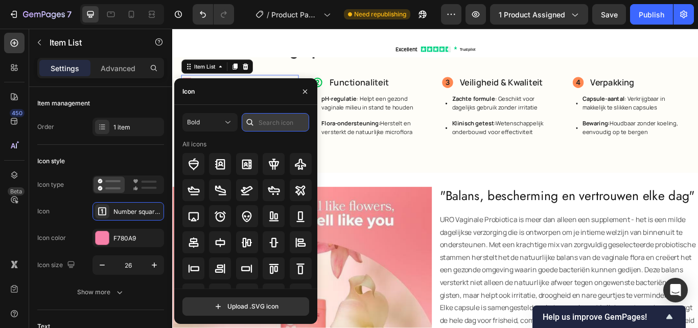
click at [265, 127] on input "text" at bounding box center [275, 122] width 67 height 18
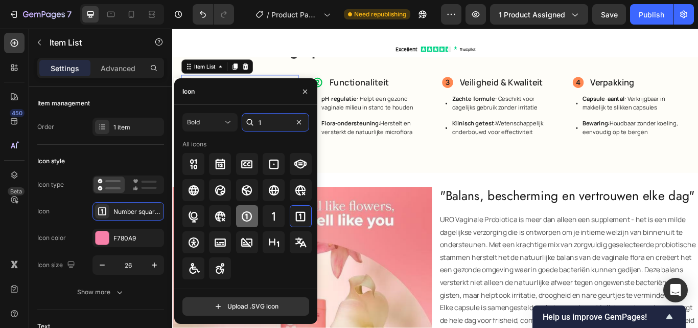
type input "1"
click at [247, 218] on icon at bounding box center [247, 216] width 10 height 10
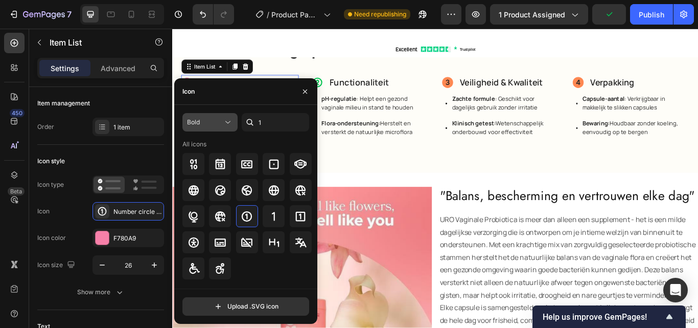
click at [210, 123] on div "Bold" at bounding box center [205, 122] width 36 height 9
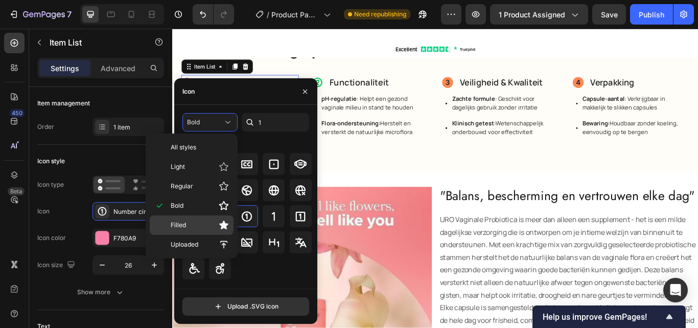
click at [200, 220] on p "Filled" at bounding box center [200, 225] width 58 height 10
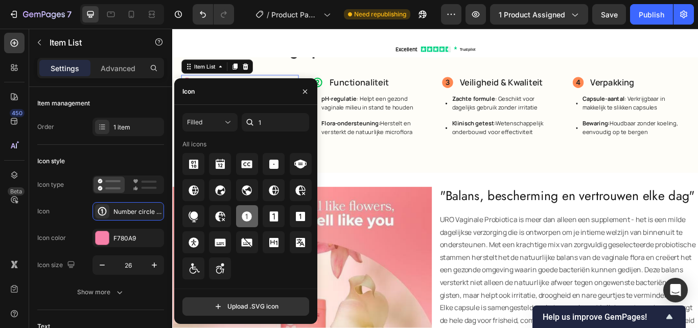
click at [244, 220] on icon at bounding box center [247, 216] width 12 height 12
click at [340, 86] on icon at bounding box center [341, 91] width 11 height 11
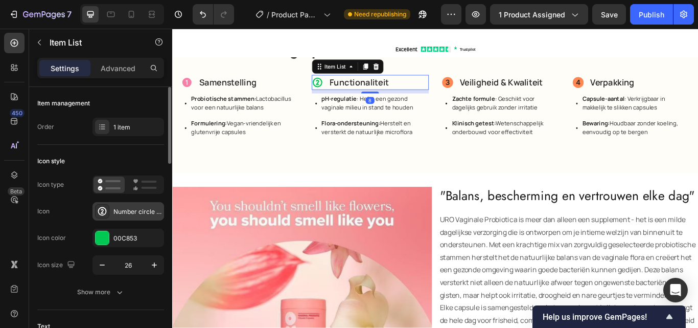
click at [117, 206] on div "Number circle two bold" at bounding box center [129, 211] width 72 height 18
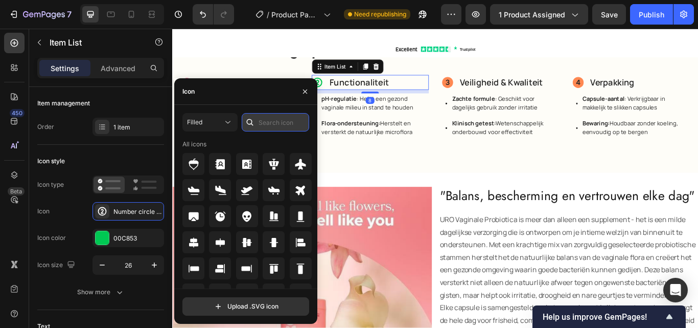
click at [267, 123] on input "text" at bounding box center [275, 122] width 67 height 18
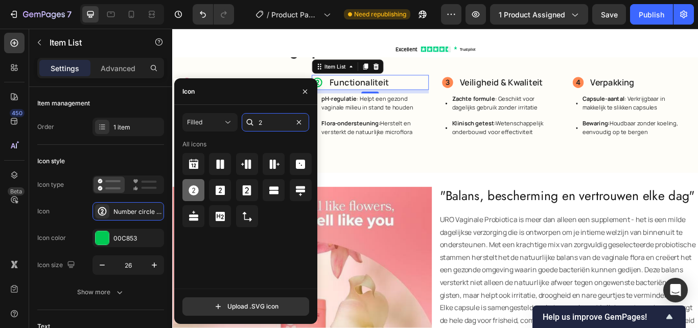
type input "2"
click at [193, 190] on icon at bounding box center [194, 190] width 10 height 10
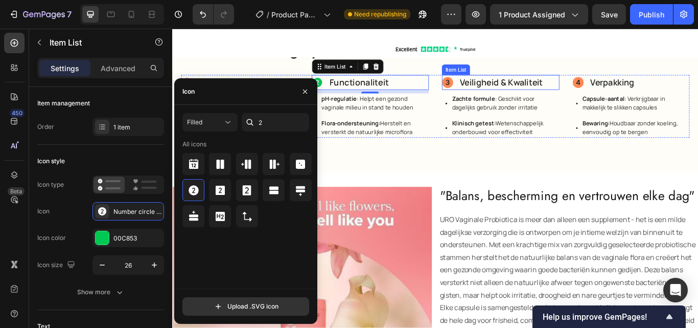
click at [492, 85] on circle at bounding box center [493, 91] width 13 height 13
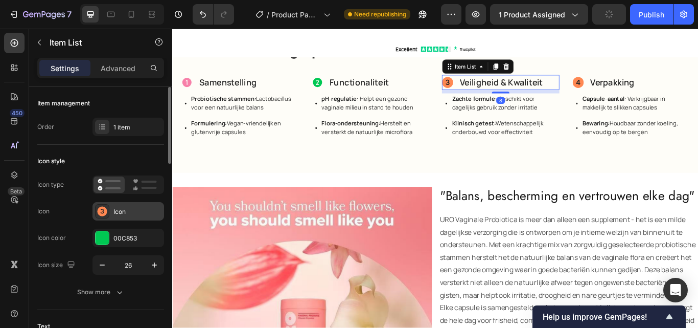
click at [108, 211] on div at bounding box center [102, 211] width 14 height 14
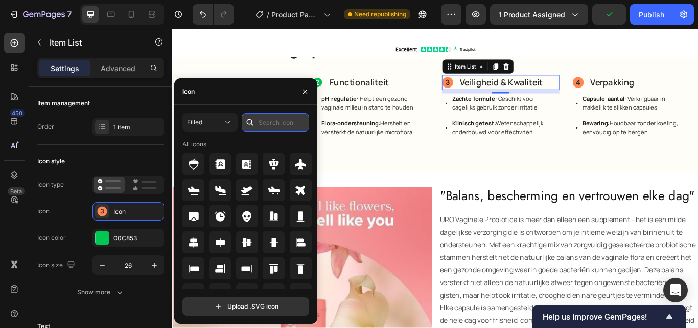
click at [262, 121] on input "text" at bounding box center [275, 122] width 67 height 18
type input "3"
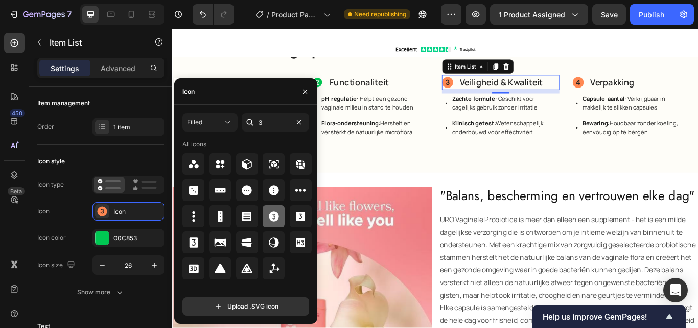
click at [278, 213] on icon at bounding box center [274, 216] width 10 height 10
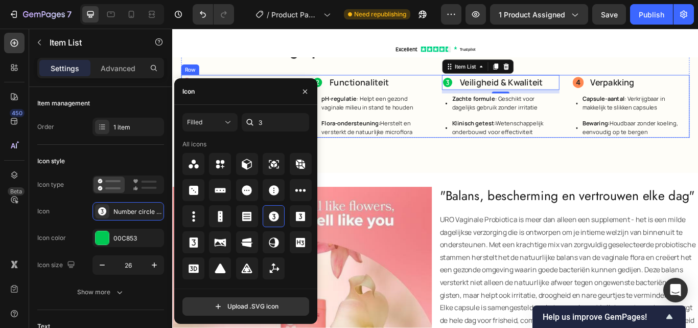
click at [644, 85] on circle at bounding box center [645, 91] width 13 height 13
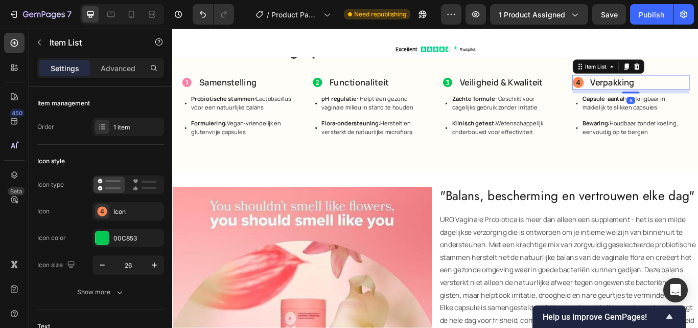
click at [643, 88] on icon at bounding box center [645, 91] width 5 height 6
click at [102, 214] on circle at bounding box center [102, 211] width 10 height 10
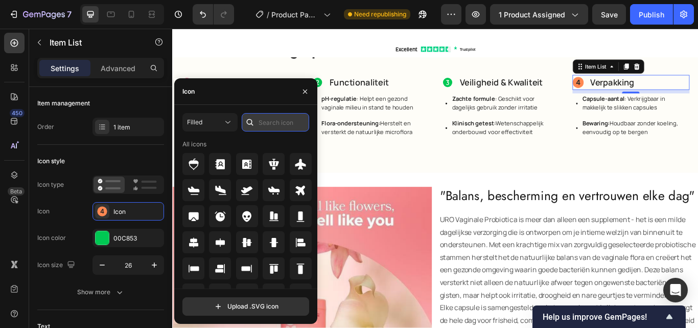
click at [275, 125] on input "text" at bounding box center [275, 122] width 67 height 18
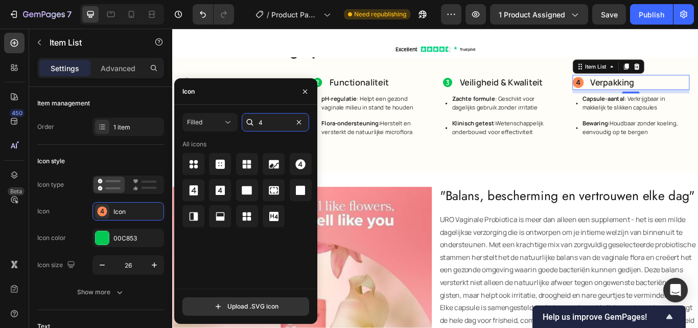
type input "4"
click at [304, 164] on icon at bounding box center [301, 164] width 10 height 10
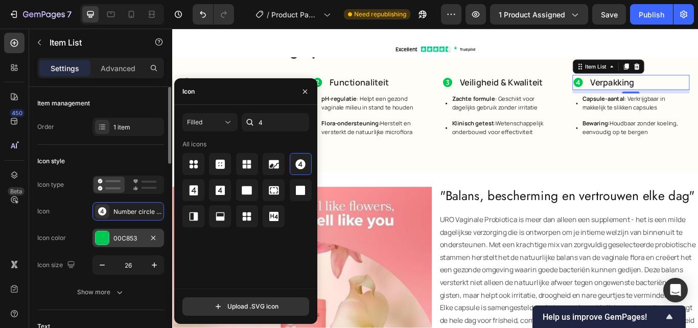
click at [114, 236] on div "00C853" at bounding box center [129, 238] width 30 height 9
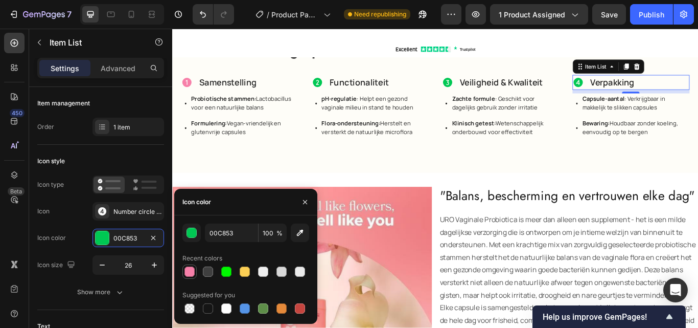
click at [185, 268] on div at bounding box center [190, 271] width 10 height 10
type input "F780A9"
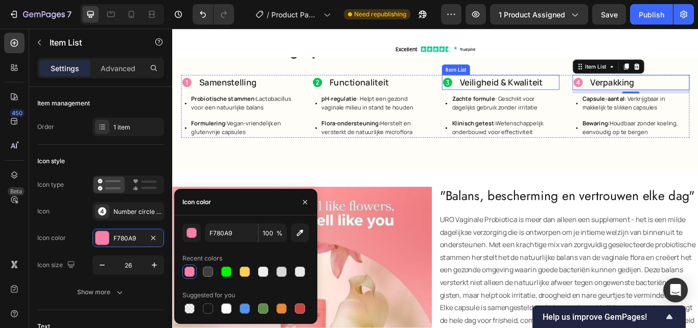
click at [488, 86] on icon at bounding box center [493, 91] width 11 height 11
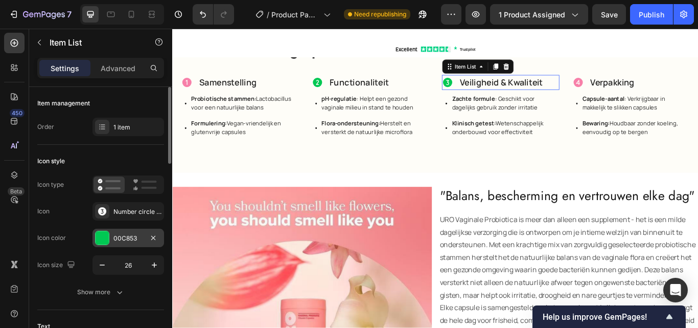
click at [102, 237] on div at bounding box center [102, 237] width 13 height 13
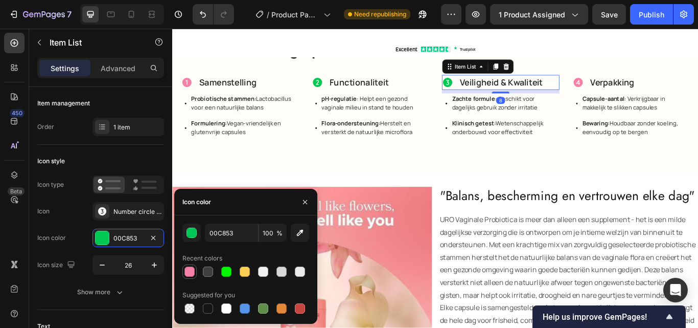
click at [190, 266] on div at bounding box center [190, 271] width 10 height 10
type input "F780A9"
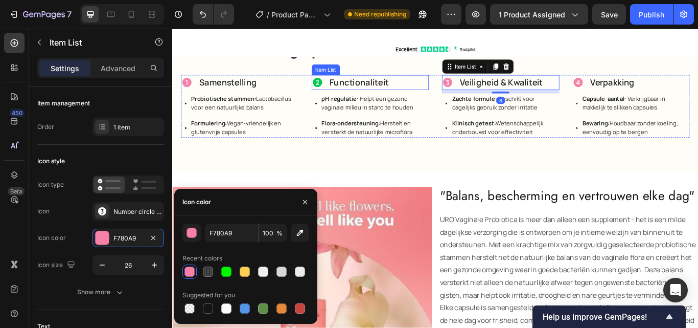
drag, startPoint x: 342, startPoint y: 82, endPoint x: 215, endPoint y: 193, distance: 168.9
click at [342, 86] on icon at bounding box center [341, 91] width 11 height 11
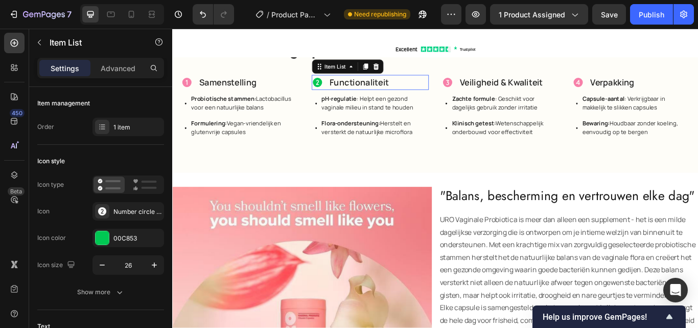
click at [114, 236] on div "00C853" at bounding box center [138, 238] width 48 height 9
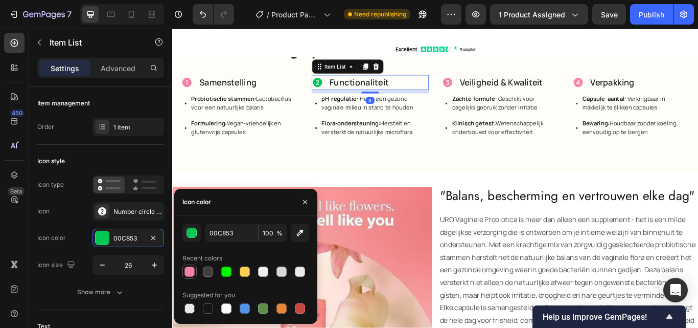
click at [187, 267] on div at bounding box center [190, 271] width 10 height 10
type input "F780A9"
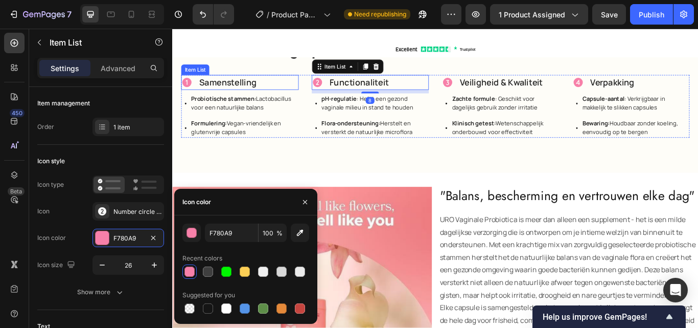
drag, startPoint x: 239, startPoint y: 82, endPoint x: 212, endPoint y: 177, distance: 98.8
click at [239, 84] on p "Samenstelling" at bounding box center [237, 91] width 67 height 15
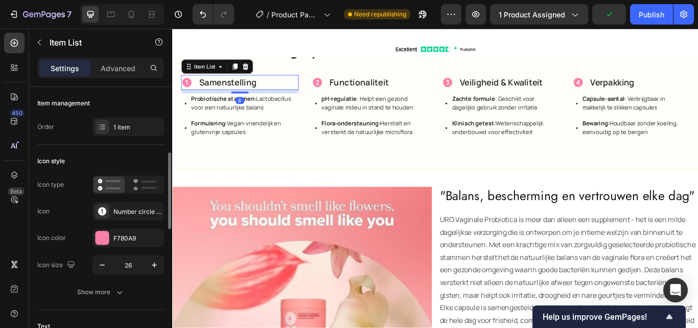
scroll to position [51, 0]
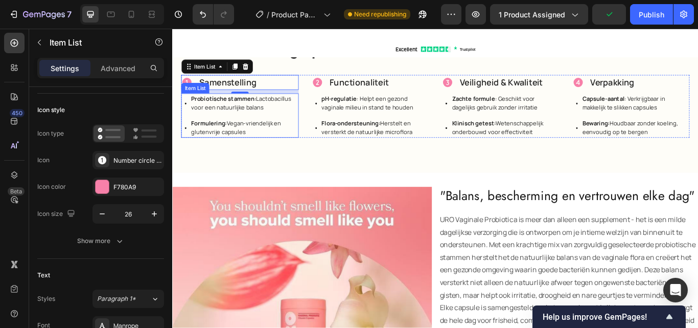
click at [243, 112] on p "Probiotische stammen: Lactobacillus voor een natuurlijke balans" at bounding box center [256, 116] width 124 height 20
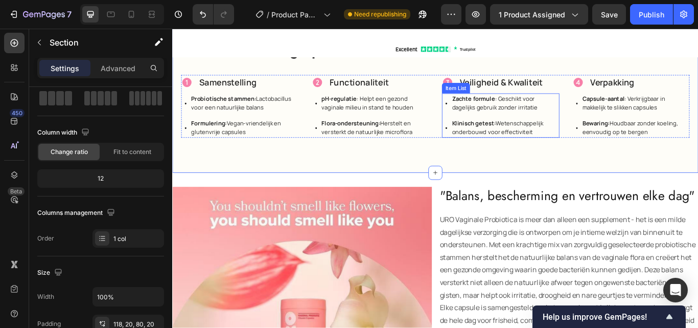
scroll to position [0, 0]
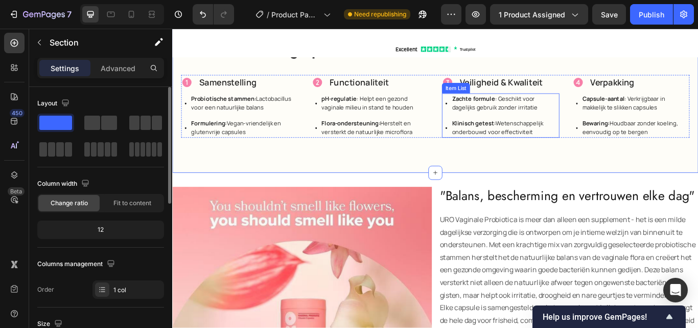
click at [560, 106] on p "Zachte formule : Geschikt voor dagelijks gebruik zonder irritatie" at bounding box center [561, 116] width 124 height 20
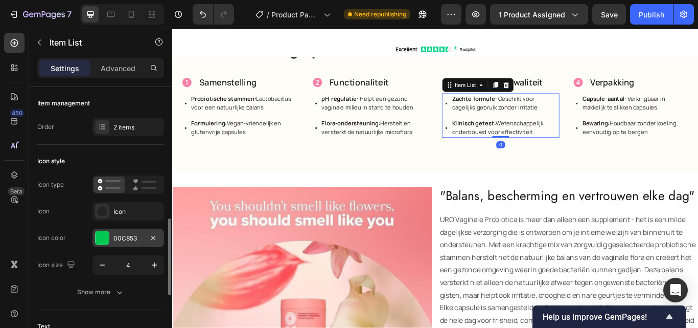
scroll to position [153, 0]
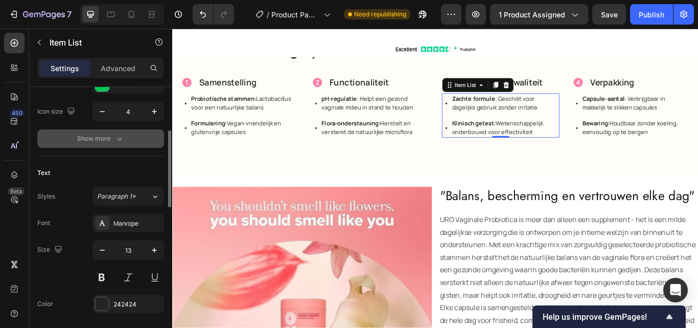
click at [95, 145] on button "Show more" at bounding box center [100, 138] width 127 height 18
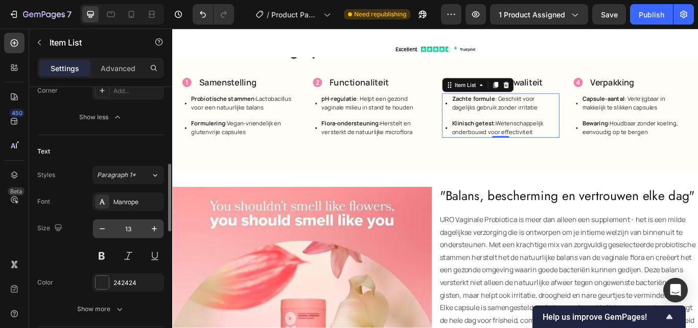
scroll to position [460, 0]
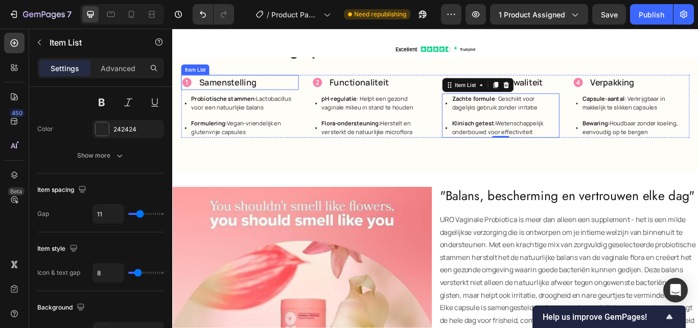
click at [284, 84] on div "Samenstelling" at bounding box center [251, 92] width 137 height 18
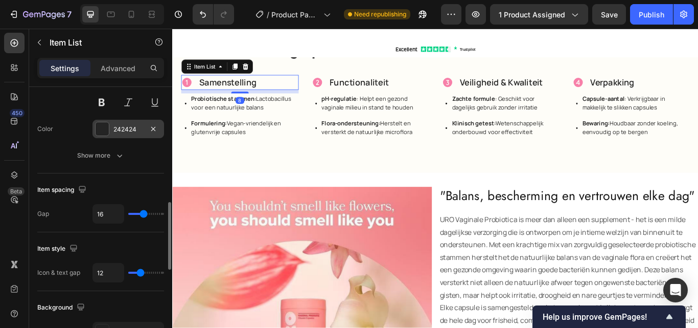
click at [108, 130] on div at bounding box center [102, 128] width 13 height 13
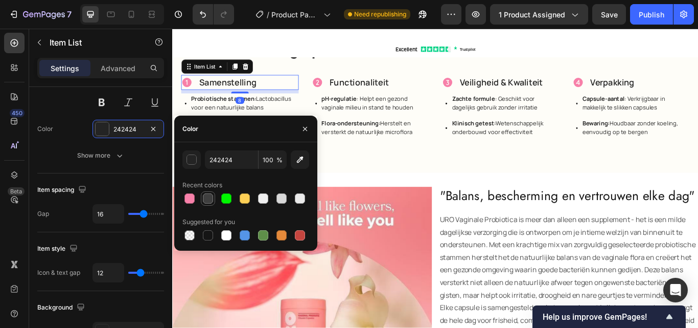
click at [208, 200] on div at bounding box center [208, 198] width 10 height 10
type input "3F3F3F"
click at [279, 109] on p "Probiotische stammen: Lactobacillus voor een natuurlijke balans" at bounding box center [256, 116] width 124 height 20
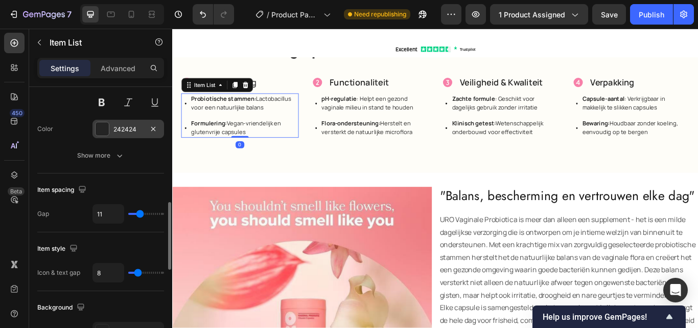
click at [110, 131] on div "242424" at bounding box center [129, 129] width 72 height 18
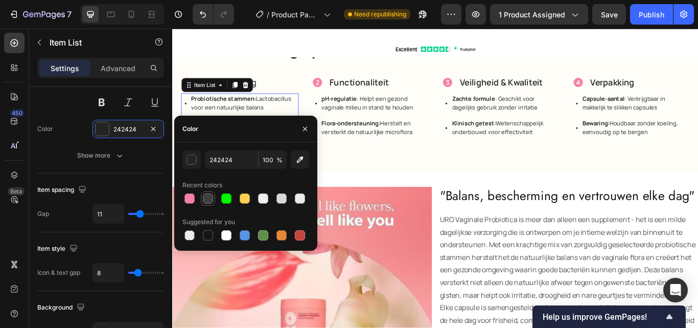
click at [204, 201] on div at bounding box center [208, 198] width 10 height 10
type input "3F3F3F"
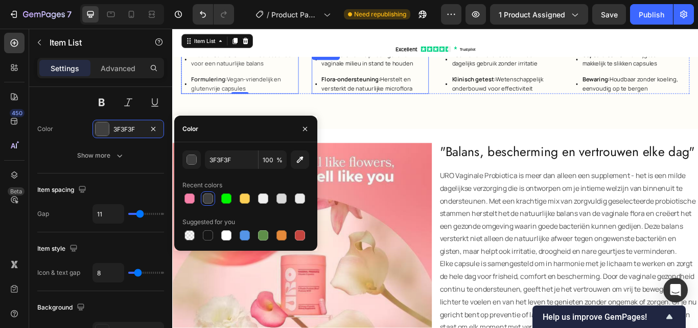
scroll to position [1329, 0]
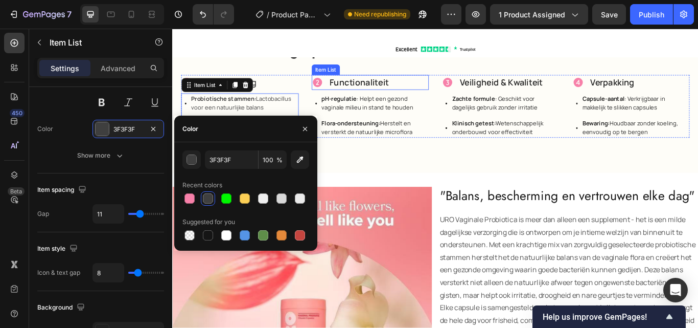
click at [414, 87] on p "Functionaliteit" at bounding box center [390, 91] width 69 height 15
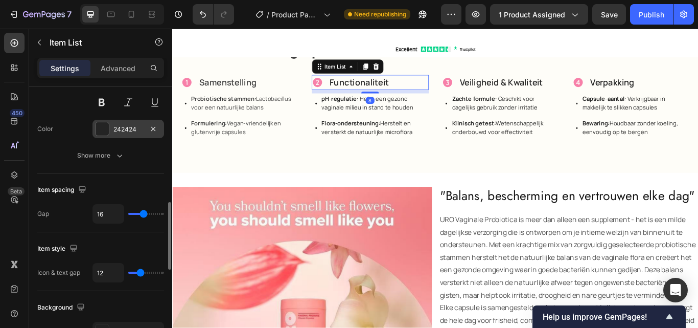
click at [110, 128] on div "242424" at bounding box center [129, 129] width 72 height 18
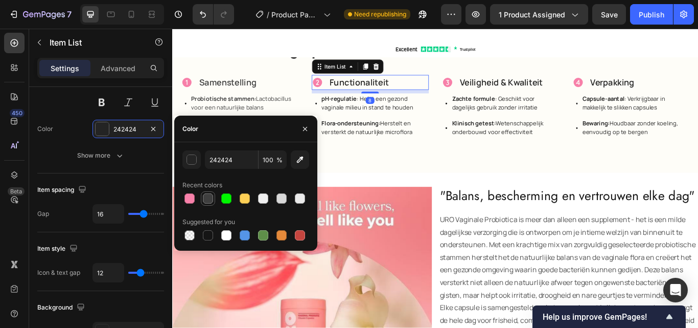
click at [203, 200] on div at bounding box center [208, 198] width 10 height 10
type input "3F3F3F"
click at [453, 120] on p "pH-regulatie : Helpt een gezond vaginale milieu in stand te houden" at bounding box center [409, 116] width 124 height 20
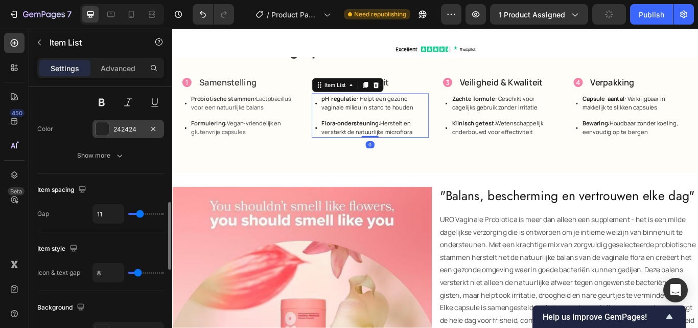
click at [115, 129] on div "242424" at bounding box center [129, 129] width 30 height 9
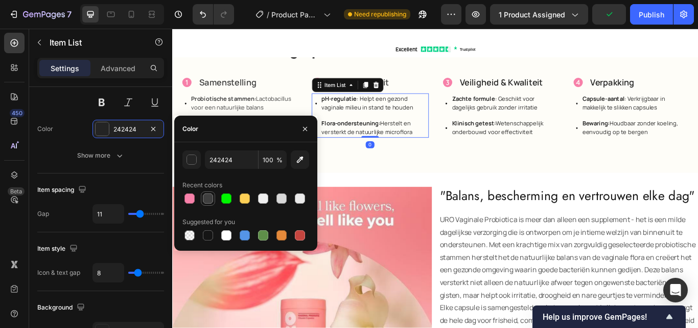
drag, startPoint x: 211, startPoint y: 205, endPoint x: 208, endPoint y: 192, distance: 13.3
click at [211, 204] on div at bounding box center [208, 198] width 14 height 14
type input "3F3F3F"
click at [560, 85] on p "Veiligheid & Kwaliteit" at bounding box center [556, 91] width 97 height 15
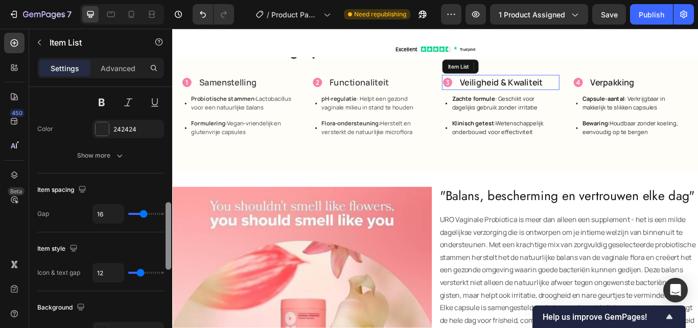
click at [103, 127] on div at bounding box center [102, 128] width 13 height 13
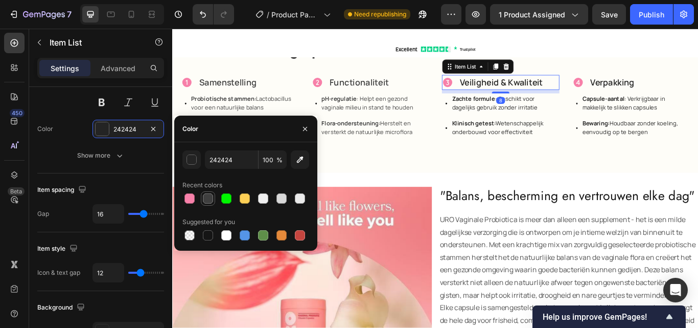
drag, startPoint x: 211, startPoint y: 194, endPoint x: 365, endPoint y: 69, distance: 199.2
click at [211, 194] on div at bounding box center [208, 198] width 10 height 10
type input "3F3F3F"
click at [557, 133] on div "Klinisch getest: Wetenschappelijk onderbouwd voor effectiviteit" at bounding box center [560, 144] width 127 height 23
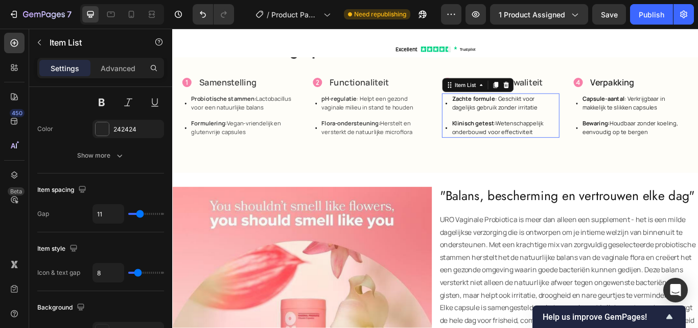
click at [115, 124] on div "242424" at bounding box center [129, 129] width 72 height 18
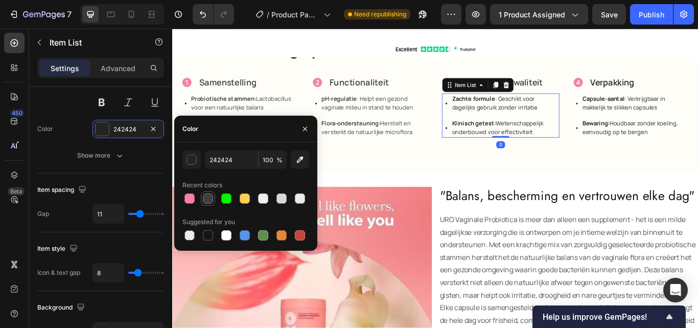
drag, startPoint x: 206, startPoint y: 195, endPoint x: 502, endPoint y: 34, distance: 336.8
click at [206, 195] on div at bounding box center [208, 198] width 10 height 10
type input "3F3F3F"
click at [675, 84] on p "Verpakking" at bounding box center [686, 91] width 52 height 15
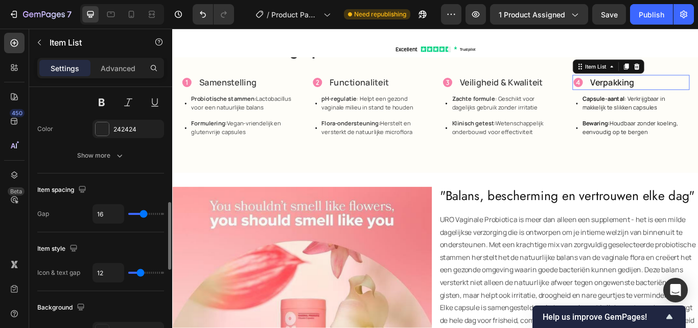
click at [116, 124] on div "242424" at bounding box center [129, 129] width 72 height 18
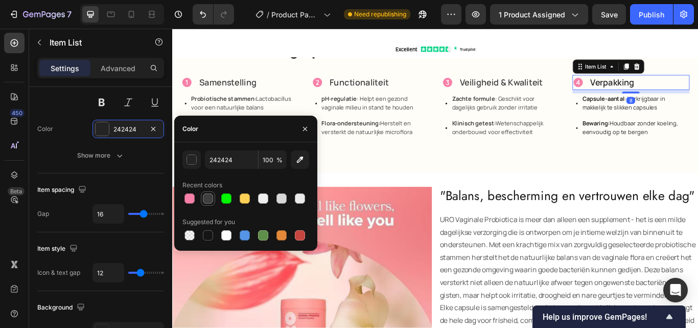
drag, startPoint x: 433, startPoint y: 119, endPoint x: 210, endPoint y: 194, distance: 235.6
click at [210, 194] on div at bounding box center [208, 198] width 10 height 10
type input "3F3F3F"
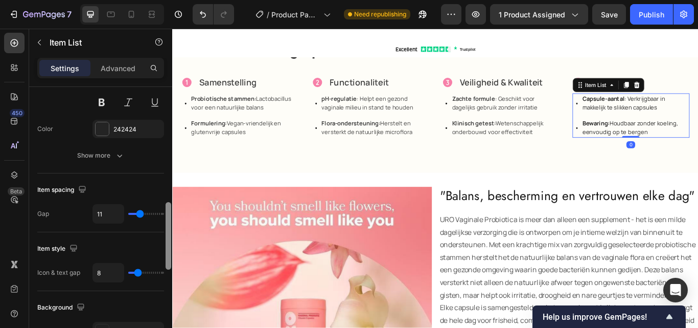
click at [100, 131] on div at bounding box center [102, 128] width 13 height 13
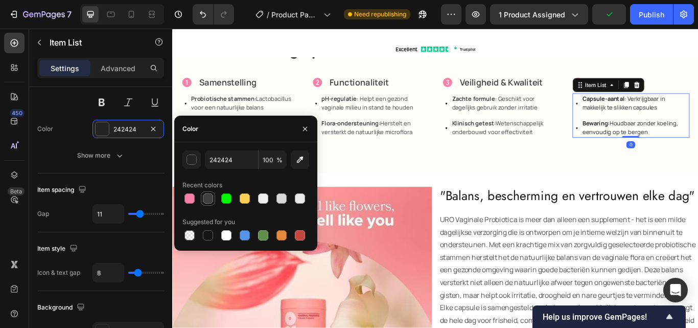
click at [204, 195] on div at bounding box center [208, 198] width 10 height 10
type input "3F3F3F"
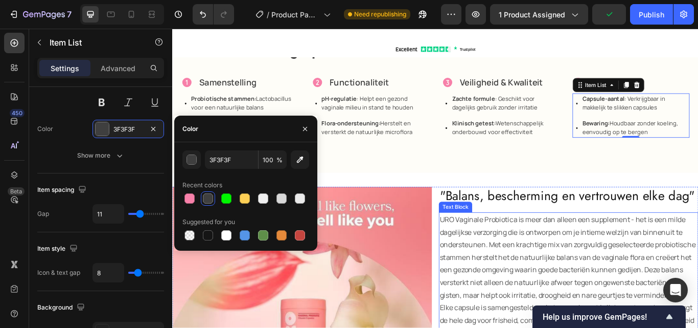
click at [566, 261] on p "URO Vaginale Probiotica is meer dan alleen een supplement - het is een milde da…" at bounding box center [634, 295] width 301 height 103
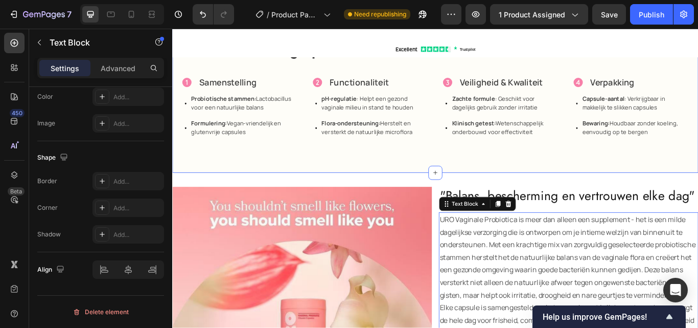
scroll to position [0, 0]
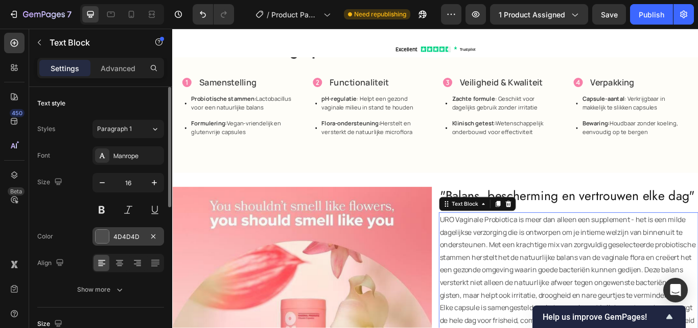
click at [105, 238] on div at bounding box center [102, 236] width 13 height 13
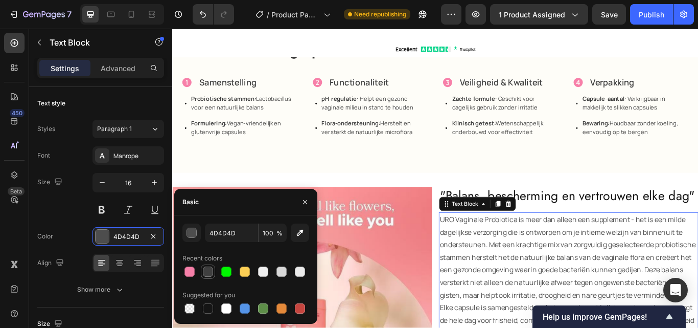
drag, startPoint x: 206, startPoint y: 268, endPoint x: 445, endPoint y: 187, distance: 252.7
click at [206, 268] on div at bounding box center [208, 271] width 10 height 10
type input "3F3F3F"
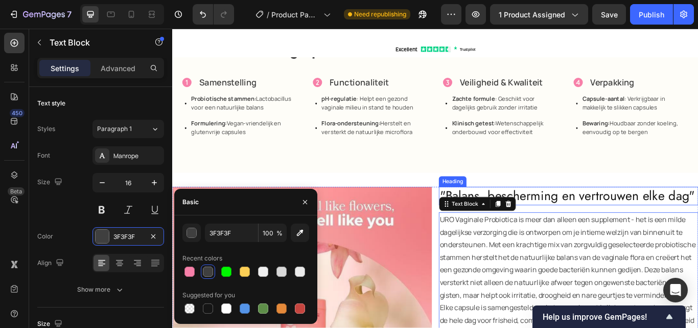
click at [624, 213] on h2 ""Balans, bescherming en vertrouwen elke dag"" at bounding box center [634, 223] width 303 height 21
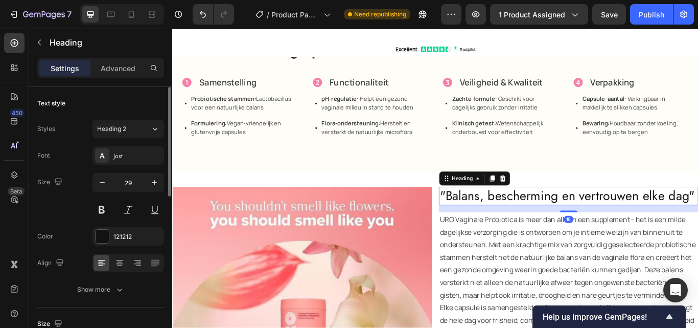
click at [112, 237] on div "121212" at bounding box center [129, 236] width 72 height 18
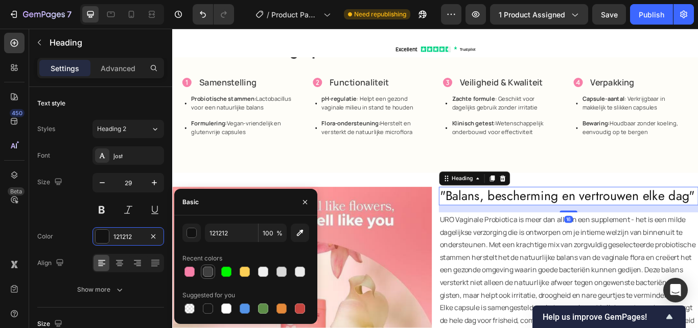
click at [213, 268] on div at bounding box center [208, 271] width 12 height 12
type input "3F3F3F"
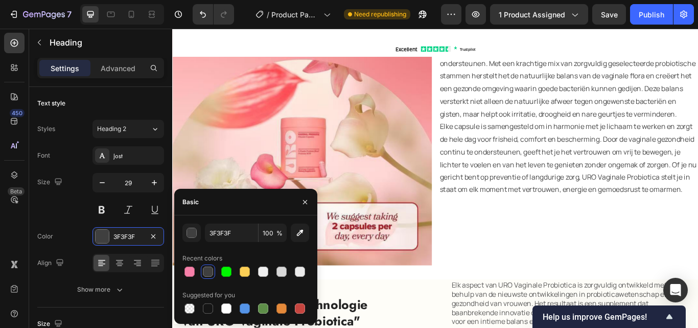
scroll to position [1583, 0]
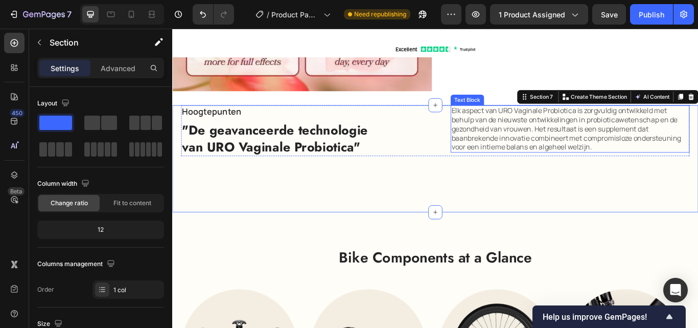
click at [538, 144] on p "Elk aspect van URO Vaginale Probiotica is zorgvuldig ontwikkeld met behulp van …" at bounding box center [636, 145] width 277 height 53
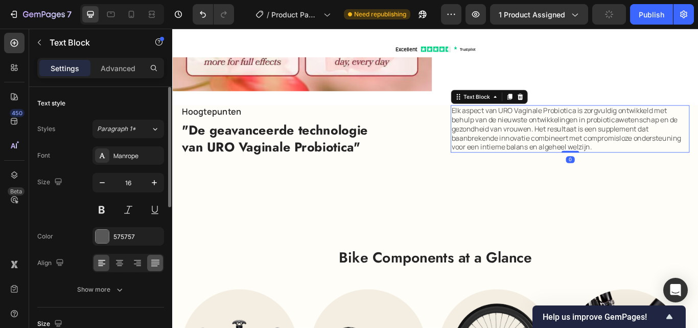
click at [110, 233] on div "575757" at bounding box center [129, 236] width 72 height 18
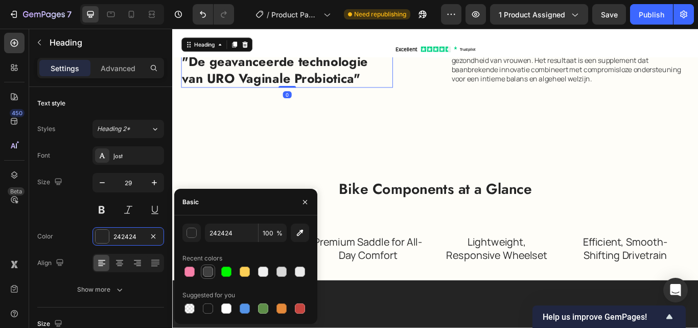
drag, startPoint x: 211, startPoint y: 270, endPoint x: 222, endPoint y: 184, distance: 87.1
click at [211, 270] on div at bounding box center [208, 271] width 10 height 10
type input "3F3F3F"
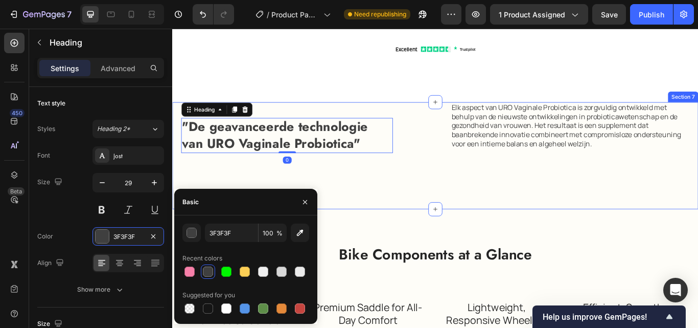
scroll to position [1940, 0]
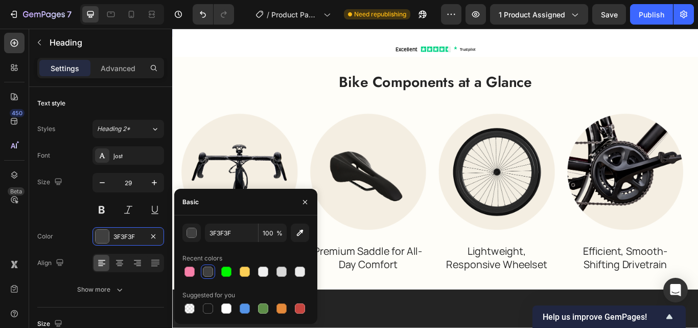
click at [340, 101] on h2 "Bike Components at a Glance" at bounding box center [479, 91] width 593 height 24
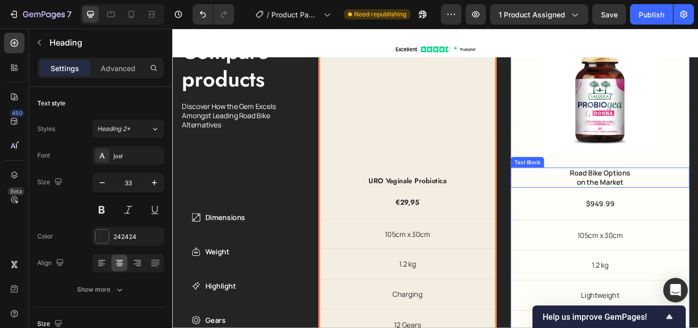
scroll to position [2250, 0]
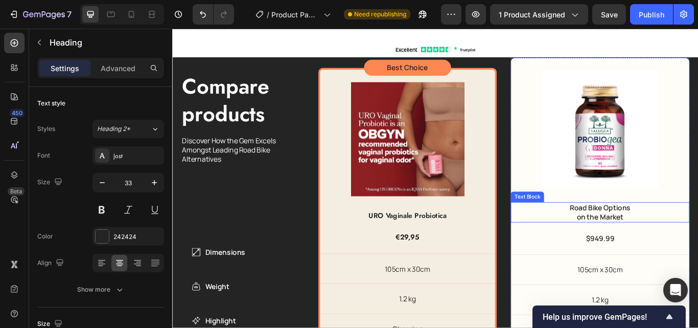
click at [656, 243] on p "on the Market" at bounding box center [671, 248] width 90 height 11
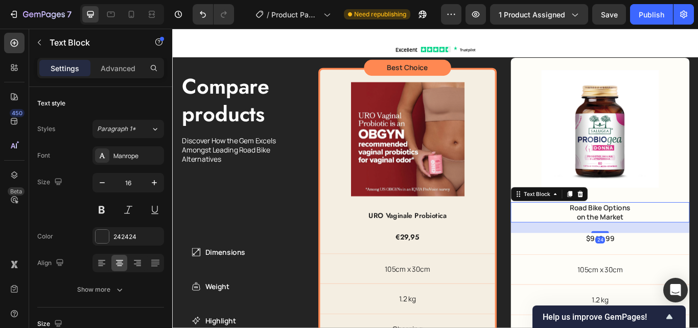
click at [656, 243] on p "on the Market" at bounding box center [671, 248] width 90 height 11
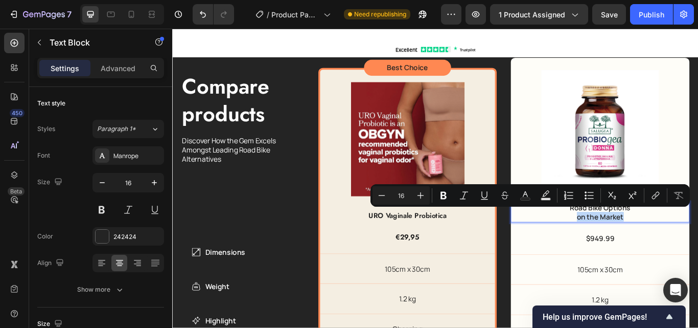
click at [656, 243] on p "on the Market" at bounding box center [671, 248] width 90 height 11
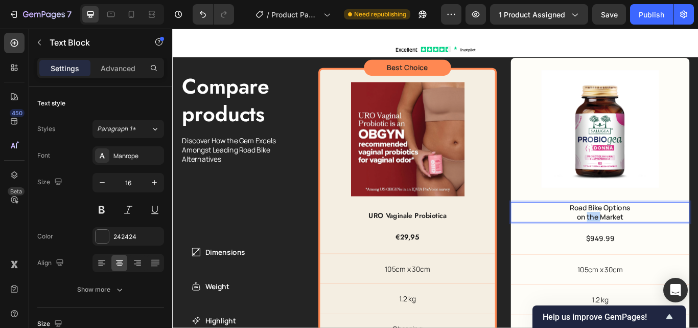
click at [656, 243] on p "on the Market" at bounding box center [671, 248] width 90 height 11
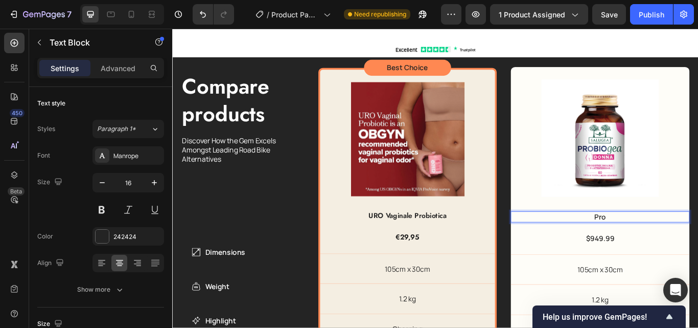
scroll to position [2260, 0]
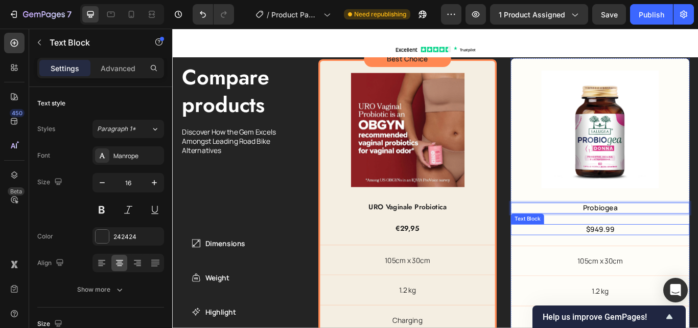
click at [658, 259] on p "$949.99" at bounding box center [671, 263] width 207 height 11
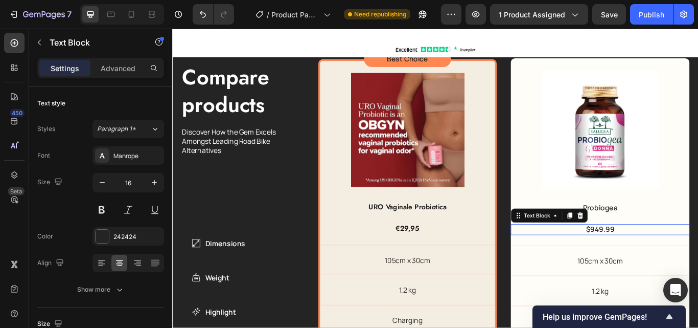
click at [664, 260] on p "$949.99" at bounding box center [671, 263] width 207 height 11
click at [663, 259] on p "$949.99" at bounding box center [671, 263] width 207 height 11
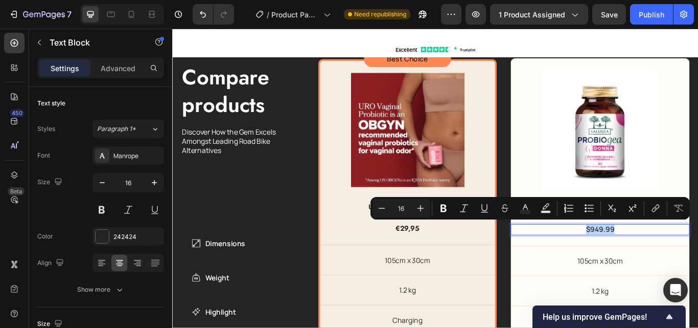
click at [663, 259] on p "$949.99" at bounding box center [671, 263] width 207 height 11
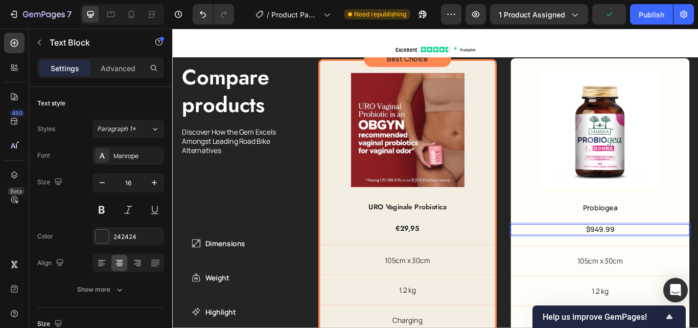
click at [659, 258] on p "$949.99" at bounding box center [671, 263] width 207 height 11
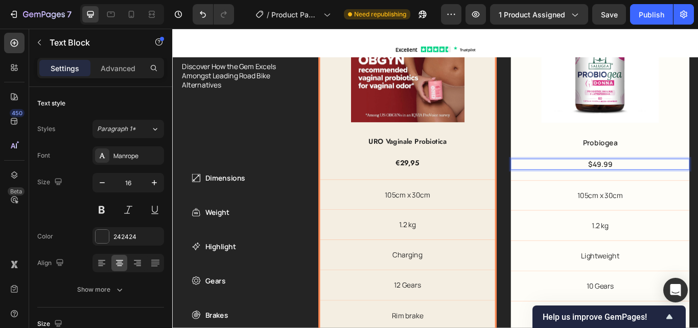
scroll to position [2362, 0]
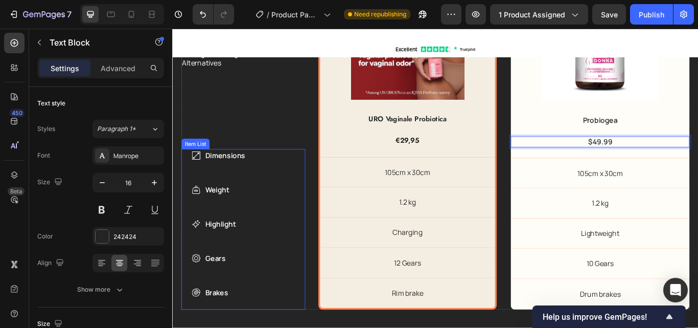
click at [237, 174] on p "Dimensions" at bounding box center [234, 177] width 47 height 12
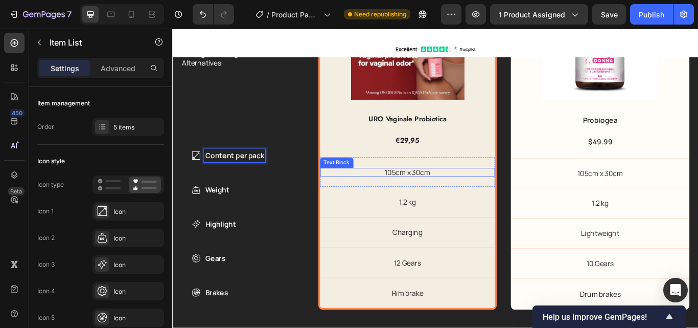
click at [448, 195] on p "105cm x 30cm" at bounding box center [447, 196] width 205 height 11
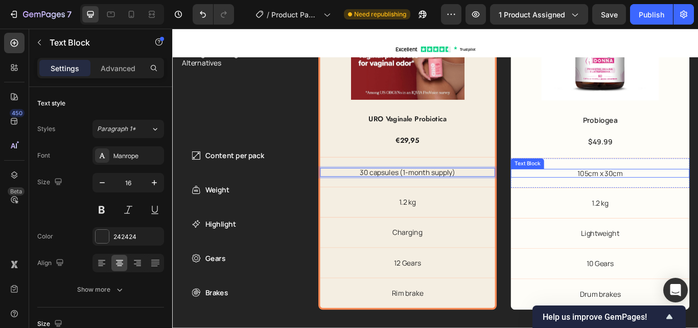
click at [666, 195] on p "105cm x 30cm" at bounding box center [671, 197] width 209 height 11
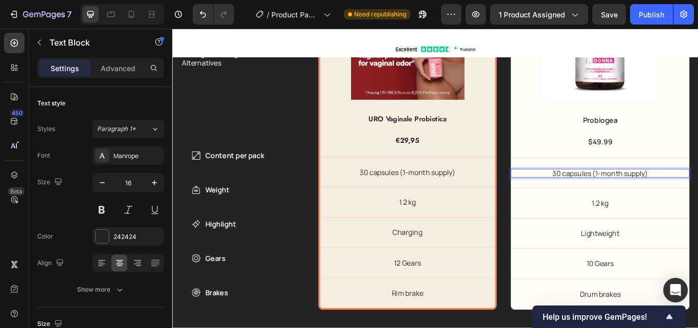
click at [615, 192] on p "30 capsules (1-month supply)" at bounding box center [671, 197] width 209 height 11
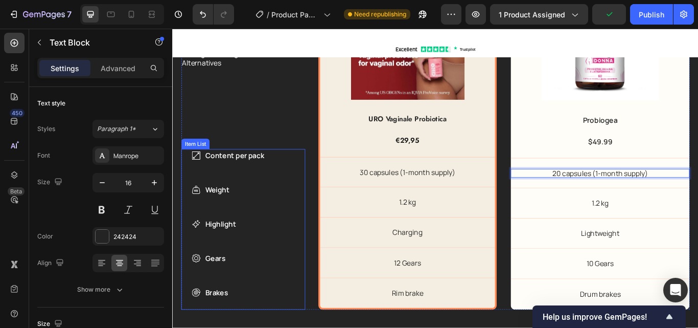
click at [221, 214] on p "Weight" at bounding box center [245, 217] width 69 height 12
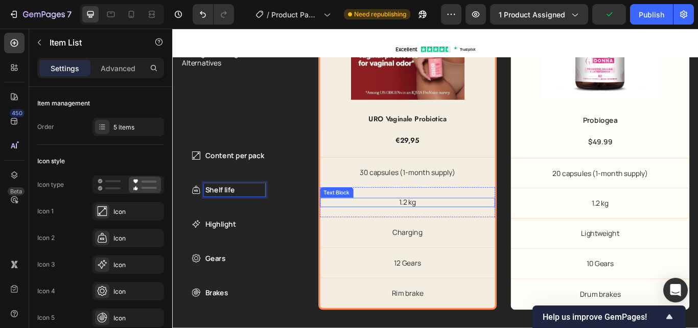
click at [445, 227] on p "1.2 kg" at bounding box center [447, 231] width 205 height 11
click at [444, 227] on p "1.2 kg" at bounding box center [447, 231] width 205 height 11
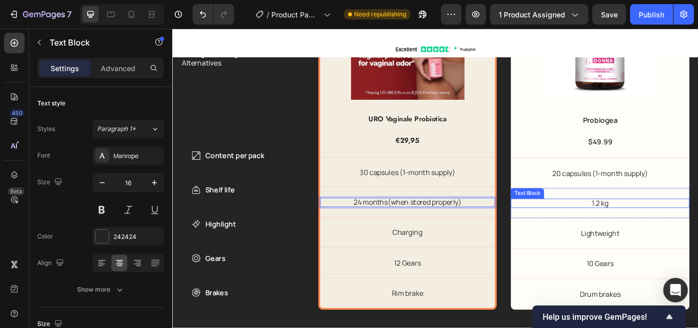
click at [664, 228] on p "1.2 kg" at bounding box center [671, 232] width 209 height 11
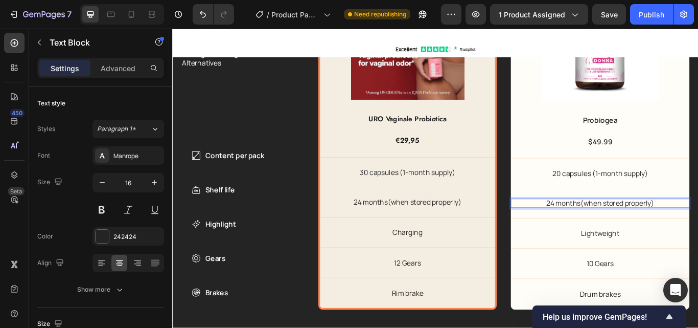
click at [607, 230] on p "24 months(when stored properly)" at bounding box center [671, 232] width 209 height 11
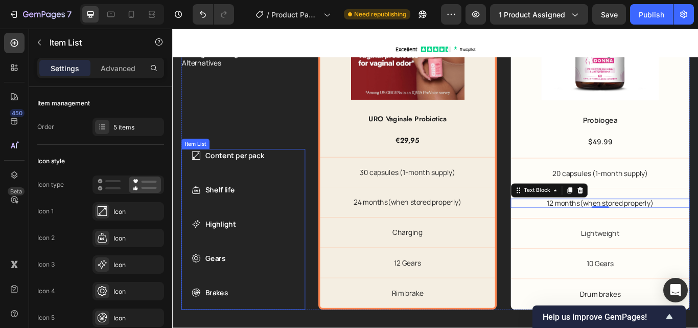
click at [228, 254] on p "Highlight" at bounding box center [245, 257] width 69 height 12
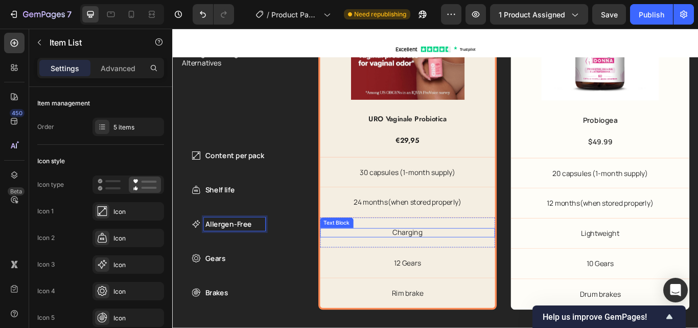
click at [446, 265] on p "Charging" at bounding box center [447, 266] width 205 height 11
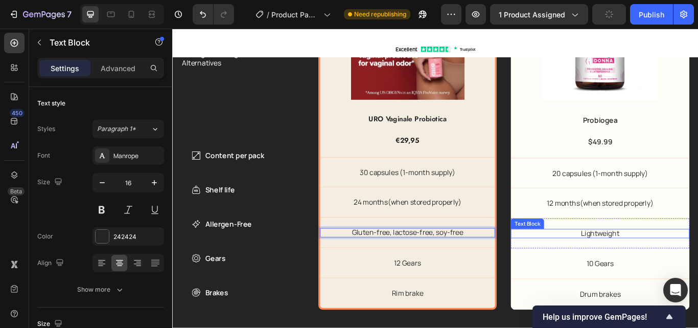
click at [664, 266] on p "Lightweight" at bounding box center [671, 267] width 209 height 11
click at [663, 266] on p "Lightweight" at bounding box center [671, 267] width 209 height 11
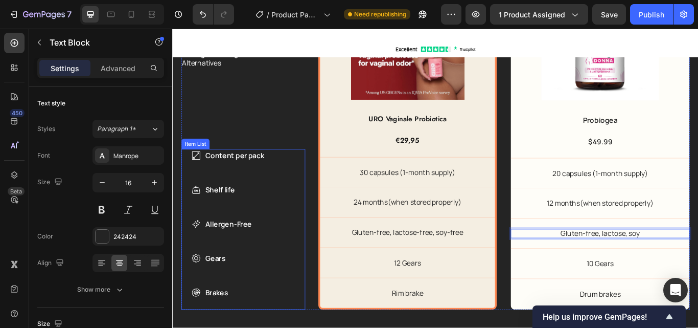
click at [242, 291] on p "Gears" at bounding box center [245, 296] width 69 height 12
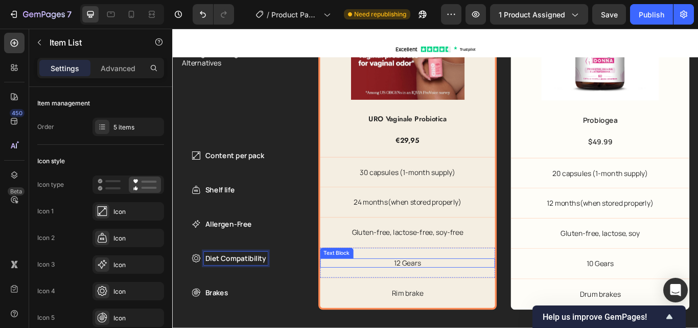
click at [449, 302] on p "12 Gears" at bounding box center [447, 302] width 205 height 11
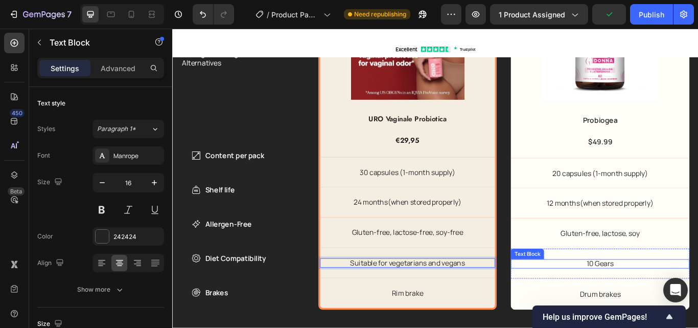
click at [662, 298] on p "10 Gears" at bounding box center [671, 303] width 209 height 11
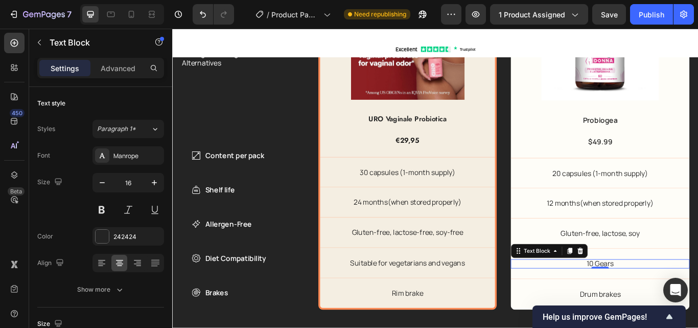
click at [634, 300] on p "10 Gears" at bounding box center [671, 303] width 209 height 11
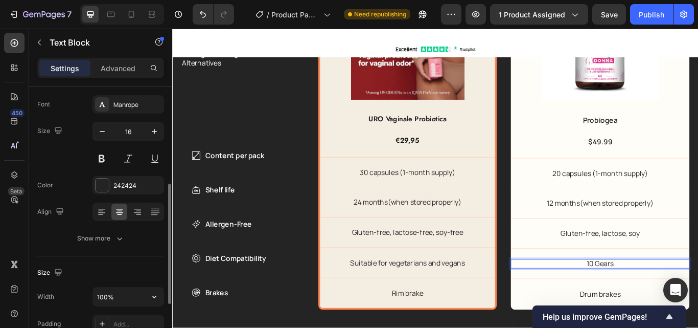
scroll to position [102, 0]
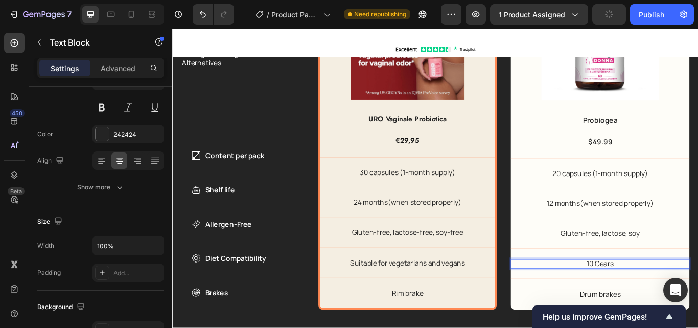
click at [670, 303] on p "10 Gears" at bounding box center [671, 303] width 209 height 11
click at [592, 300] on p "Suitable for vegetarians and vegans" at bounding box center [671, 303] width 209 height 11
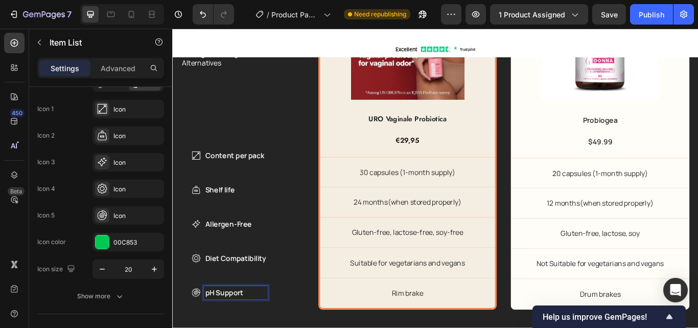
scroll to position [0, 0]
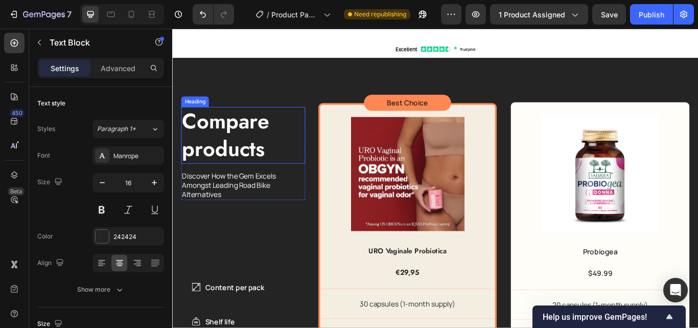
click at [243, 158] on h2 "Compare products" at bounding box center [255, 153] width 145 height 66
click at [243, 158] on p "Compare products" at bounding box center [255, 153] width 143 height 64
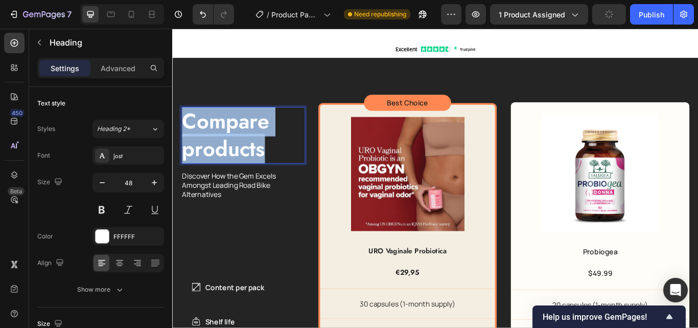
copy p "Compare products"
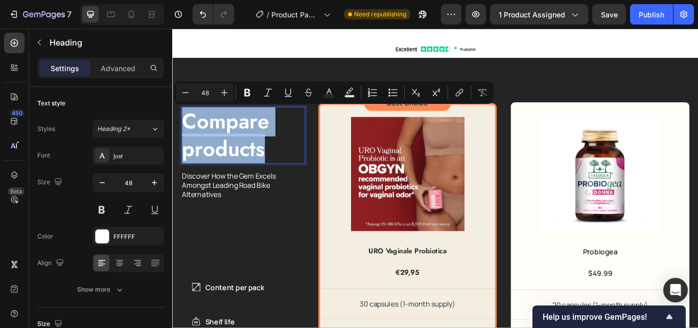
click at [306, 160] on p "Compare products" at bounding box center [255, 153] width 143 height 64
click at [257, 228] on div "Discover How the Gem Excels Amongst Leading Road Bike Alternatives" at bounding box center [255, 211] width 145 height 34
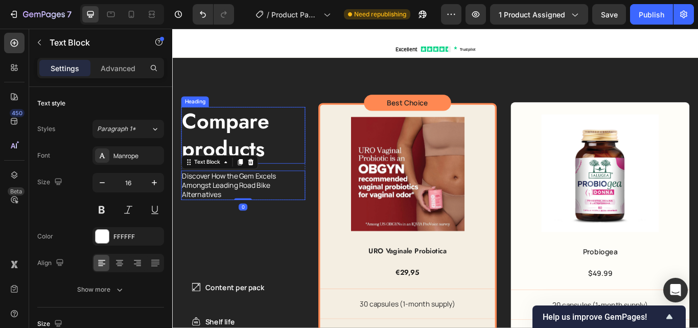
click at [246, 155] on p "Compare products" at bounding box center [255, 153] width 143 height 64
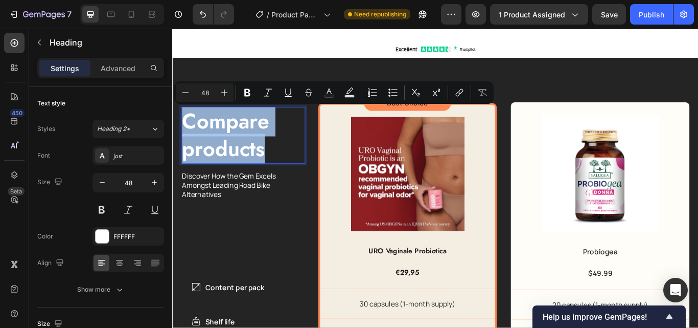
copy p "Compare products"
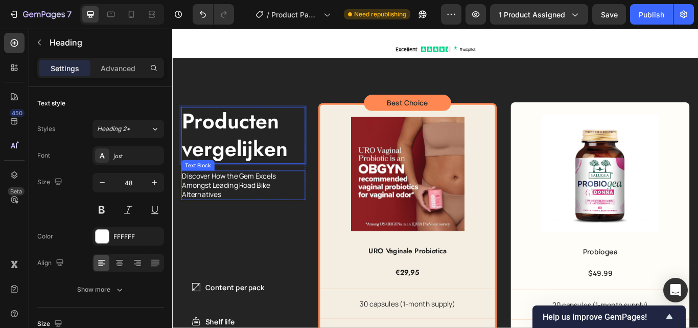
click at [254, 205] on p "Discover How the Gem Excels Amongst Leading Road Bike Alternatives" at bounding box center [255, 211] width 143 height 32
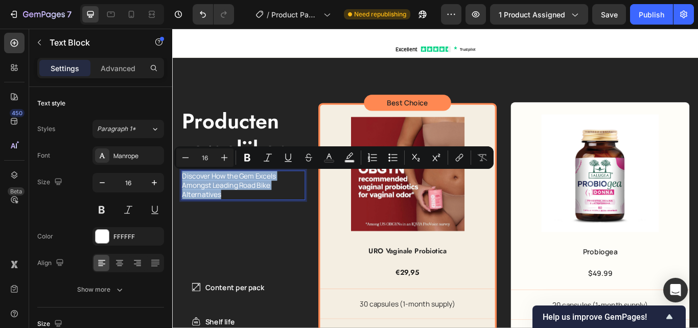
copy p "Discover How the Gem Excels Amongst Leading Road Bike Alternatives"
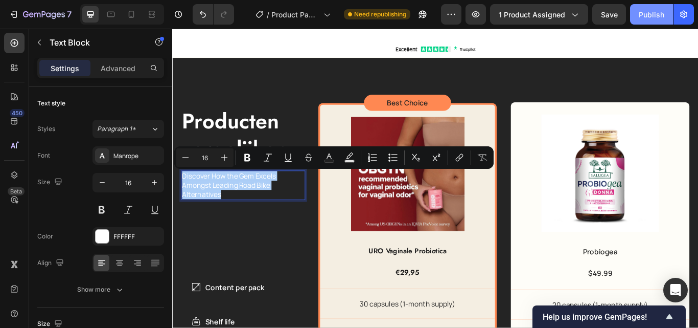
click at [644, 14] on div "Publish" at bounding box center [652, 14] width 26 height 11
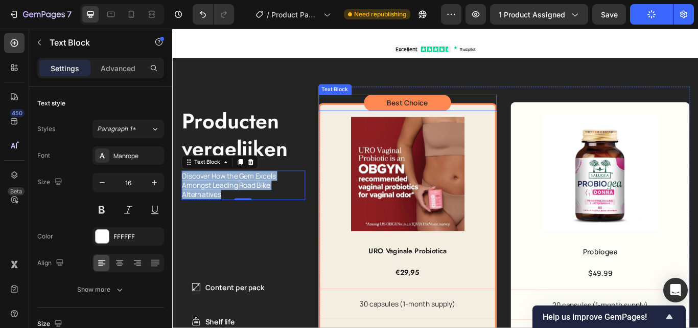
click at [429, 116] on p "Best Choice" at bounding box center [446, 115] width 49 height 11
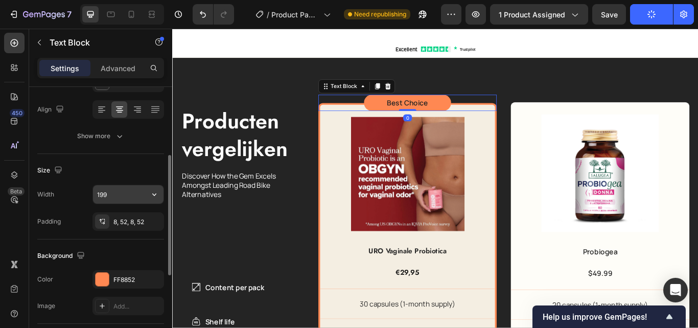
scroll to position [205, 0]
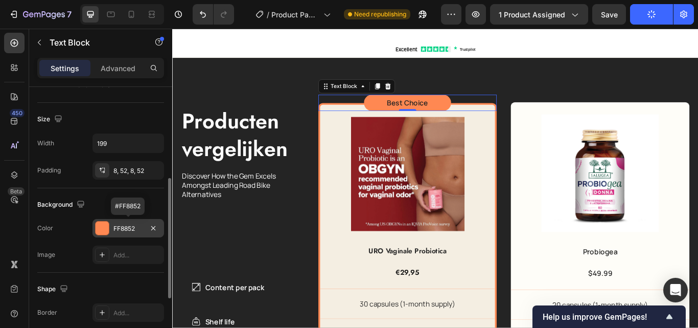
click at [111, 229] on div "FF8852" at bounding box center [129, 228] width 72 height 18
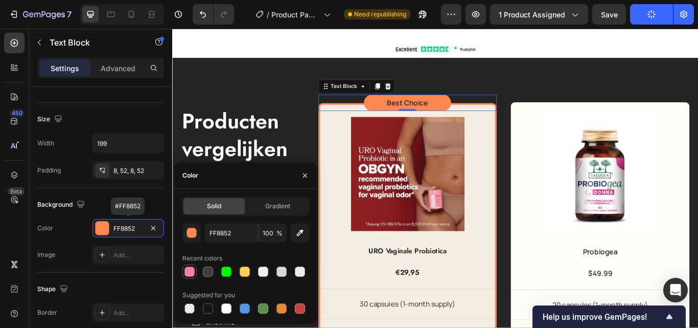
click at [189, 270] on div at bounding box center [190, 271] width 10 height 10
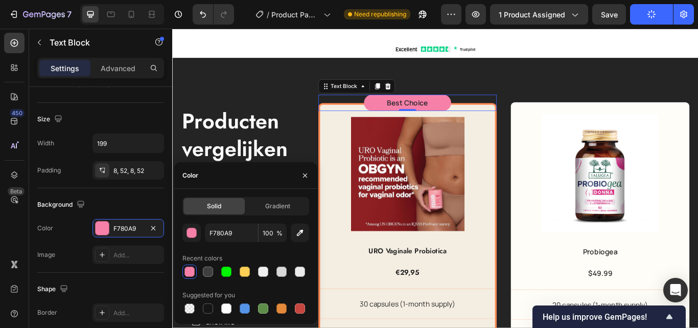
click at [343, 164] on div "Product Images URO Vaginale Probiotica Product Title €29,95 Product Price Produ…" at bounding box center [447, 313] width 209 height 394
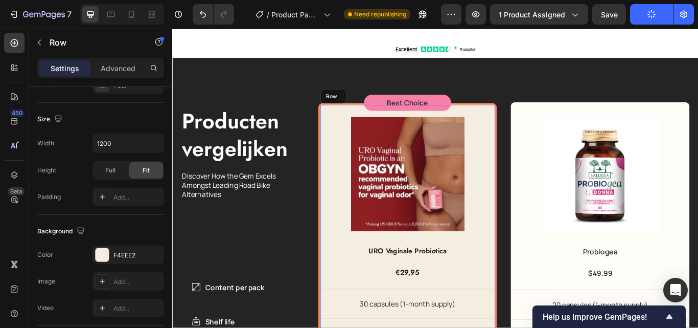
click at [343, 164] on div "Product Images URO Vaginale Probiotica Product Title €29,95 Product Price Produ…" at bounding box center [447, 313] width 209 height 394
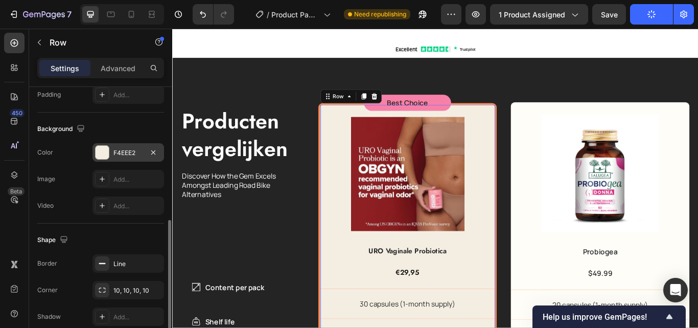
scroll to position [354, 0]
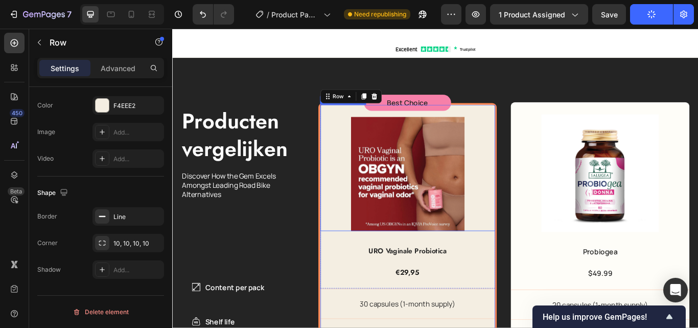
click at [345, 155] on div "Product Images" at bounding box center [447, 191] width 205 height 147
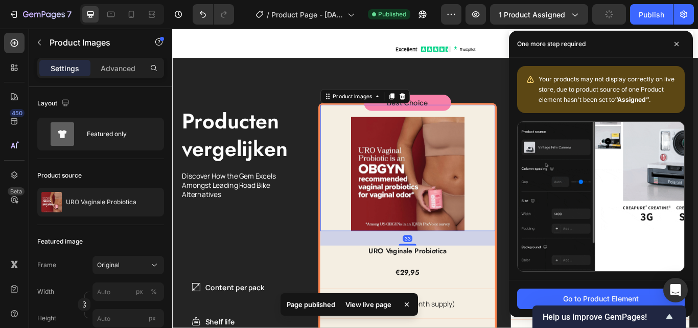
scroll to position [306, 0]
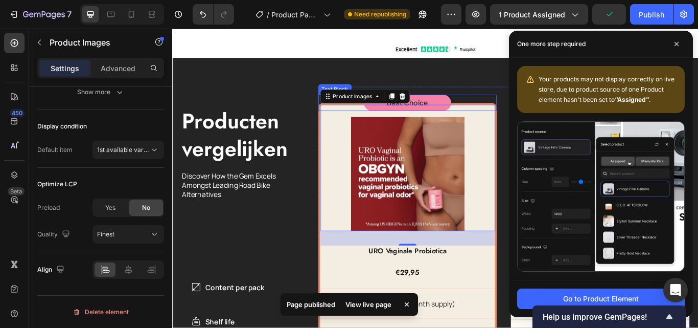
click at [517, 116] on div "Best Choice" at bounding box center [447, 115] width 209 height 19
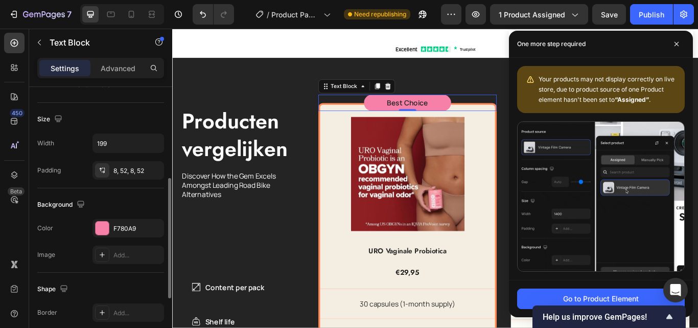
scroll to position [336, 0]
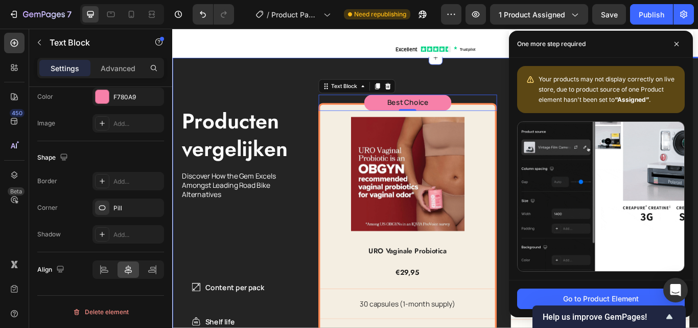
click at [497, 70] on div "Producten vergelijken Heading Discover How the Gem Excels Amongst Leading Road …" at bounding box center [479, 306] width 614 height 487
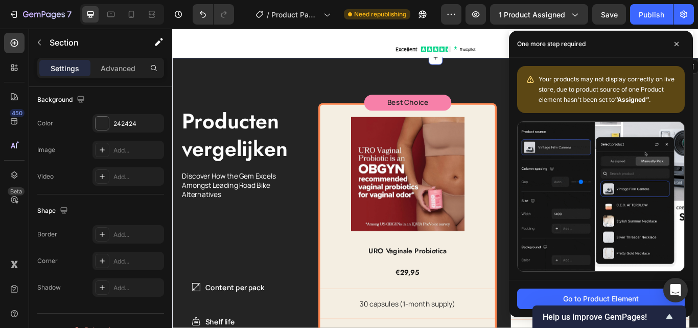
scroll to position [0, 0]
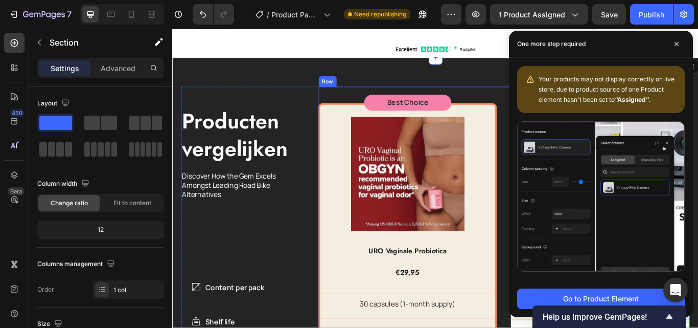
click at [551, 146] on div "Best Choice Text Block Product Images URO Vaginale Probiotica Product Title €29…" at bounding box center [560, 303] width 434 height 413
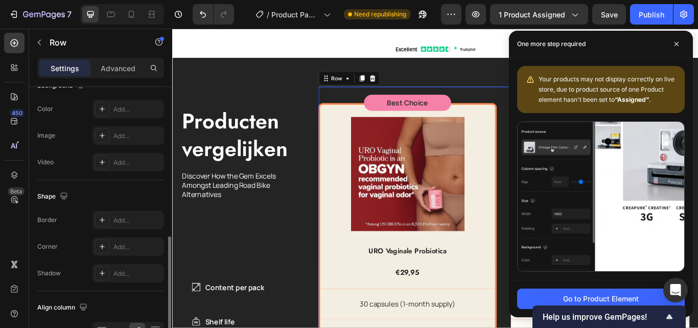
scroll to position [470, 0]
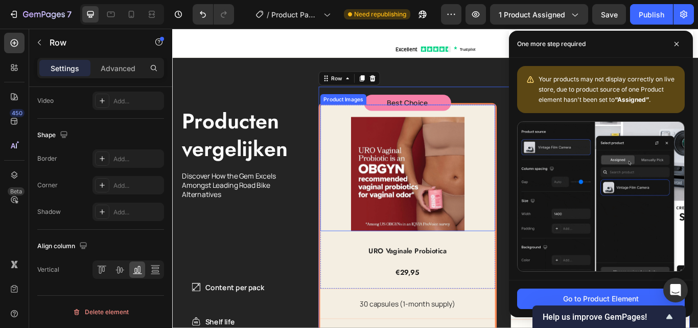
click at [345, 178] on div "Product Images" at bounding box center [447, 191] width 205 height 147
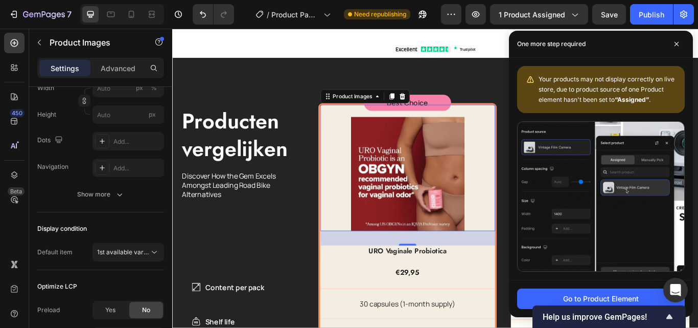
scroll to position [306, 0]
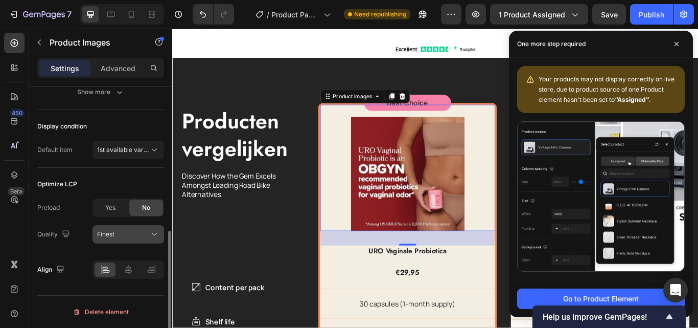
click at [123, 232] on div "Finest" at bounding box center [123, 234] width 52 height 9
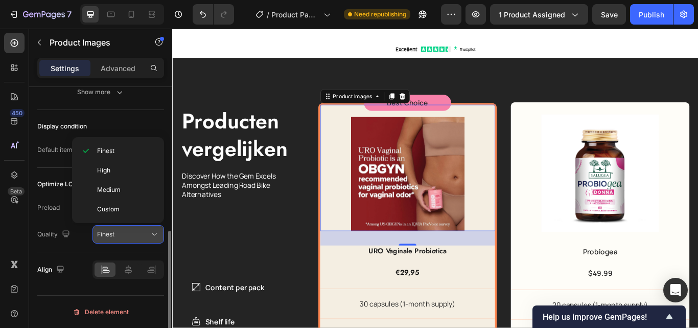
click at [123, 232] on div "Finest" at bounding box center [123, 234] width 52 height 9
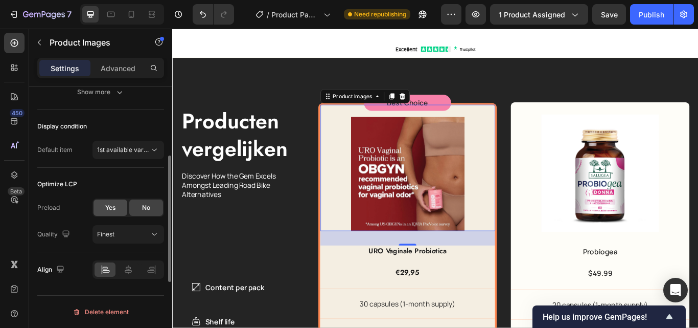
scroll to position [255, 0]
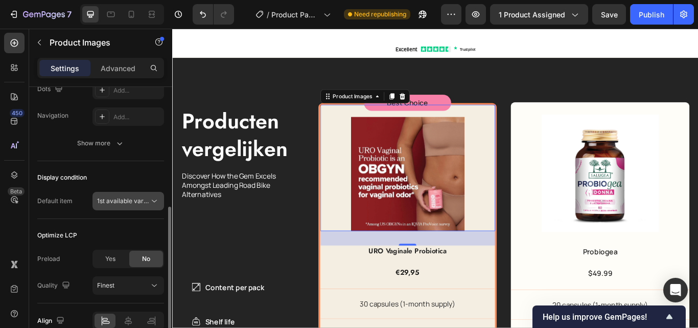
click at [121, 202] on span "1st available variant" at bounding box center [125, 201] width 57 height 8
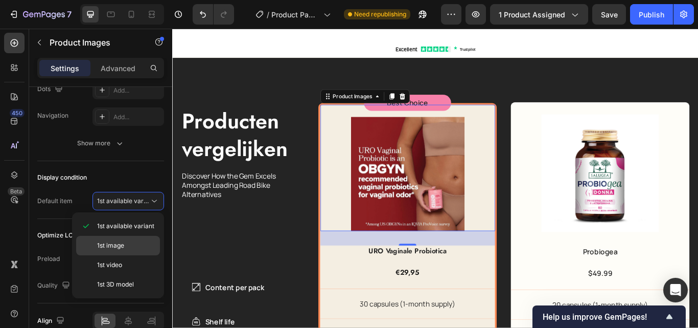
click at [127, 246] on p "1st image" at bounding box center [126, 245] width 58 height 9
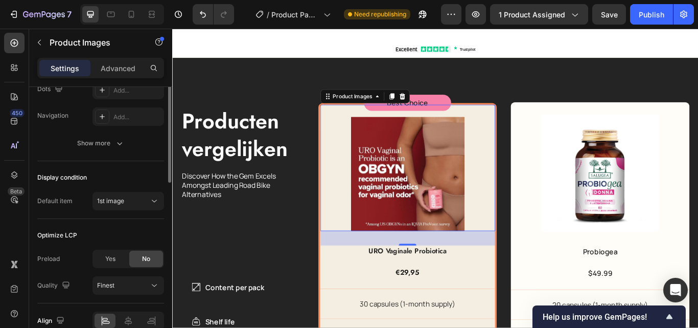
scroll to position [152, 0]
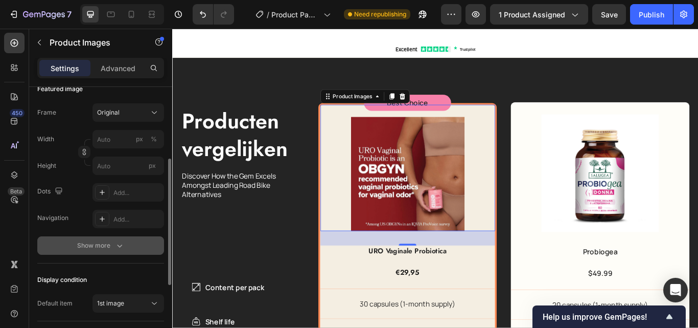
click at [106, 247] on div "Show more" at bounding box center [101, 245] width 48 height 10
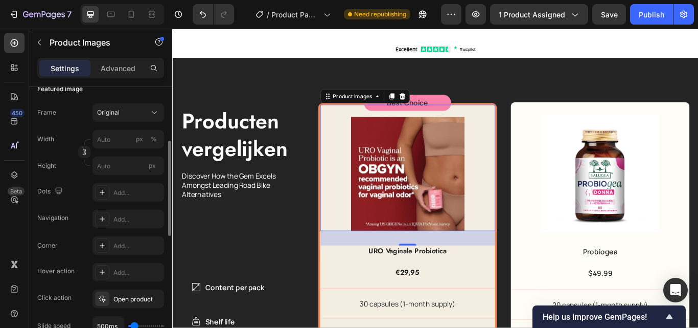
scroll to position [0, 0]
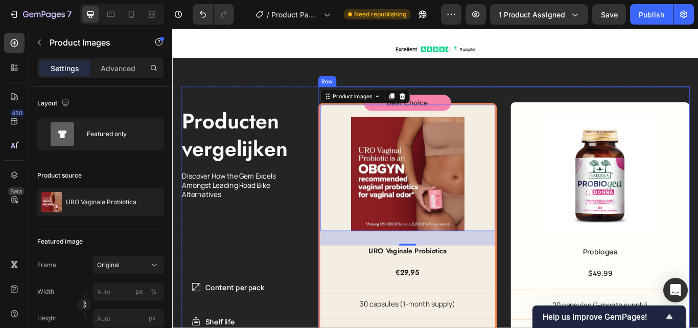
click at [538, 96] on div "Producten vergelijken Heading Discover How the Gem Excels Amongst Leading Road …" at bounding box center [479, 306] width 614 height 487
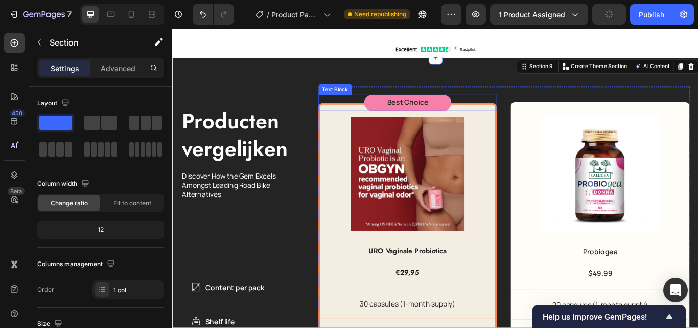
click at [545, 119] on div "Best Choice" at bounding box center [447, 115] width 209 height 19
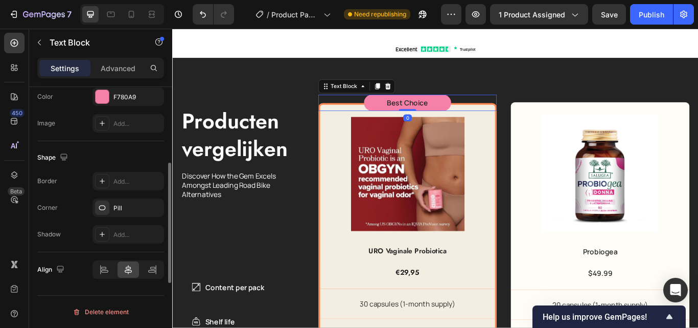
scroll to position [285, 0]
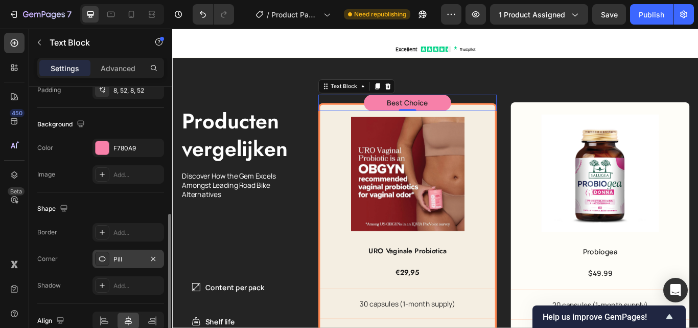
click at [107, 260] on div at bounding box center [102, 259] width 14 height 14
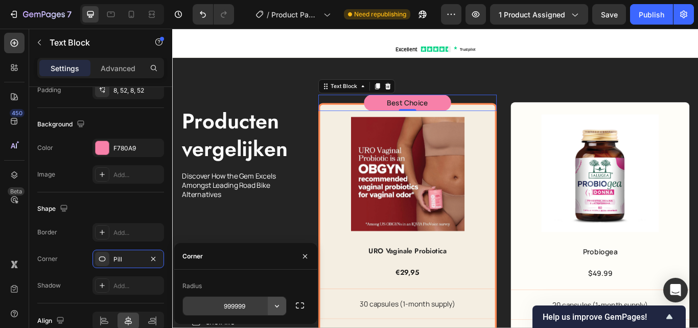
click at [274, 306] on icon "button" at bounding box center [277, 306] width 10 height 10
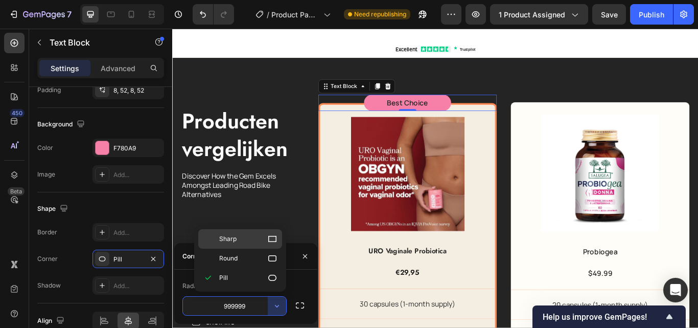
click at [246, 244] on div "Sharp" at bounding box center [240, 238] width 84 height 19
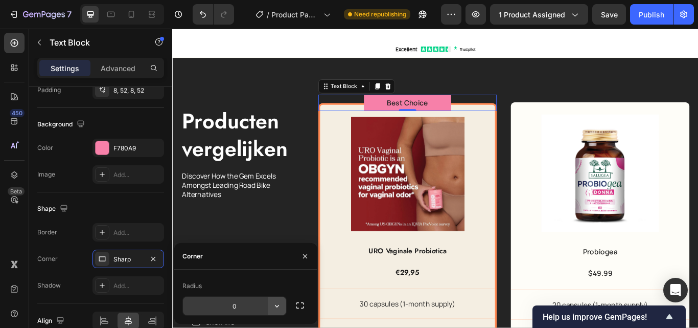
click at [273, 306] on icon "button" at bounding box center [277, 306] width 10 height 10
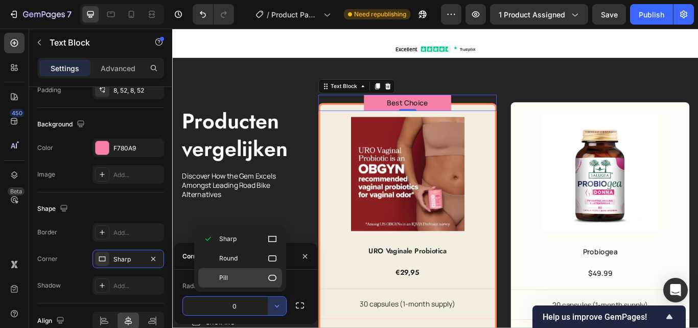
click at [241, 278] on p "Pill" at bounding box center [248, 278] width 58 height 10
type input "9999"
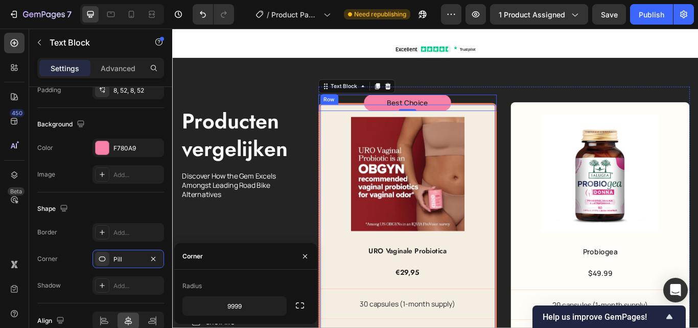
click at [343, 167] on div "Product Images URO Vaginale Probiotica Product Title €29,95 Product Price Produ…" at bounding box center [447, 313] width 209 height 394
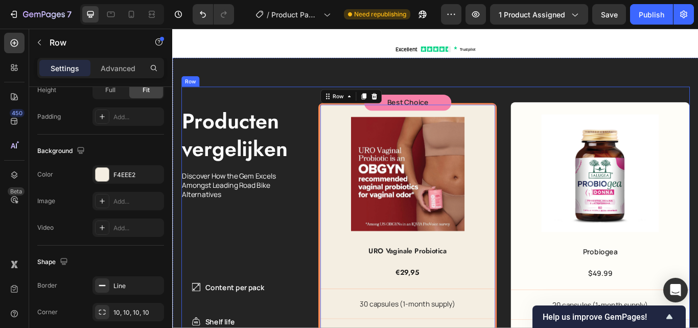
scroll to position [0, 0]
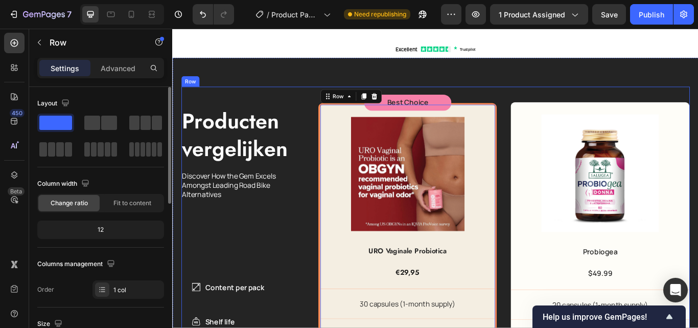
click at [337, 167] on div "Producten vergelijken Heading Discover How the Gem Excels Amongst Leading Road …" at bounding box center [479, 303] width 593 height 413
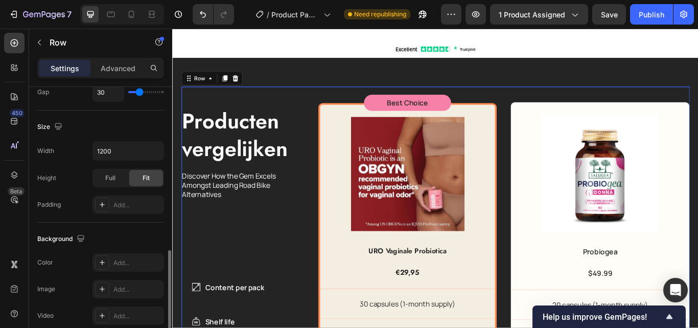
scroll to position [470, 0]
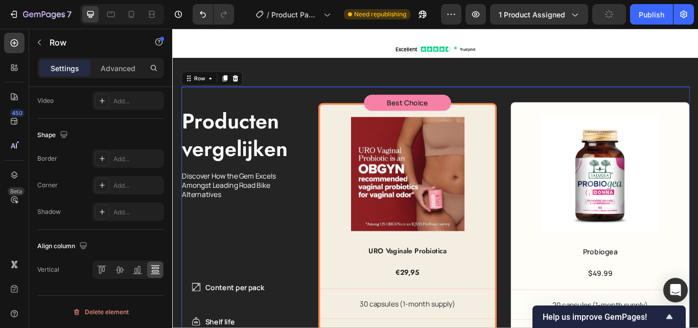
click at [328, 179] on div "Producten vergelijken Heading Discover How the Gem Excels Amongst Leading Road …" at bounding box center [479, 303] width 593 height 413
click at [656, 11] on div "Publish" at bounding box center [652, 14] width 26 height 11
drag, startPoint x: 132, startPoint y: 10, endPoint x: 283, endPoint y: 53, distance: 156.8
click at [132, 10] on icon at bounding box center [131, 14] width 10 height 10
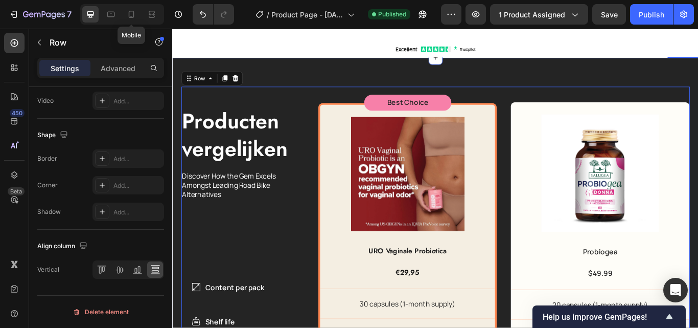
type input "0"
type input "100%"
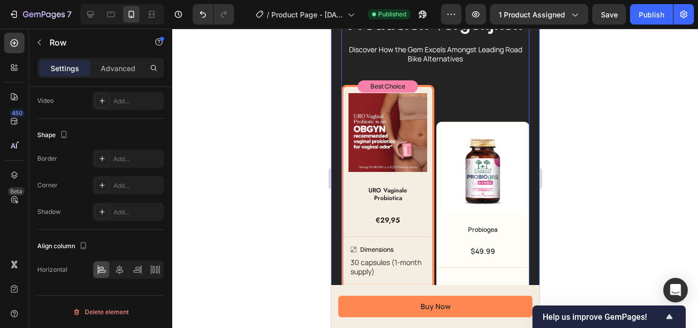
scroll to position [2209, 0]
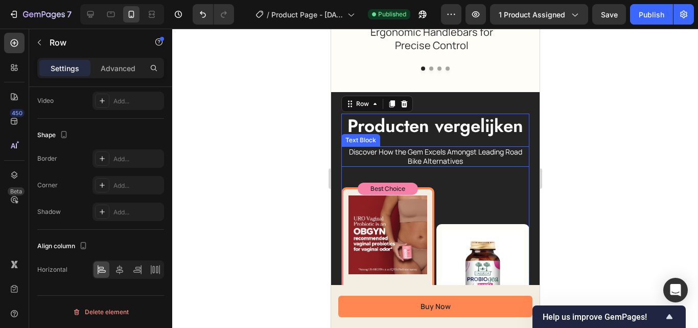
click at [425, 151] on p "Discover How the Gem Excels Amongst Leading Road Bike Alternatives" at bounding box center [435, 156] width 186 height 18
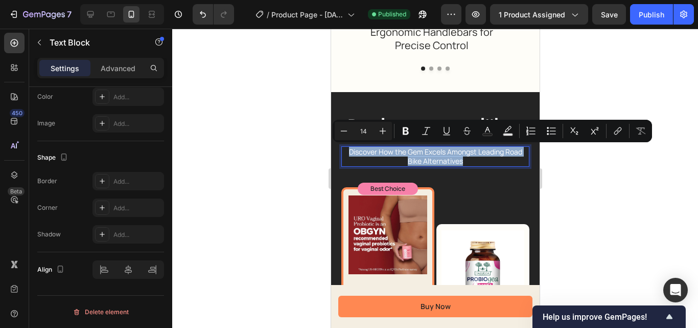
scroll to position [0, 0]
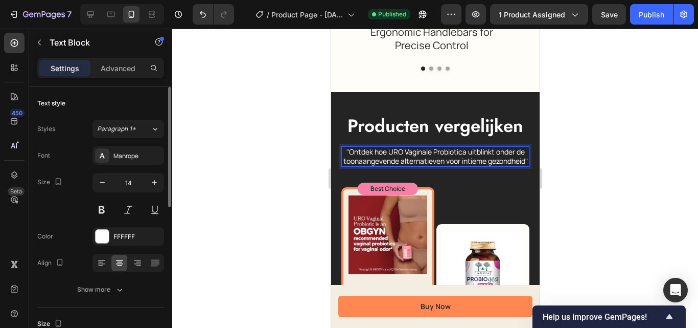
click at [583, 161] on div at bounding box center [435, 178] width 526 height 299
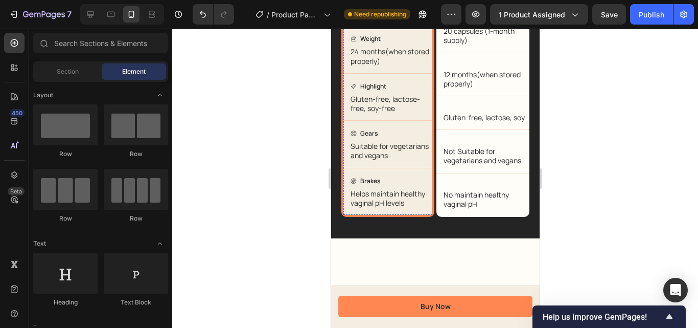
scroll to position [2414, 0]
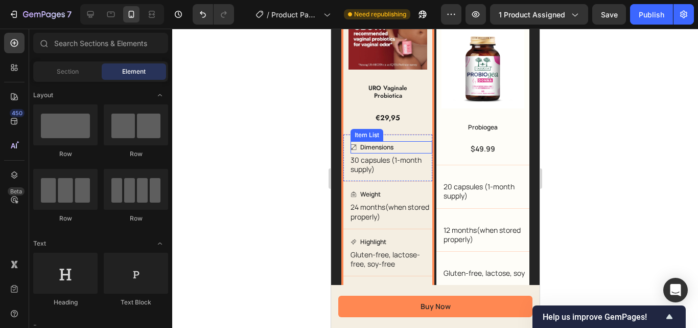
click at [377, 152] on p "Dimensions" at bounding box center [376, 147] width 33 height 9
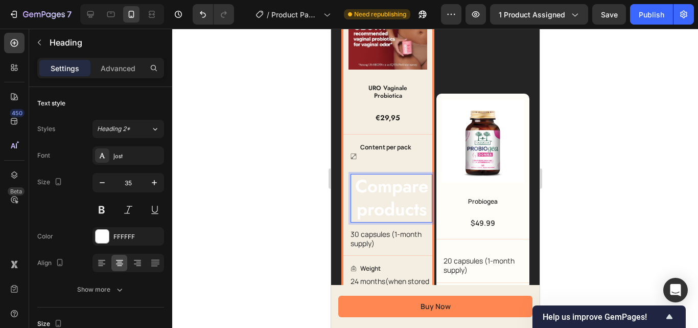
click at [378, 206] on p "Compare products" at bounding box center [391, 198] width 80 height 47
click at [620, 149] on div at bounding box center [435, 178] width 526 height 299
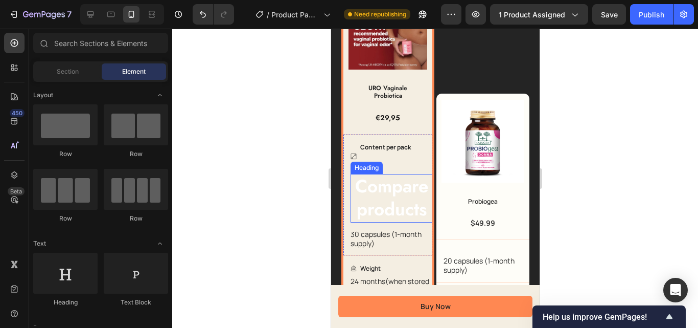
click at [394, 196] on p "Compare products" at bounding box center [391, 198] width 80 height 47
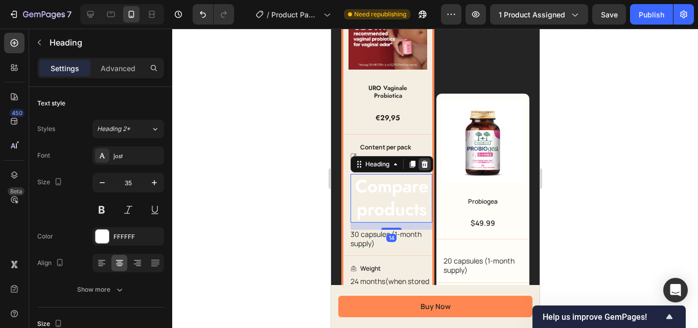
click at [422, 168] on icon at bounding box center [424, 164] width 7 height 7
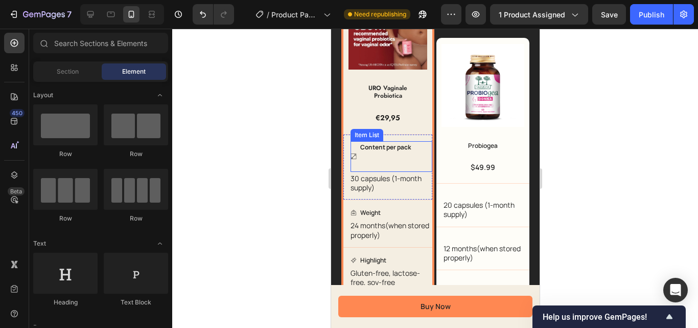
click at [386, 161] on p "Rich Text Editor. Editing area: main" at bounding box center [385, 156] width 51 height 9
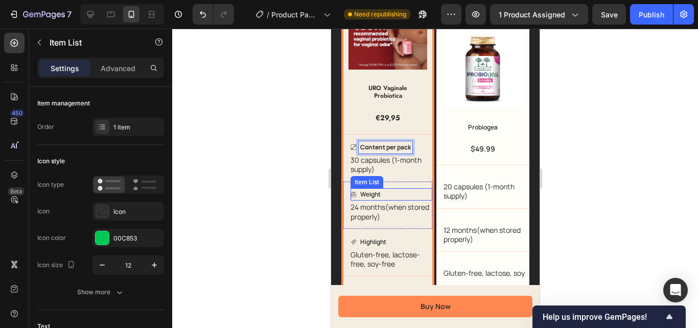
click at [370, 199] on p "Weight" at bounding box center [370, 194] width 20 height 9
click at [379, 198] on p "Weight" at bounding box center [370, 194] width 20 height 9
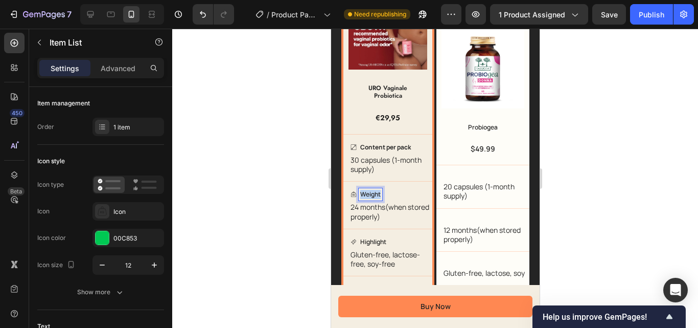
click at [379, 198] on p "Weight" at bounding box center [370, 194] width 20 height 9
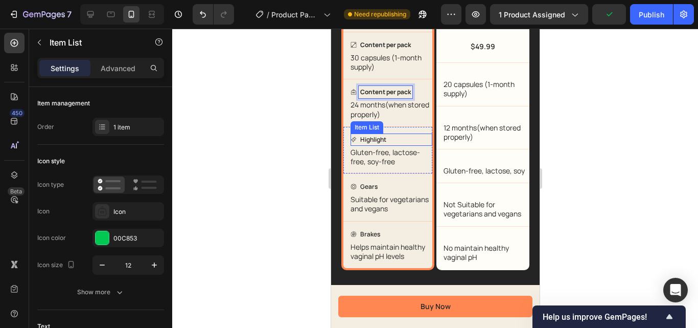
click at [376, 143] on p "Highlight" at bounding box center [373, 139] width 26 height 9
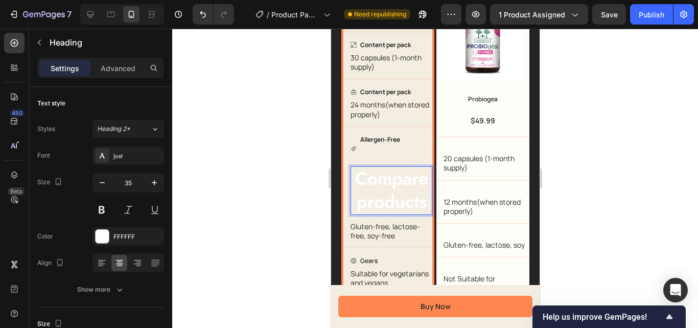
click at [365, 193] on p "Compare products" at bounding box center [391, 190] width 80 height 47
click at [352, 175] on p "Compare products" at bounding box center [391, 190] width 80 height 47
click at [291, 174] on div at bounding box center [435, 178] width 526 height 299
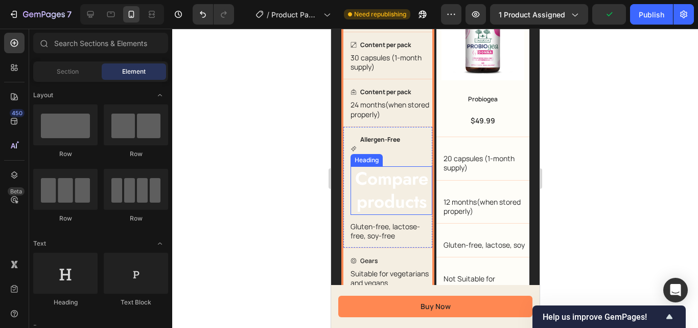
click at [376, 184] on p "Compare products" at bounding box center [391, 190] width 80 height 47
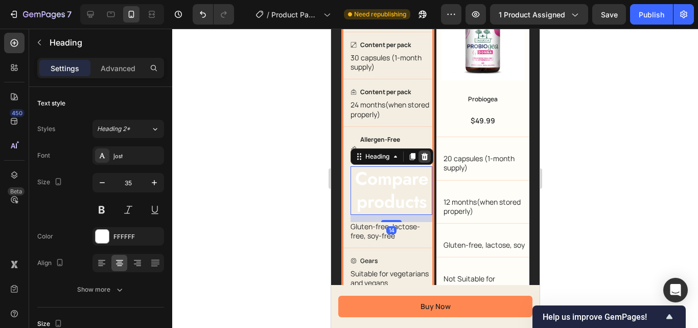
click at [424, 160] on icon at bounding box center [424, 156] width 7 height 7
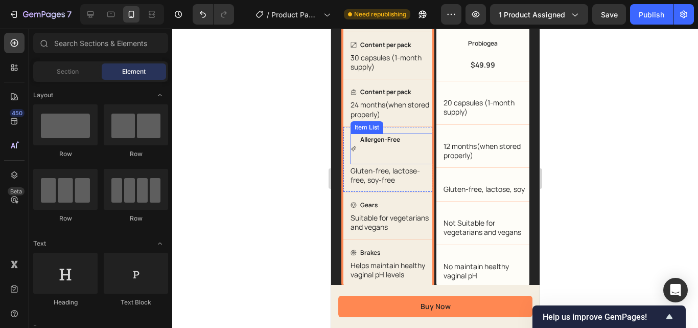
click at [373, 153] on p "Rich Text Editor. Editing area: main" at bounding box center [380, 148] width 40 height 9
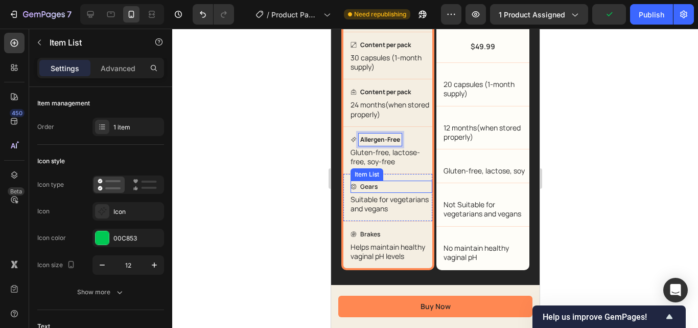
click at [374, 191] on p "Gears" at bounding box center [368, 186] width 17 height 9
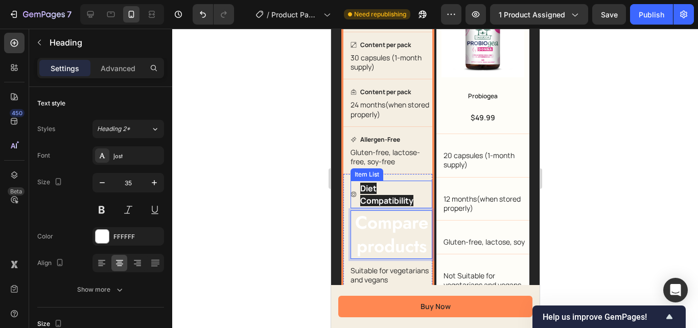
click at [378, 200] on strong "Diet Compatibility" at bounding box center [386, 195] width 53 height 24
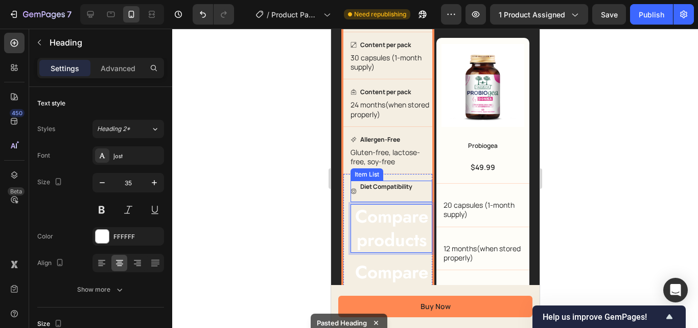
click at [378, 199] on p "Rich Text Editor. Editing area: main" at bounding box center [386, 195] width 52 height 9
click at [359, 202] on div "Diet Compatibility" at bounding box center [385, 191] width 55 height 21
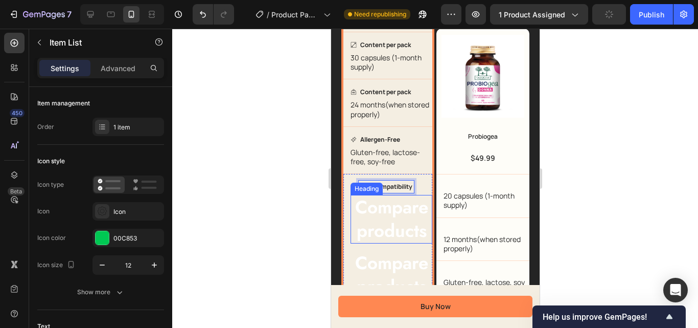
click at [348, 225] on div "Diet Compatibility Item List 4 Compare products Heading Compare products Headin…" at bounding box center [387, 252] width 89 height 159
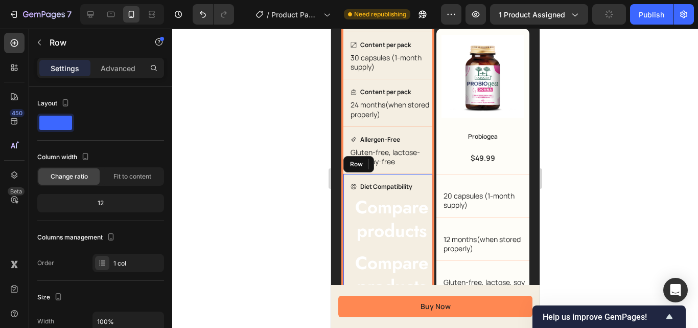
click at [668, 200] on div at bounding box center [435, 178] width 526 height 299
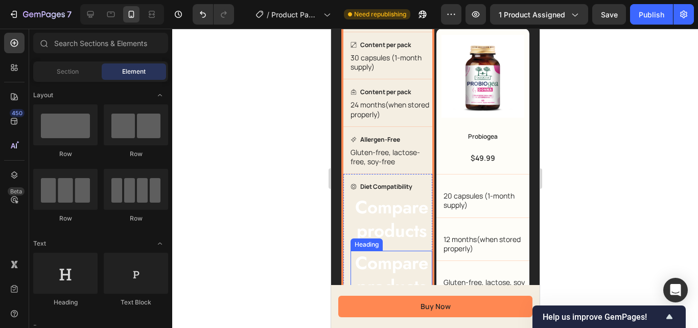
scroll to position [2618, 0]
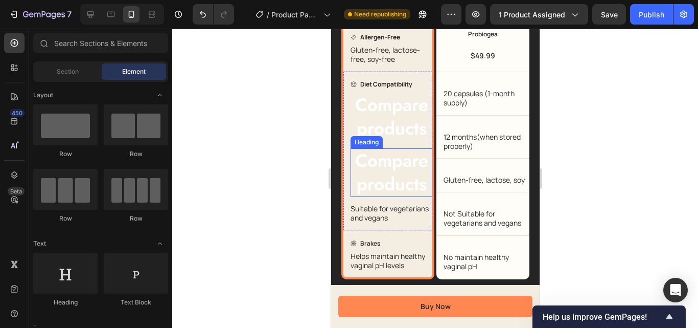
click at [368, 179] on p "Compare products" at bounding box center [391, 172] width 80 height 47
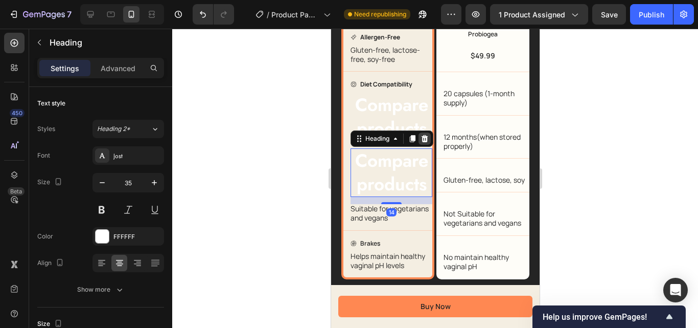
click at [421, 143] on icon at bounding box center [424, 138] width 8 height 8
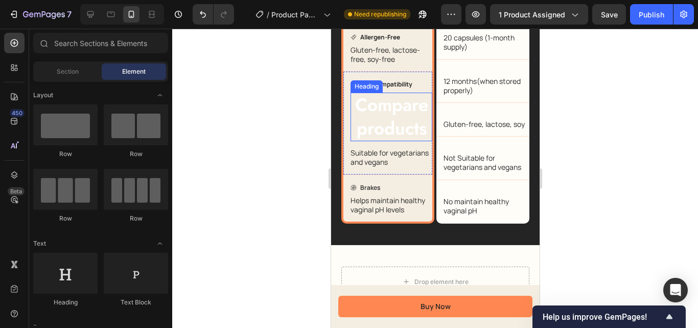
click at [378, 121] on p "Compare products" at bounding box center [391, 117] width 80 height 47
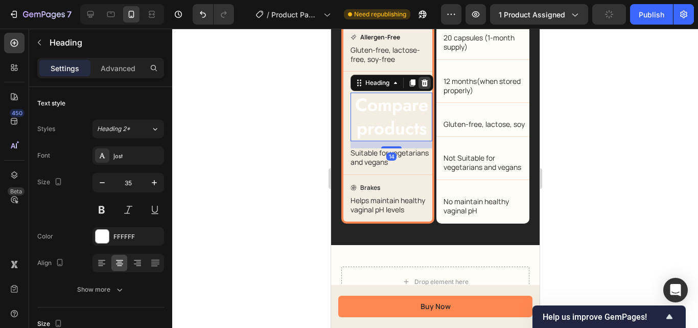
click at [423, 86] on icon at bounding box center [424, 82] width 7 height 7
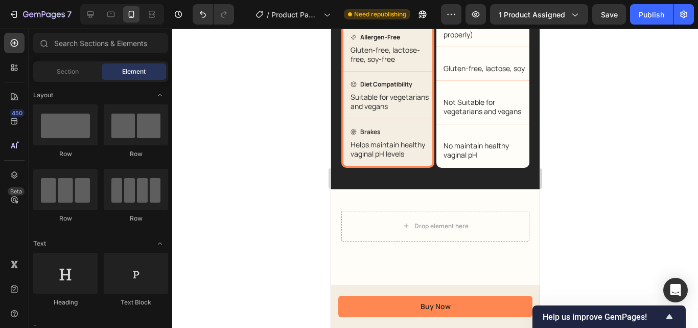
scroll to position [2516, 0]
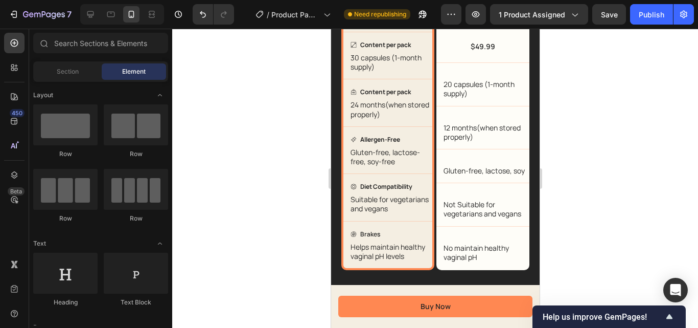
click at [270, 129] on div at bounding box center [435, 178] width 526 height 299
click at [653, 19] on div "Publish" at bounding box center [652, 14] width 26 height 11
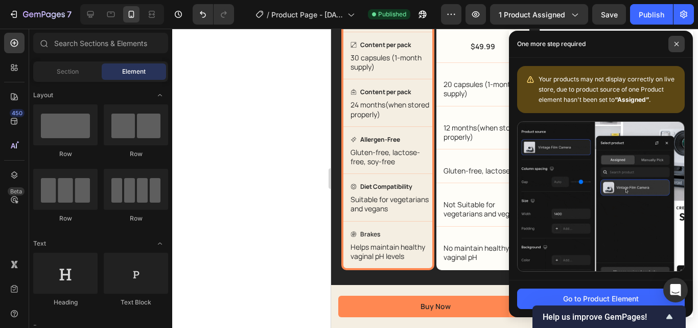
click at [678, 43] on icon at bounding box center [676, 43] width 5 height 5
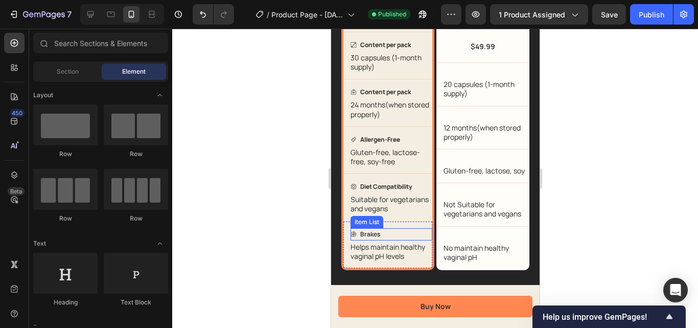
click at [369, 239] on p "Brakes" at bounding box center [370, 234] width 20 height 9
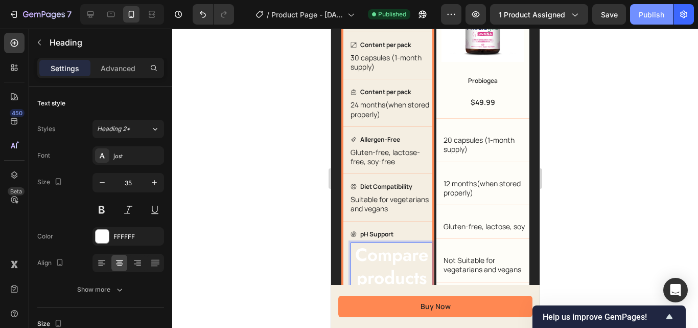
click at [647, 18] on div "Publish" at bounding box center [652, 14] width 26 height 11
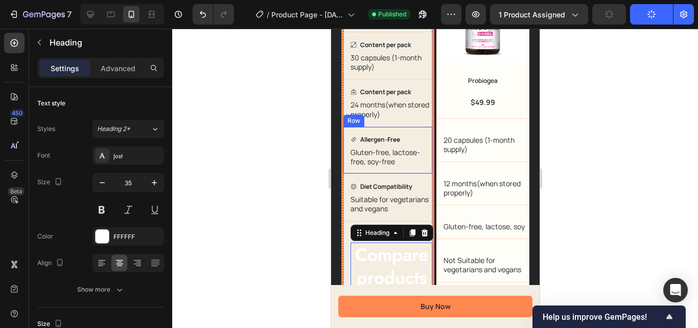
scroll to position [2567, 0]
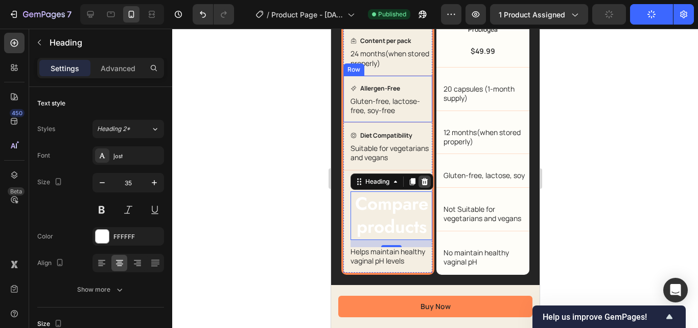
click at [424, 177] on icon at bounding box center [424, 180] width 7 height 7
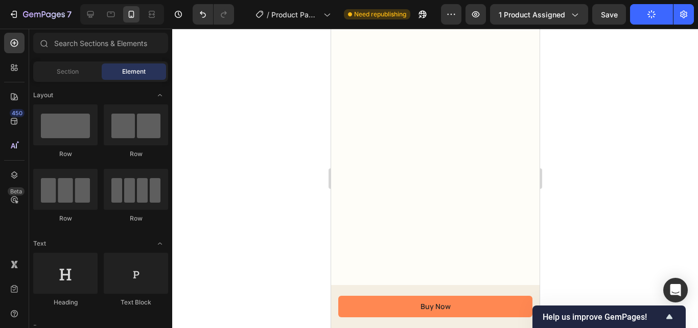
scroll to position [2516, 0]
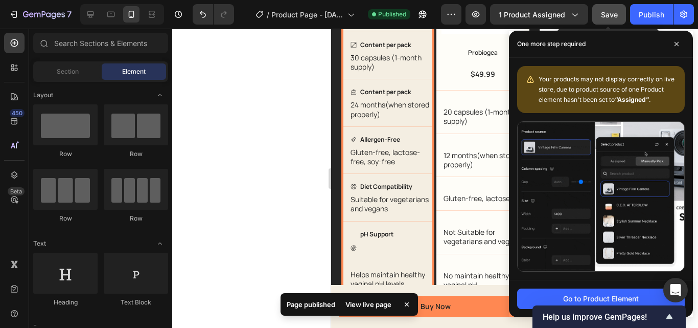
click at [617, 13] on span "Save" at bounding box center [609, 14] width 17 height 9
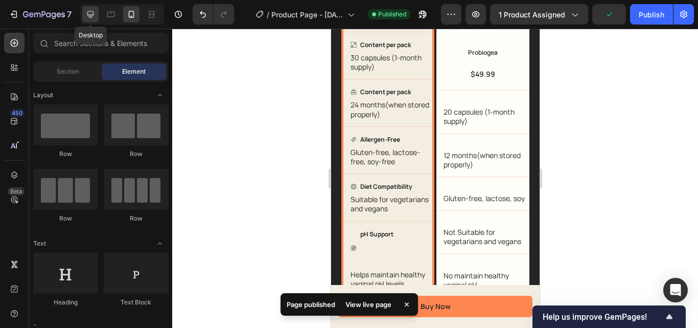
click at [89, 9] on icon at bounding box center [90, 14] width 10 height 10
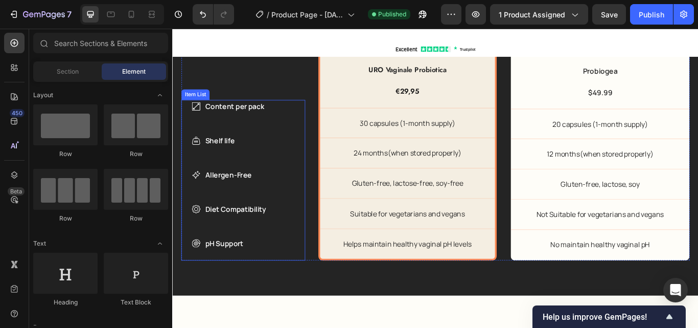
scroll to position [2255, 0]
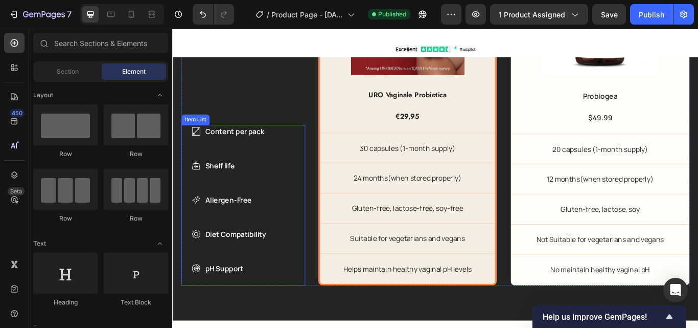
click at [257, 143] on p "Content per pack" at bounding box center [246, 149] width 71 height 12
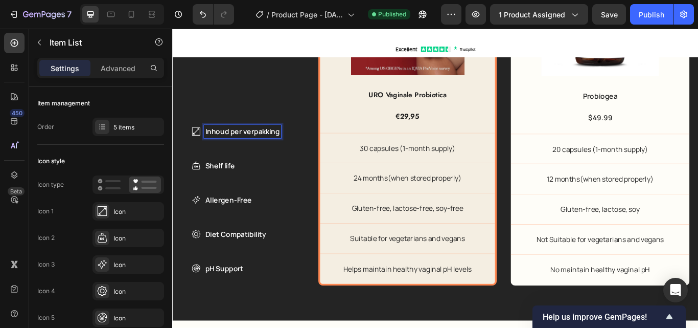
click at [229, 186] on p "Shelf life" at bounding box center [254, 189] width 87 height 12
click at [228, 186] on p "Shelf life" at bounding box center [254, 189] width 87 height 12
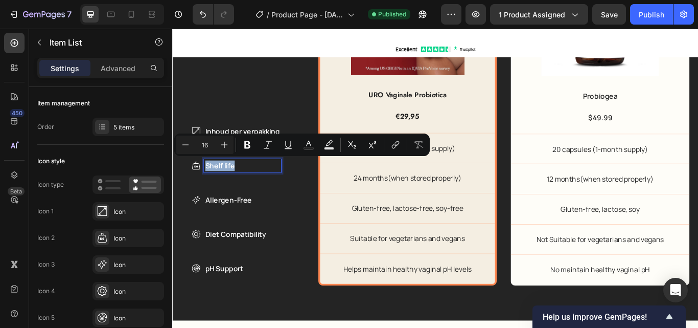
copy p "Shelf life"
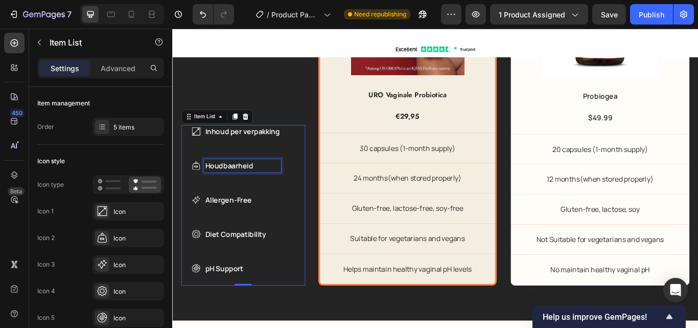
click at [248, 226] on p "Allergen-Free" at bounding box center [254, 228] width 87 height 12
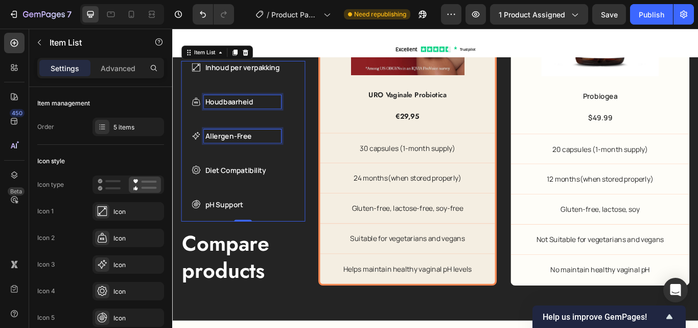
click at [248, 160] on p "Allergen-Free" at bounding box center [254, 154] width 87 height 12
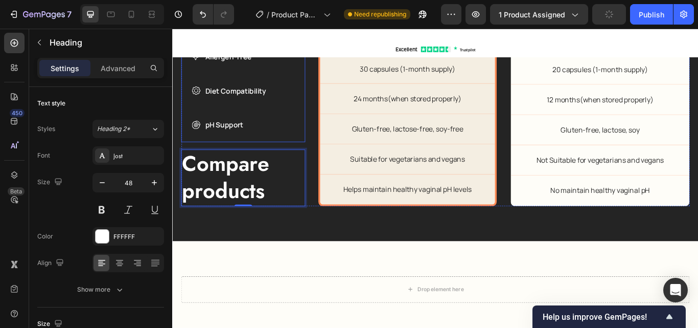
scroll to position [2245, 0]
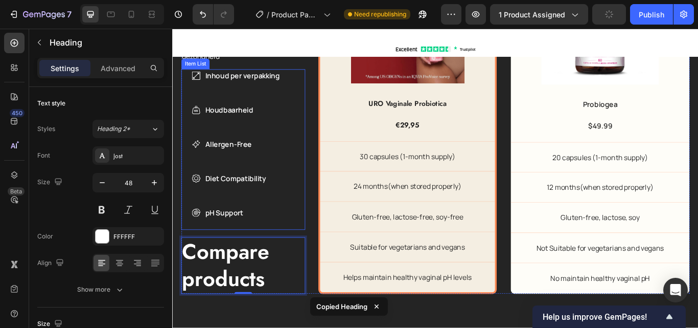
click at [254, 167] on p "Allergen-Free" at bounding box center [254, 163] width 87 height 12
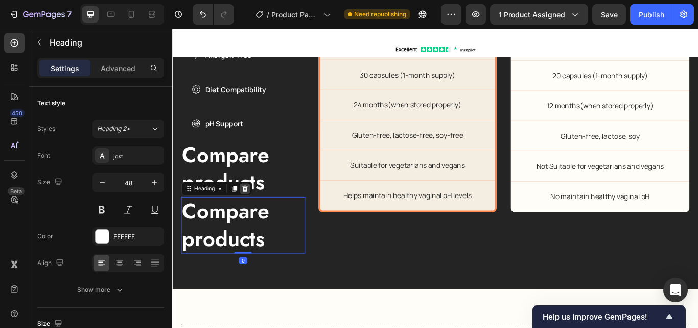
click at [256, 216] on icon at bounding box center [257, 215] width 8 height 8
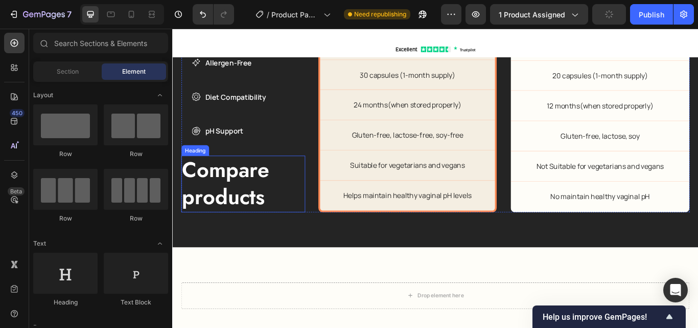
scroll to position [2348, 0]
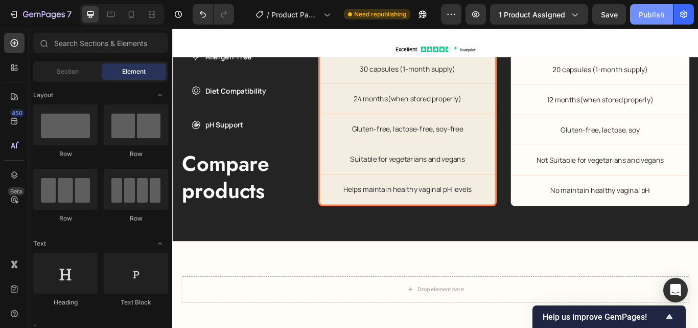
click at [655, 12] on div "Publish" at bounding box center [652, 14] width 26 height 11
